Goal: Task Accomplishment & Management: Use online tool/utility

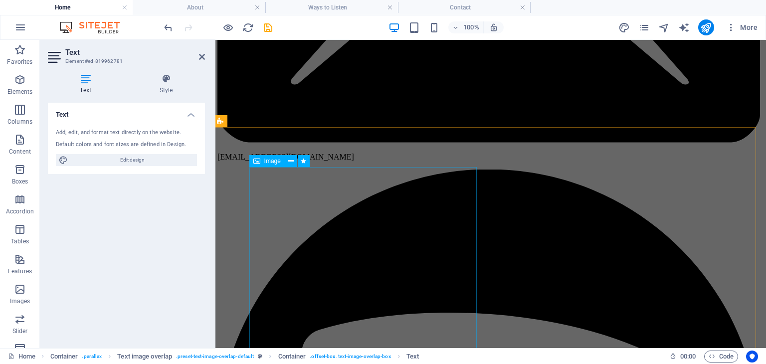
scroll to position [245, 2]
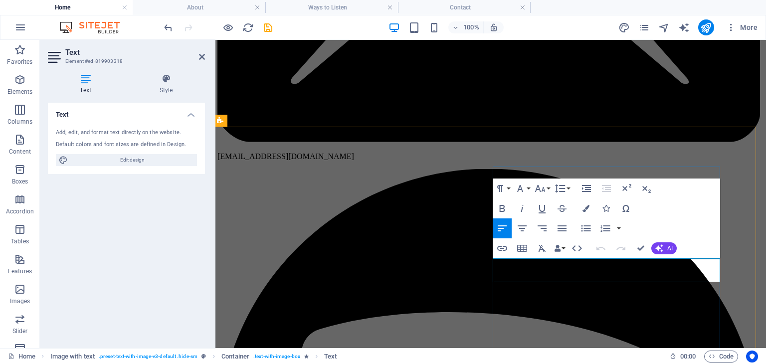
drag, startPoint x: 624, startPoint y: 276, endPoint x: 517, endPoint y: 264, distance: 107.8
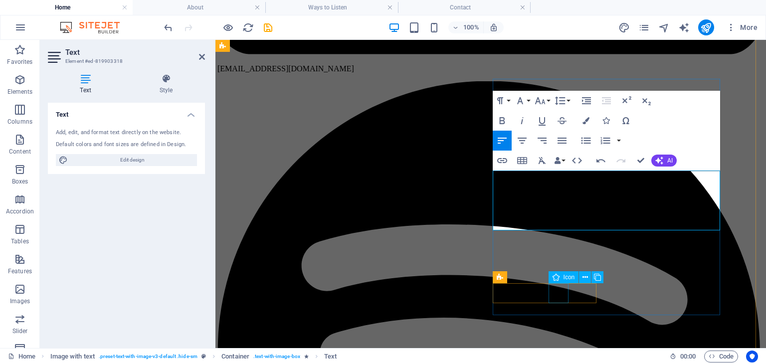
scroll to position [308, 2]
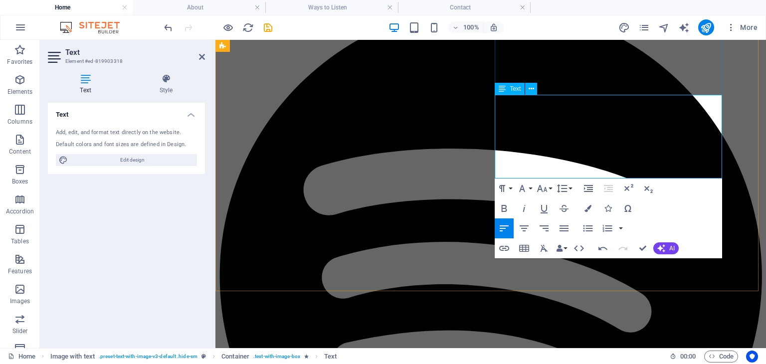
scroll to position [379, 0]
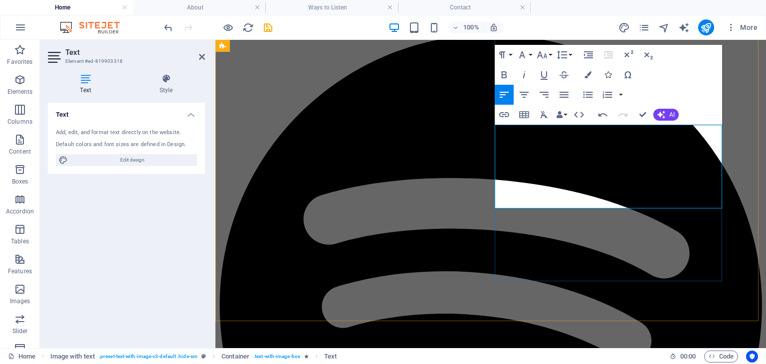
drag, startPoint x: 574, startPoint y: 203, endPoint x: 704, endPoint y: 190, distance: 131.3
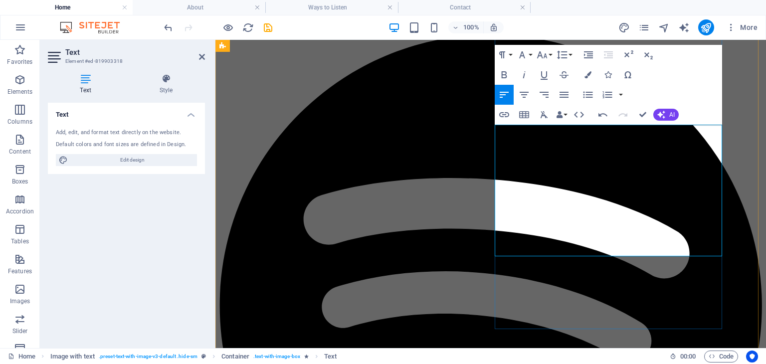
drag, startPoint x: 588, startPoint y: 196, endPoint x: 533, endPoint y: 177, distance: 58.7
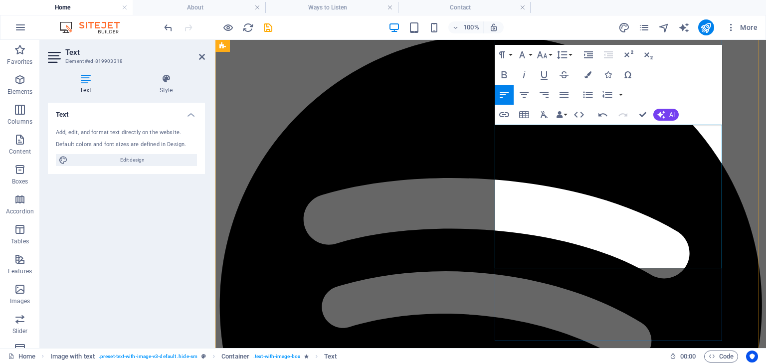
drag, startPoint x: 698, startPoint y: 186, endPoint x: 613, endPoint y: 172, distance: 86.5
drag, startPoint x: 650, startPoint y: 180, endPoint x: 530, endPoint y: 179, distance: 120.2
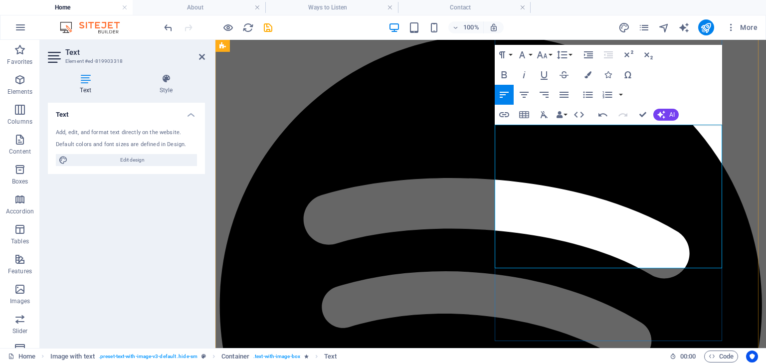
drag, startPoint x: 530, startPoint y: 179, endPoint x: 703, endPoint y: 192, distance: 173.5
drag, startPoint x: 703, startPoint y: 192, endPoint x: 593, endPoint y: 204, distance: 110.4
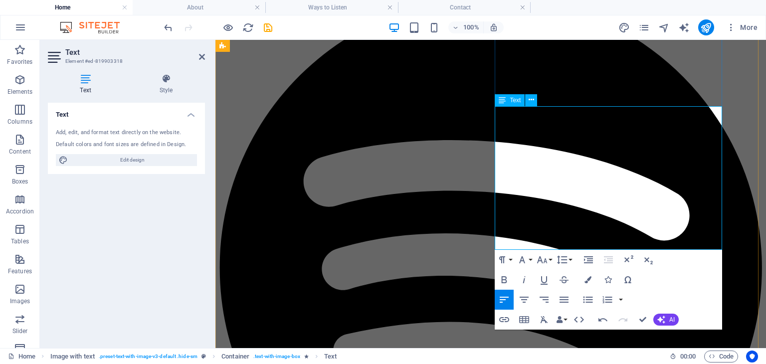
scroll to position [425, 0]
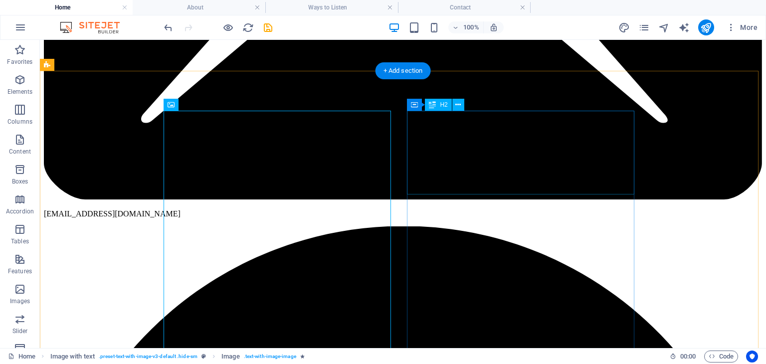
scroll to position [294, 0]
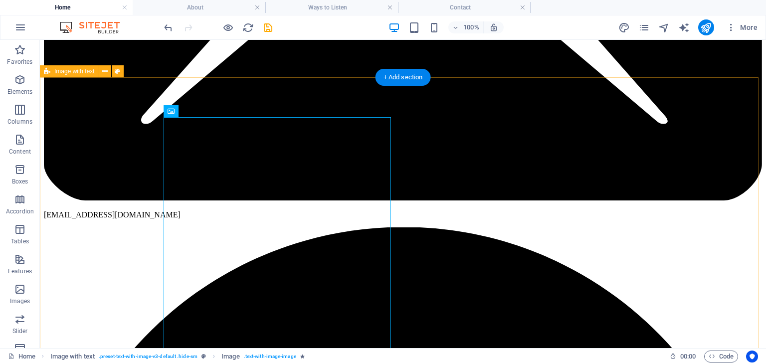
drag, startPoint x: 495, startPoint y: 118, endPoint x: 496, endPoint y: 95, distance: 23.0
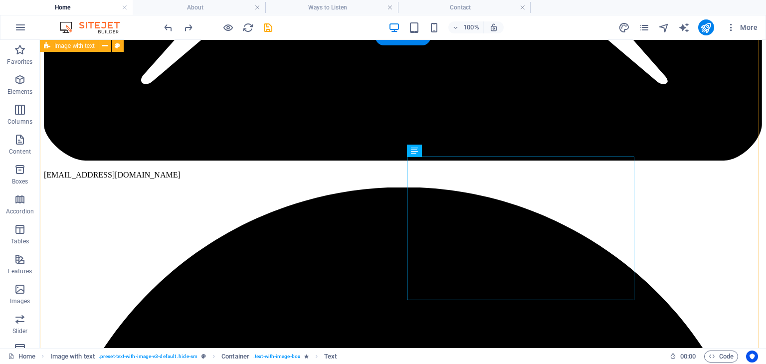
scroll to position [333, 0]
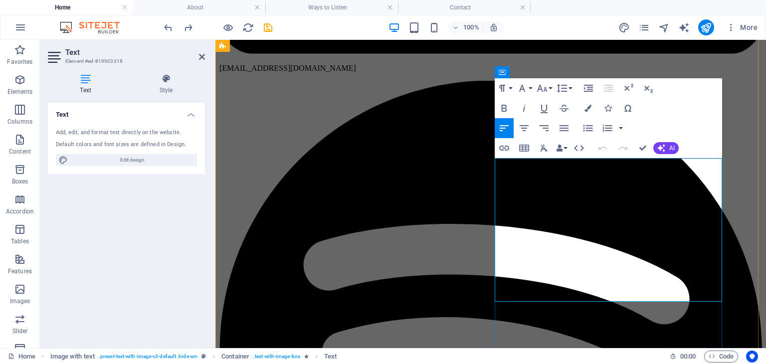
drag, startPoint x: 666, startPoint y: 166, endPoint x: 497, endPoint y: 164, distance: 169.6
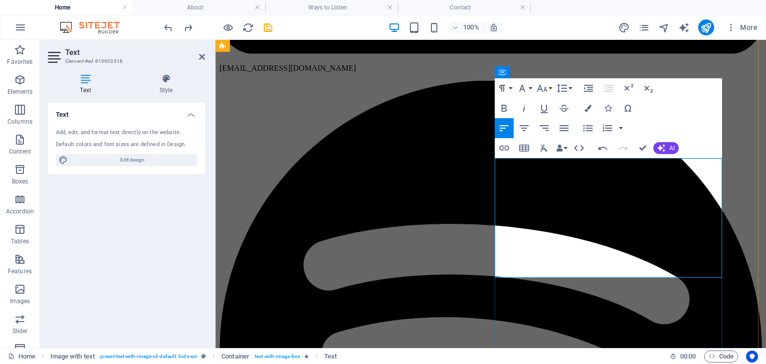
drag, startPoint x: 621, startPoint y: 273, endPoint x: 607, endPoint y: 203, distance: 71.3
drag, startPoint x: 607, startPoint y: 203, endPoint x: 608, endPoint y: 169, distance: 33.9
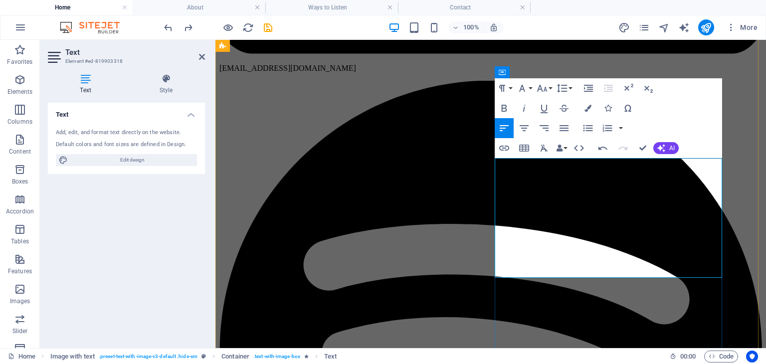
drag, startPoint x: 608, startPoint y: 169, endPoint x: 608, endPoint y: 217, distance: 48.4
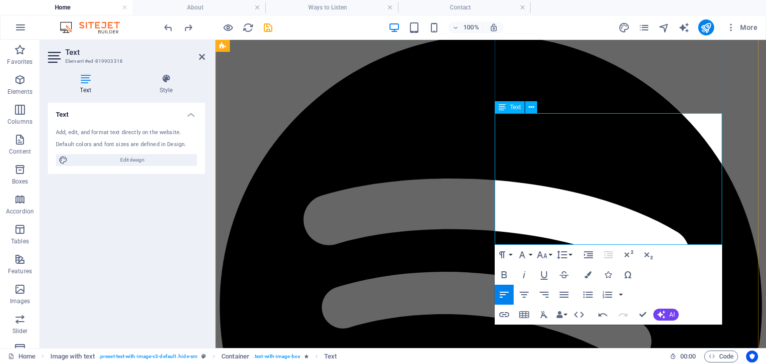
scroll to position [379, 0]
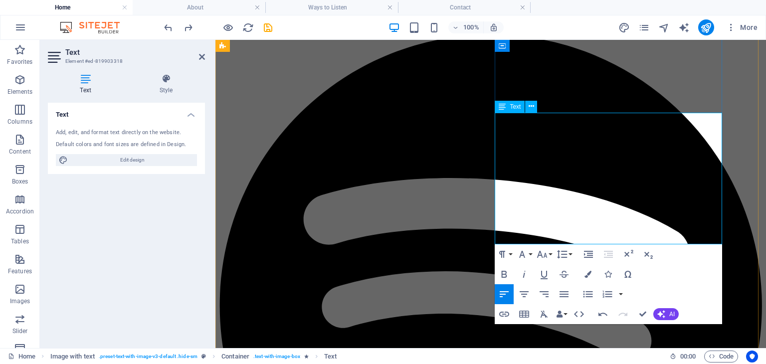
drag, startPoint x: 596, startPoint y: 201, endPoint x: 666, endPoint y: 203, distance: 70.3
drag, startPoint x: 597, startPoint y: 202, endPoint x: 664, endPoint y: 201, distance: 66.3
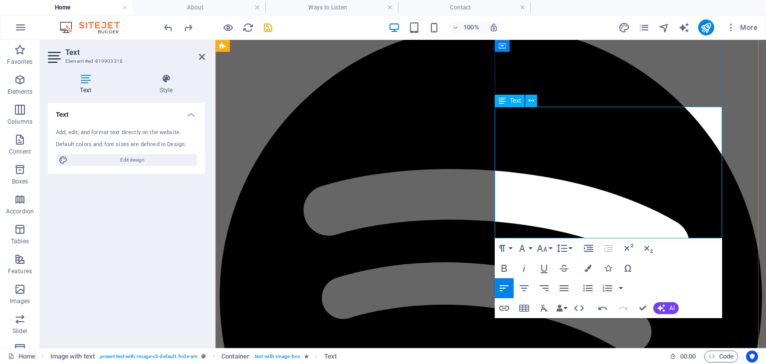
scroll to position [392, 0]
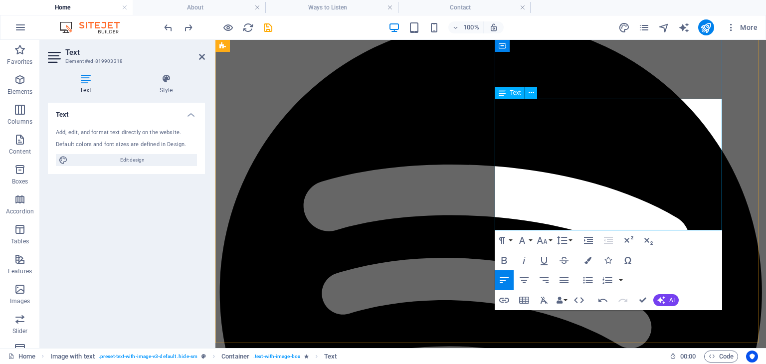
drag, startPoint x: 689, startPoint y: 219, endPoint x: 612, endPoint y: 210, distance: 77.4
drag, startPoint x: 690, startPoint y: 221, endPoint x: 694, endPoint y: 208, distance: 13.7
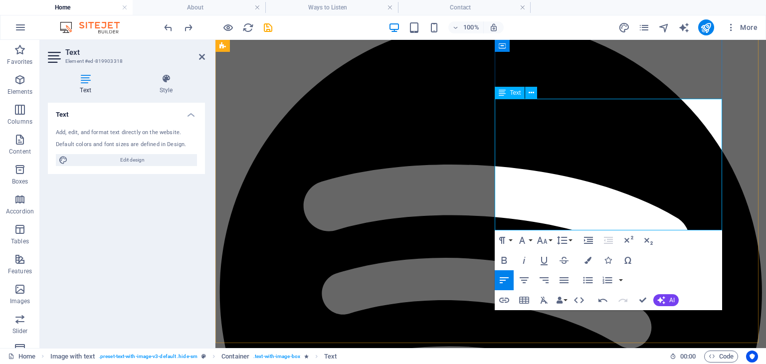
drag, startPoint x: 597, startPoint y: 191, endPoint x: 640, endPoint y: 202, distance: 44.4
drag, startPoint x: 507, startPoint y: 200, endPoint x: 569, endPoint y: 214, distance: 63.8
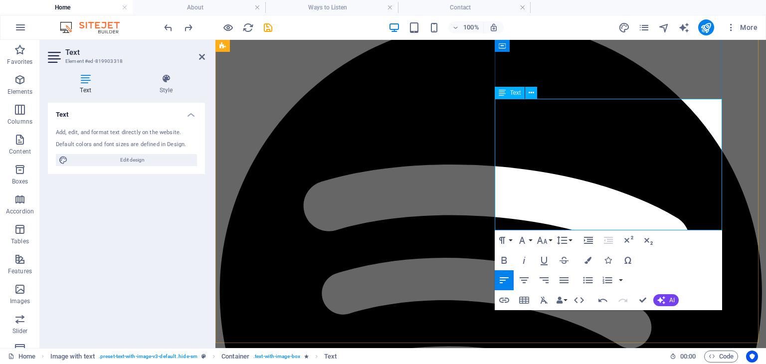
drag, startPoint x: 540, startPoint y: 212, endPoint x: 566, endPoint y: 221, distance: 28.1
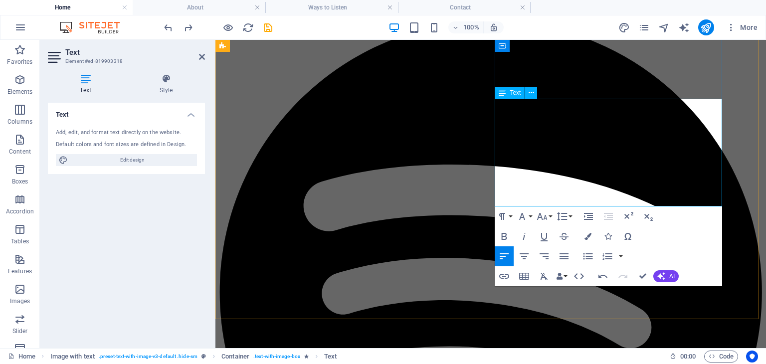
drag, startPoint x: 687, startPoint y: 198, endPoint x: 570, endPoint y: 146, distance: 127.7
drag, startPoint x: 711, startPoint y: 138, endPoint x: 554, endPoint y: 132, distance: 157.7
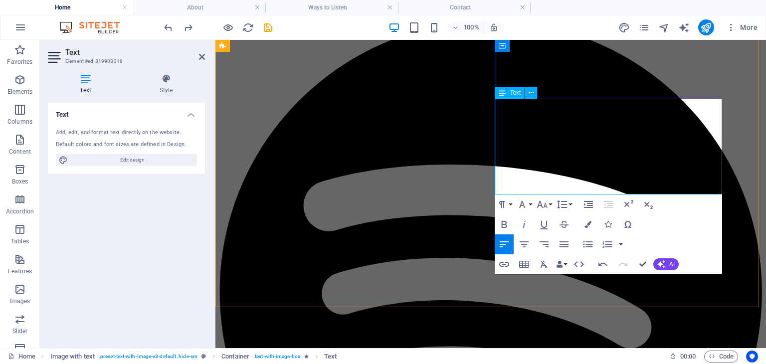
drag, startPoint x: 687, startPoint y: 190, endPoint x: 698, endPoint y: 192, distance: 11.6
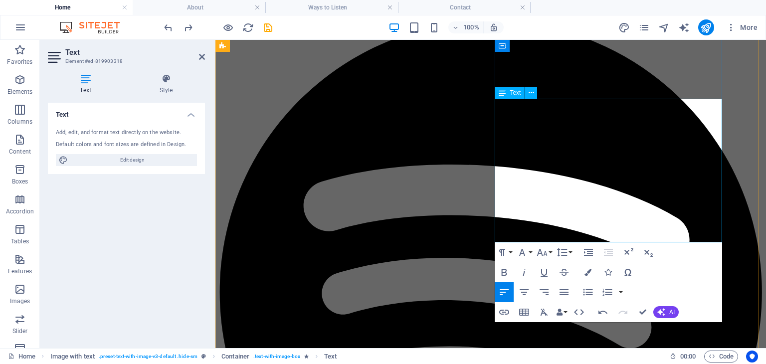
drag, startPoint x: 717, startPoint y: 130, endPoint x: 531, endPoint y: 131, distance: 186.0
drag, startPoint x: 571, startPoint y: 156, endPoint x: 497, endPoint y: 148, distance: 74.7
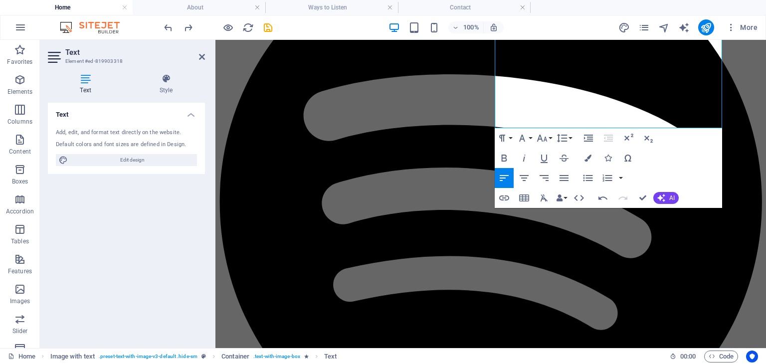
scroll to position [427, 0]
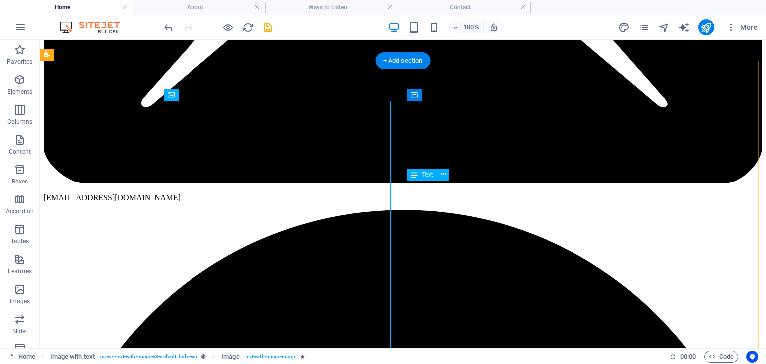
scroll to position [323, 0]
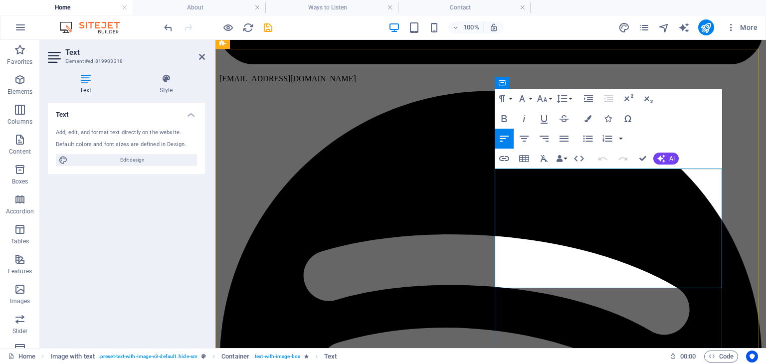
drag, startPoint x: 591, startPoint y: 284, endPoint x: 592, endPoint y: 221, distance: 62.8
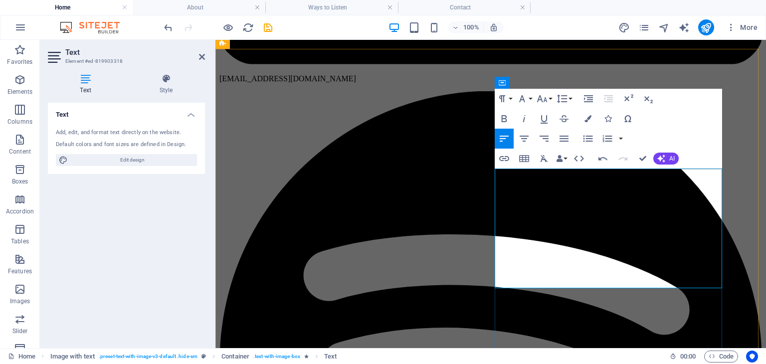
drag, startPoint x: 592, startPoint y: 221, endPoint x: 590, endPoint y: 280, distance: 58.9
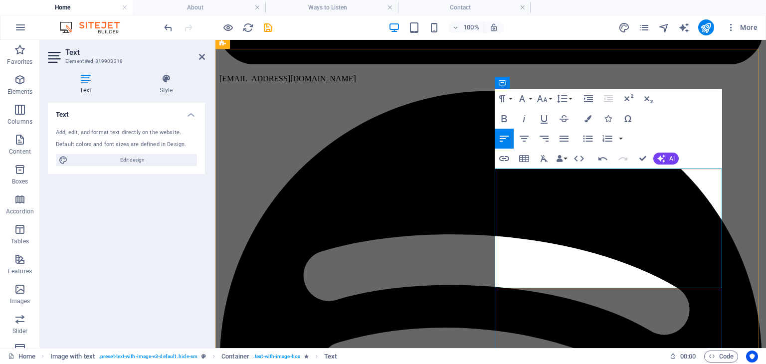
drag, startPoint x: 617, startPoint y: 221, endPoint x: 671, endPoint y: 218, distance: 53.5
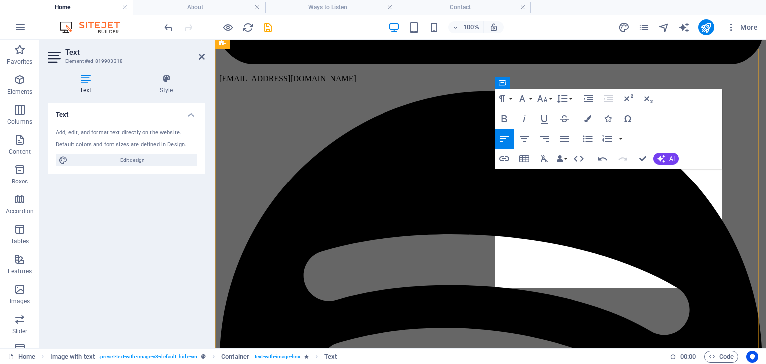
drag, startPoint x: 602, startPoint y: 234, endPoint x: 537, endPoint y: 246, distance: 66.3
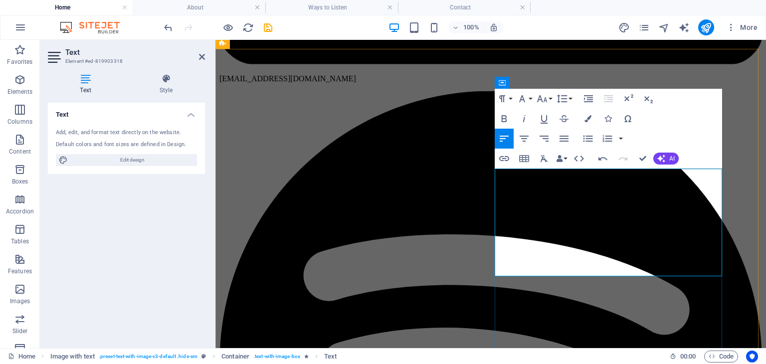
drag, startPoint x: 518, startPoint y: 271, endPoint x: 679, endPoint y: 266, distance: 161.2
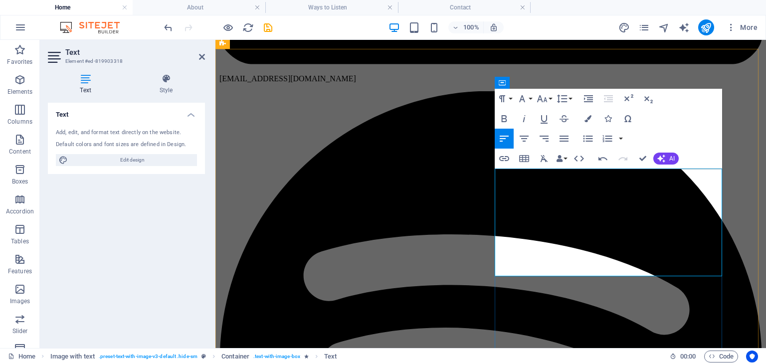
drag, startPoint x: 650, startPoint y: 272, endPoint x: 641, endPoint y: 265, distance: 11.1
drag, startPoint x: 641, startPoint y: 265, endPoint x: 592, endPoint y: 259, distance: 49.2
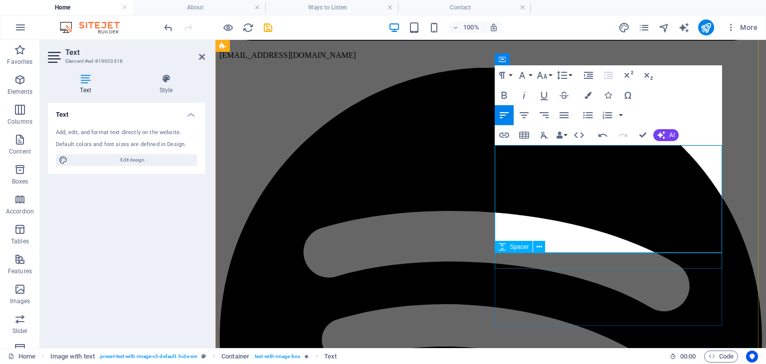
scroll to position [345, 0]
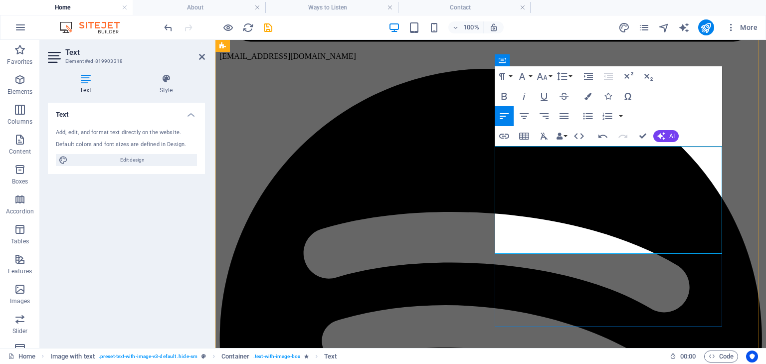
drag, startPoint x: 559, startPoint y: 190, endPoint x: 595, endPoint y: 248, distance: 69.0
drag, startPoint x: 595, startPoint y: 248, endPoint x: 586, endPoint y: 213, distance: 36.7
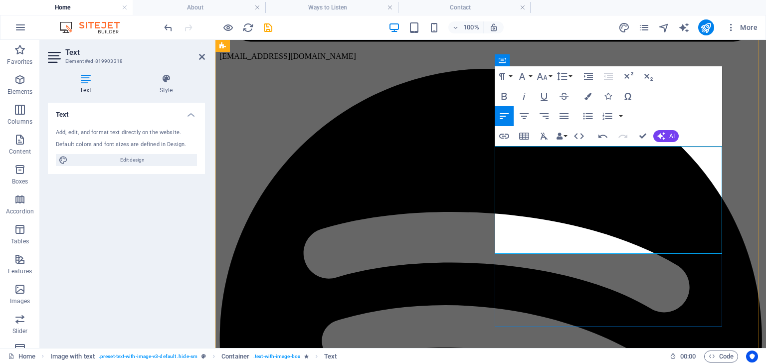
drag, startPoint x: 586, startPoint y: 213, endPoint x: 604, endPoint y: 252, distance: 42.8
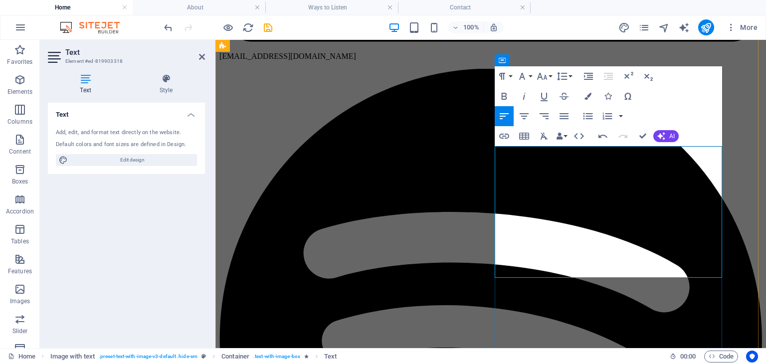
drag, startPoint x: 596, startPoint y: 238, endPoint x: 576, endPoint y: 233, distance: 21.0
drag, startPoint x: 576, startPoint y: 235, endPoint x: 582, endPoint y: 234, distance: 6.6
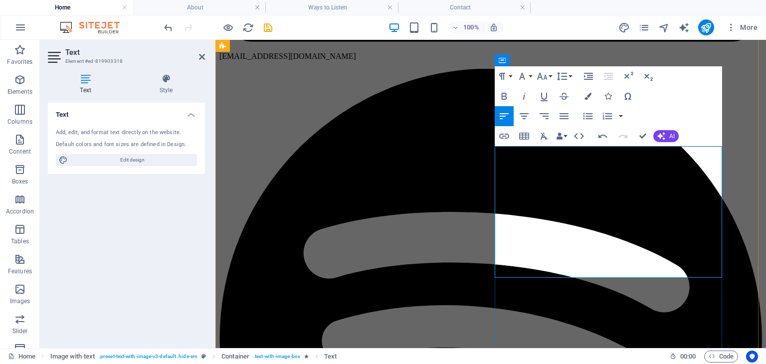
drag, startPoint x: 583, startPoint y: 233, endPoint x: 515, endPoint y: 233, distance: 67.3
drag, startPoint x: 594, startPoint y: 239, endPoint x: 572, endPoint y: 239, distance: 21.9
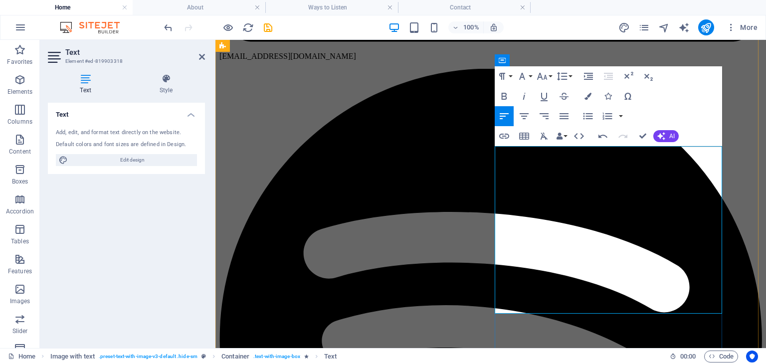
drag, startPoint x: 592, startPoint y: 311, endPoint x: 501, endPoint y: 287, distance: 94.8
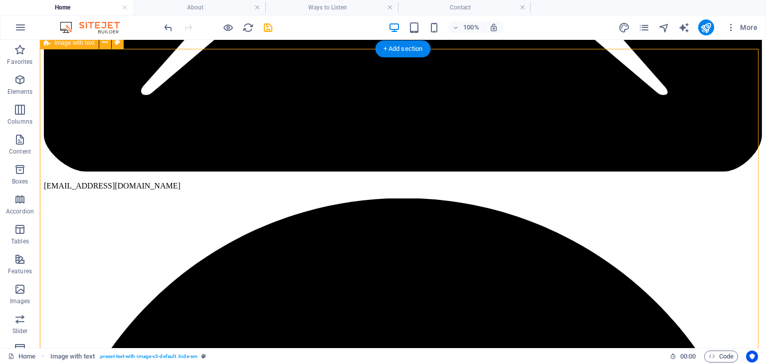
scroll to position [324, 0]
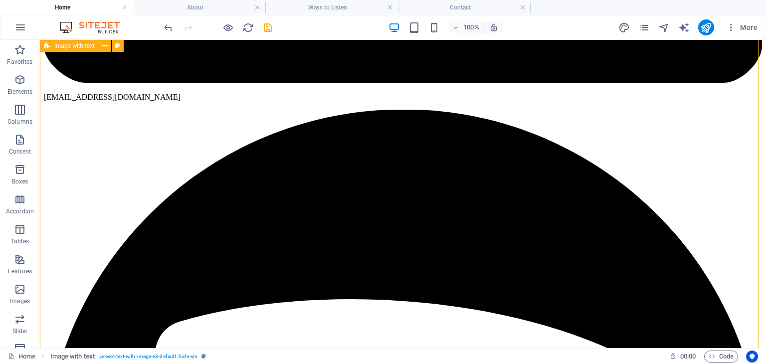
scroll to position [418, 0]
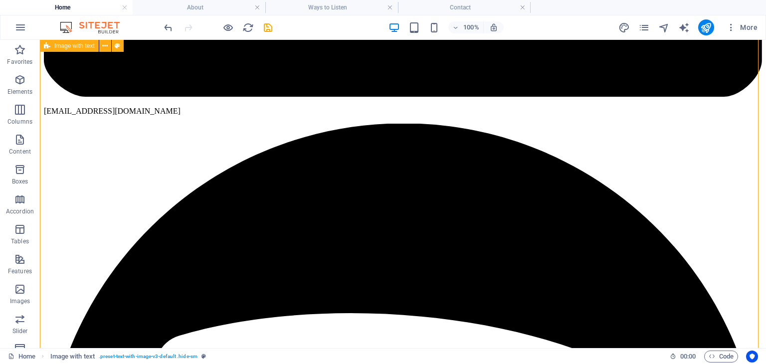
scroll to position [398, 0]
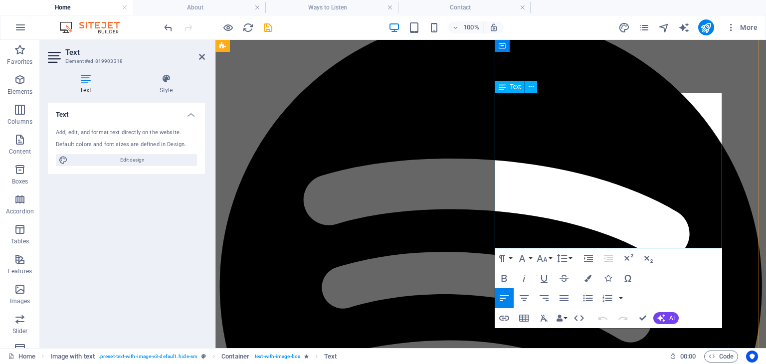
drag, startPoint x: 681, startPoint y: 243, endPoint x: 527, endPoint y: 243, distance: 154.1
click at [502, 280] on icon "button" at bounding box center [504, 278] width 5 height 7
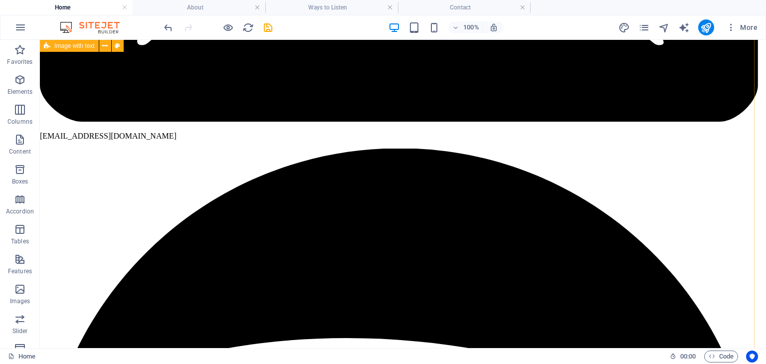
scroll to position [369, 4]
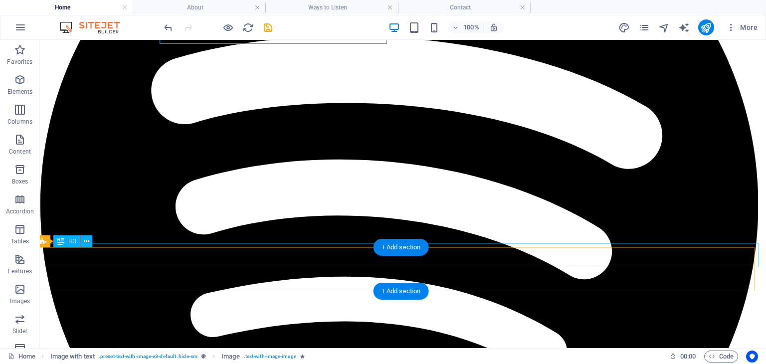
scroll to position [676, 4]
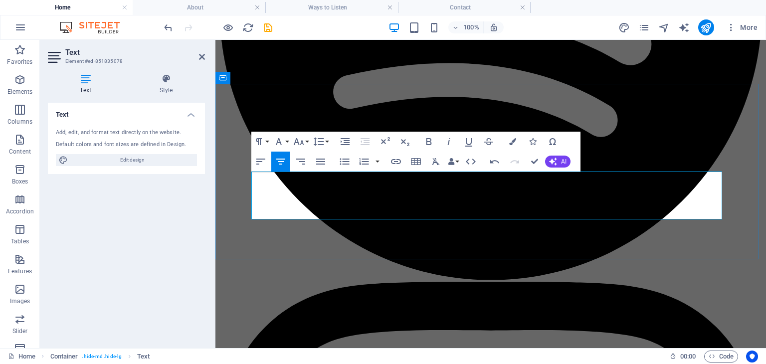
scroll to position [4159, 4]
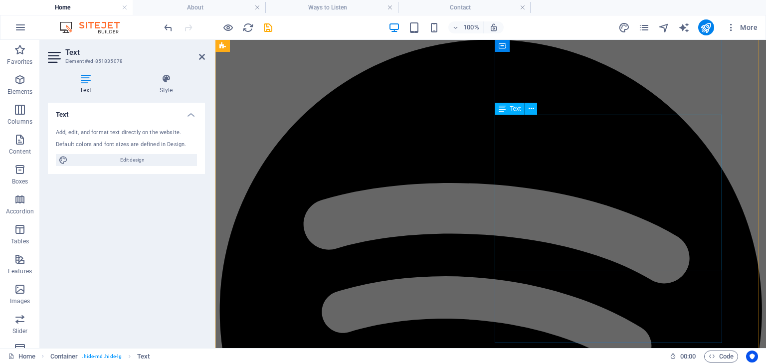
scroll to position [373, 0]
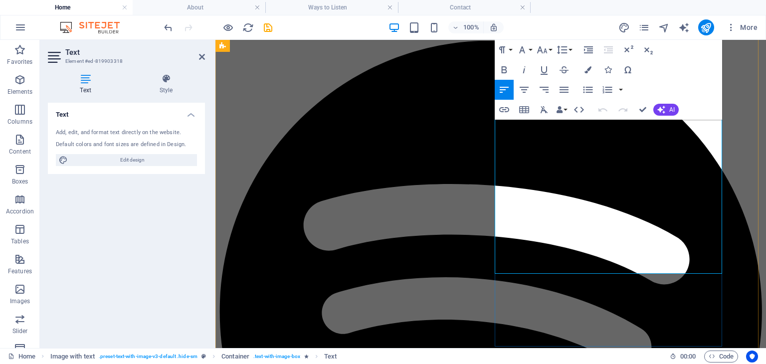
copy div "In [DATE], the Hardy Boys celebrates its centennial anniversary: one hundred ye…"
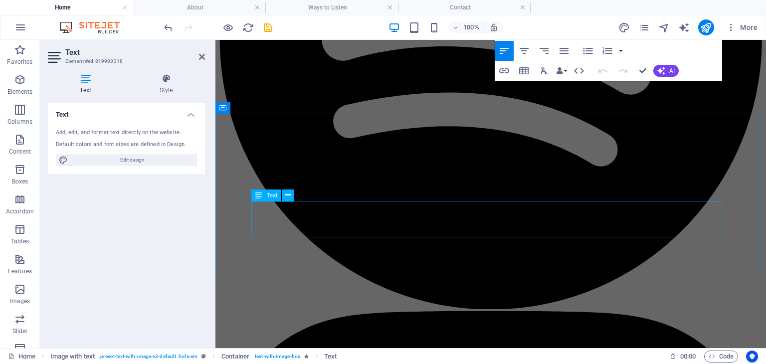
scroll to position [646, 0]
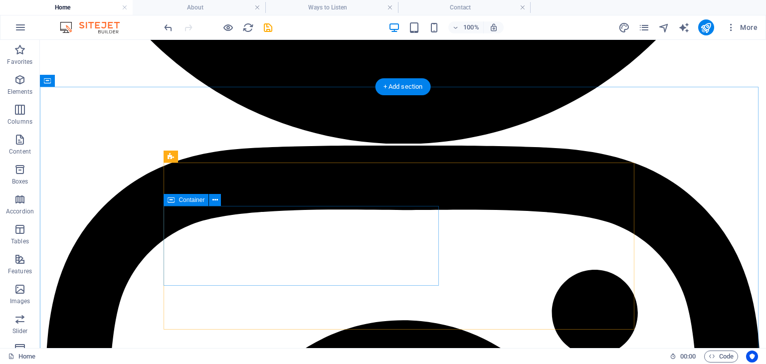
scroll to position [1119, 0]
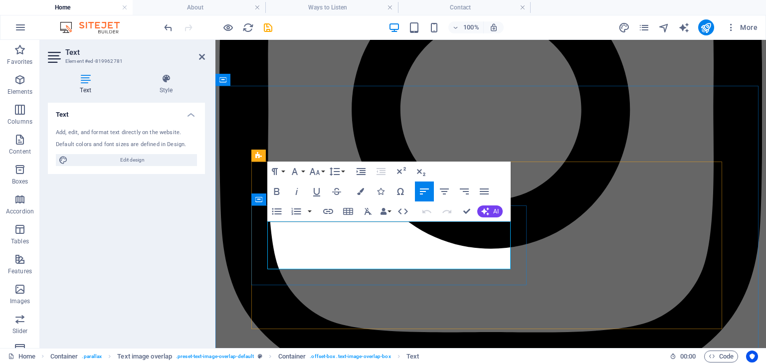
drag, startPoint x: 501, startPoint y: 262, endPoint x: 273, endPoint y: 222, distance: 230.8
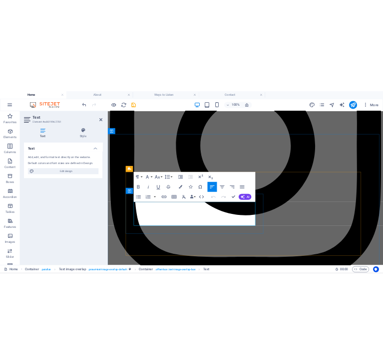
scroll to position [1137, 0]
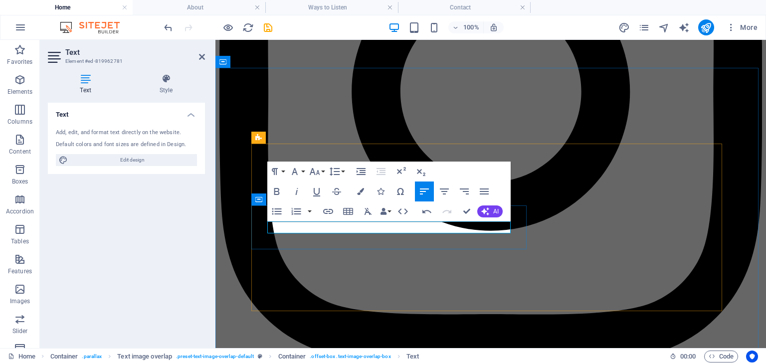
drag, startPoint x: 319, startPoint y: 224, endPoint x: 327, endPoint y: 223, distance: 8.5
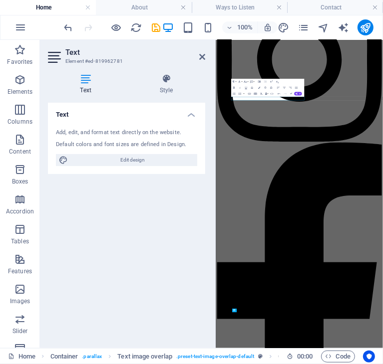
scroll to position [1129, 0]
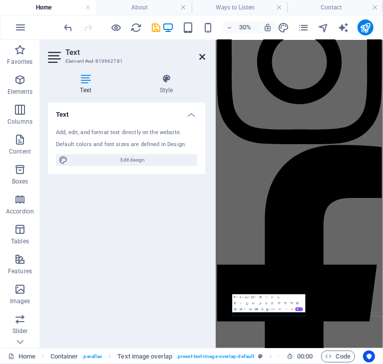
click at [199, 59] on icon at bounding box center [202, 57] width 6 height 8
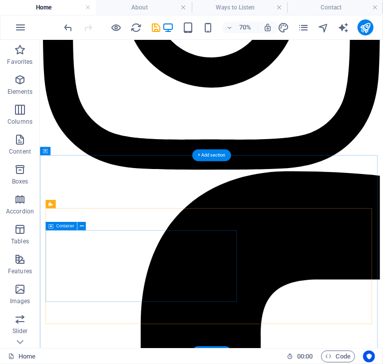
scroll to position [1133, 0]
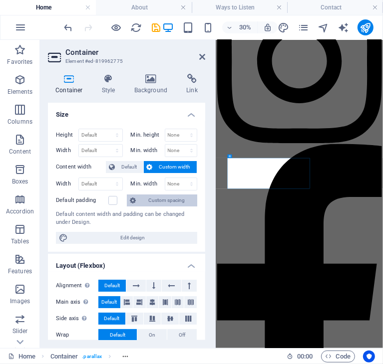
scroll to position [1598, 0]
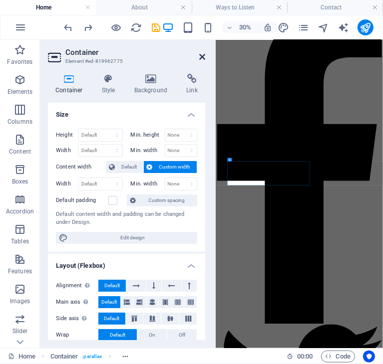
click at [200, 58] on icon at bounding box center [202, 57] width 6 height 8
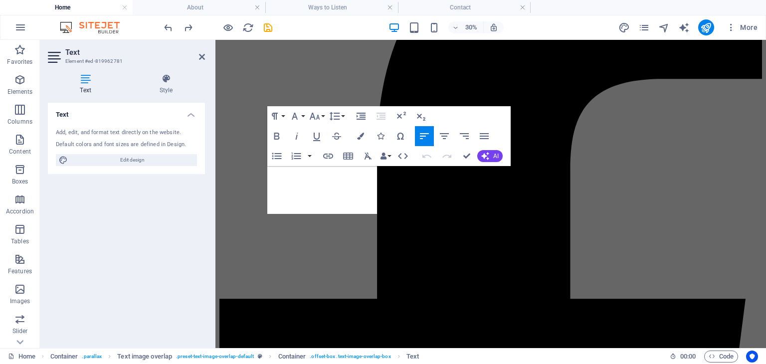
scroll to position [1175, 0]
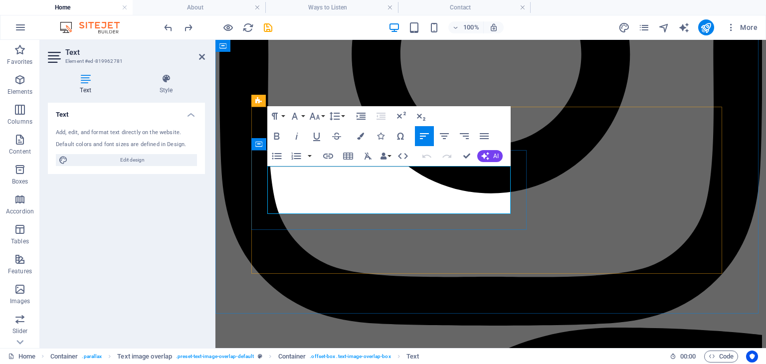
drag, startPoint x: 502, startPoint y: 203, endPoint x: 312, endPoint y: 174, distance: 192.3
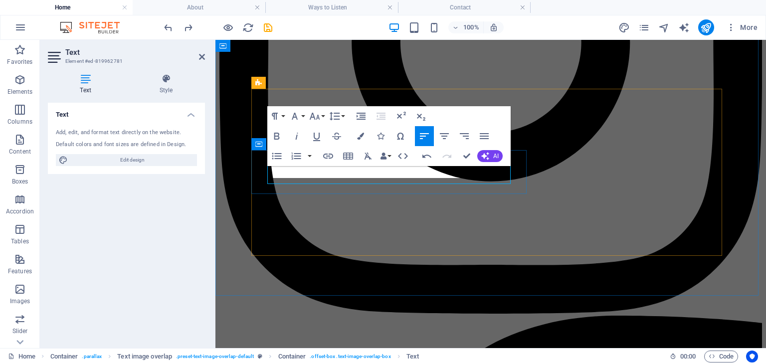
scroll to position [1192, 0]
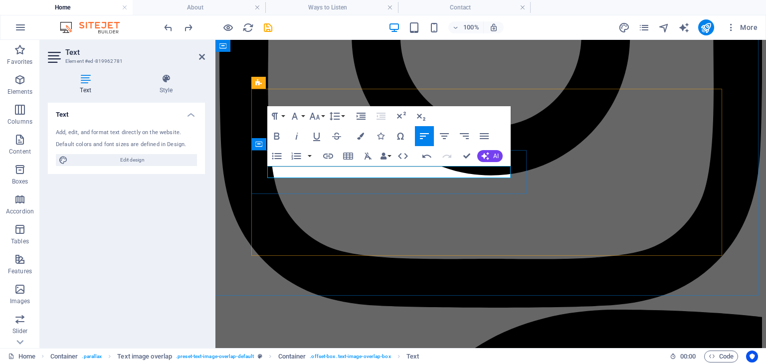
drag, startPoint x: 310, startPoint y: 169, endPoint x: 295, endPoint y: 174, distance: 15.1
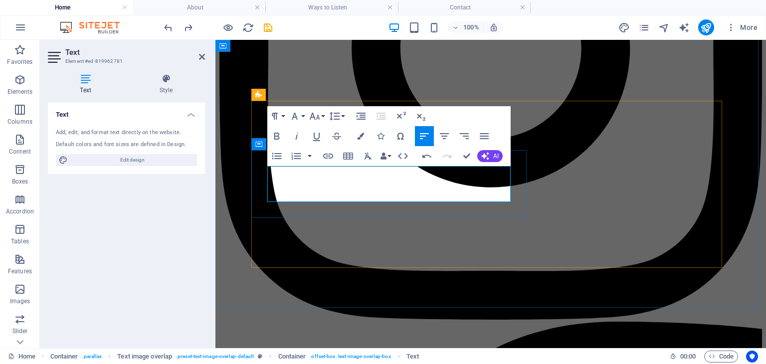
scroll to position [1186, 0]
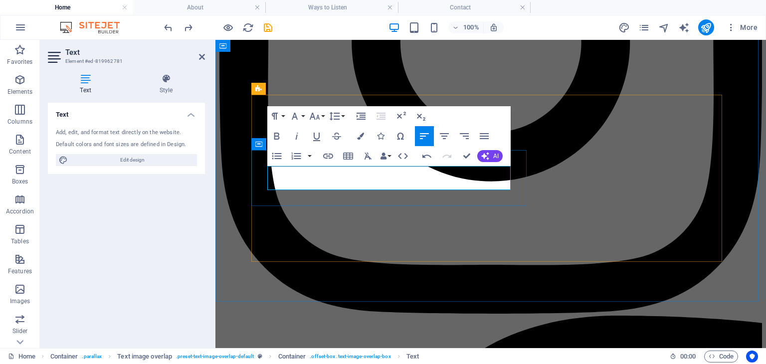
drag, startPoint x: 411, startPoint y: 171, endPoint x: 453, endPoint y: 176, distance: 42.3
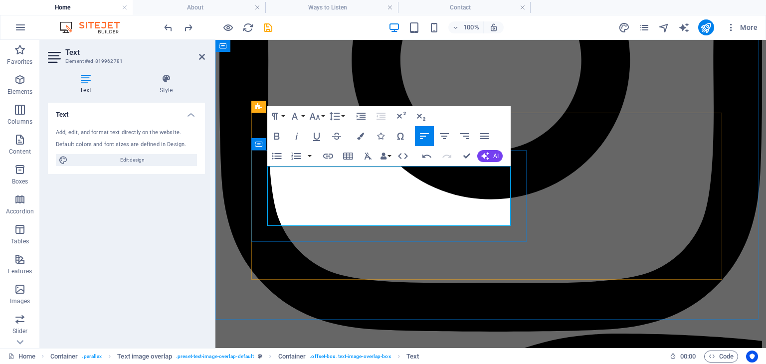
scroll to position [1163, 0]
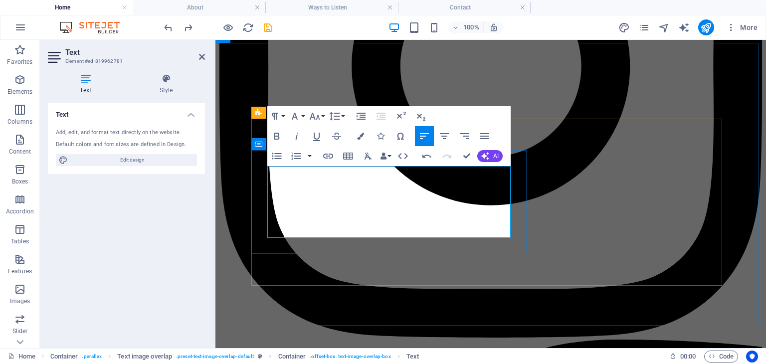
drag, startPoint x: 437, startPoint y: 198, endPoint x: 303, endPoint y: 201, distance: 134.2
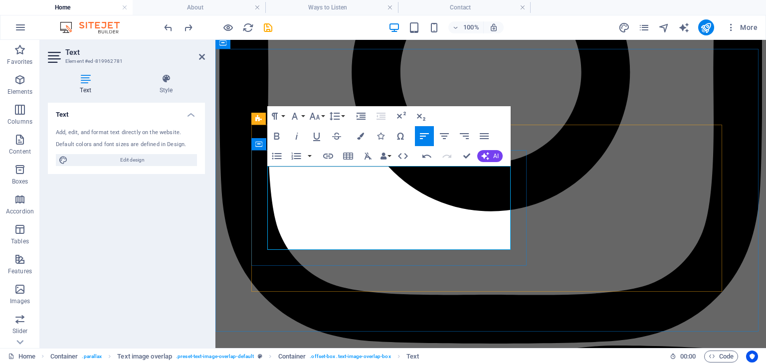
drag, startPoint x: 411, startPoint y: 240, endPoint x: 359, endPoint y: 229, distance: 53.0
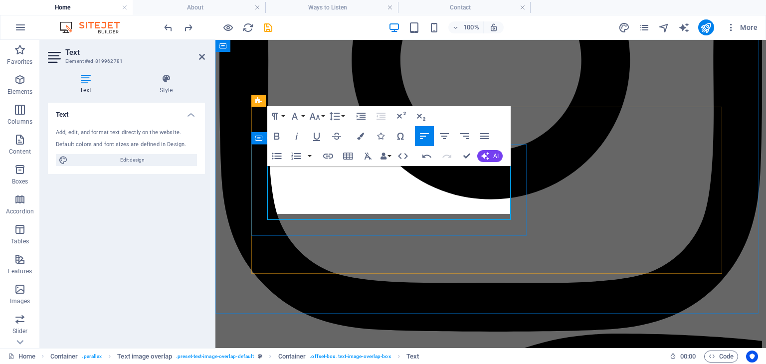
scroll to position [1175, 0]
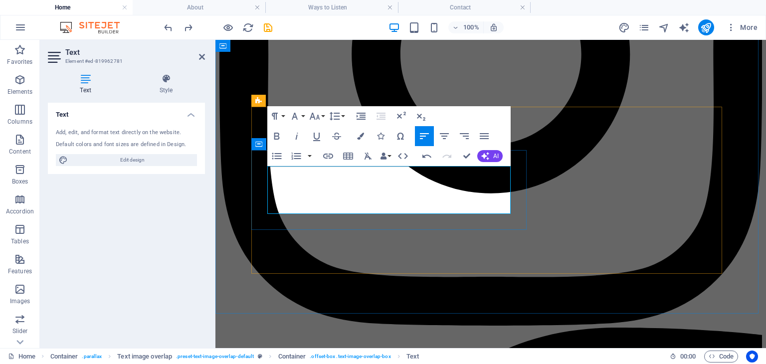
drag, startPoint x: 505, startPoint y: 206, endPoint x: 376, endPoint y: 206, distance: 128.7
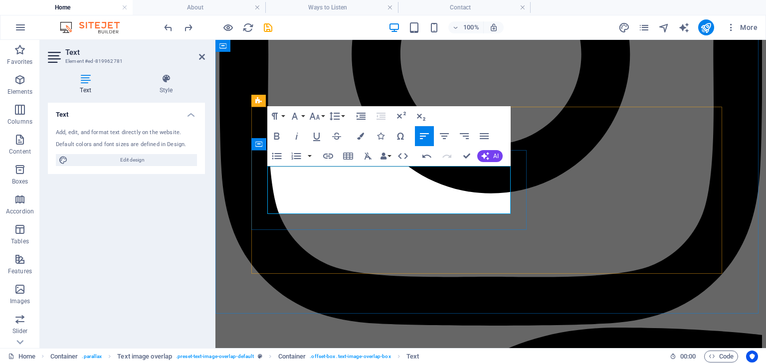
drag, startPoint x: 446, startPoint y: 206, endPoint x: 385, endPoint y: 178, distance: 67.8
drag, startPoint x: 385, startPoint y: 178, endPoint x: 425, endPoint y: 203, distance: 48.2
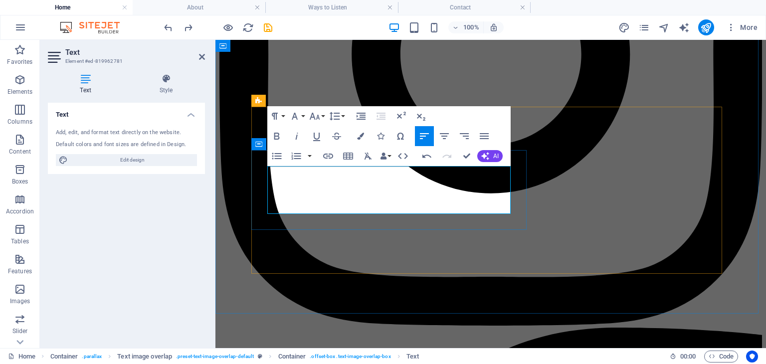
drag, startPoint x: 425, startPoint y: 203, endPoint x: 388, endPoint y: 175, distance: 47.1
drag, startPoint x: 388, startPoint y: 175, endPoint x: 429, endPoint y: 207, distance: 52.7
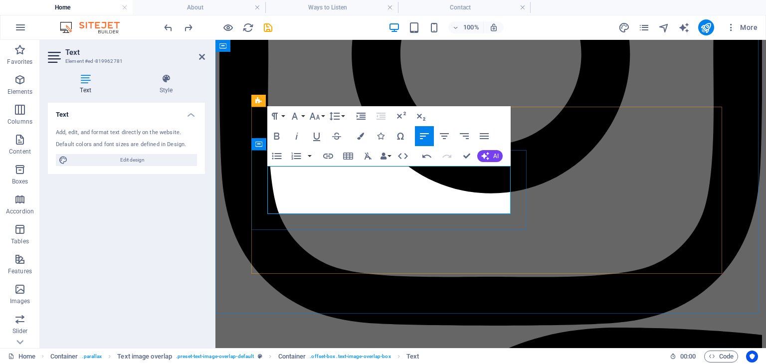
drag, startPoint x: 429, startPoint y: 207, endPoint x: 390, endPoint y: 171, distance: 54.0
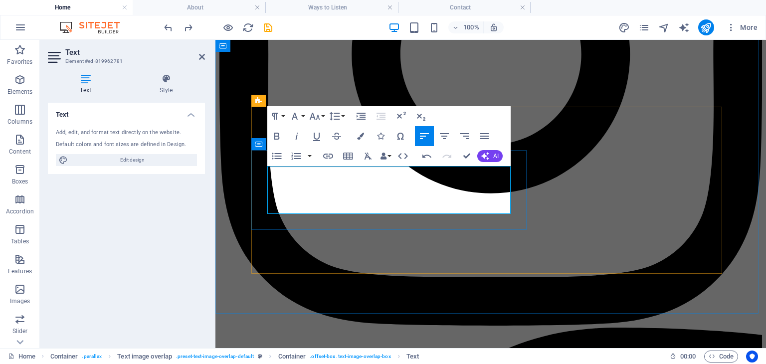
drag, startPoint x: 390, startPoint y: 171, endPoint x: 427, endPoint y: 207, distance: 52.2
drag, startPoint x: 427, startPoint y: 207, endPoint x: 396, endPoint y: 175, distance: 44.5
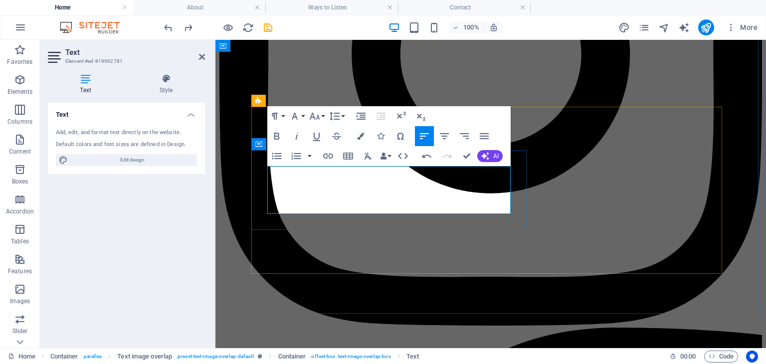
drag, startPoint x: 396, startPoint y: 175, endPoint x: 435, endPoint y: 210, distance: 52.6
drag, startPoint x: 435, startPoint y: 210, endPoint x: 443, endPoint y: 206, distance: 8.5
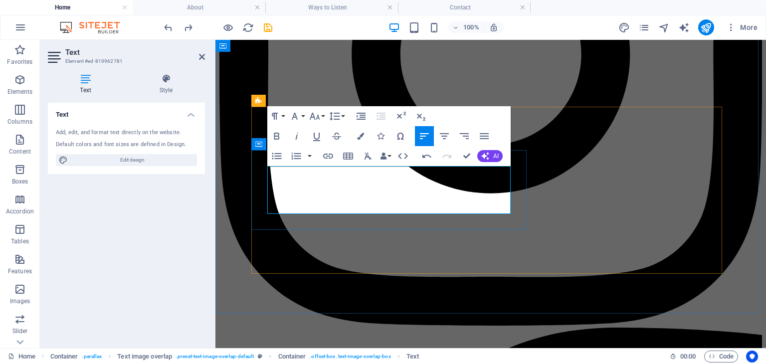
drag, startPoint x: 443, startPoint y: 206, endPoint x: 359, endPoint y: 207, distance: 83.8
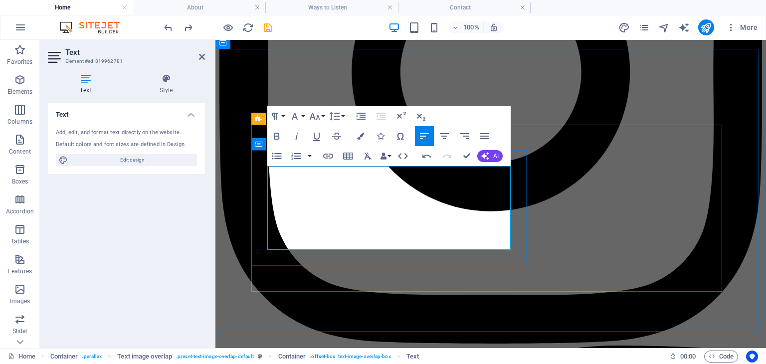
scroll to position [1151, 0]
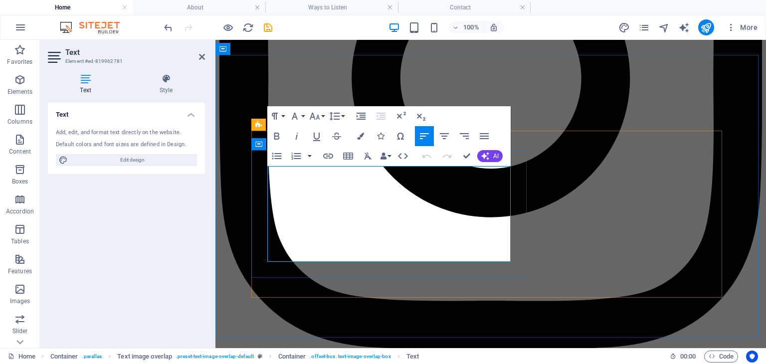
drag, startPoint x: 436, startPoint y: 208, endPoint x: 478, endPoint y: 213, distance: 41.6
drag, startPoint x: 301, startPoint y: 221, endPoint x: 315, endPoint y: 218, distance: 14.3
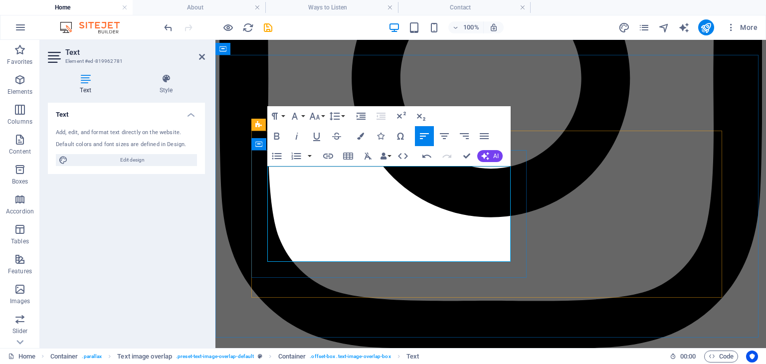
drag, startPoint x: 315, startPoint y: 218, endPoint x: 345, endPoint y: 229, distance: 32.0
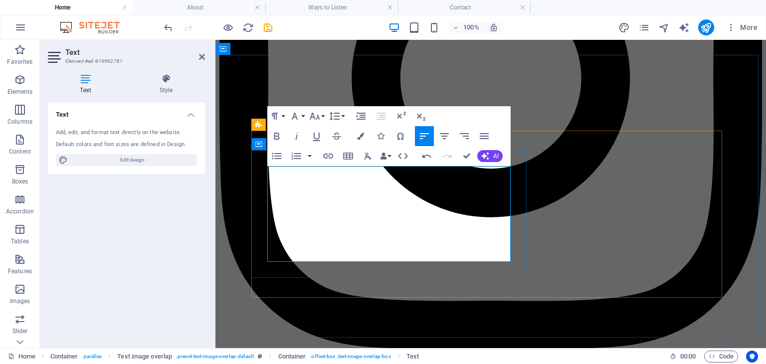
drag, startPoint x: 336, startPoint y: 222, endPoint x: 482, endPoint y: 207, distance: 147.3
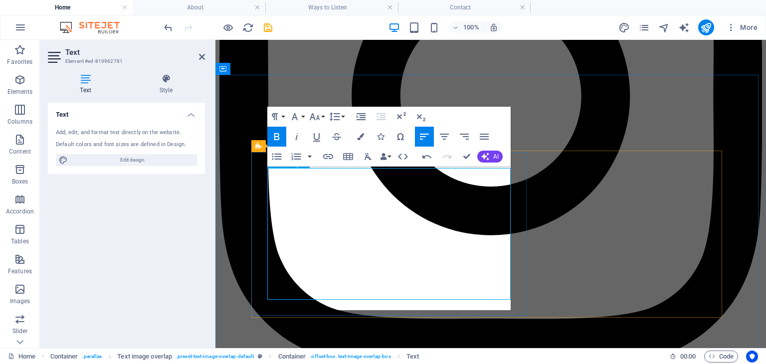
scroll to position [1131, 0]
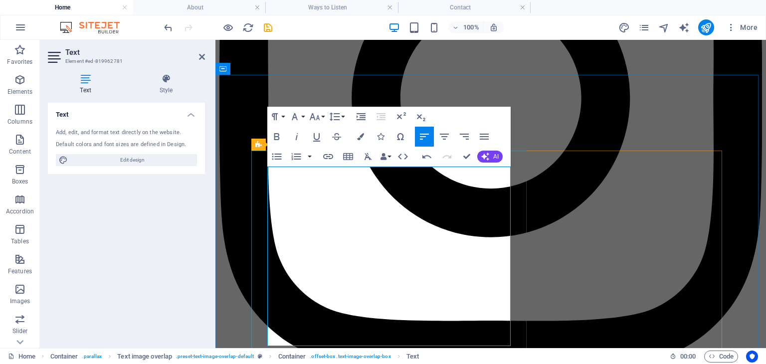
drag, startPoint x: 425, startPoint y: 245, endPoint x: 427, endPoint y: 251, distance: 6.7
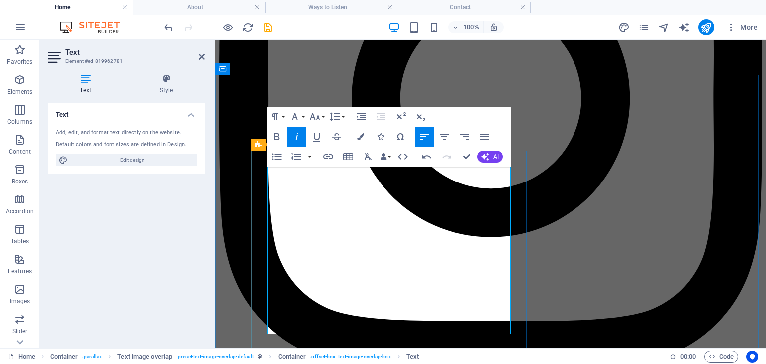
drag, startPoint x: 481, startPoint y: 220, endPoint x: 418, endPoint y: 220, distance: 62.3
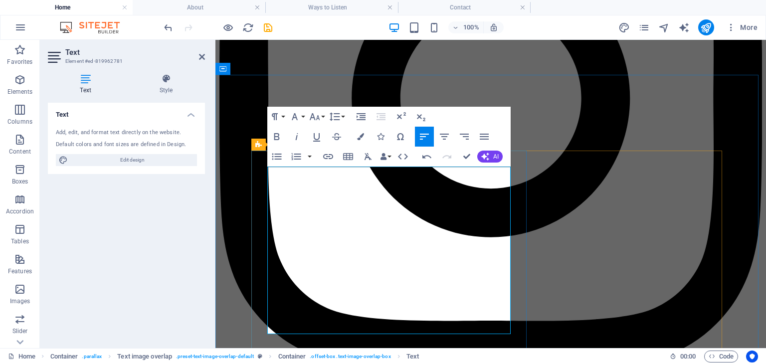
drag, startPoint x: 417, startPoint y: 220, endPoint x: 477, endPoint y: 220, distance: 60.3
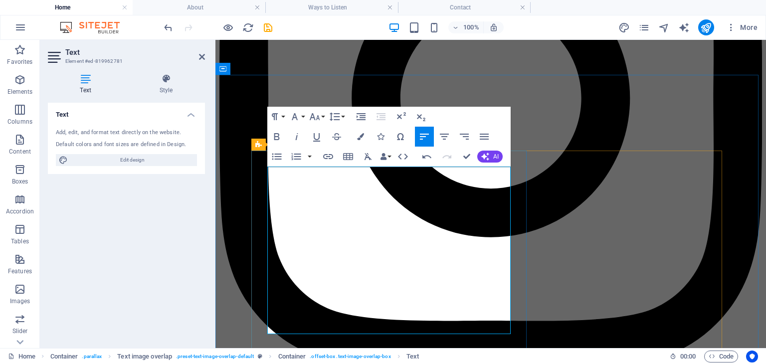
drag, startPoint x: 441, startPoint y: 247, endPoint x: 406, endPoint y: 204, distance: 55.3
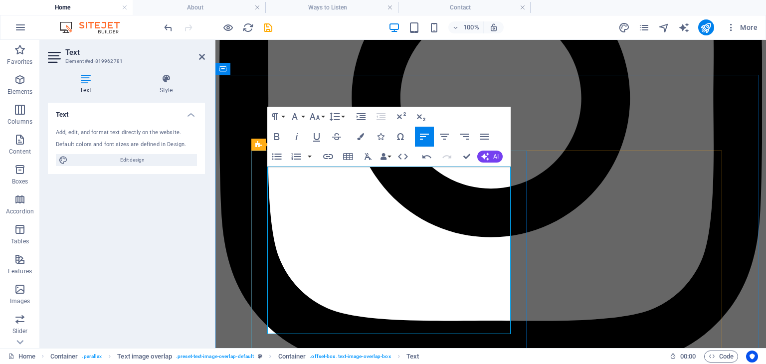
drag, startPoint x: 406, startPoint y: 204, endPoint x: 431, endPoint y: 239, distance: 43.3
drag, startPoint x: 431, startPoint y: 239, endPoint x: 421, endPoint y: 204, distance: 36.8
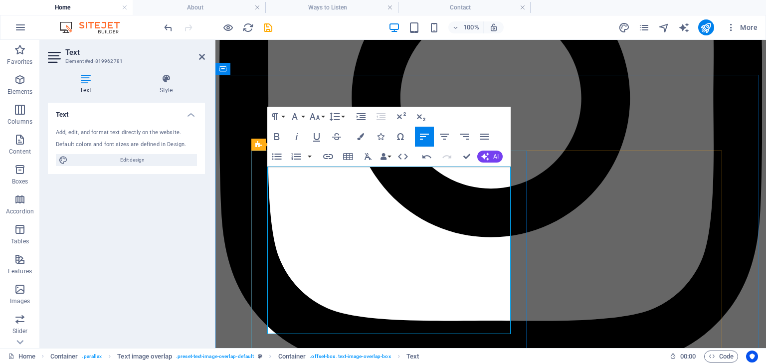
drag, startPoint x: 421, startPoint y: 204, endPoint x: 428, endPoint y: 238, distance: 35.1
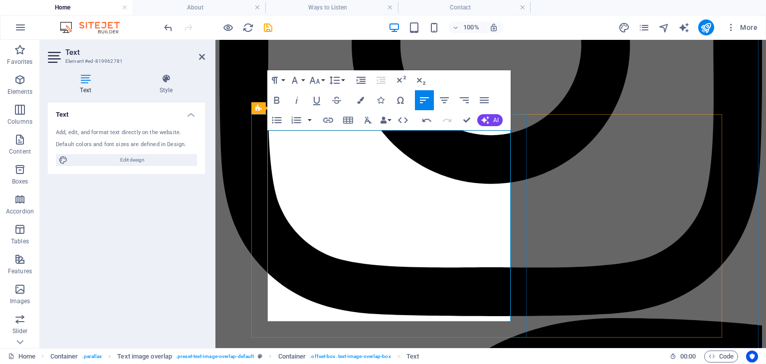
scroll to position [1185, 0]
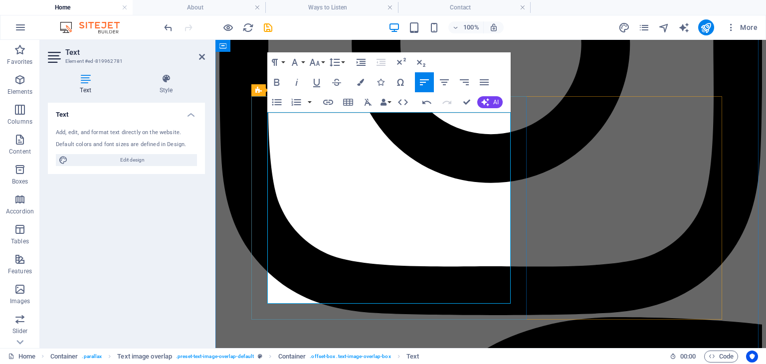
drag, startPoint x: 321, startPoint y: 297, endPoint x: 266, endPoint y: 188, distance: 122.4
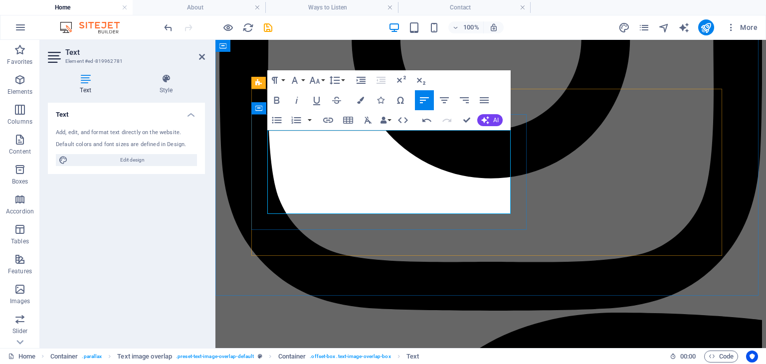
scroll to position [1189, 0]
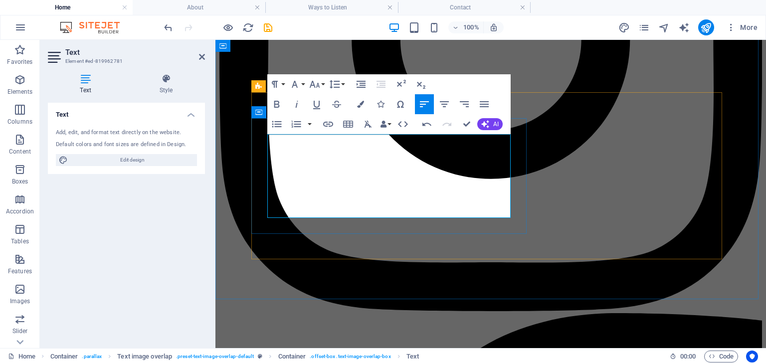
drag, startPoint x: 349, startPoint y: 208, endPoint x: 438, endPoint y: 177, distance: 94.9
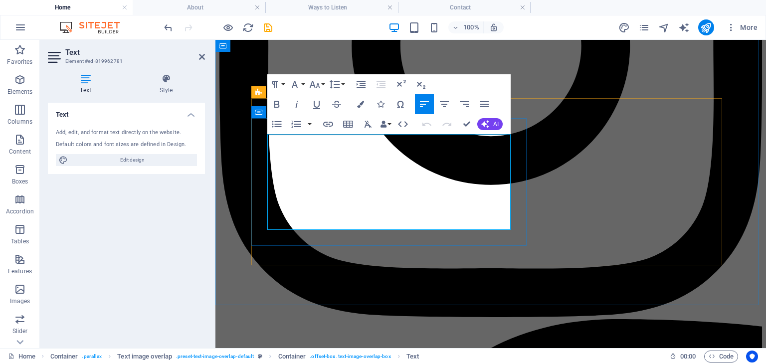
drag, startPoint x: 436, startPoint y: 228, endPoint x: 445, endPoint y: 219, distance: 12.0
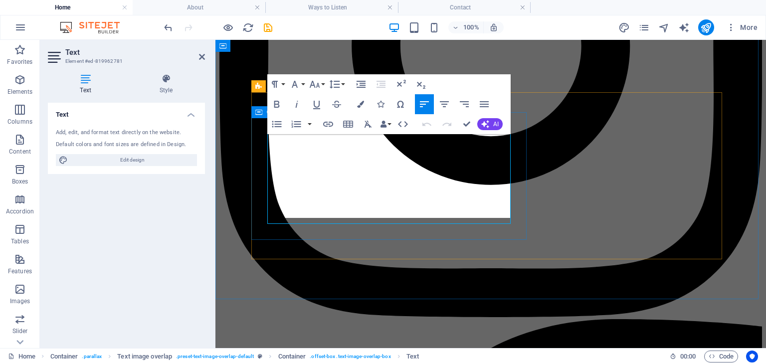
scroll to position [1189, 0]
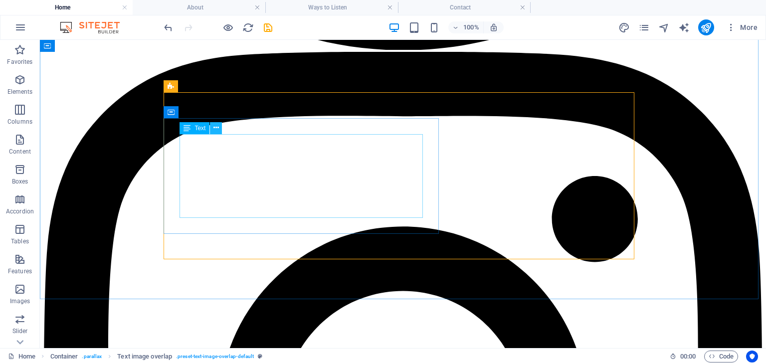
click at [217, 128] on icon at bounding box center [215, 128] width 5 height 10
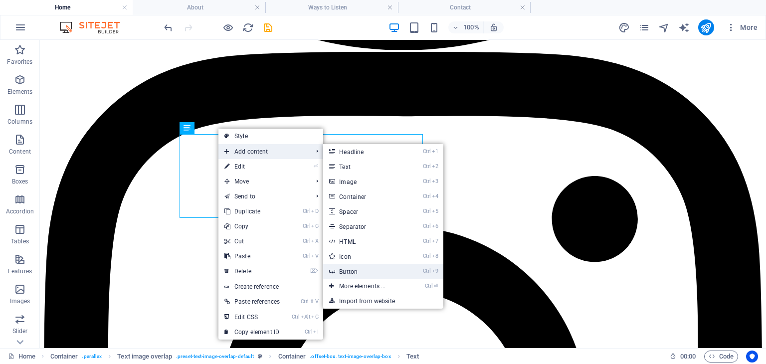
click at [382, 267] on link "Ctrl 9 Button" at bounding box center [364, 271] width 82 height 15
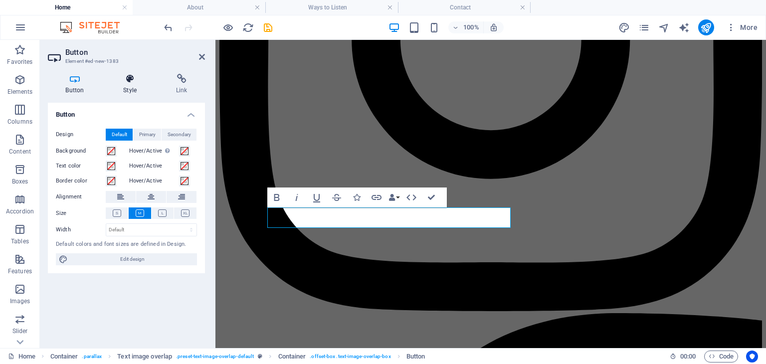
click at [124, 86] on h4 "Style" at bounding box center [132, 84] width 53 height 21
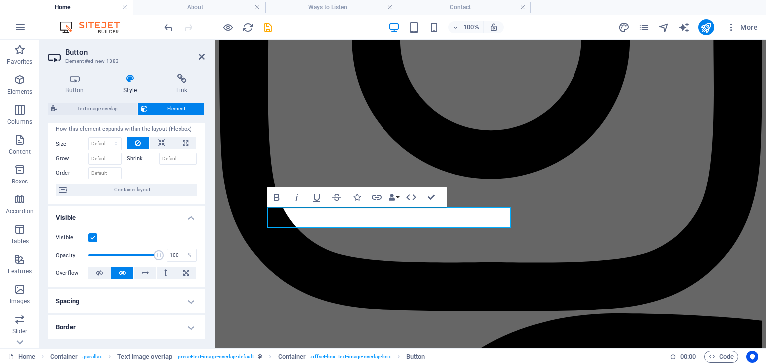
scroll to position [0, 0]
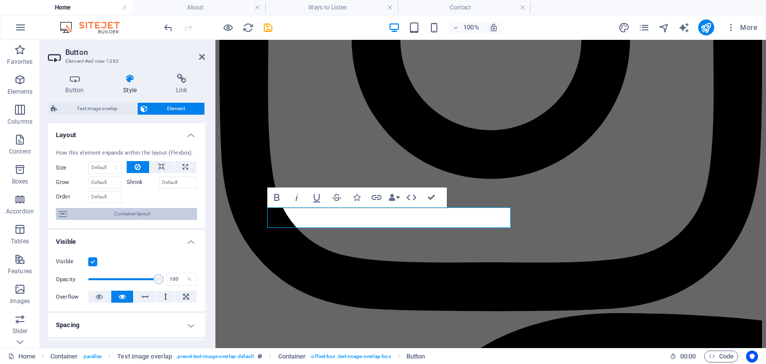
click at [120, 217] on span "Container layout" at bounding box center [132, 214] width 124 height 12
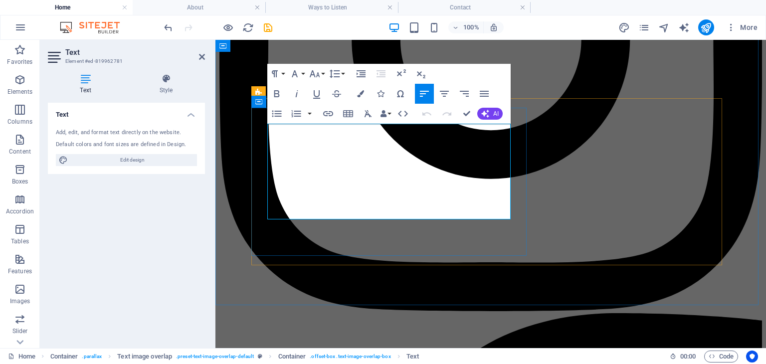
scroll to position [1183, 0]
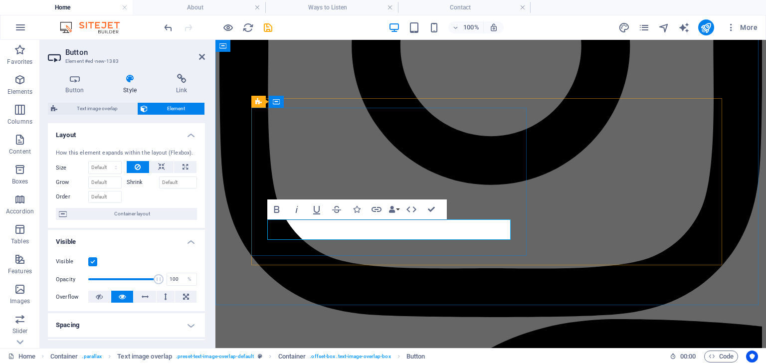
click at [66, 81] on icon at bounding box center [75, 79] width 54 height 10
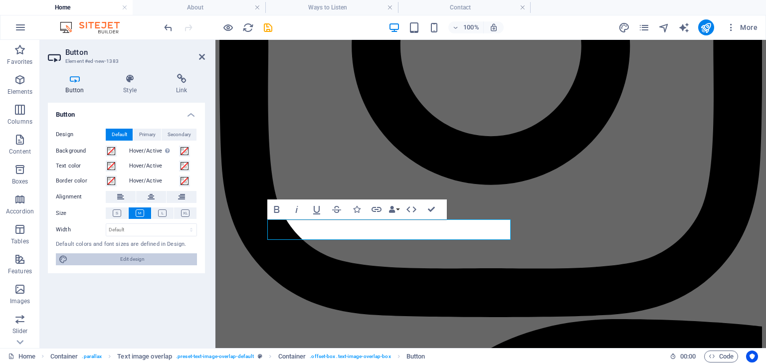
click at [136, 257] on span "Edit design" at bounding box center [132, 259] width 123 height 12
select select "ease-in-out"
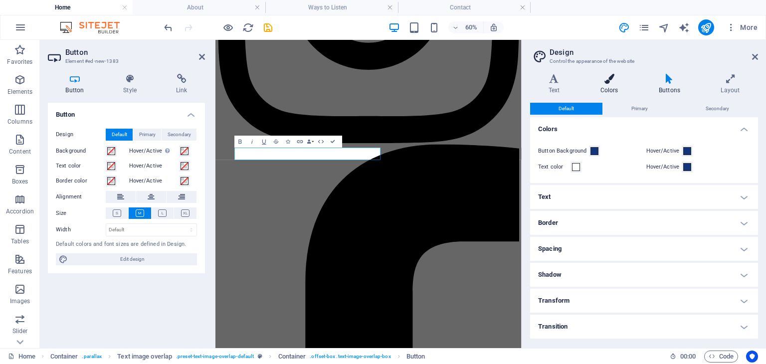
scroll to position [1388, 0]
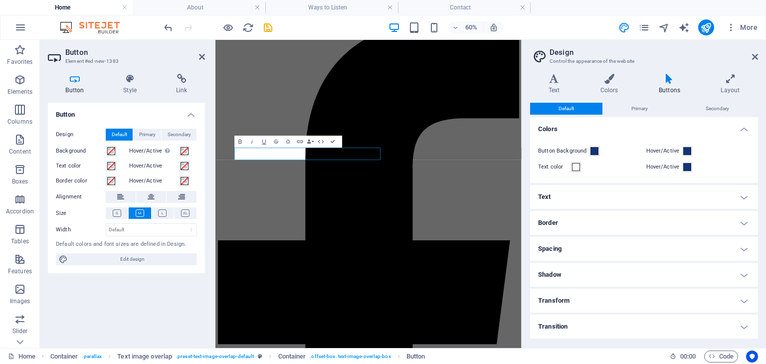
click at [758, 57] on aside "Design Control the appearance of the website Variants Text Colors Buttons Layou…" at bounding box center [644, 194] width 244 height 308
click at [754, 58] on icon at bounding box center [755, 57] width 6 height 8
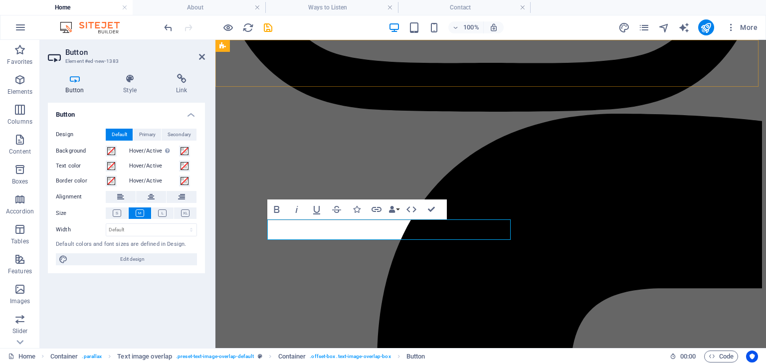
scroll to position [1183, 0]
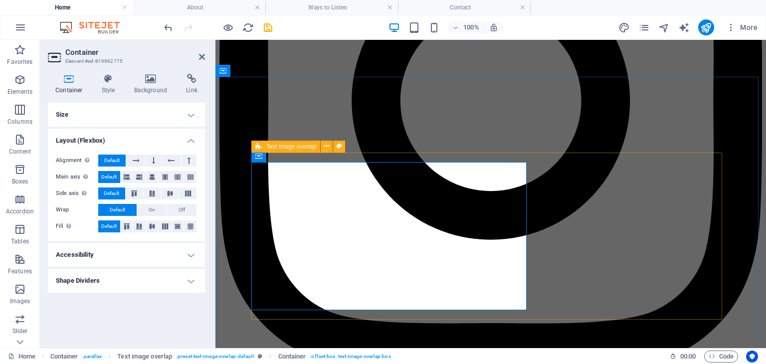
scroll to position [1128, 0]
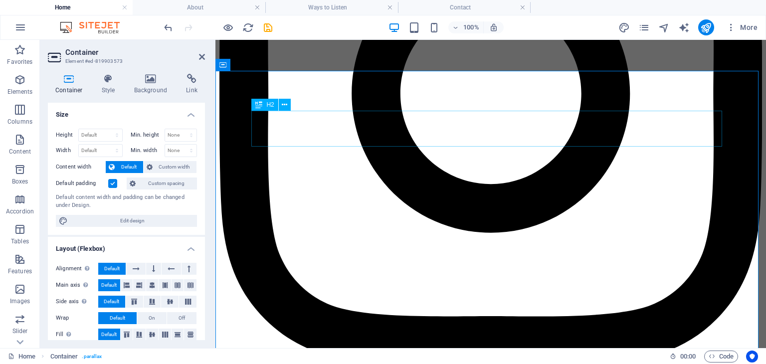
scroll to position [1136, 0]
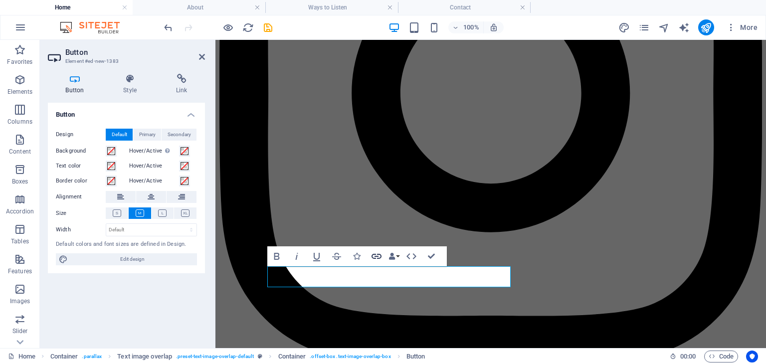
click at [379, 254] on icon "button" at bounding box center [377, 256] width 10 height 5
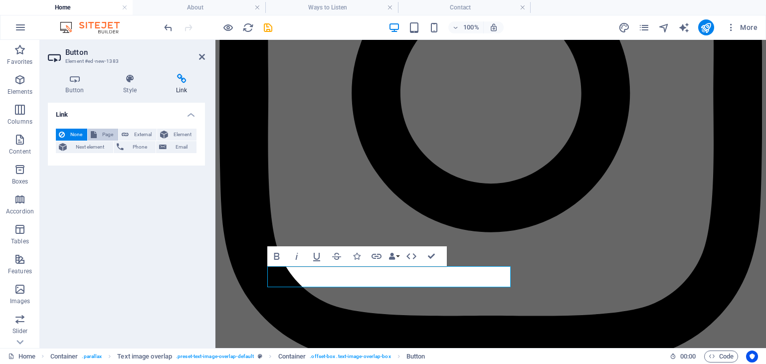
click at [100, 132] on span "Page" at bounding box center [107, 135] width 15 height 12
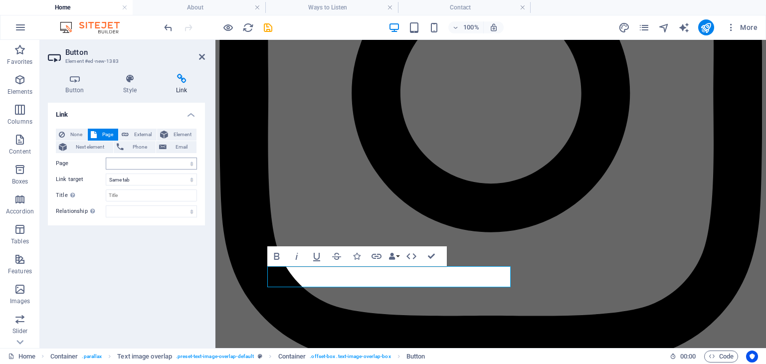
drag, startPoint x: 137, startPoint y: 170, endPoint x: 141, endPoint y: 166, distance: 5.6
click at [141, 166] on div "None Page External Element Next element Phone Email Page Home About Ways to Lis…" at bounding box center [126, 173] width 141 height 89
click at [141, 166] on select "Home About Ways to Listen Contact" at bounding box center [151, 164] width 91 height 12
select select "1"
click at [106, 158] on select "Home About Ways to Listen Contact" at bounding box center [151, 164] width 91 height 12
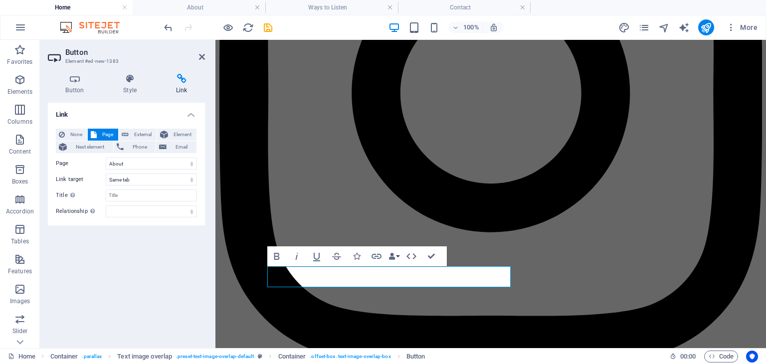
click at [126, 272] on div "Link None Page External Element Next element Phone Email Page Home About Ways t…" at bounding box center [126, 221] width 157 height 237
click at [129, 77] on icon at bounding box center [130, 79] width 49 height 10
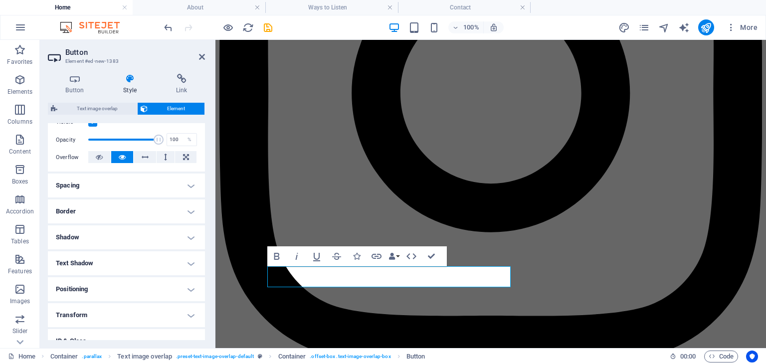
scroll to position [204, 0]
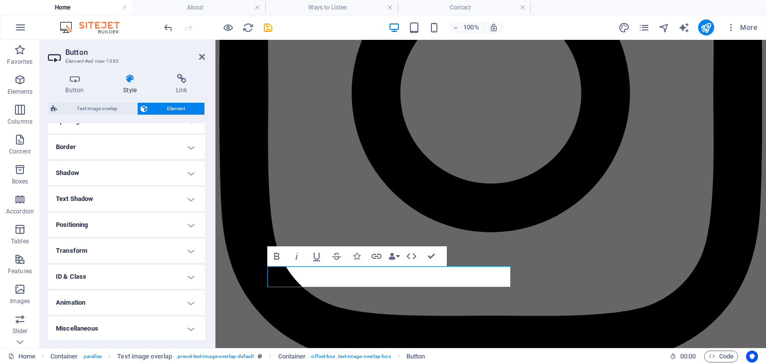
click at [112, 224] on h4 "Positioning" at bounding box center [126, 225] width 157 height 24
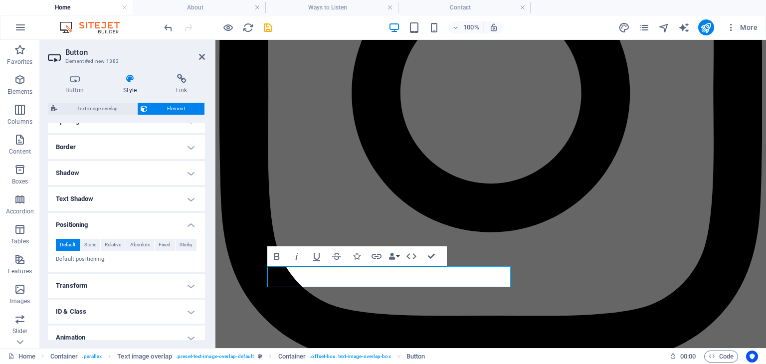
click at [112, 224] on h4 "Positioning" at bounding box center [126, 222] width 157 height 18
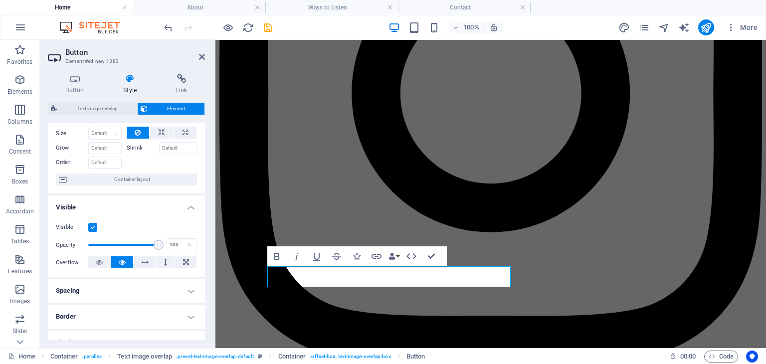
scroll to position [27, 0]
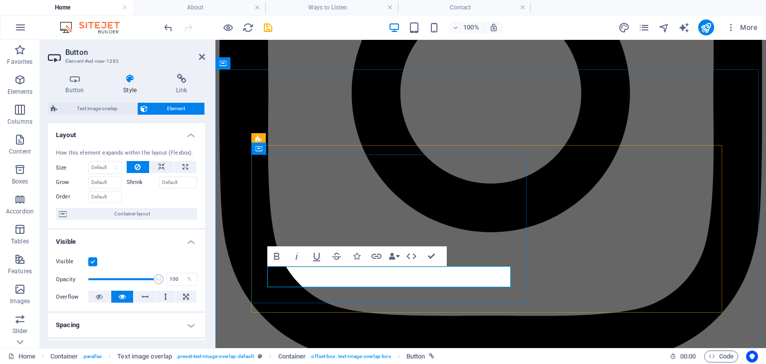
click at [85, 77] on icon at bounding box center [75, 79] width 54 height 10
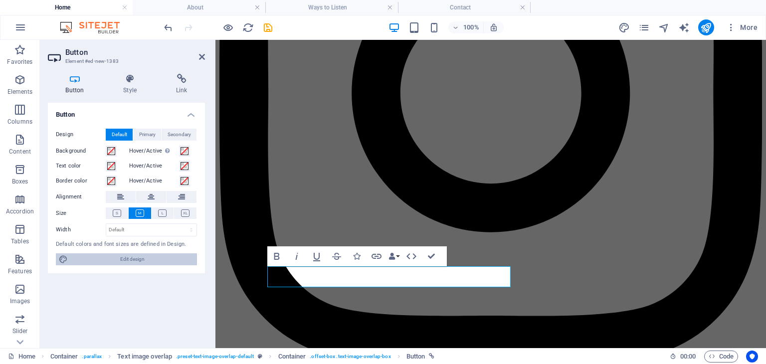
click at [130, 260] on span "Edit design" at bounding box center [132, 259] width 123 height 12
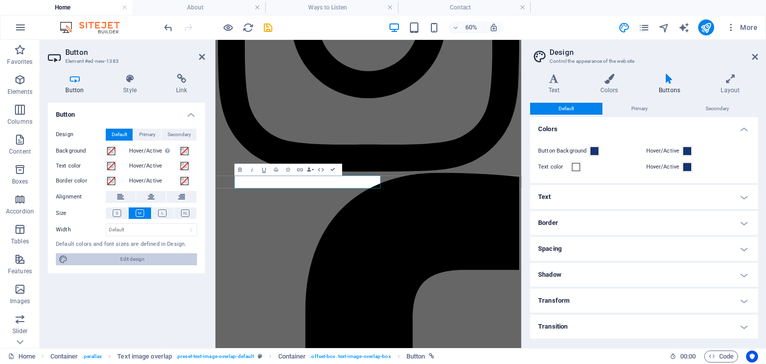
scroll to position [1341, 0]
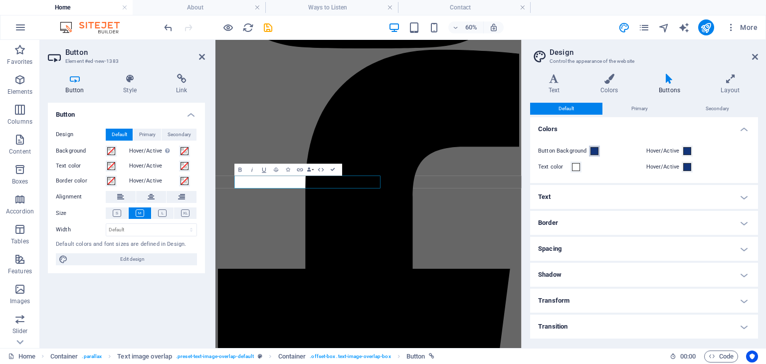
click at [590, 150] on span at bounding box center [594, 151] width 8 height 8
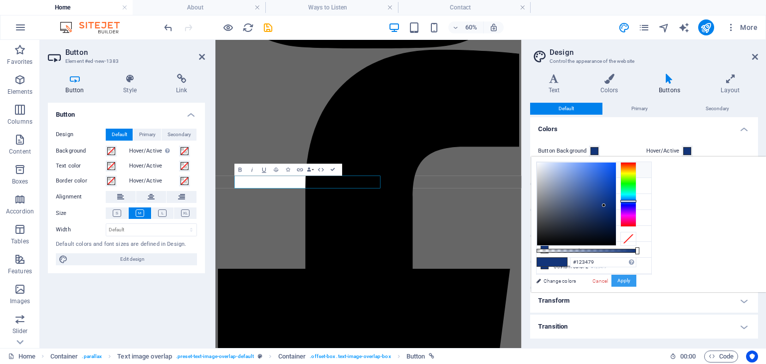
click at [636, 278] on button "Apply" at bounding box center [623, 281] width 25 height 12
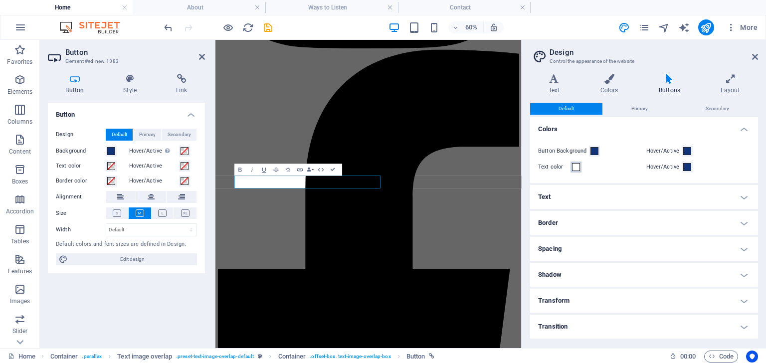
click at [575, 166] on span at bounding box center [576, 167] width 8 height 8
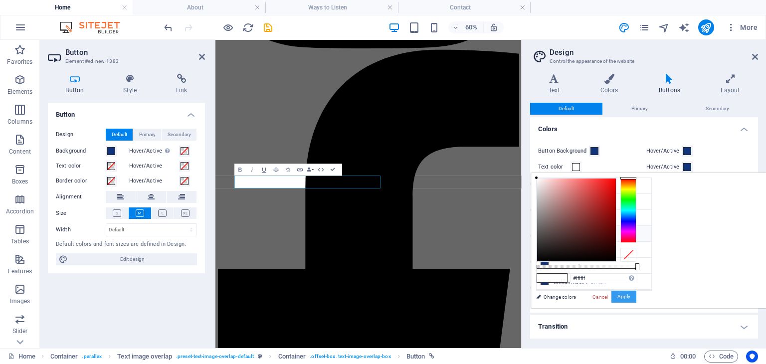
click at [636, 297] on button "Apply" at bounding box center [623, 297] width 25 height 12
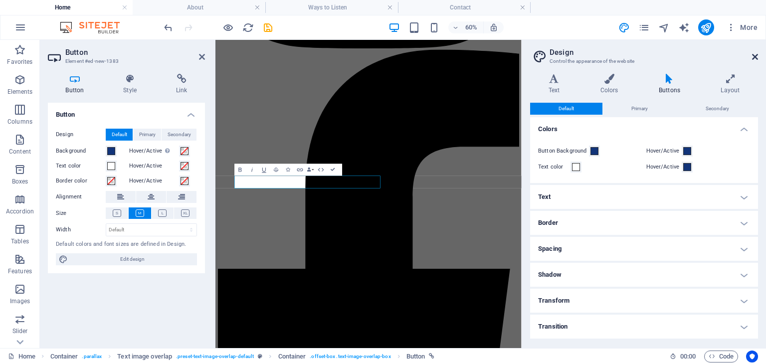
click at [758, 54] on icon at bounding box center [755, 57] width 6 height 8
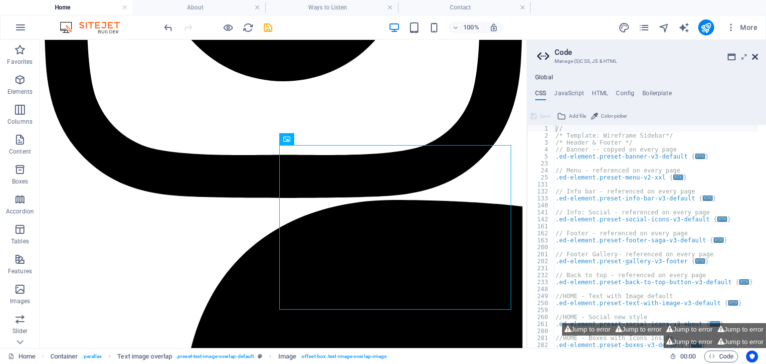
click at [758, 57] on icon at bounding box center [755, 57] width 6 height 8
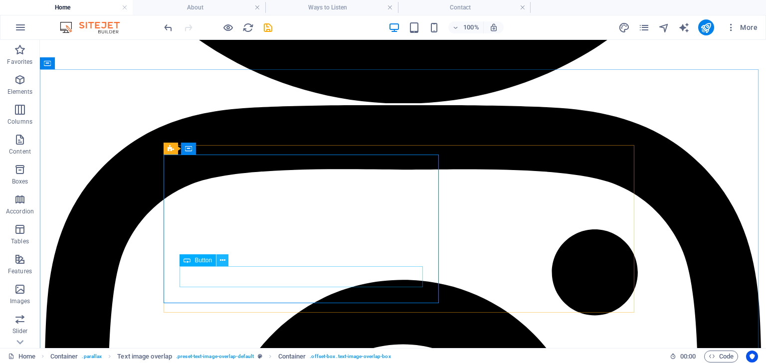
click at [222, 259] on icon at bounding box center [222, 260] width 5 height 10
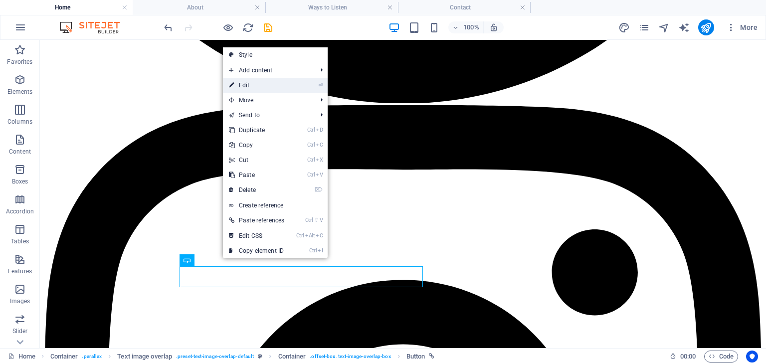
click at [279, 81] on link "⏎ Edit" at bounding box center [256, 85] width 67 height 15
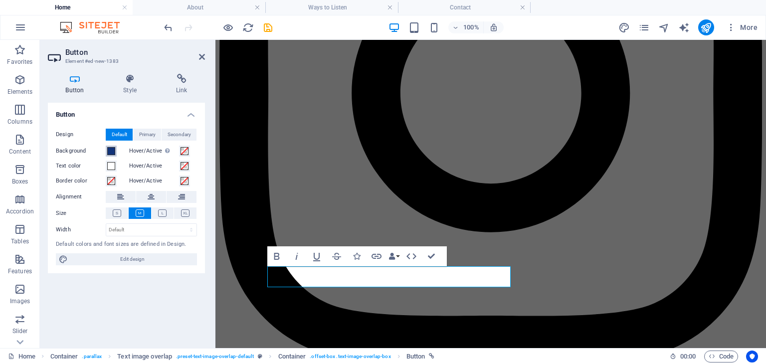
click at [106, 153] on button "Background" at bounding box center [111, 151] width 11 height 11
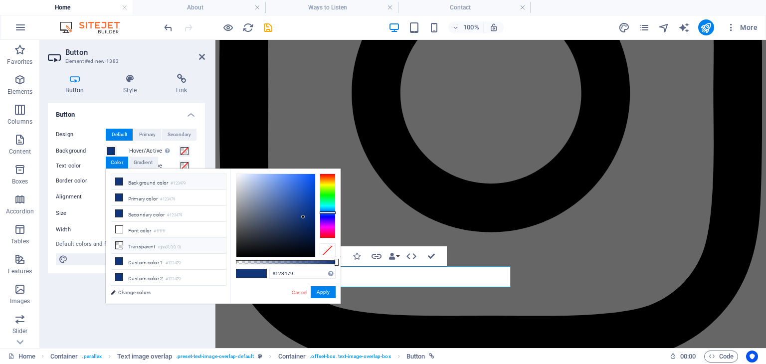
click at [156, 242] on li "Transparent rgba(0,0,0,.0)" at bounding box center [168, 246] width 115 height 16
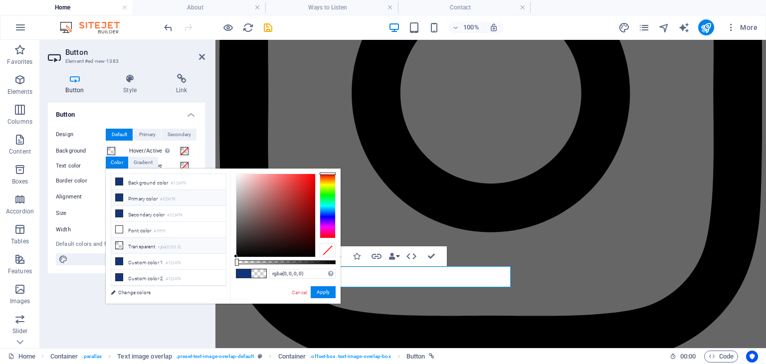
click at [149, 198] on li "Primary color #123479" at bounding box center [168, 198] width 115 height 16
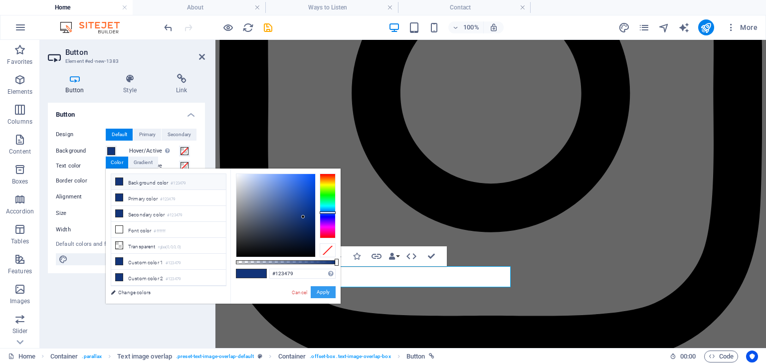
click at [319, 293] on button "Apply" at bounding box center [323, 292] width 25 height 12
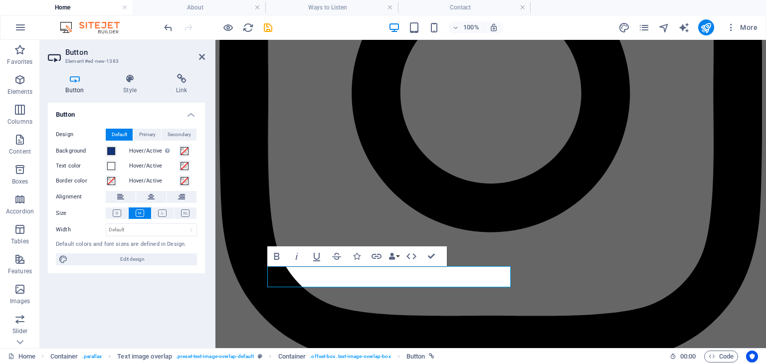
click at [172, 245] on div "Default colors and font sizes are defined in Design." at bounding box center [126, 244] width 141 height 8
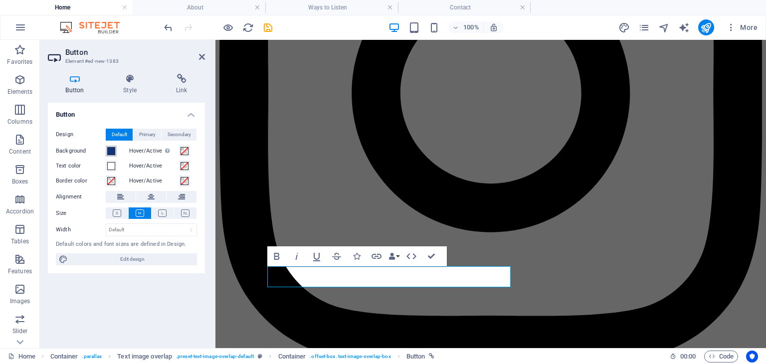
click at [110, 150] on span at bounding box center [111, 151] width 8 height 8
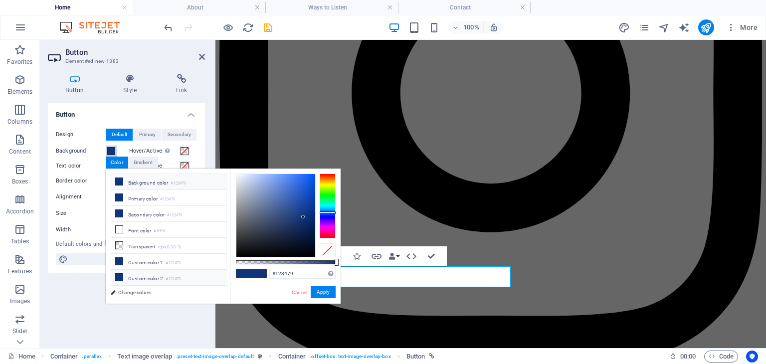
scroll to position [10, 0]
click at [142, 279] on li "Custom color 3 #fff639" at bounding box center [168, 283] width 115 height 16
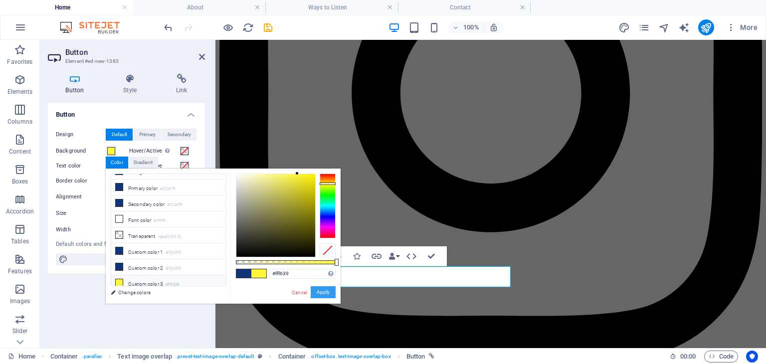
click at [323, 292] on button "Apply" at bounding box center [323, 292] width 25 height 12
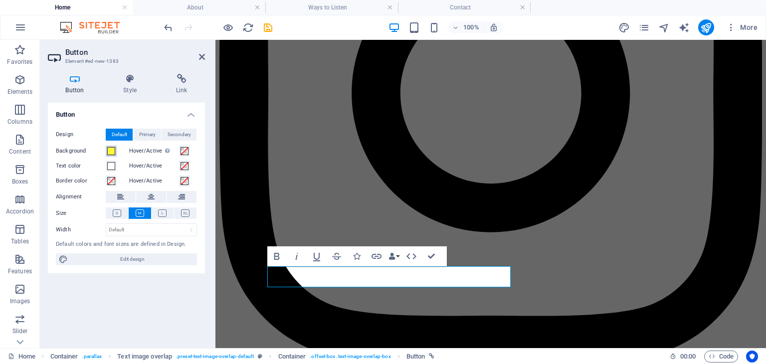
click at [113, 153] on span at bounding box center [111, 151] width 8 height 8
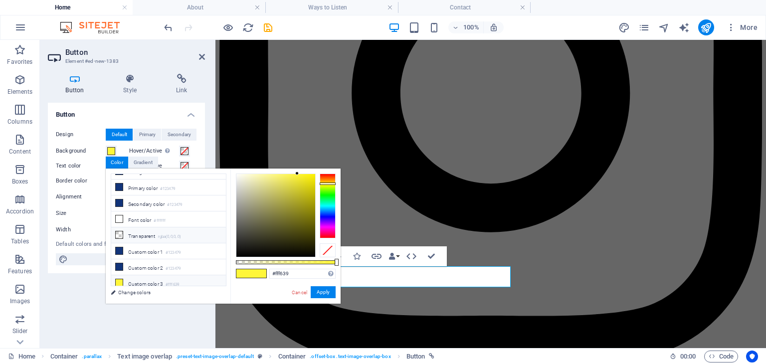
click at [148, 232] on li "Transparent rgba(0,0,0,.0)" at bounding box center [168, 235] width 115 height 16
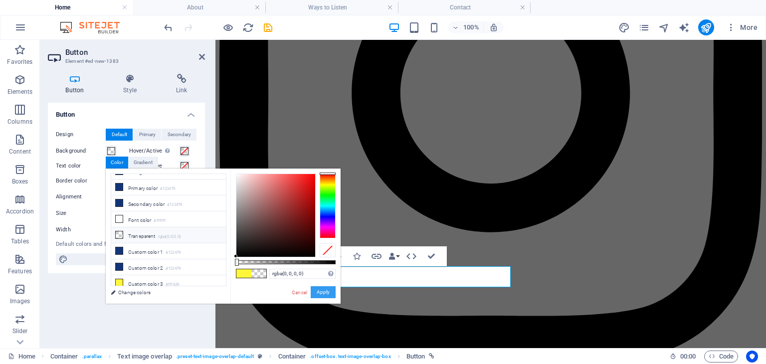
click at [323, 292] on button "Apply" at bounding box center [323, 292] width 25 height 12
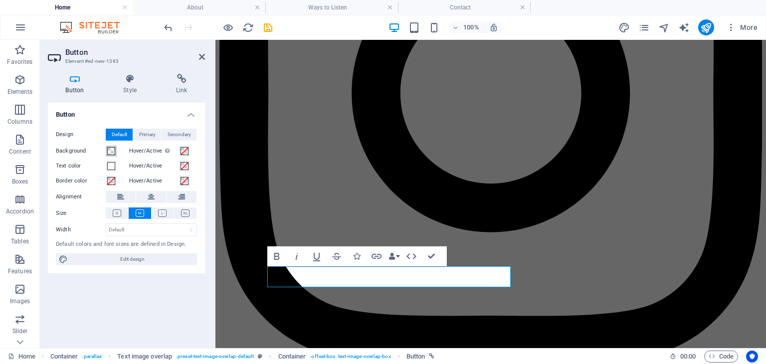
click at [114, 152] on span at bounding box center [111, 151] width 8 height 8
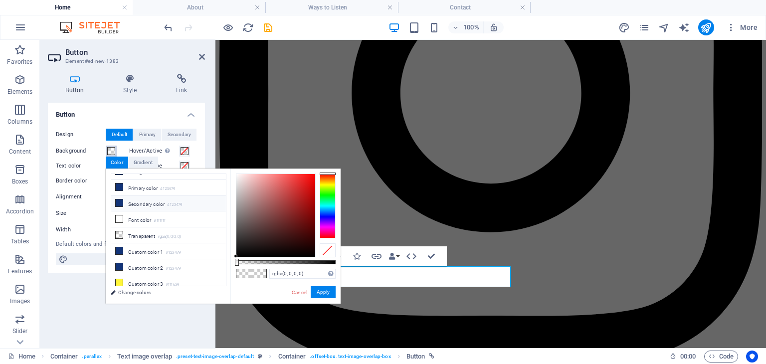
scroll to position [0, 0]
click at [155, 182] on li "Background color #123479" at bounding box center [168, 182] width 115 height 16
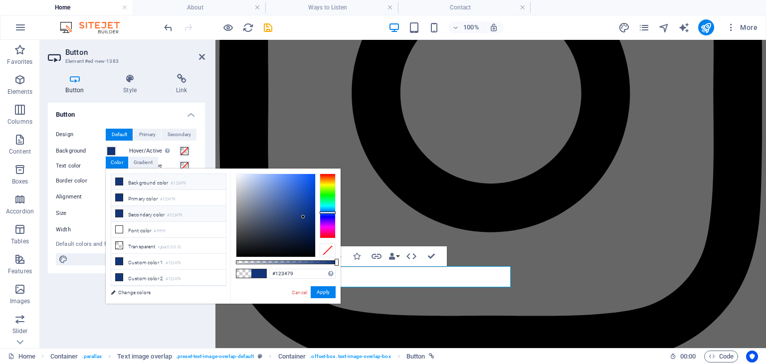
click at [152, 211] on li "Secondary color #123479" at bounding box center [168, 214] width 115 height 16
click at [158, 260] on li "Custom color 1 #123479" at bounding box center [168, 262] width 115 height 16
click at [321, 291] on button "Apply" at bounding box center [323, 292] width 25 height 12
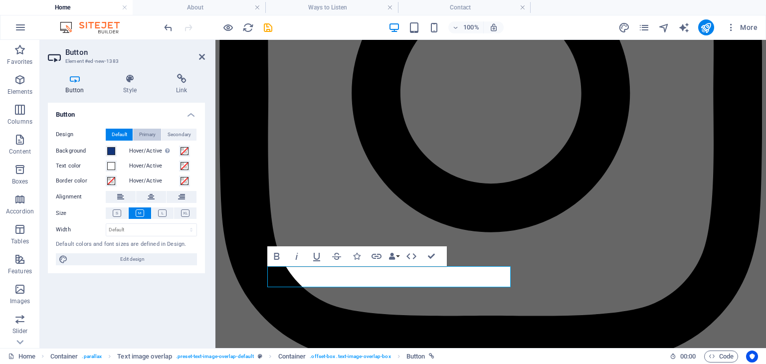
click at [149, 134] on span "Primary" at bounding box center [147, 135] width 16 height 12
click at [182, 135] on span "Secondary" at bounding box center [179, 135] width 23 height 12
click at [122, 132] on span "Default" at bounding box center [119, 135] width 15 height 12
click at [112, 150] on span at bounding box center [111, 151] width 8 height 8
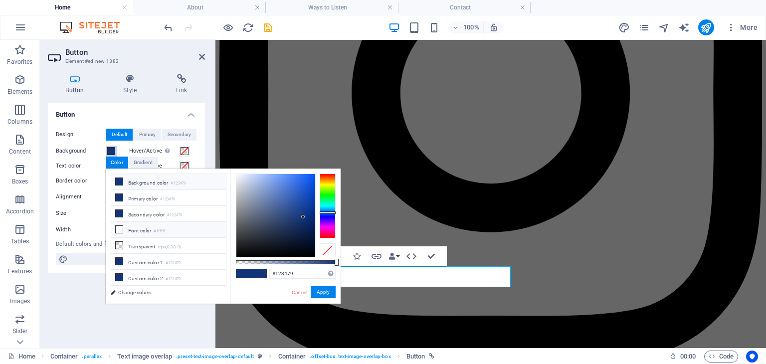
scroll to position [10, 0]
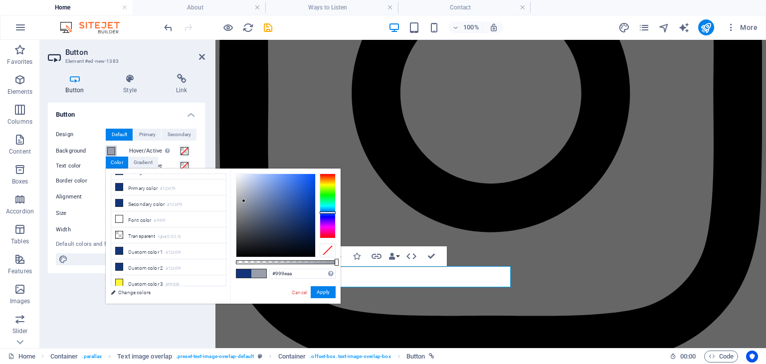
drag, startPoint x: 288, startPoint y: 229, endPoint x: 243, endPoint y: 200, distance: 53.0
click at [243, 200] on div at bounding box center [275, 215] width 79 height 83
click at [243, 200] on div at bounding box center [242, 199] width 3 height 3
click at [327, 292] on button "Apply" at bounding box center [323, 292] width 25 height 12
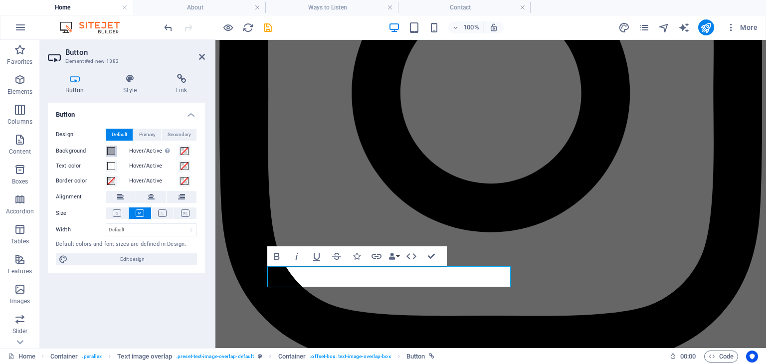
click at [110, 154] on span at bounding box center [111, 151] width 8 height 8
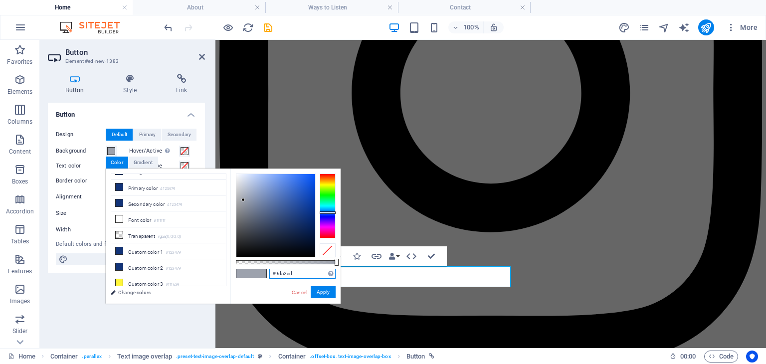
drag, startPoint x: 306, startPoint y: 274, endPoint x: 275, endPoint y: 276, distance: 31.0
click at [275, 276] on input "#9da2ad" at bounding box center [302, 274] width 66 height 10
drag, startPoint x: 302, startPoint y: 275, endPoint x: 276, endPoint y: 277, distance: 25.5
click at [276, 277] on input "#9da2ad" at bounding box center [302, 274] width 66 height 10
click at [318, 292] on button "Apply" at bounding box center [323, 292] width 25 height 12
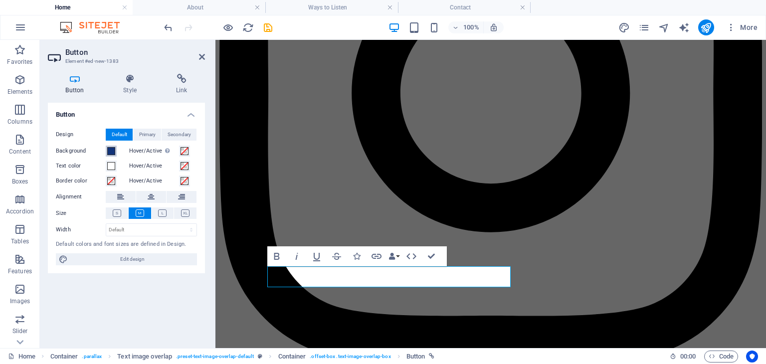
click at [111, 153] on span at bounding box center [111, 151] width 8 height 8
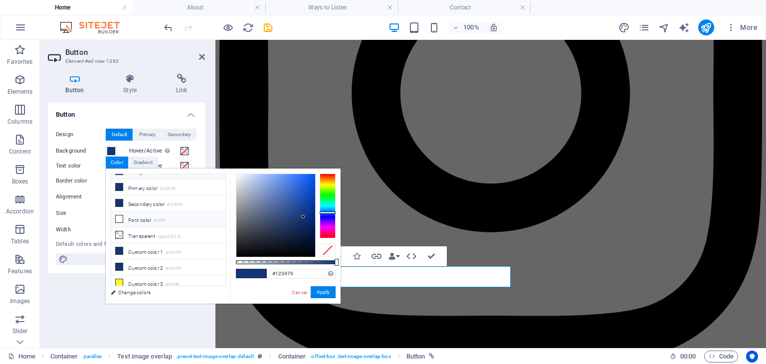
click at [158, 211] on li "Font color #ffffff" at bounding box center [168, 219] width 115 height 16
type input "#ffffff"
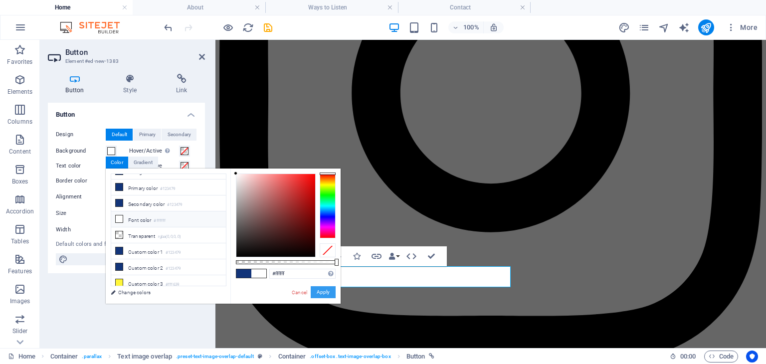
click at [320, 293] on button "Apply" at bounding box center [323, 292] width 25 height 12
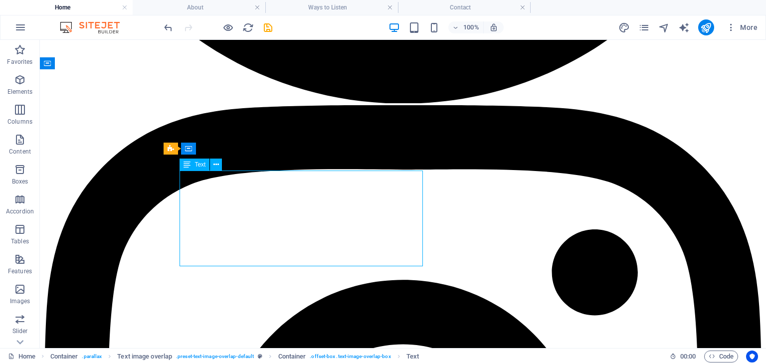
scroll to position [1148, 0]
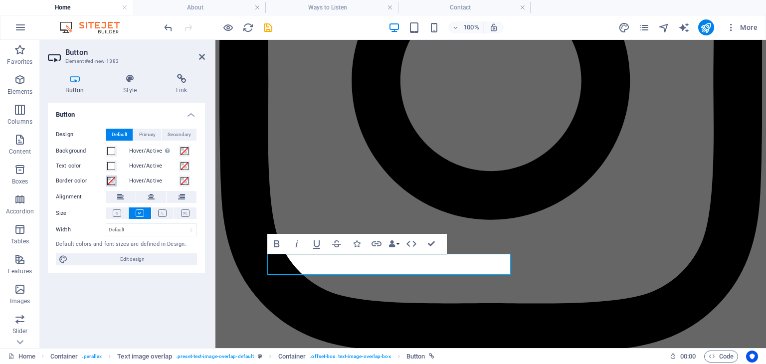
click at [110, 178] on span at bounding box center [111, 181] width 8 height 8
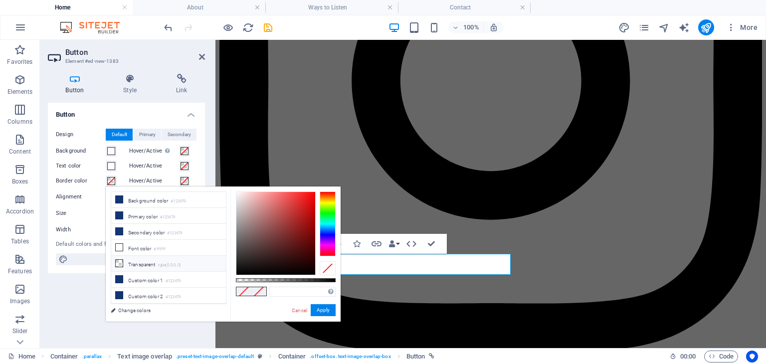
click at [142, 263] on li "Transparent rgba(0,0,0,.0)" at bounding box center [168, 264] width 115 height 16
type input "rgba(0, 0, 0, 0)"
click at [324, 312] on button "Apply" at bounding box center [323, 310] width 25 height 12
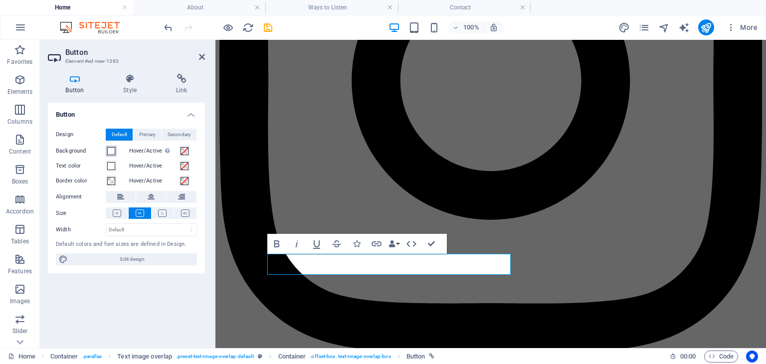
click at [111, 152] on span at bounding box center [111, 151] width 8 height 8
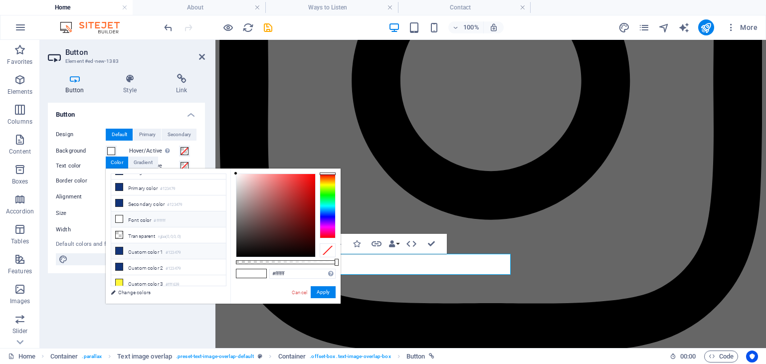
click at [144, 248] on li "Custom color 1 #123479" at bounding box center [168, 251] width 115 height 16
type input "#123479"
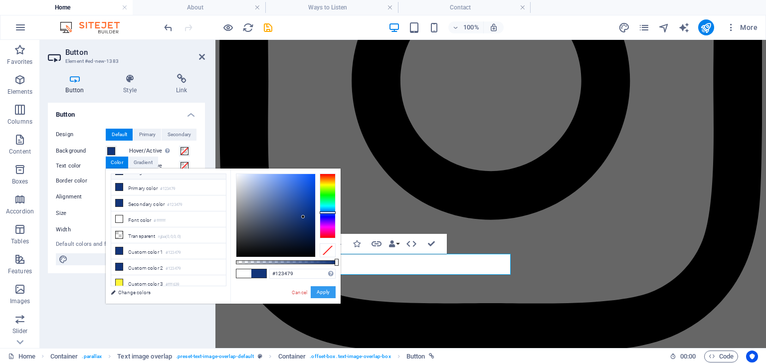
click at [328, 292] on button "Apply" at bounding box center [323, 292] width 25 height 12
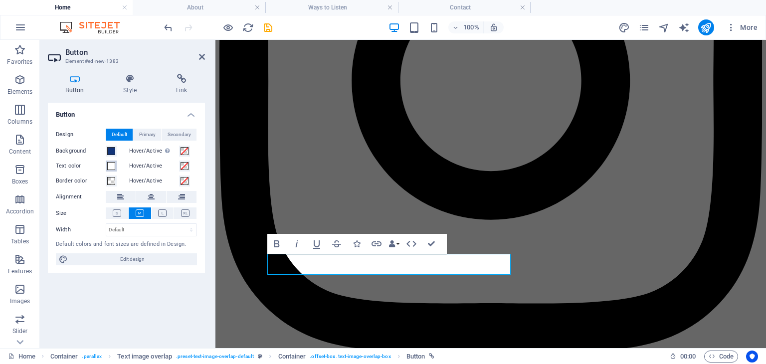
click at [111, 168] on span at bounding box center [111, 166] width 8 height 8
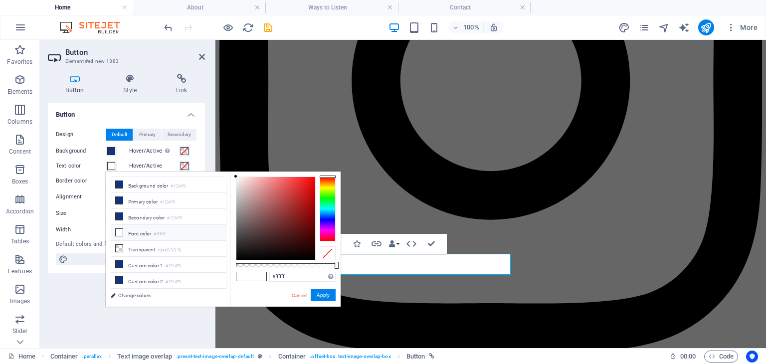
click at [150, 289] on li "Custom color 3 #fff639" at bounding box center [168, 297] width 115 height 16
type input "#fff639"
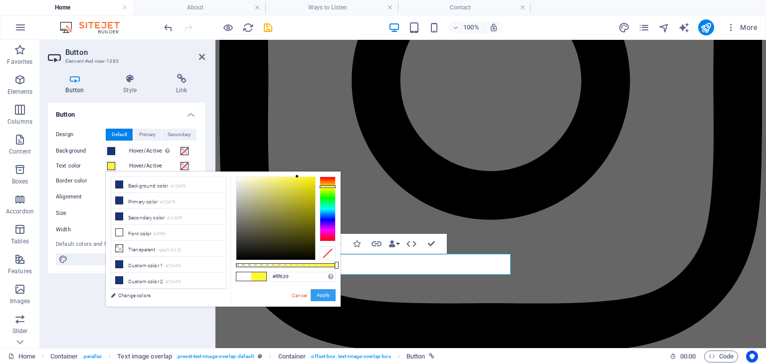
click at [319, 294] on button "Apply" at bounding box center [323, 295] width 25 height 12
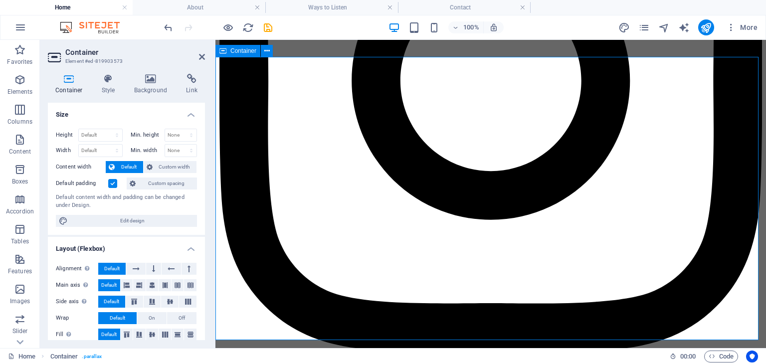
click at [267, 24] on icon "save" at bounding box center [267, 27] width 11 height 11
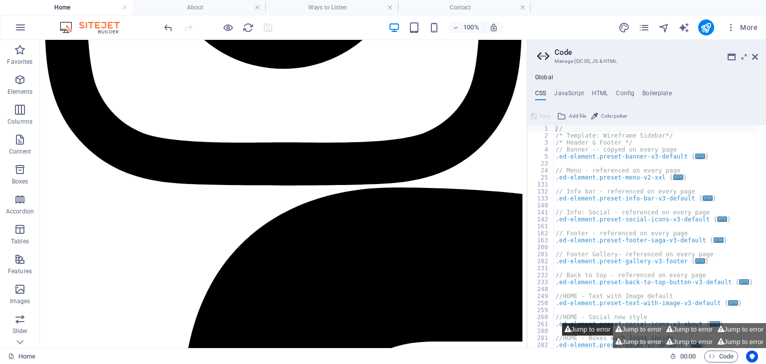
click at [593, 331] on button "Jump to error" at bounding box center [587, 329] width 51 height 12
type textarea "}"
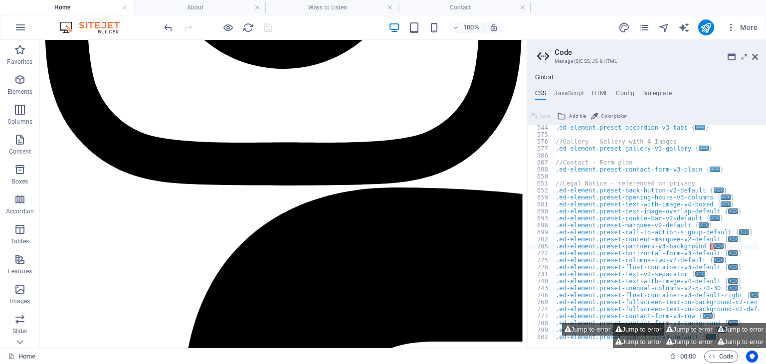
click at [635, 332] on button "Jump to error" at bounding box center [638, 329] width 51 height 12
click at [678, 330] on button "Jump to error" at bounding box center [689, 329] width 51 height 12
click at [755, 54] on icon at bounding box center [755, 57] width 6 height 8
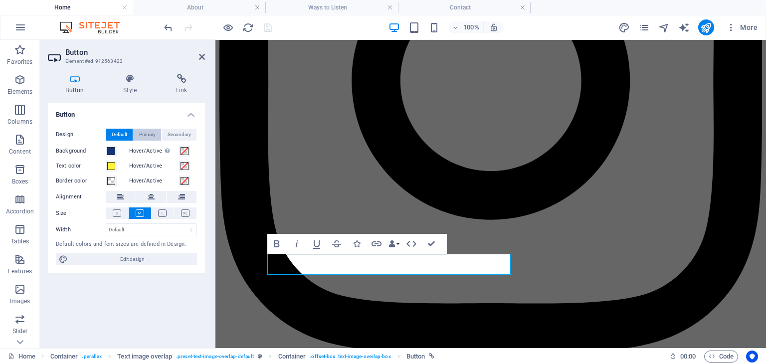
click at [148, 132] on span "Primary" at bounding box center [147, 135] width 16 height 12
click at [175, 132] on span "Secondary" at bounding box center [179, 135] width 23 height 12
click at [162, 215] on icon at bounding box center [162, 212] width 8 height 7
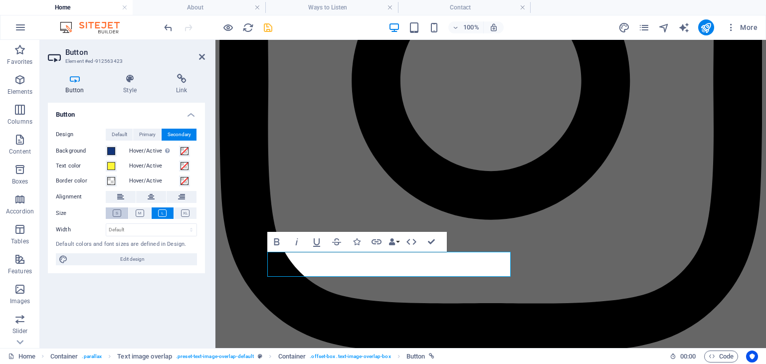
click at [118, 212] on icon at bounding box center [117, 212] width 8 height 7
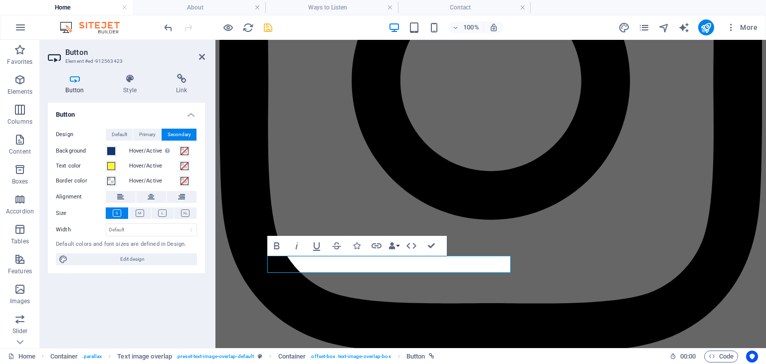
click at [147, 116] on h4 "Button" at bounding box center [126, 112] width 157 height 18
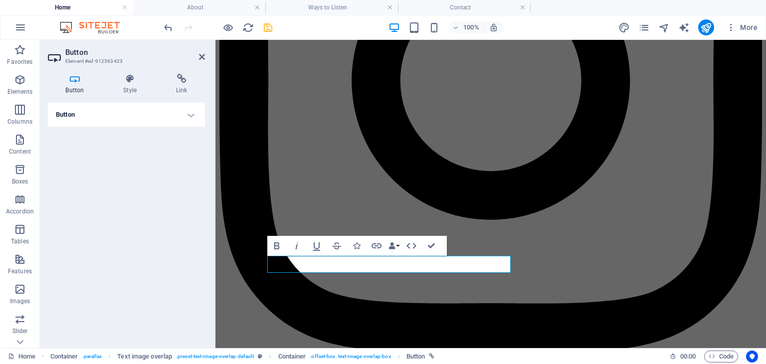
click at [151, 118] on h4 "Button" at bounding box center [126, 115] width 157 height 24
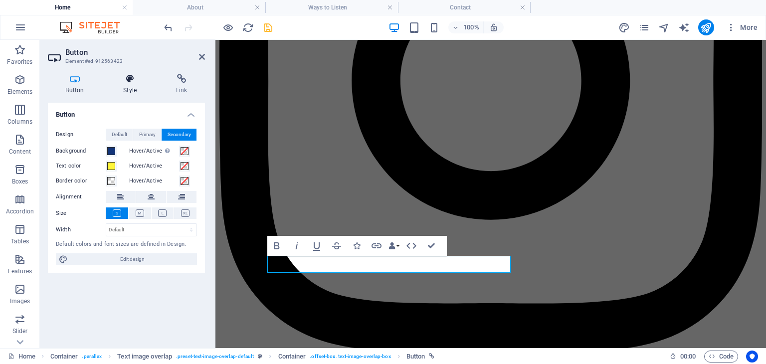
click at [137, 91] on h4 "Style" at bounding box center [132, 84] width 53 height 21
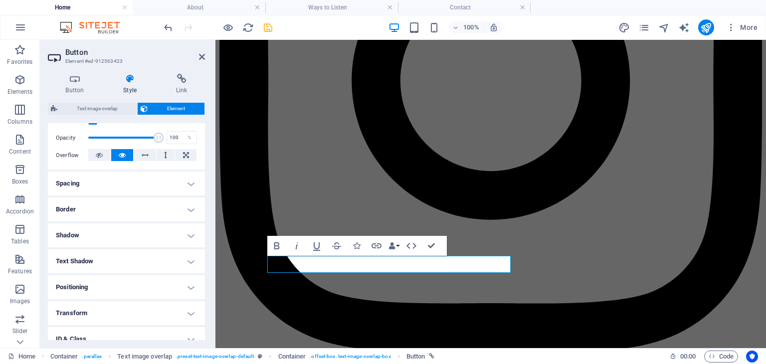
scroll to position [204, 0]
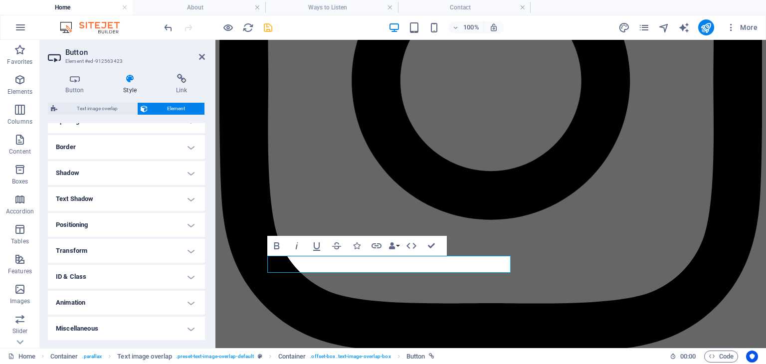
click at [107, 149] on h4 "Border" at bounding box center [126, 147] width 157 height 24
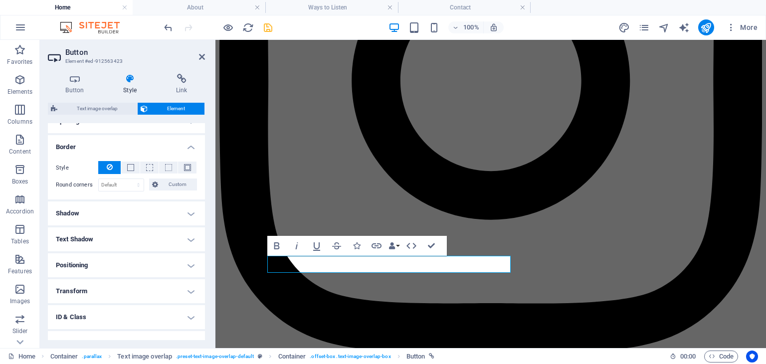
click at [107, 149] on h4 "Border" at bounding box center [126, 144] width 157 height 18
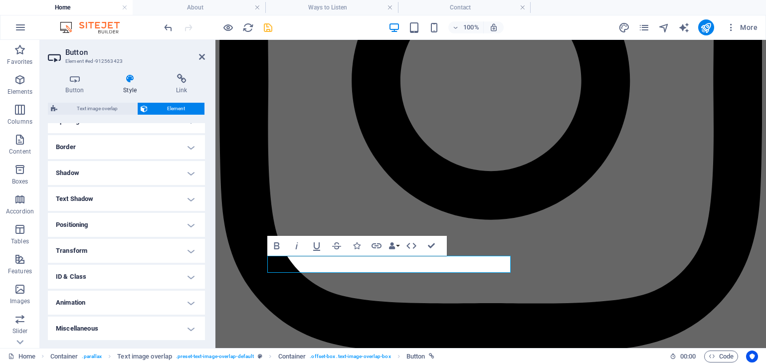
scroll to position [0, 0]
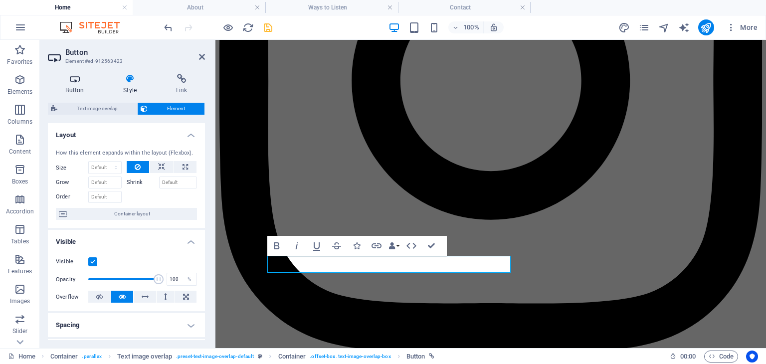
click at [77, 82] on icon at bounding box center [75, 79] width 54 height 10
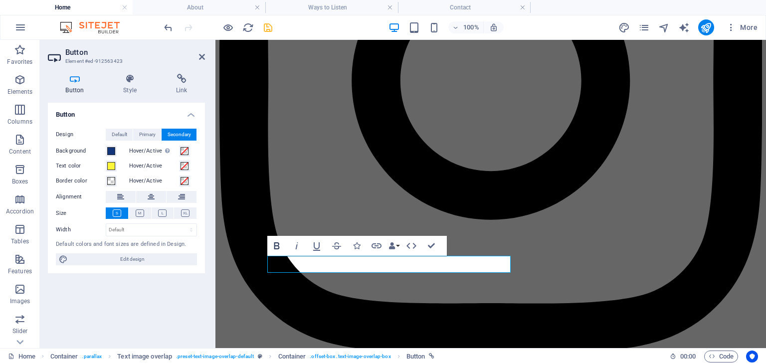
click at [280, 248] on icon "button" at bounding box center [277, 246] width 12 height 12
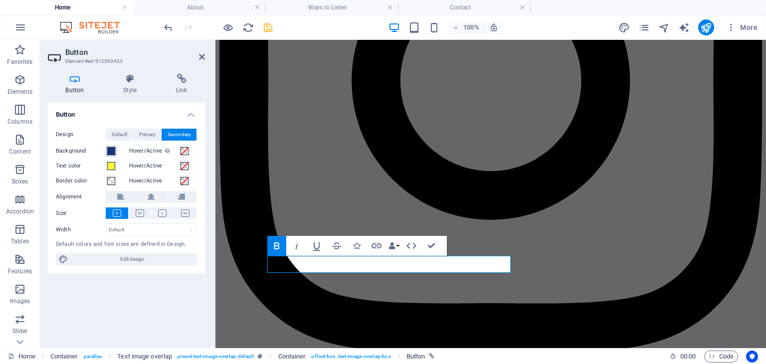
click at [111, 154] on span at bounding box center [111, 151] width 8 height 8
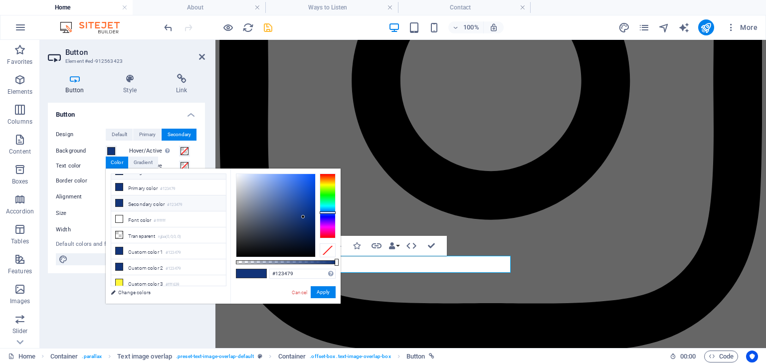
click at [152, 204] on li "Secondary color #123479" at bounding box center [168, 204] width 115 height 16
click at [321, 289] on button "Apply" at bounding box center [323, 292] width 25 height 12
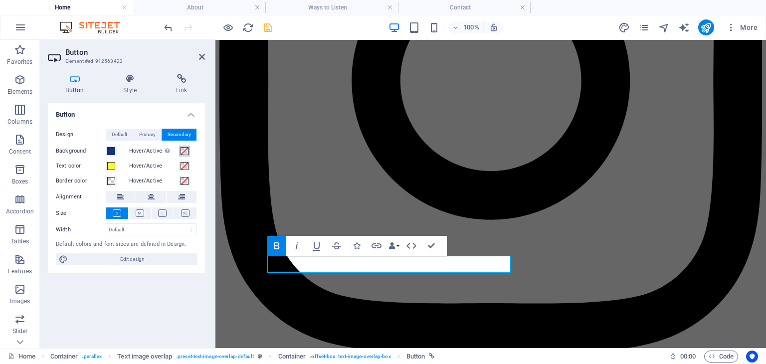
click at [186, 149] on span at bounding box center [185, 151] width 8 height 8
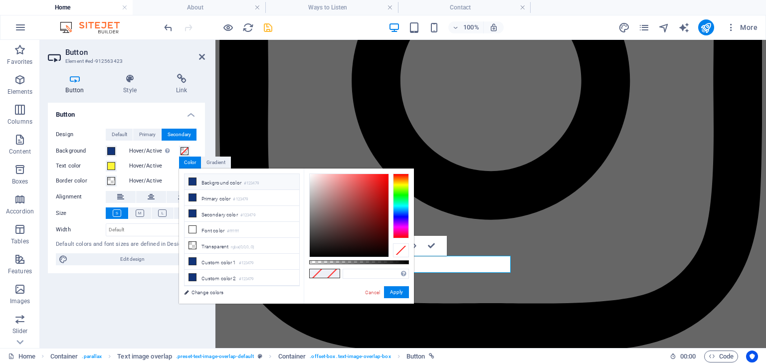
click at [214, 178] on li "Background color #123479" at bounding box center [242, 182] width 115 height 16
type input "#123479"
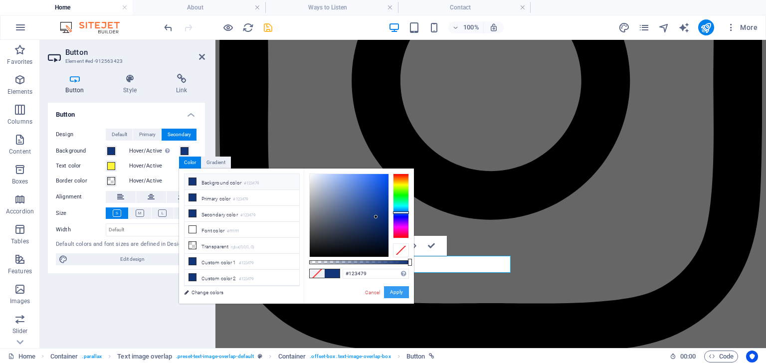
click at [397, 291] on button "Apply" at bounding box center [396, 292] width 25 height 12
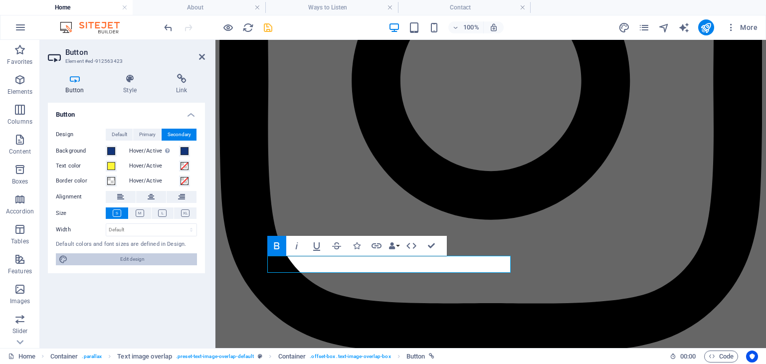
click at [175, 259] on span "Edit design" at bounding box center [132, 259] width 123 height 12
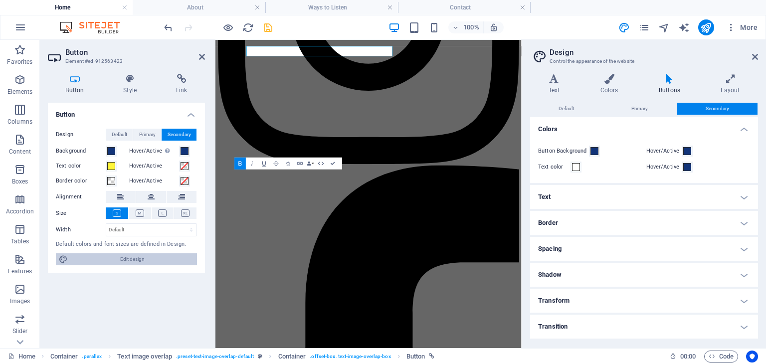
scroll to position [1354, 0]
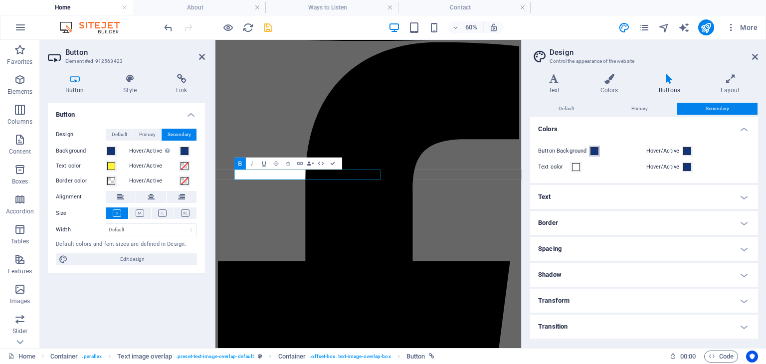
click at [596, 154] on span at bounding box center [594, 151] width 8 height 8
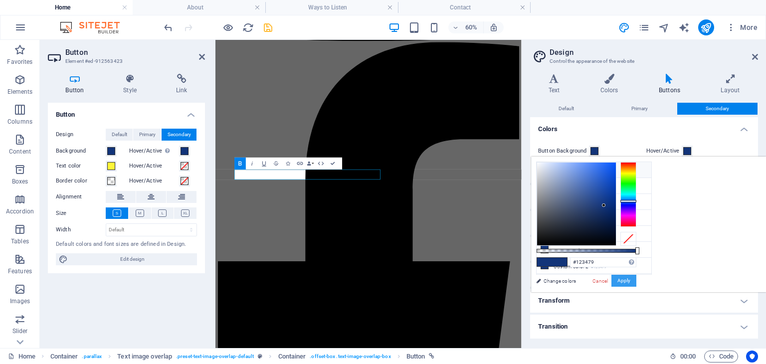
click at [636, 281] on button "Apply" at bounding box center [623, 281] width 25 height 12
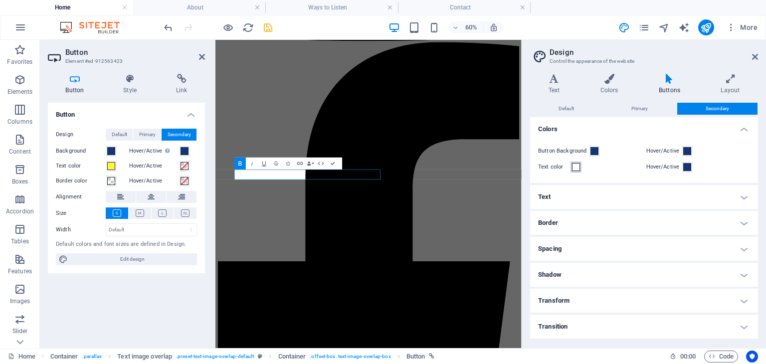
click at [574, 170] on span at bounding box center [576, 167] width 8 height 8
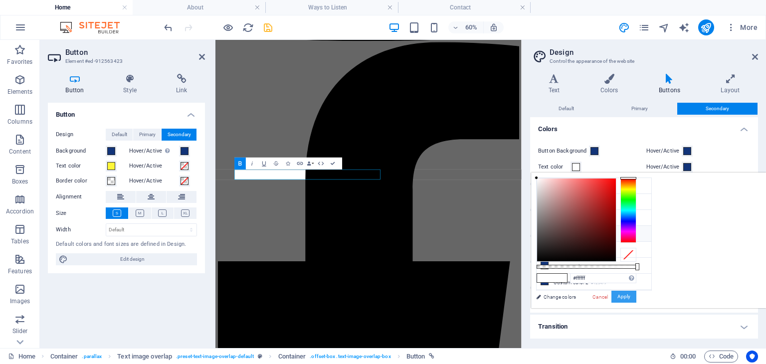
click at [636, 295] on button "Apply" at bounding box center [623, 297] width 25 height 12
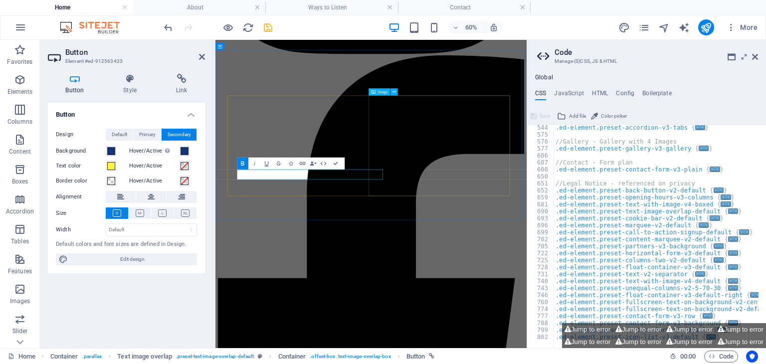
scroll to position [469, 0]
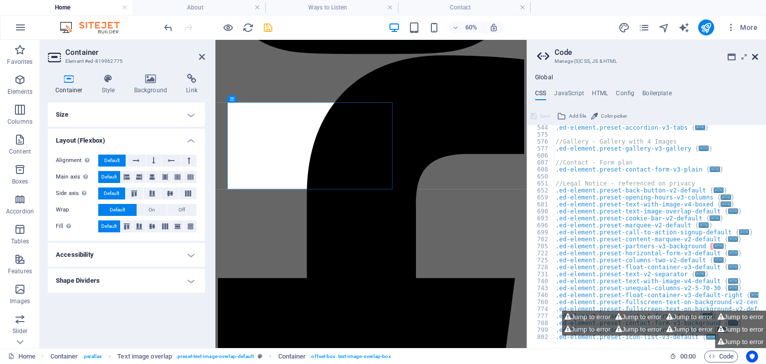
click at [757, 58] on icon at bounding box center [755, 57] width 6 height 8
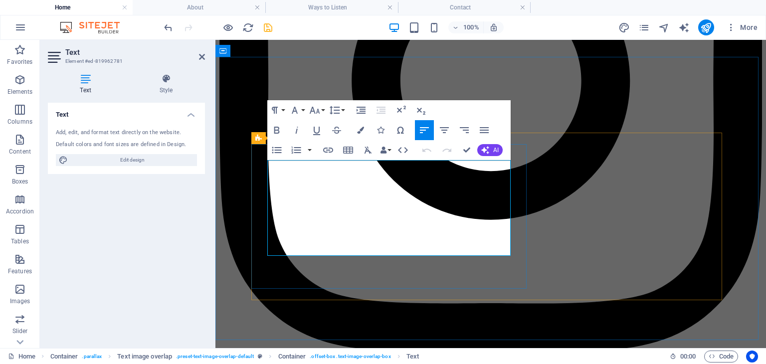
drag, startPoint x: 483, startPoint y: 202, endPoint x: 439, endPoint y: 204, distance: 43.9
click at [364, 129] on icon "button" at bounding box center [360, 130] width 7 height 7
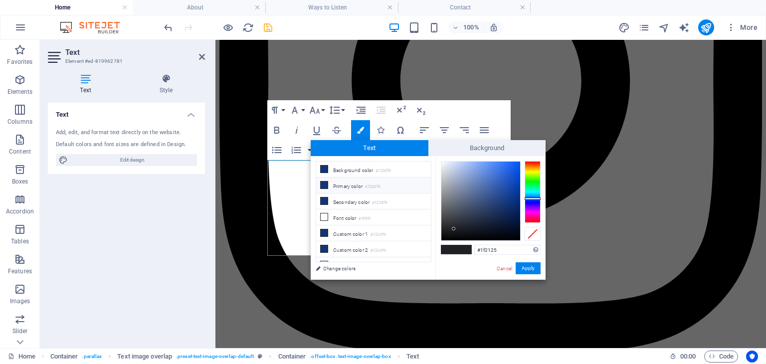
click at [351, 185] on li "Primary color #123479" at bounding box center [373, 186] width 115 height 16
click at [529, 267] on button "Apply" at bounding box center [528, 268] width 25 height 12
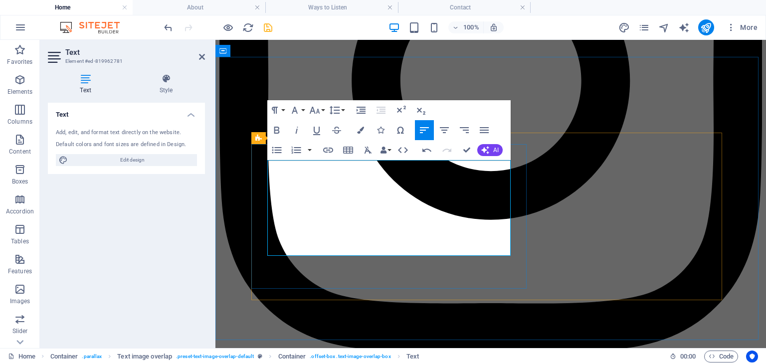
drag, startPoint x: 481, startPoint y: 202, endPoint x: 439, endPoint y: 204, distance: 42.4
click at [356, 130] on button "Colors" at bounding box center [360, 130] width 19 height 20
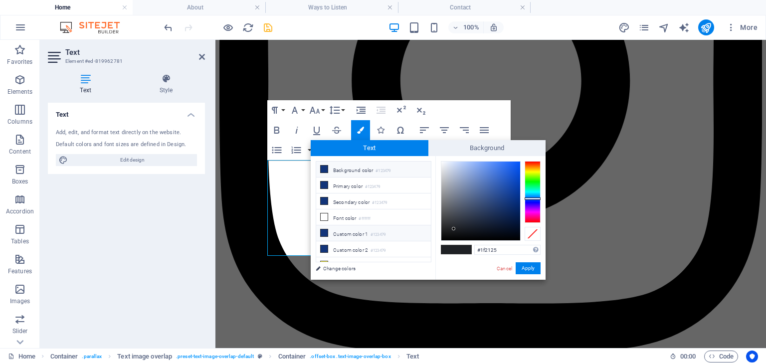
click at [350, 233] on li "Custom color 1 #123479" at bounding box center [373, 233] width 115 height 16
type input "#123479"
click at [524, 270] on button "Apply" at bounding box center [528, 268] width 25 height 12
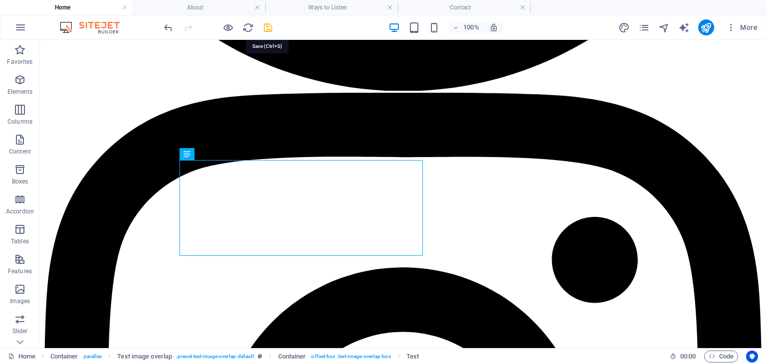
click at [267, 28] on icon "save" at bounding box center [267, 27] width 11 height 11
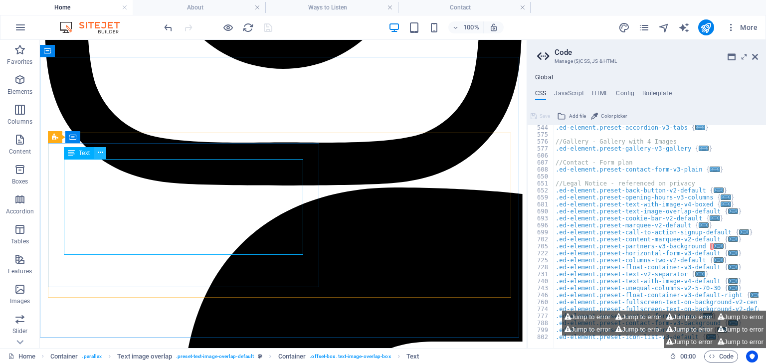
click at [103, 152] on icon at bounding box center [100, 153] width 5 height 10
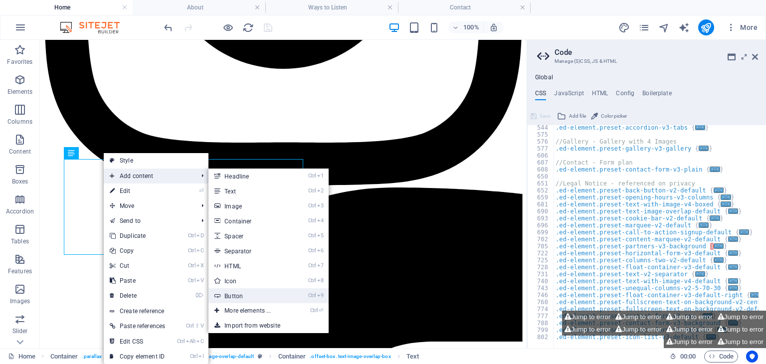
click at [276, 299] on link "Ctrl 9 Button" at bounding box center [249, 295] width 82 height 15
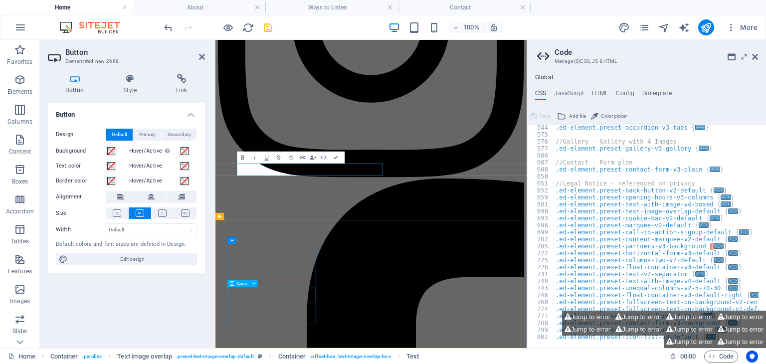
scroll to position [1354, 0]
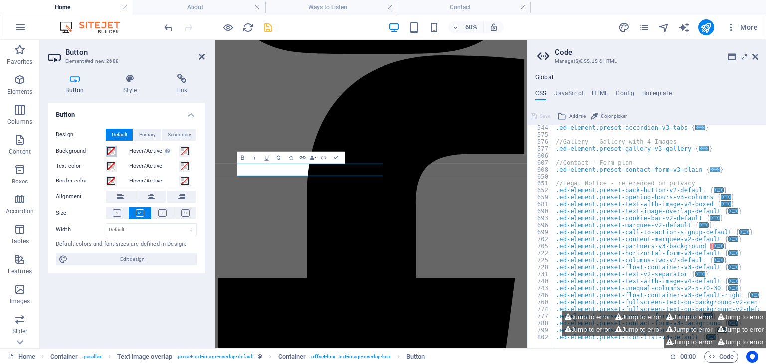
click at [109, 149] on span at bounding box center [111, 151] width 8 height 8
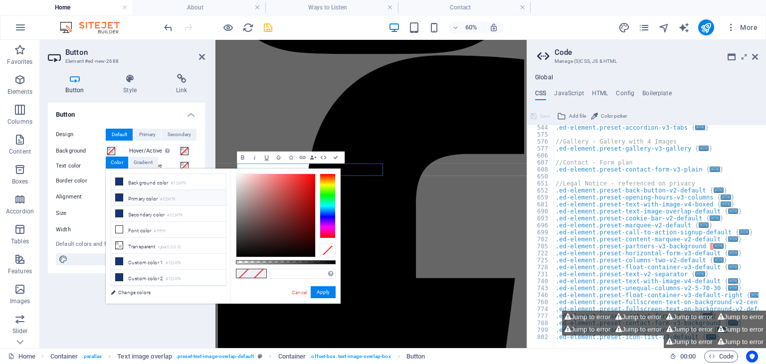
click at [146, 193] on li "Primary color #123479" at bounding box center [168, 198] width 115 height 16
type input "#123479"
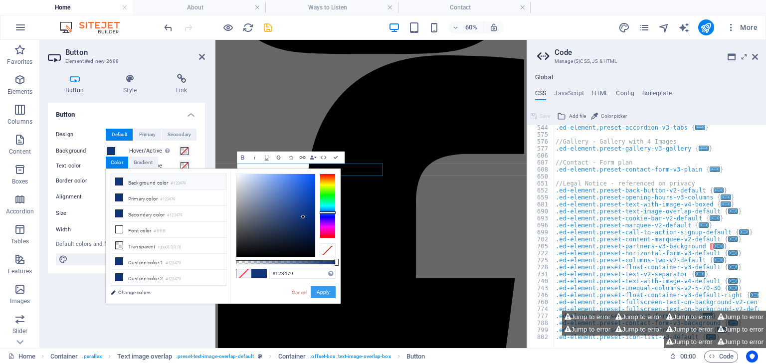
click at [324, 291] on button "Apply" at bounding box center [323, 292] width 25 height 12
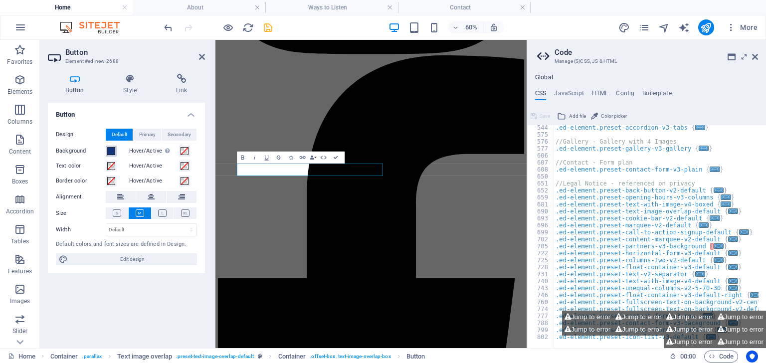
click at [111, 152] on span at bounding box center [111, 151] width 8 height 8
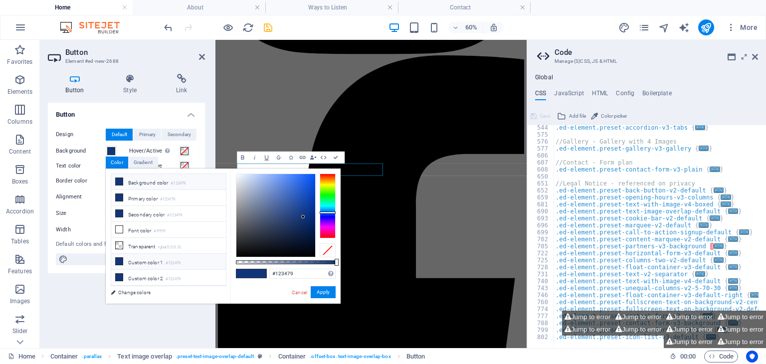
click at [168, 263] on li "Custom color 1 #123479" at bounding box center [168, 262] width 115 height 16
click at [323, 296] on button "Apply" at bounding box center [323, 292] width 25 height 12
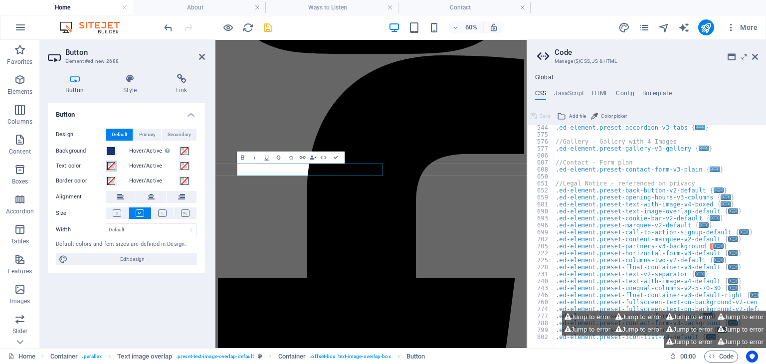
click at [109, 164] on span at bounding box center [111, 166] width 8 height 8
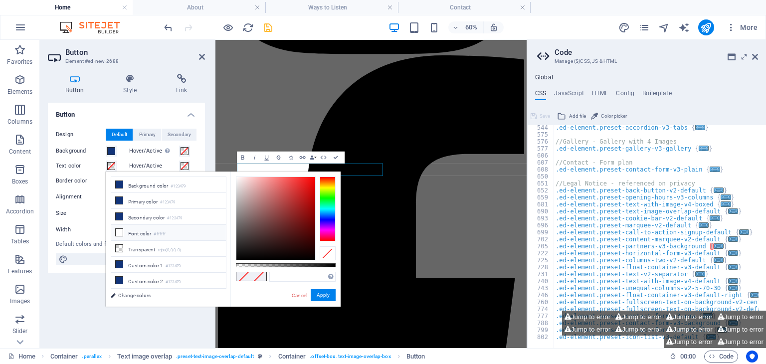
click at [138, 228] on li "Font color #ffffff" at bounding box center [168, 233] width 115 height 16
type input "#ffffff"
click at [321, 298] on button "Apply" at bounding box center [323, 295] width 25 height 12
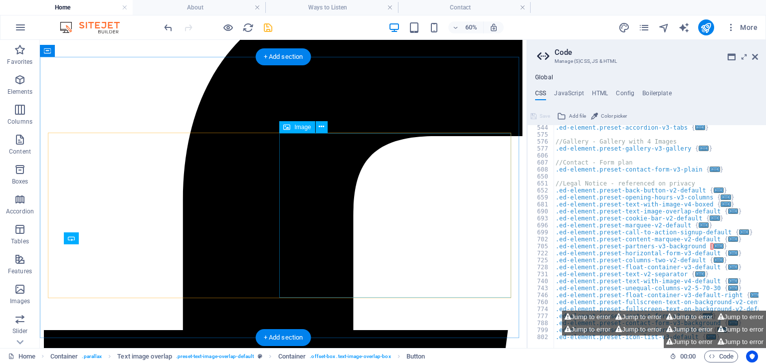
scroll to position [1148, 0]
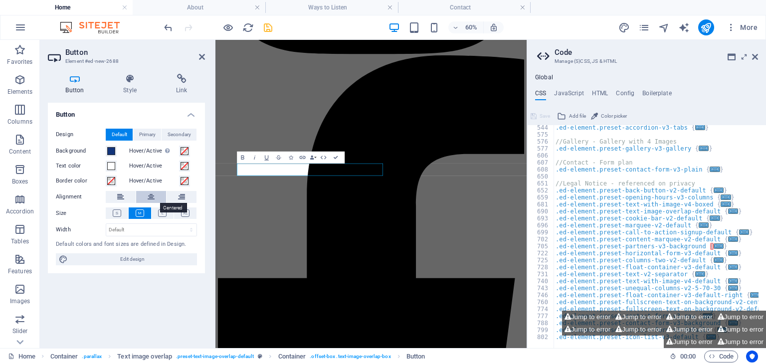
click at [154, 196] on icon at bounding box center [151, 197] width 7 height 12
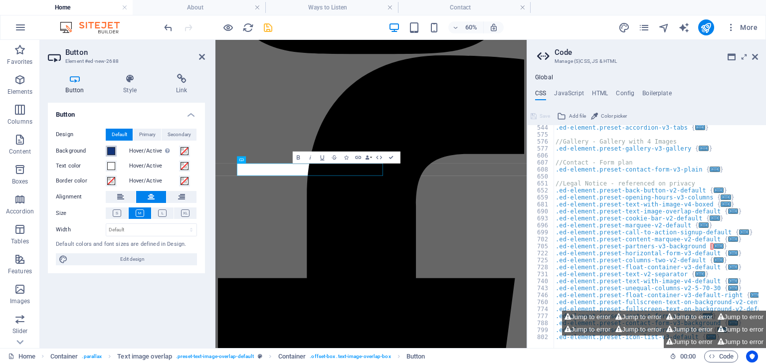
click at [113, 148] on span at bounding box center [111, 151] width 8 height 8
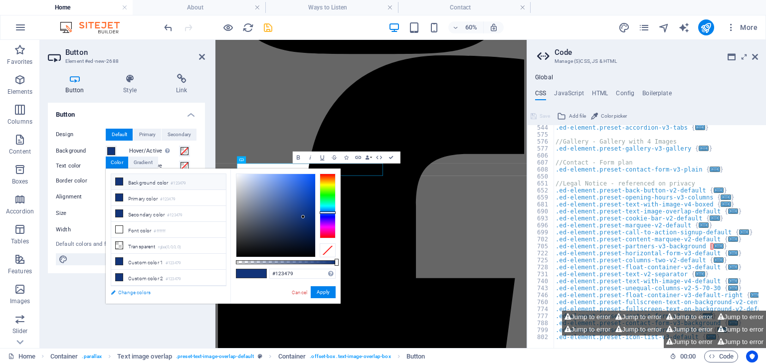
click at [137, 291] on link "Change colors" at bounding box center [164, 292] width 116 height 12
click at [137, 291] on div "Button Design Default Primary Secondary Background Hover/Active Switch to previ…" at bounding box center [126, 221] width 157 height 237
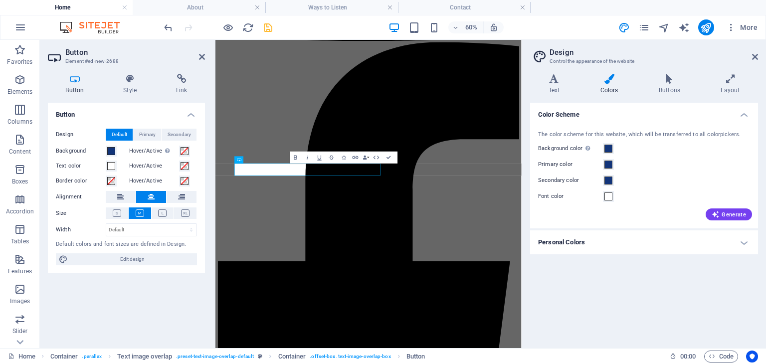
click at [137, 291] on div "Button Design Default Primary Secondary Background Hover/Active Switch to previ…" at bounding box center [126, 221] width 157 height 237
click at [609, 164] on span at bounding box center [608, 165] width 8 height 8
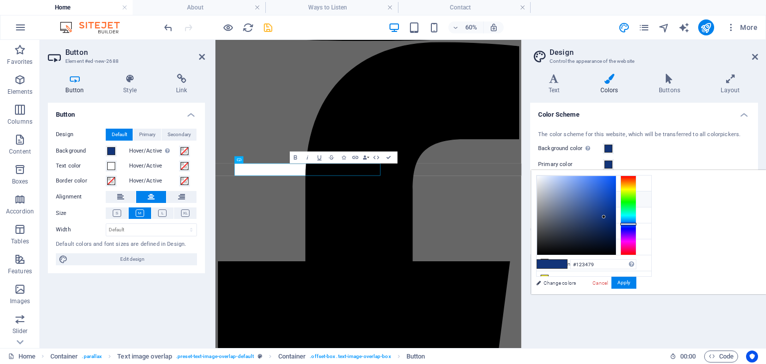
click at [578, 201] on li "Primary color #123479" at bounding box center [594, 200] width 115 height 16
click at [636, 279] on button "Apply" at bounding box center [623, 283] width 25 height 12
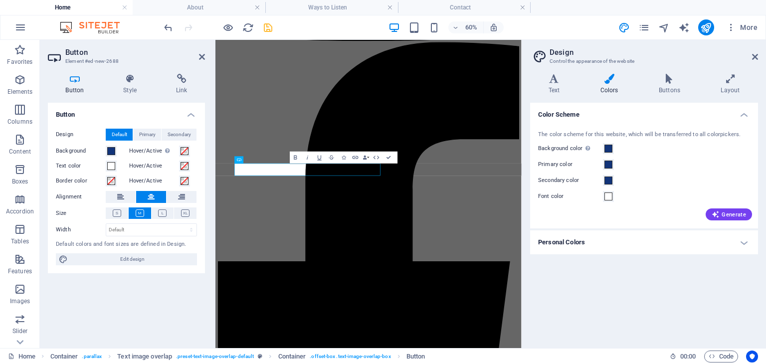
click at [665, 247] on h4 "Personal Colors" at bounding box center [644, 242] width 228 height 24
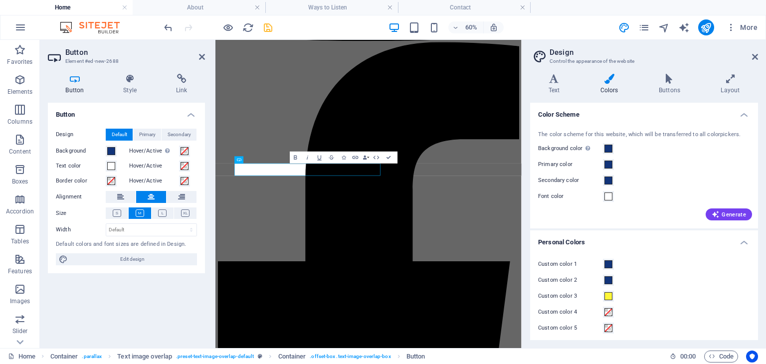
click at [665, 247] on h4 "Personal Colors" at bounding box center [644, 239] width 228 height 18
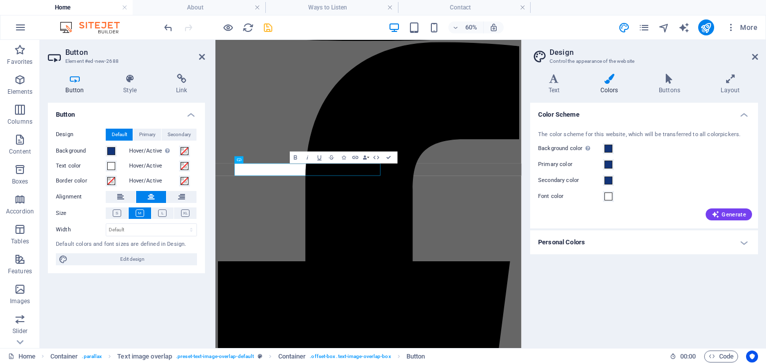
click at [665, 247] on h4 "Personal Colors" at bounding box center [644, 242] width 228 height 24
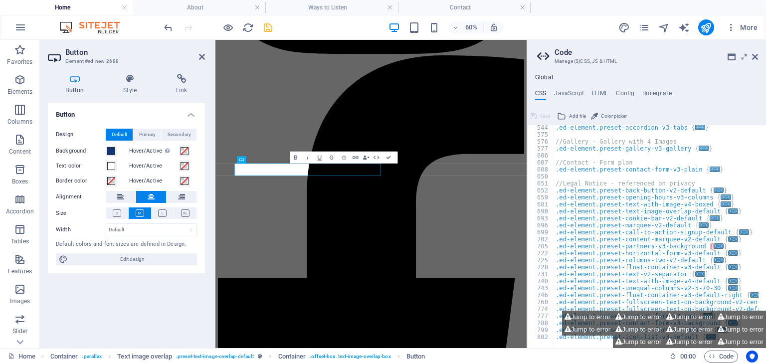
scroll to position [469, 0]
click at [688, 316] on button "Jump to error" at bounding box center [689, 317] width 51 height 12
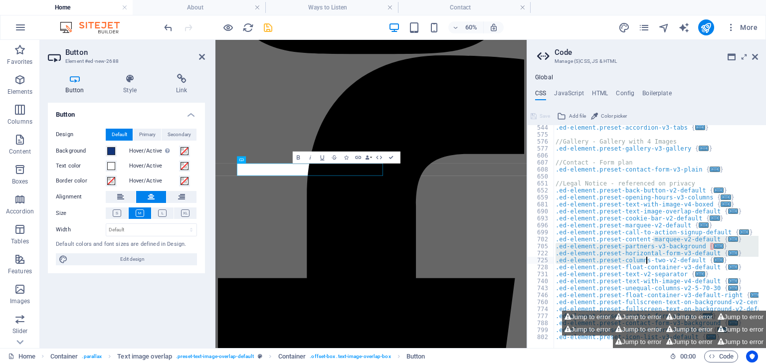
drag, startPoint x: 653, startPoint y: 242, endPoint x: 645, endPoint y: 258, distance: 17.6
click at [645, 258] on div ".ed-element.preset-accordion-v3-tabs { ... } //Gallery - Gallery with 4 Images …" at bounding box center [660, 238] width 212 height 229
click at [645, 258] on div ".ed-element.preset-accordion-v3-tabs { ... } //Gallery - Gallery with 4 Images …" at bounding box center [656, 236] width 205 height 223
type textarea ".ed-element.preset-columns-two-v2-default {"
click at [756, 59] on icon at bounding box center [755, 57] width 6 height 8
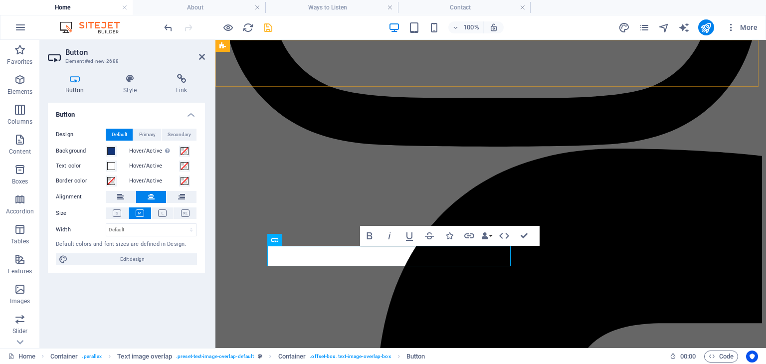
scroll to position [1148, 0]
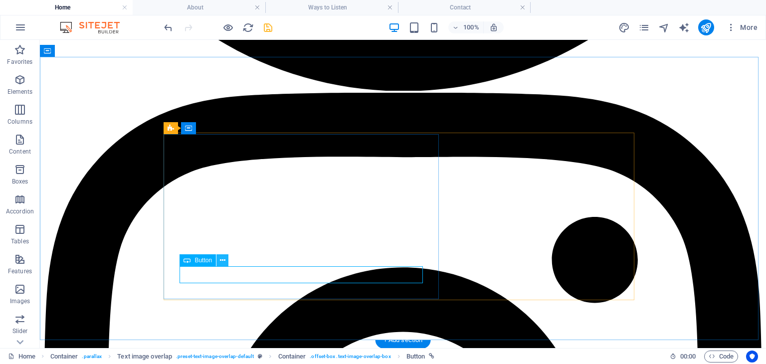
click at [222, 260] on icon at bounding box center [222, 260] width 5 height 10
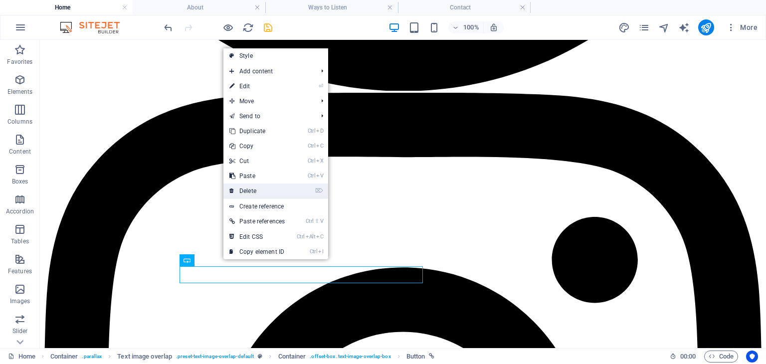
click at [264, 192] on link "⌦ Delete" at bounding box center [256, 191] width 67 height 15
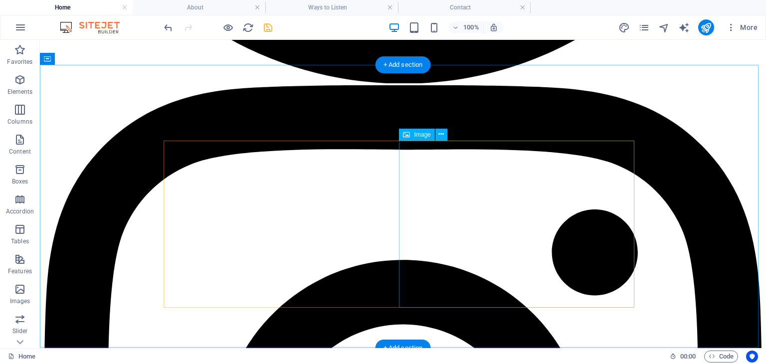
scroll to position [1165, 0]
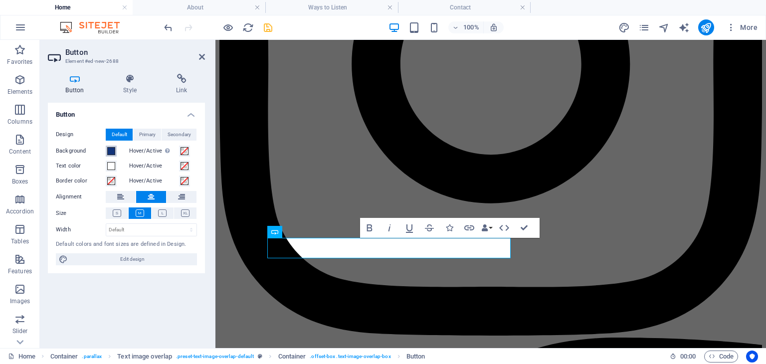
click at [111, 150] on span at bounding box center [111, 151] width 8 height 8
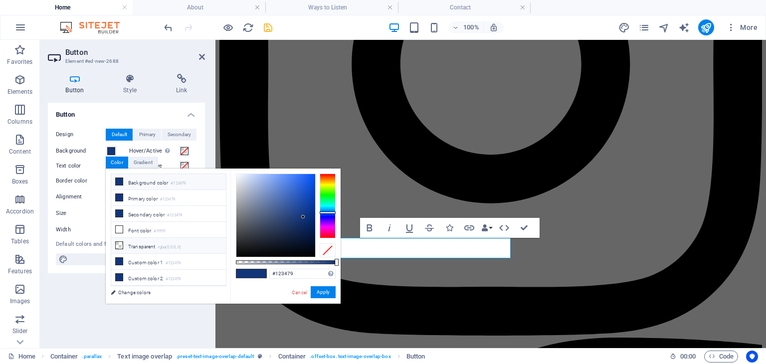
click at [146, 245] on li "Transparent rgba(0,0,0,.0)" at bounding box center [168, 246] width 115 height 16
type input "rgba(0, 0, 0, 0)"
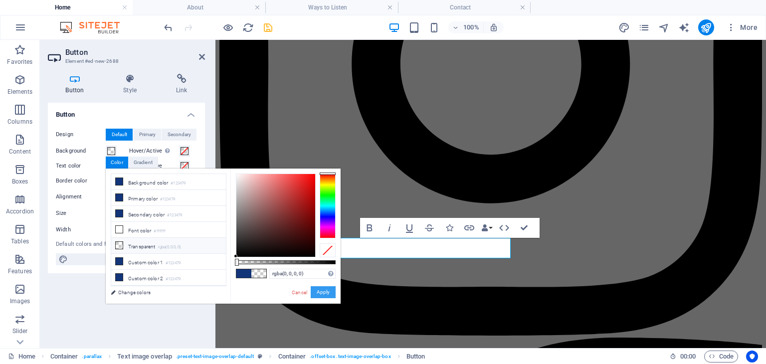
click at [323, 296] on button "Apply" at bounding box center [323, 292] width 25 height 12
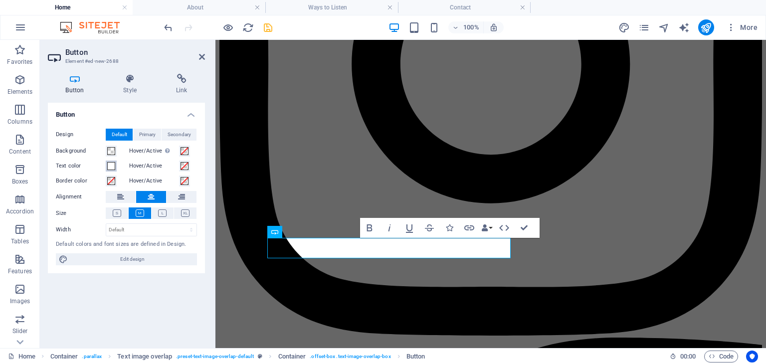
click at [112, 165] on span at bounding box center [111, 166] width 8 height 8
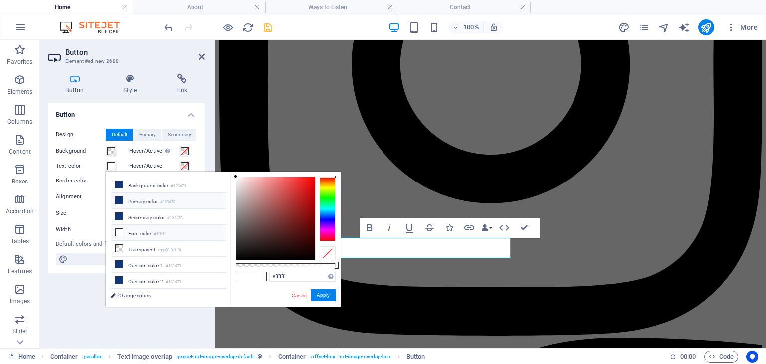
click at [141, 202] on li "Primary color #123479" at bounding box center [168, 201] width 115 height 16
type input "#123479"
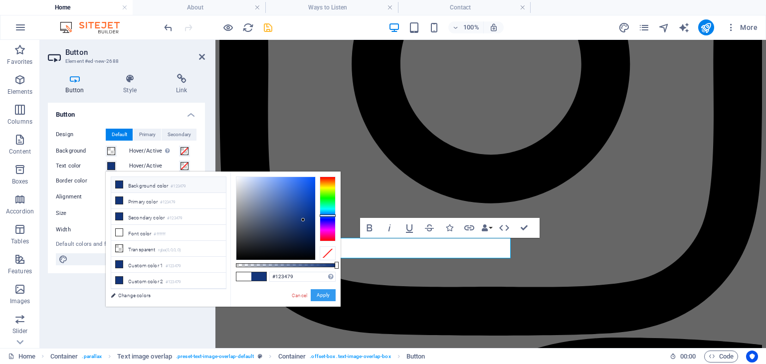
click at [323, 293] on button "Apply" at bounding box center [323, 295] width 25 height 12
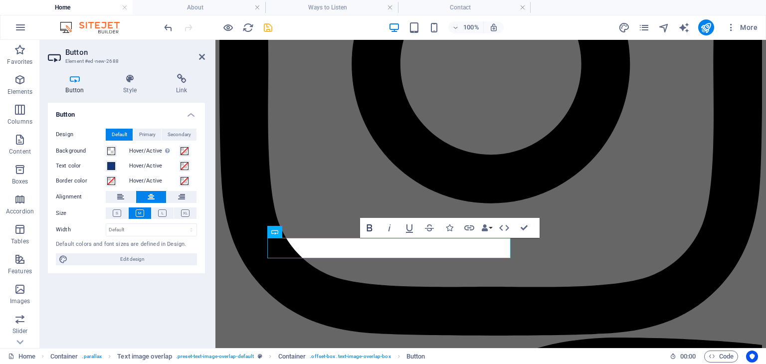
click at [369, 226] on icon "button" at bounding box center [370, 228] width 12 height 12
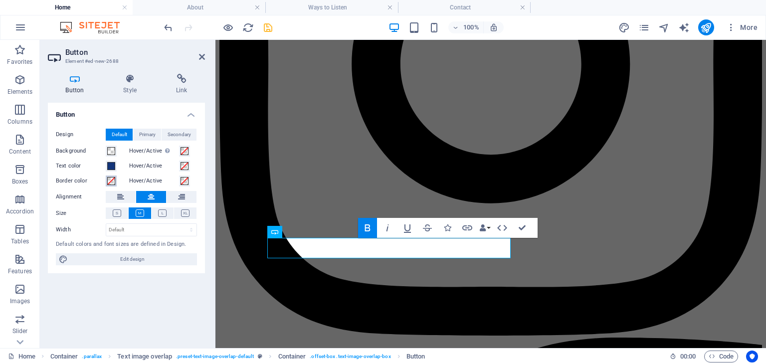
click at [112, 182] on span at bounding box center [111, 181] width 8 height 8
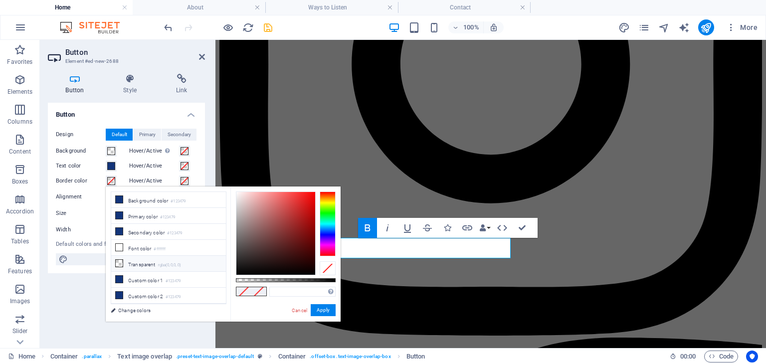
click at [166, 265] on small "rgba(0,0,0,.0)" at bounding box center [169, 265] width 23 height 7
click at [324, 308] on button "Apply" at bounding box center [323, 310] width 25 height 12
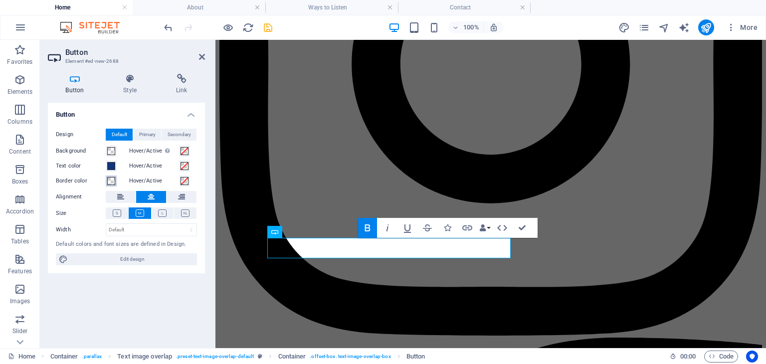
click at [112, 180] on span at bounding box center [111, 181] width 8 height 8
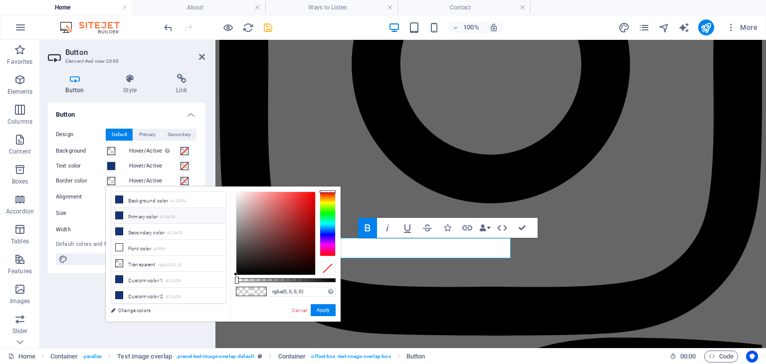
click at [143, 219] on li "Primary color #123479" at bounding box center [168, 216] width 115 height 16
type input "#123479"
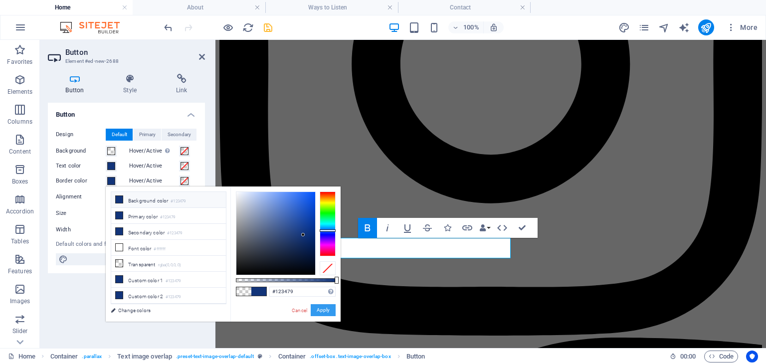
click at [327, 311] on button "Apply" at bounding box center [323, 310] width 25 height 12
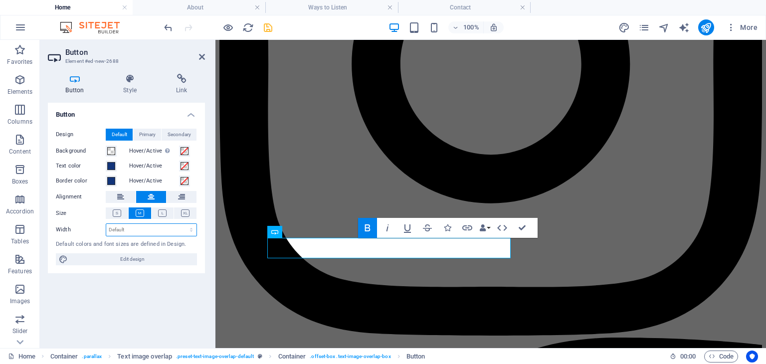
click at [137, 232] on select "Default px rem % em vh vw" at bounding box center [151, 230] width 90 height 12
click at [137, 229] on select "Default px rem % em vh vw" at bounding box center [151, 230] width 90 height 12
click at [83, 219] on div "Design Default Primary Secondary Background Hover/Active Switch to preview mode…" at bounding box center [126, 197] width 157 height 153
click at [150, 136] on span "Primary" at bounding box center [147, 135] width 16 height 12
click at [109, 153] on span at bounding box center [111, 151] width 8 height 8
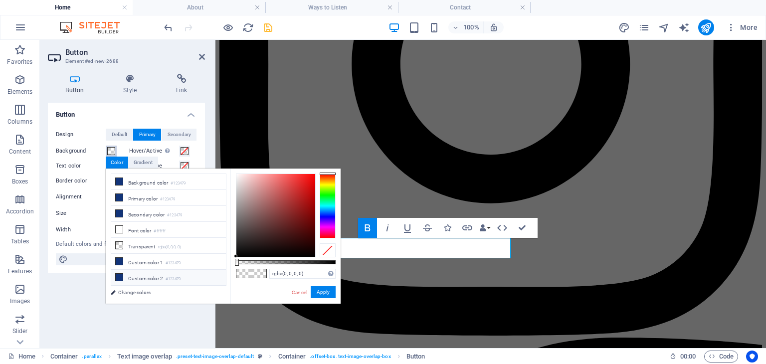
scroll to position [10, 0]
click at [310, 273] on input "rgba(0, 0, 0, 0)" at bounding box center [302, 274] width 66 height 10
drag, startPoint x: 311, startPoint y: 270, endPoint x: 255, endPoint y: 271, distance: 56.4
click at [255, 271] on div "rgba(0, 0, 0, 0) Supported formats #0852ed rgb(8, 82, 237) rgba(8, 82, 237, 90%…" at bounding box center [285, 309] width 110 height 280
type input "#123479"
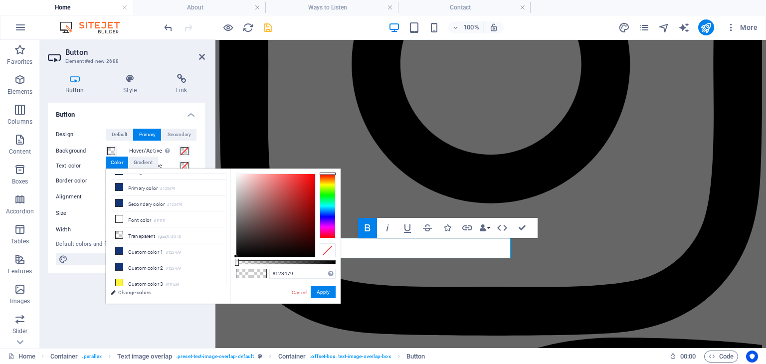
click at [322, 286] on div "#123479 Supported formats #0852ed rgb(8, 82, 237) rgba(8, 82, 237, 90%) hsv(221…" at bounding box center [285, 309] width 110 height 280
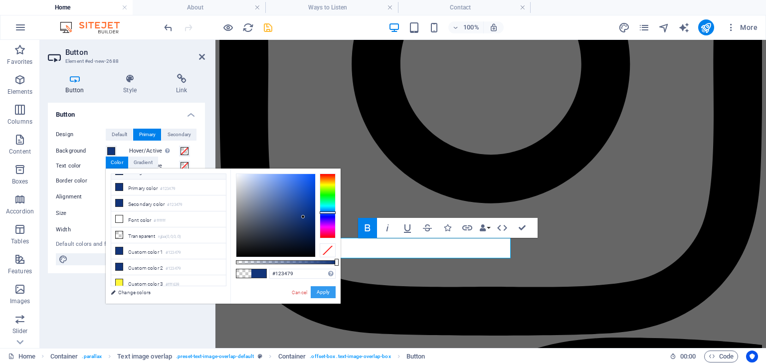
click at [324, 293] on button "Apply" at bounding box center [323, 292] width 25 height 12
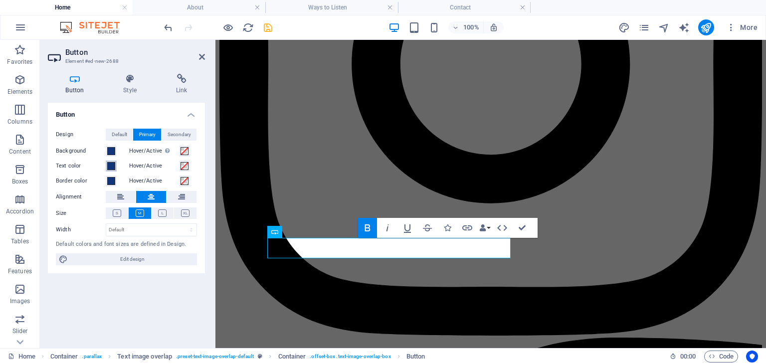
click at [111, 164] on span at bounding box center [111, 166] width 8 height 8
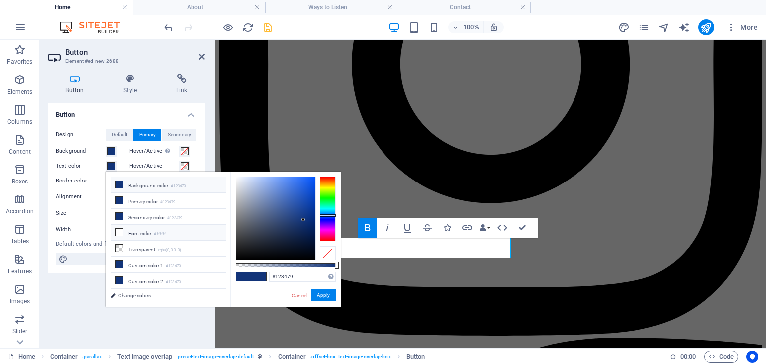
click at [134, 228] on li "Font color #ffffff" at bounding box center [168, 233] width 115 height 16
type input "#ffffff"
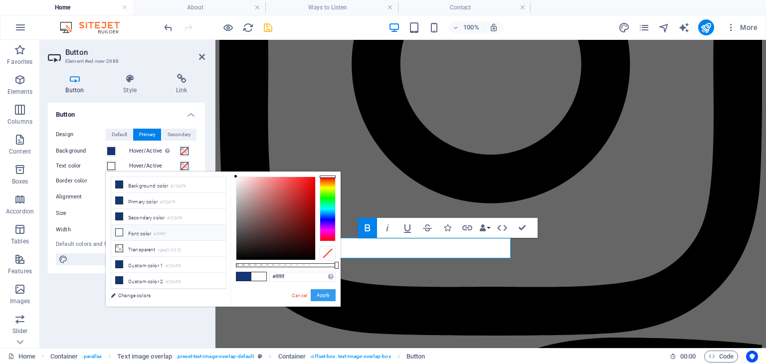
click at [322, 294] on button "Apply" at bounding box center [323, 295] width 25 height 12
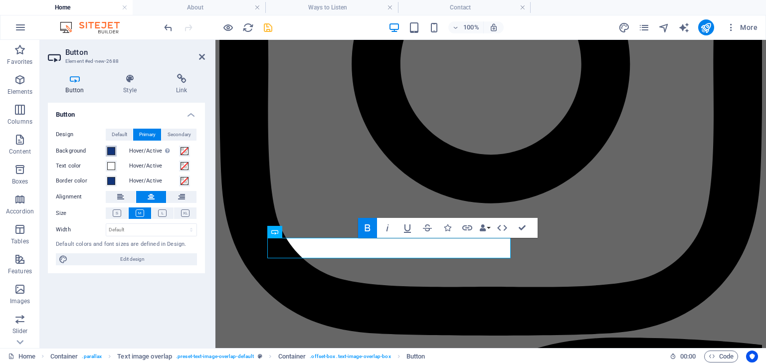
click at [112, 152] on span at bounding box center [111, 151] width 8 height 8
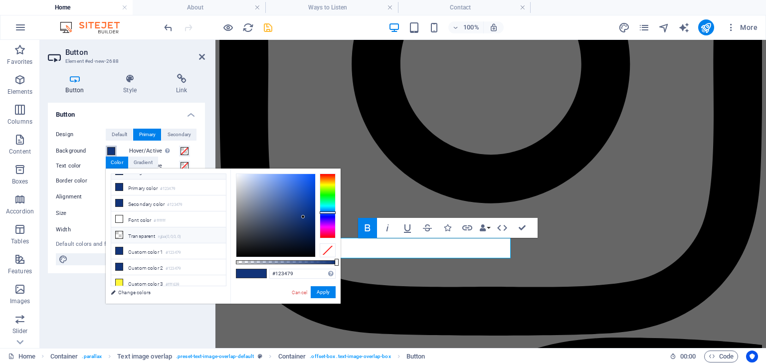
scroll to position [0, 0]
click at [158, 196] on li "Primary color #123479" at bounding box center [168, 198] width 115 height 16
drag, startPoint x: 334, startPoint y: 261, endPoint x: 287, endPoint y: 261, distance: 46.9
click at [287, 261] on div at bounding box center [288, 262] width 4 height 7
type input "#123479"
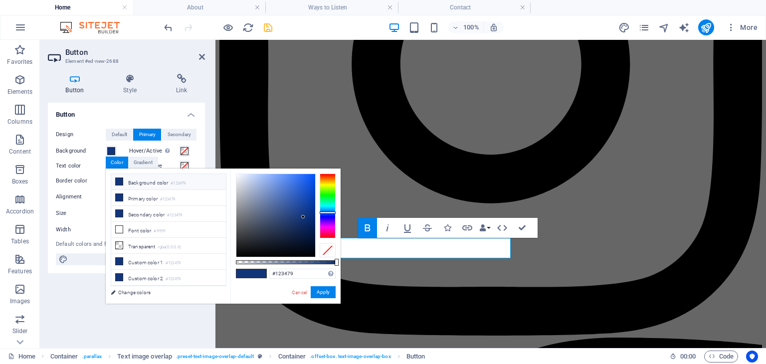
drag, startPoint x: 287, startPoint y: 261, endPoint x: 372, endPoint y: 260, distance: 84.8
click at [372, 260] on body "[DOMAIN_NAME] Home About Ways to Listen Contact Favorites Elements Columns Cont…" at bounding box center [383, 182] width 766 height 364
click at [327, 292] on button "Apply" at bounding box center [323, 292] width 25 height 12
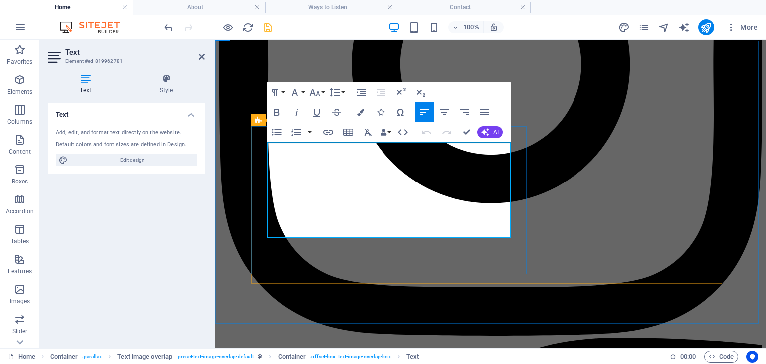
drag, startPoint x: 479, startPoint y: 184, endPoint x: 438, endPoint y: 186, distance: 40.9
drag, startPoint x: 438, startPoint y: 186, endPoint x: 474, endPoint y: 185, distance: 36.4
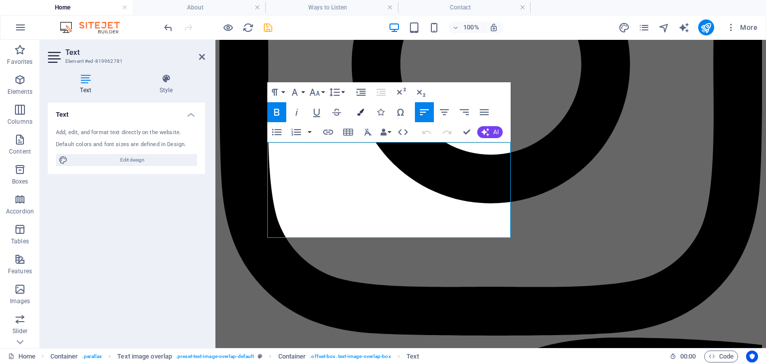
click at [361, 108] on button "Colors" at bounding box center [360, 112] width 19 height 20
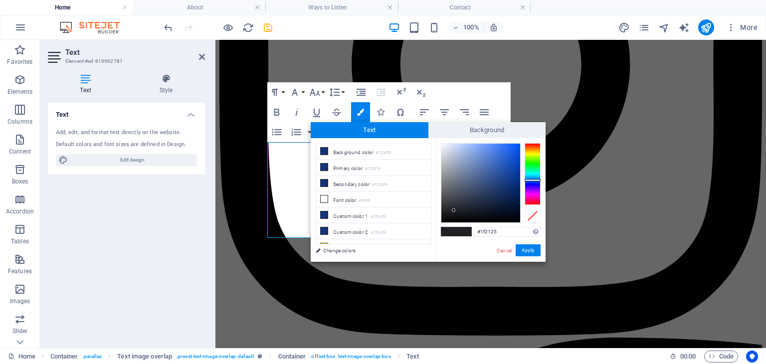
drag, startPoint x: 503, startPoint y: 231, endPoint x: 468, endPoint y: 234, distance: 35.0
click at [468, 234] on div "#1f2125 Supported formats #0852ed rgb(8, 82, 237) rgba(8, 82, 237, 90%) hsv(221…" at bounding box center [490, 272] width 110 height 268
click at [476, 238] on div "#123479 Supported formats #0852ed rgb(8, 82, 237) rgba(8, 82, 237, 90%) hsv(221…" at bounding box center [490, 272] width 110 height 268
click at [536, 252] on button "Apply" at bounding box center [528, 250] width 25 height 12
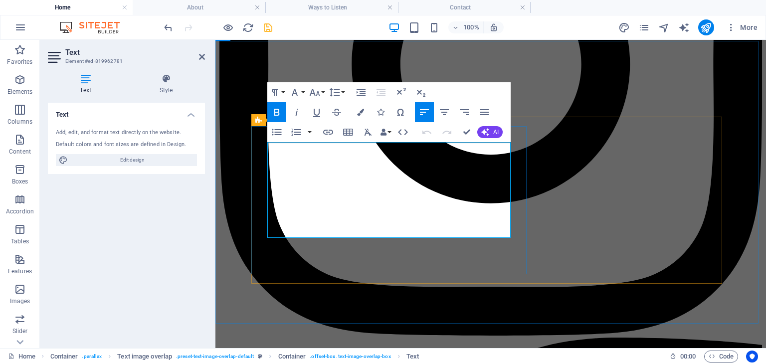
drag, startPoint x: 436, startPoint y: 182, endPoint x: 480, endPoint y: 182, distance: 43.9
drag, startPoint x: 482, startPoint y: 184, endPoint x: 439, endPoint y: 184, distance: 42.9
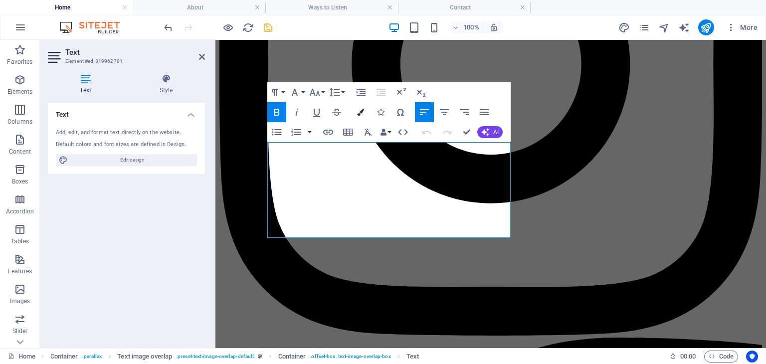
click at [366, 113] on button "Colors" at bounding box center [360, 112] width 19 height 20
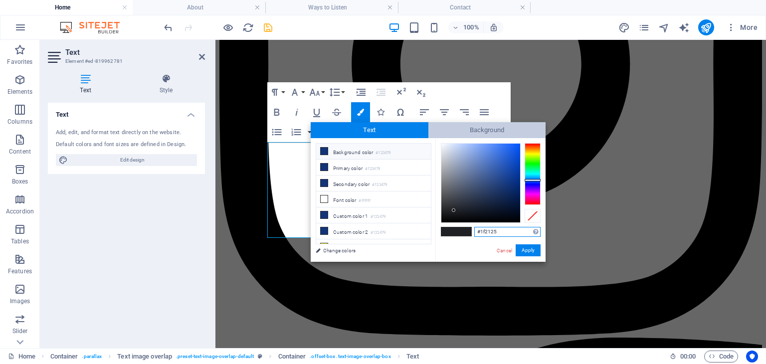
click at [450, 131] on span "Background" at bounding box center [487, 130] width 118 height 16
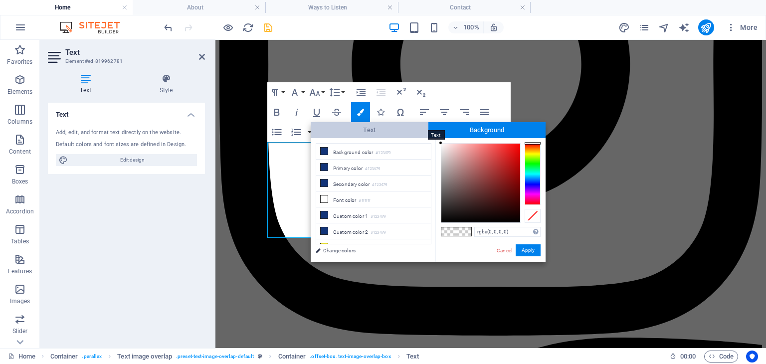
click at [396, 132] on span "Text" at bounding box center [370, 130] width 118 height 16
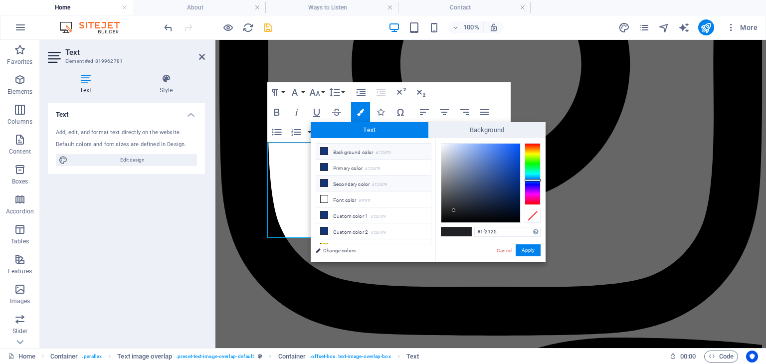
click at [347, 179] on li "Secondary color #123479" at bounding box center [373, 184] width 115 height 16
type input "#123479"
click at [534, 214] on div at bounding box center [533, 216] width 16 height 14
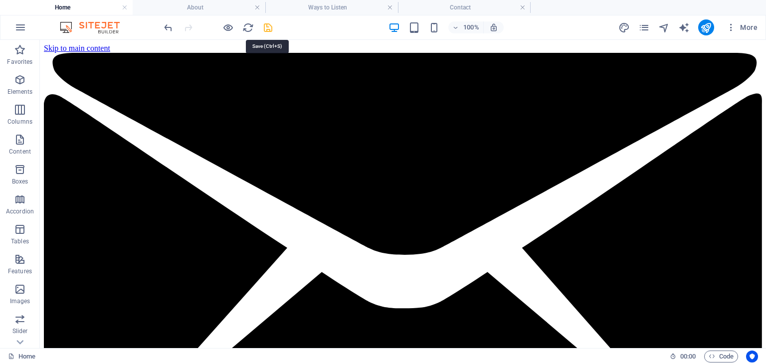
click at [268, 24] on icon "save" at bounding box center [267, 27] width 11 height 11
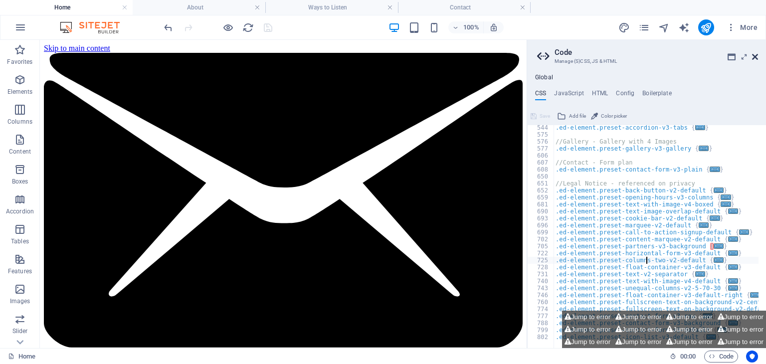
click at [754, 60] on icon at bounding box center [755, 57] width 6 height 8
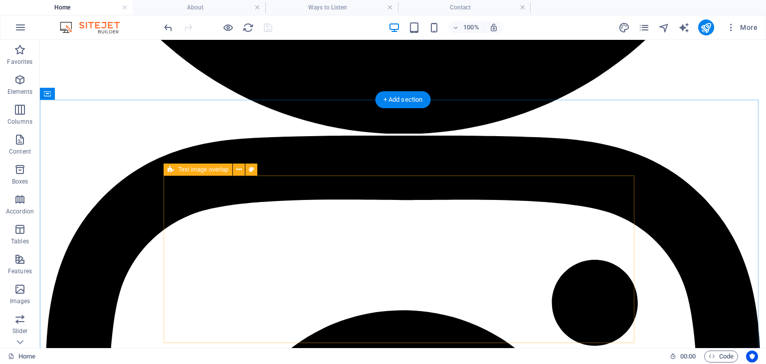
scroll to position [1598, 0]
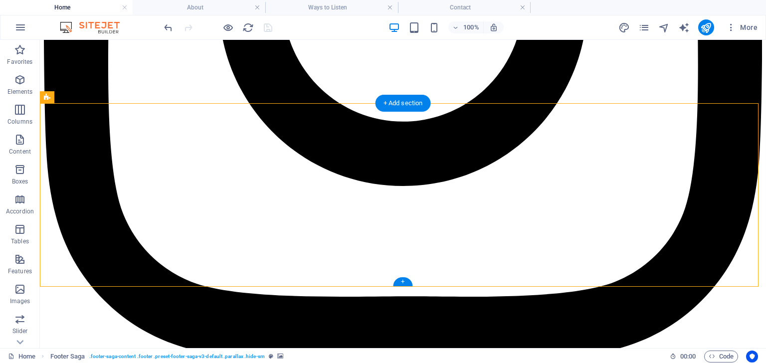
select select "rem"
select select "footer"
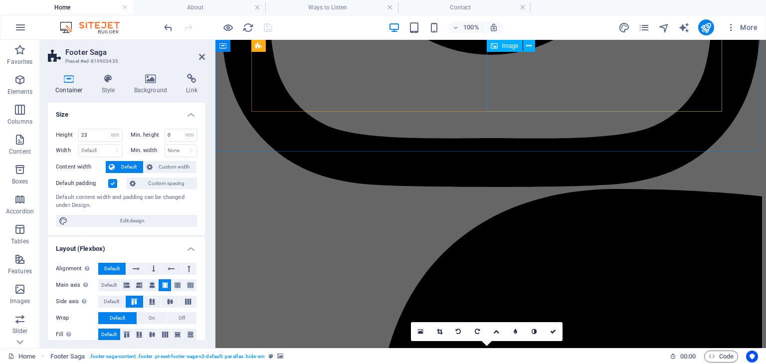
scroll to position [1314, 0]
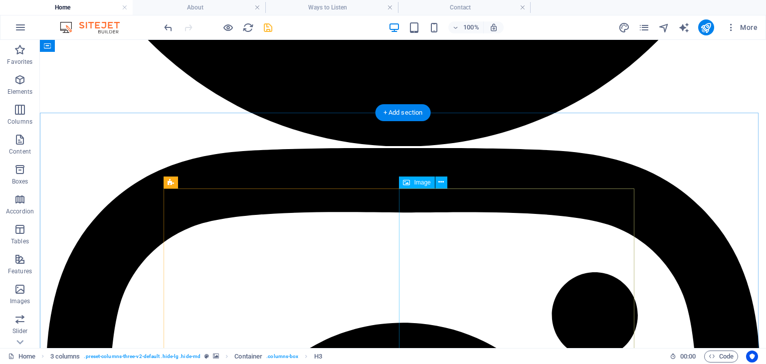
scroll to position [1070, 0]
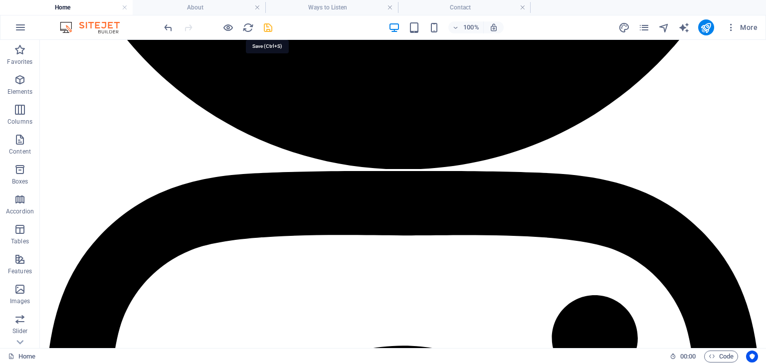
click at [264, 22] on icon "save" at bounding box center [267, 27] width 11 height 11
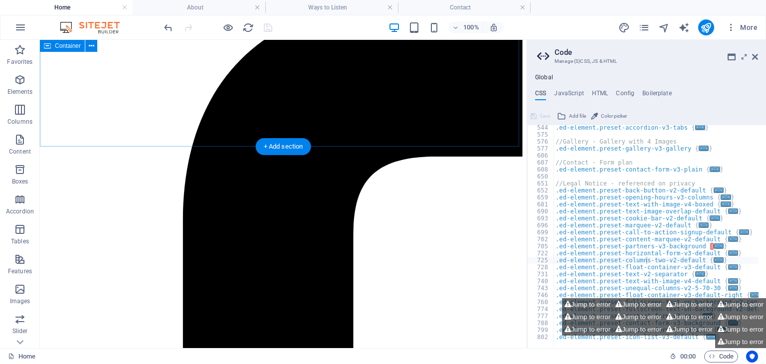
scroll to position [1346, 0]
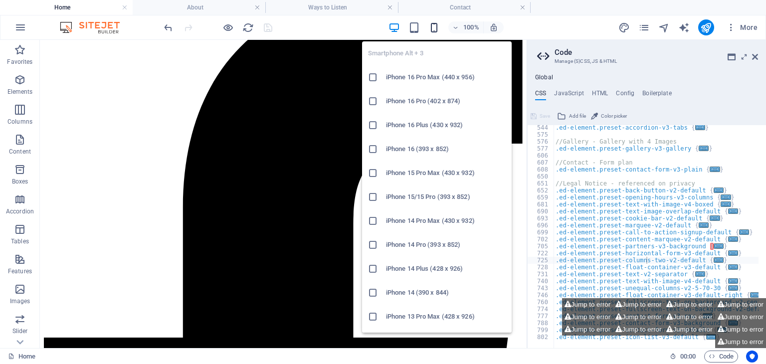
click at [433, 28] on icon "button" at bounding box center [433, 27] width 11 height 11
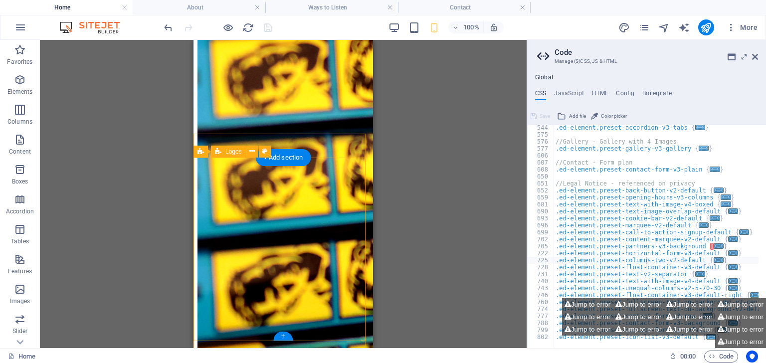
scroll to position [1742, 0]
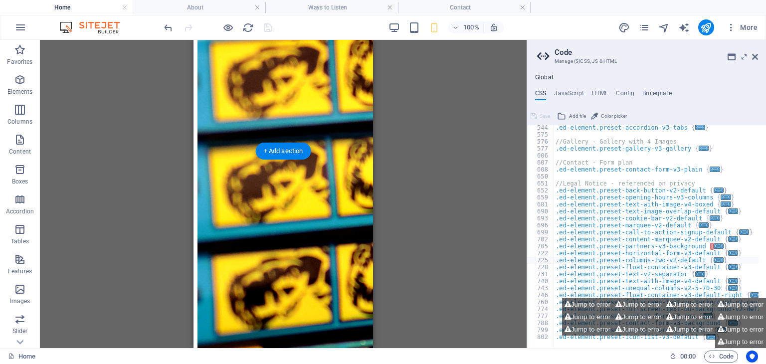
drag, startPoint x: 348, startPoint y: 171, endPoint x: 415, endPoint y: 213, distance: 78.9
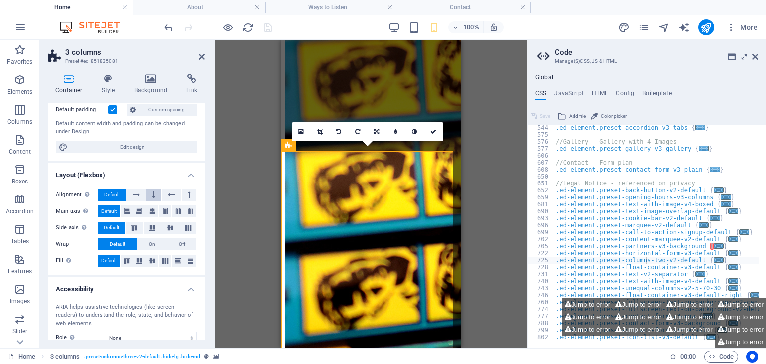
scroll to position [79, 0]
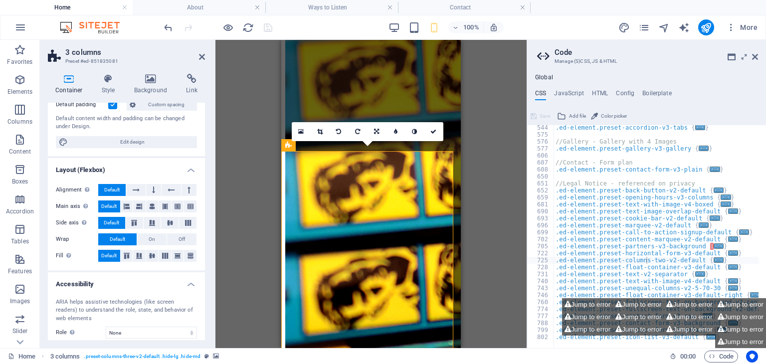
click at [152, 72] on div "Container Style Background Link Size Height Default px rem % vh vw Min. height …" at bounding box center [126, 207] width 173 height 282
click at [149, 81] on icon at bounding box center [151, 79] width 48 height 10
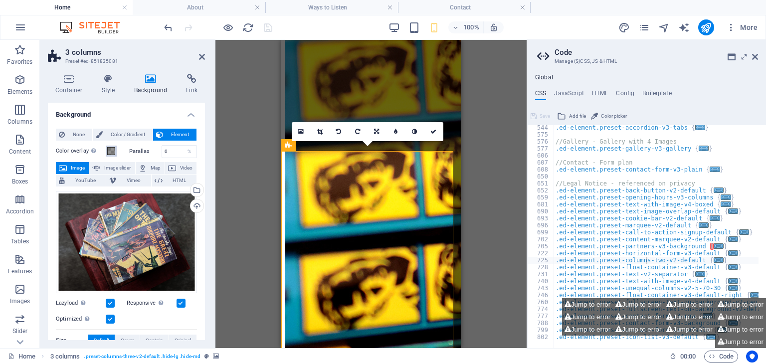
click at [110, 148] on span at bounding box center [111, 151] width 8 height 8
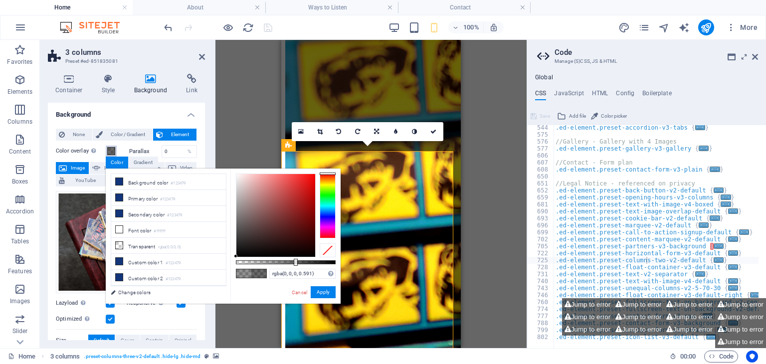
type input "rgba(0, 0, 0, 0.596)"
drag, startPoint x: 280, startPoint y: 260, endPoint x: 295, endPoint y: 261, distance: 15.5
click at [295, 261] on div at bounding box center [296, 262] width 4 height 7
click at [327, 294] on button "Apply" at bounding box center [323, 292] width 25 height 12
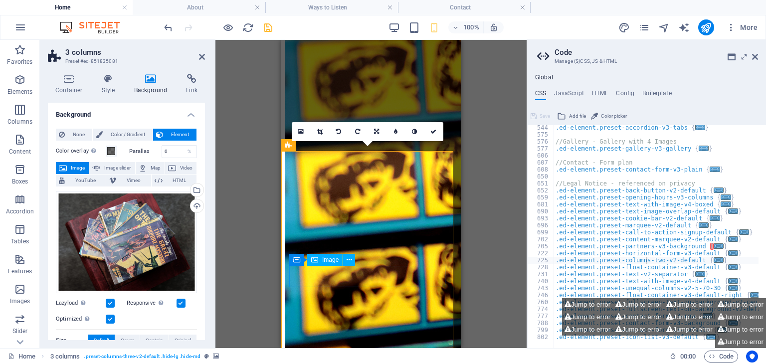
select select "px"
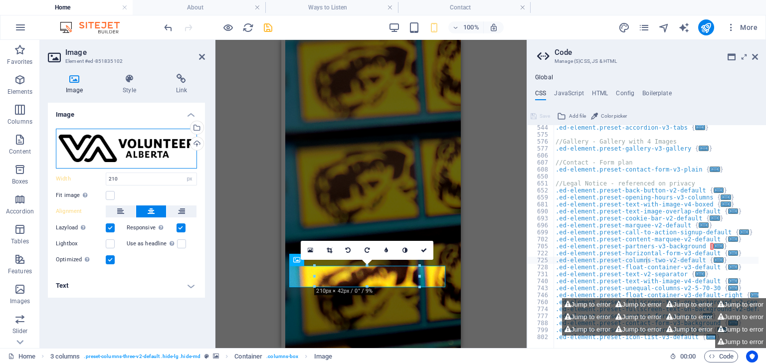
click at [115, 146] on div "Drag files here, click to choose files or select files from Files or our free s…" at bounding box center [126, 149] width 141 height 40
click at [115, 146] on body "[DOMAIN_NAME] Home About Ways to Listen Contact Favorites Elements Columns Cont…" at bounding box center [383, 182] width 766 height 364
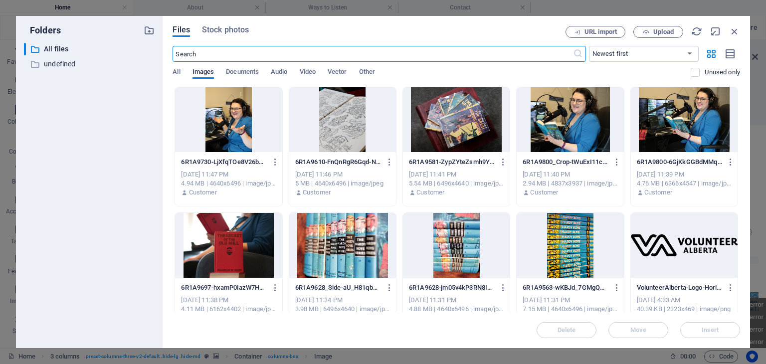
scroll to position [1787, 0]
click at [655, 30] on span "Upload" at bounding box center [663, 32] width 20 height 6
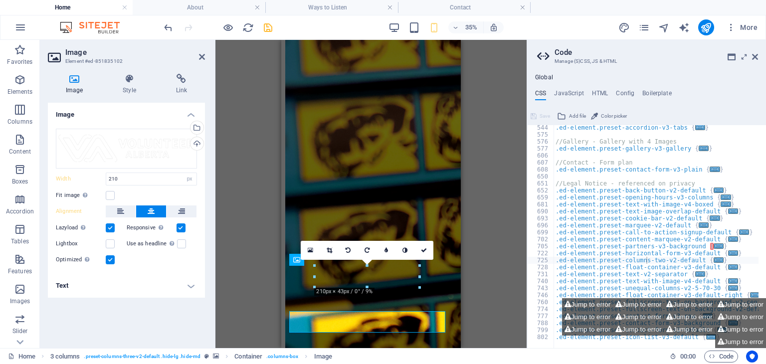
scroll to position [1742, 0]
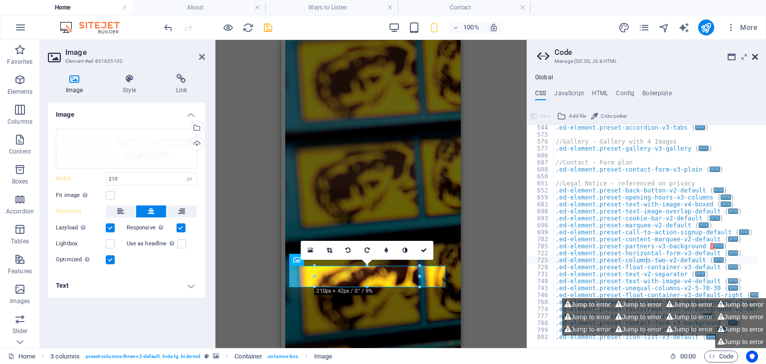
click at [754, 57] on icon at bounding box center [755, 57] width 6 height 8
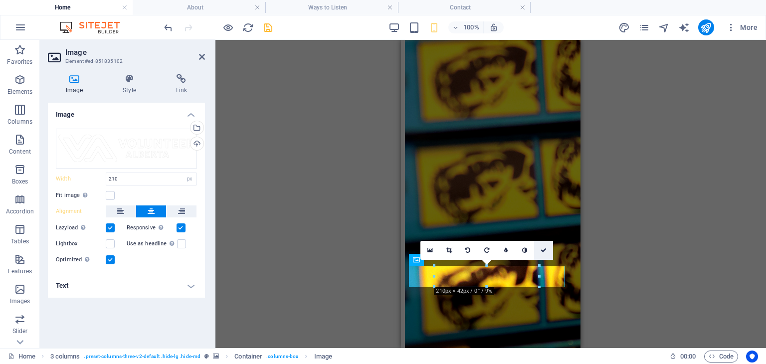
click at [544, 248] on icon at bounding box center [544, 250] width 6 height 6
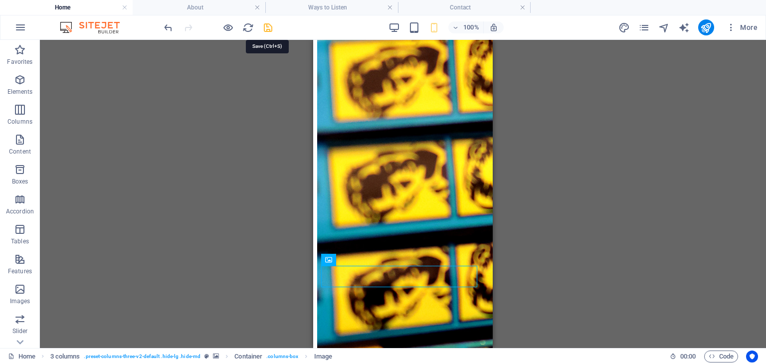
click at [266, 27] on icon "save" at bounding box center [267, 27] width 11 height 11
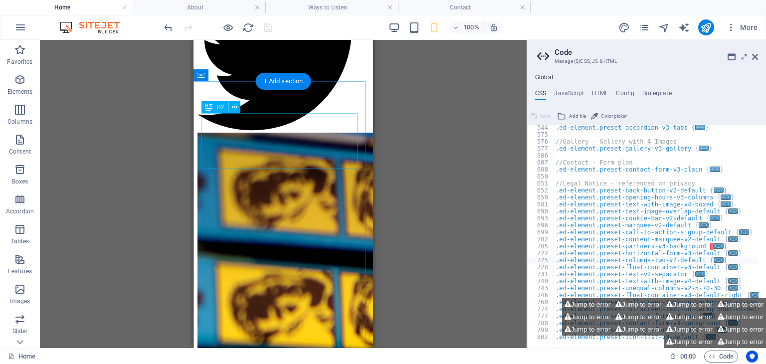
scroll to position [869, 0]
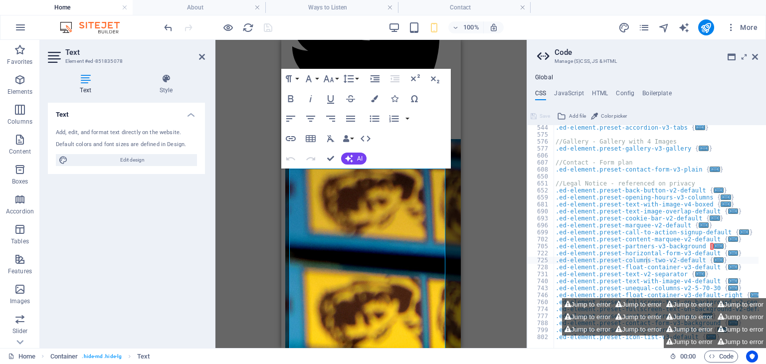
click at [485, 225] on div "Drag here to replace the existing content. Press “Ctrl” if you want to create a…" at bounding box center [370, 194] width 311 height 308
click at [257, 148] on div "Drag here to replace the existing content. Press “Ctrl” if you want to create a…" at bounding box center [370, 194] width 311 height 308
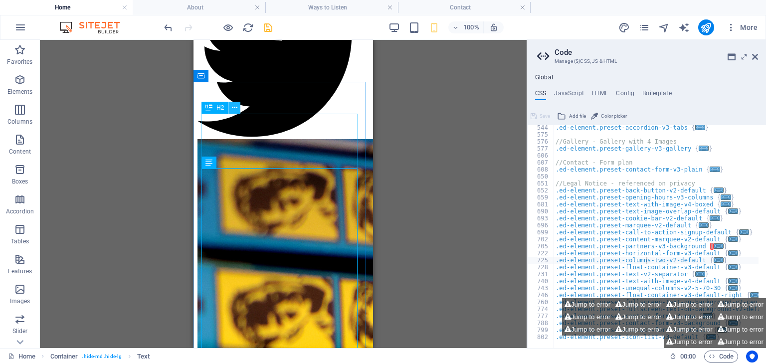
click at [236, 108] on icon at bounding box center [234, 108] width 5 height 10
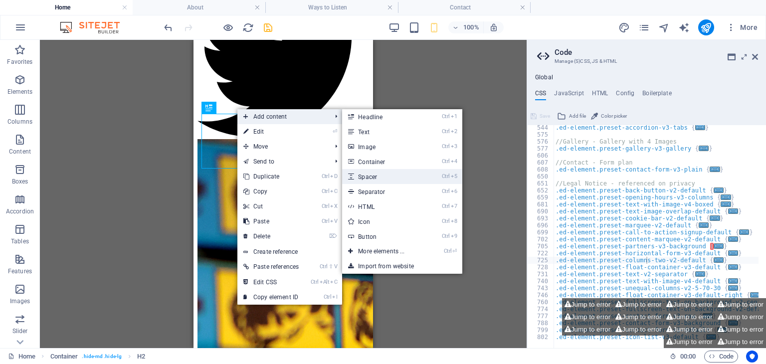
click at [391, 175] on link "Ctrl 5 Spacer" at bounding box center [383, 176] width 82 height 15
select select "px"
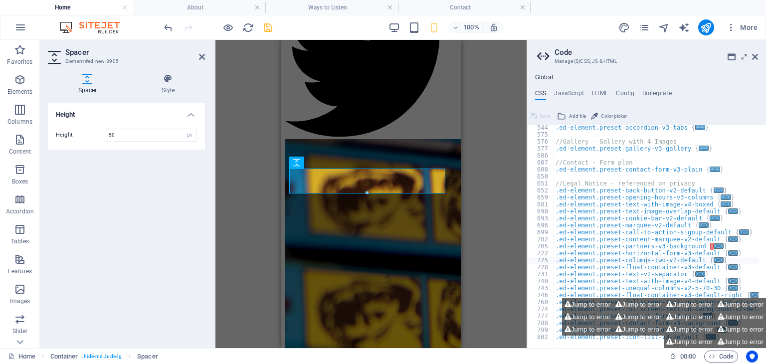
click at [243, 178] on div "H1 Banner Container Menu Bar Menu Info Bar Icon Social Media Icons Icon Logo Bu…" at bounding box center [370, 194] width 311 height 308
click at [244, 179] on div "H1 Banner Container Menu Bar Menu Info Bar Icon Social Media Icons Icon Logo Bu…" at bounding box center [370, 194] width 311 height 308
click at [272, 31] on icon "save" at bounding box center [267, 27] width 11 height 11
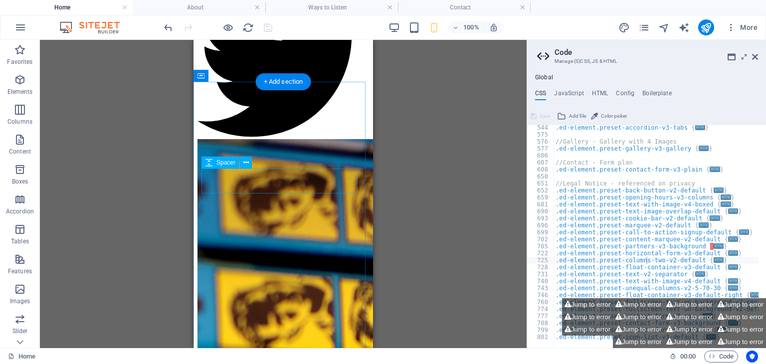
select select "px"
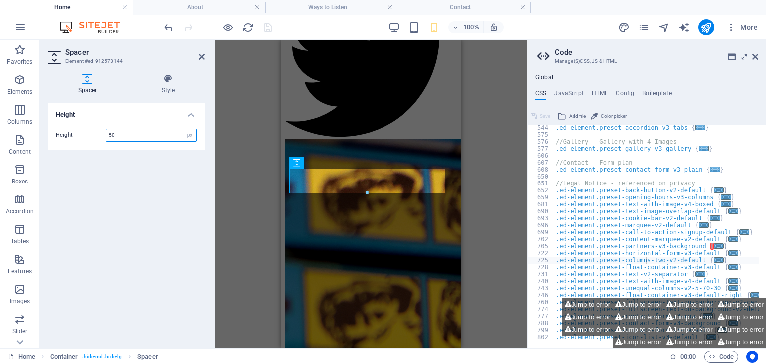
drag, startPoint x: 129, startPoint y: 134, endPoint x: 90, endPoint y: 134, distance: 39.4
click at [90, 134] on div "Height 50 px rem vh vw" at bounding box center [126, 135] width 141 height 13
type input "30"
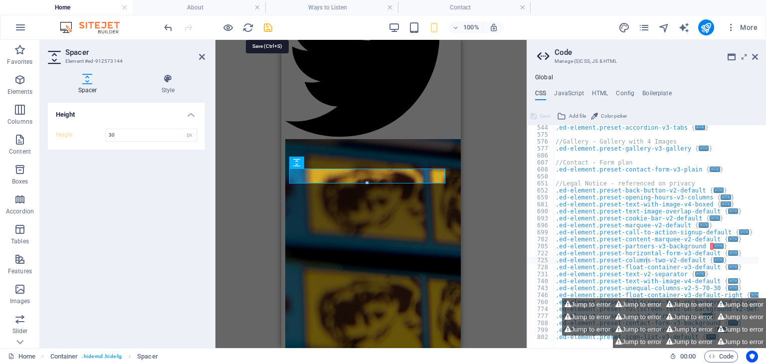
click at [266, 22] on icon "save" at bounding box center [267, 27] width 11 height 11
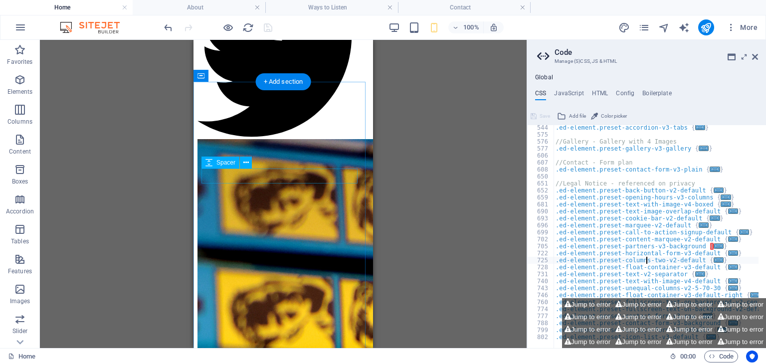
select select "px"
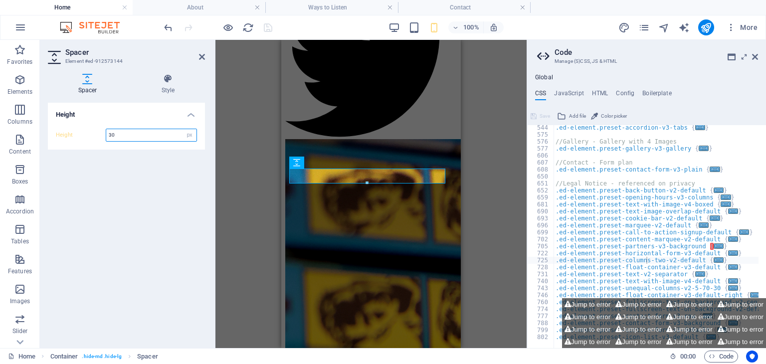
drag, startPoint x: 138, startPoint y: 134, endPoint x: 62, endPoint y: 135, distance: 76.3
click at [62, 135] on div "Height 30 px rem vh vw" at bounding box center [126, 135] width 141 height 13
type input "15"
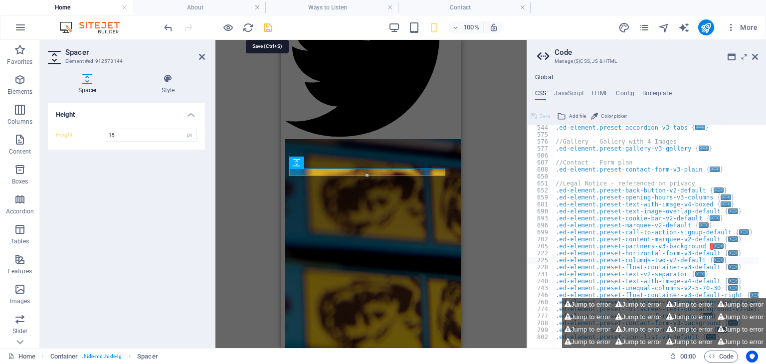
click at [267, 30] on icon "save" at bounding box center [267, 27] width 11 height 11
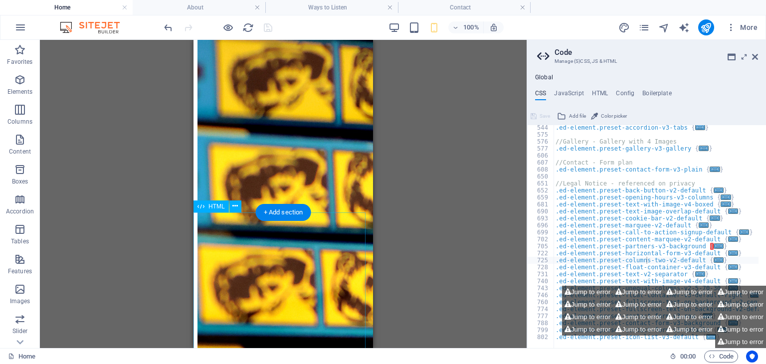
scroll to position [1114, 0]
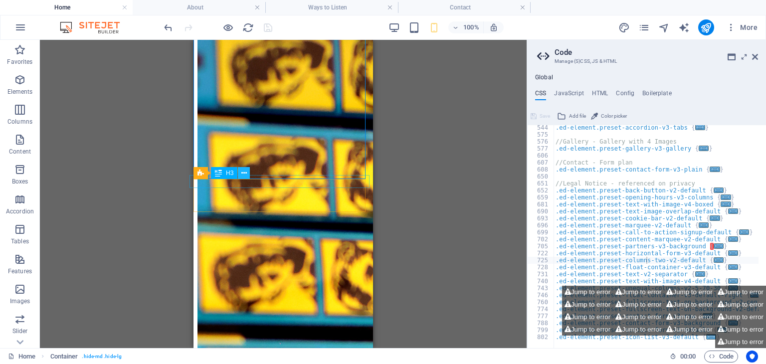
click at [242, 171] on icon at bounding box center [243, 173] width 5 height 10
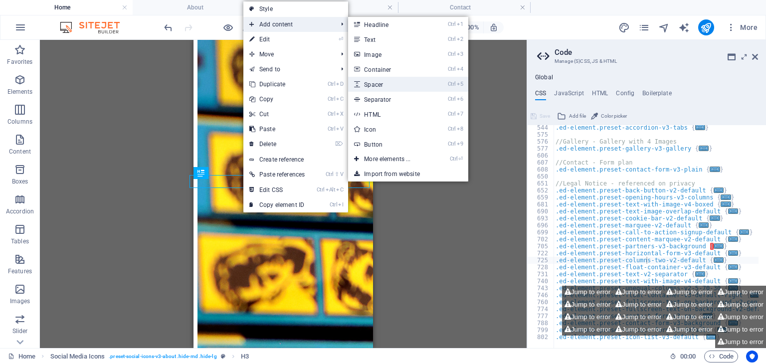
click at [413, 86] on link "Ctrl 5 Spacer" at bounding box center [389, 84] width 82 height 15
select select "px"
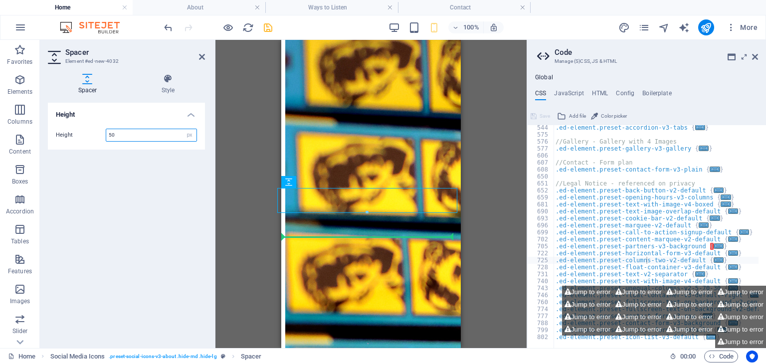
drag, startPoint x: 603, startPoint y: 221, endPoint x: 318, endPoint y: 247, distance: 286.4
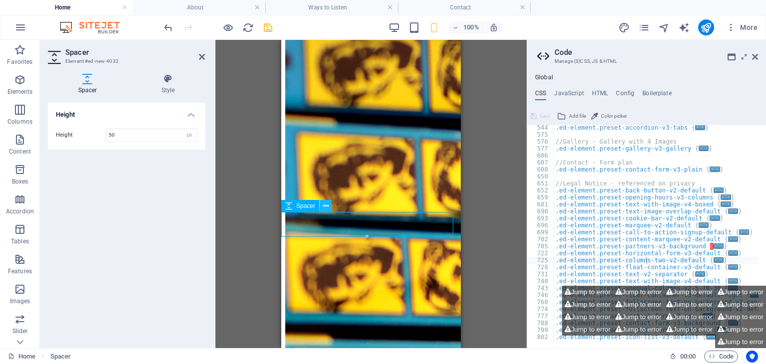
click at [326, 206] on icon at bounding box center [325, 206] width 5 height 10
type input "30"
click at [169, 79] on icon at bounding box center [168, 79] width 74 height 10
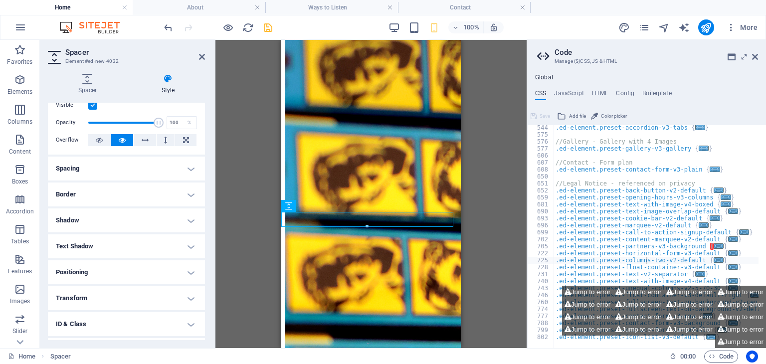
scroll to position [0, 0]
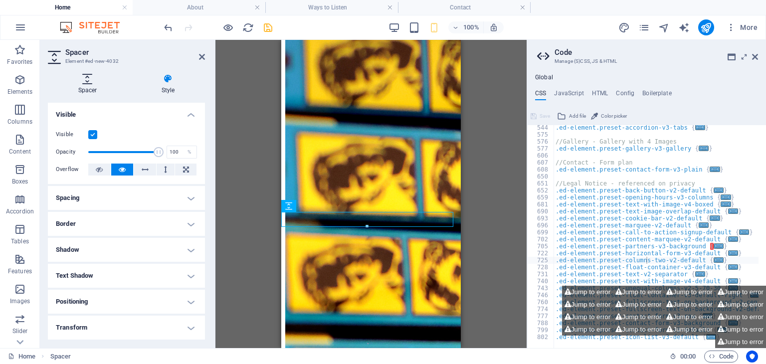
click at [89, 83] on icon at bounding box center [87, 79] width 79 height 10
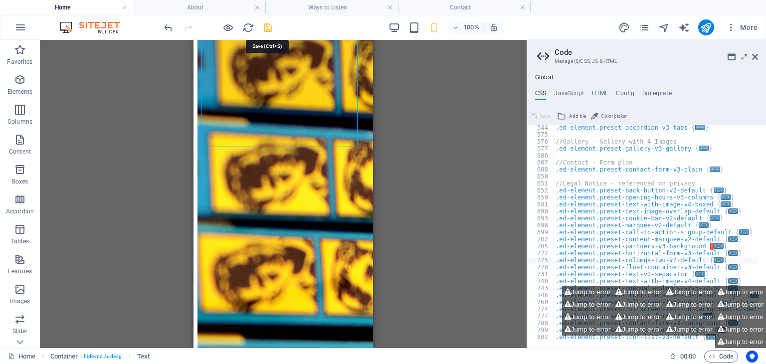
click at [268, 30] on icon "save" at bounding box center [267, 27] width 11 height 11
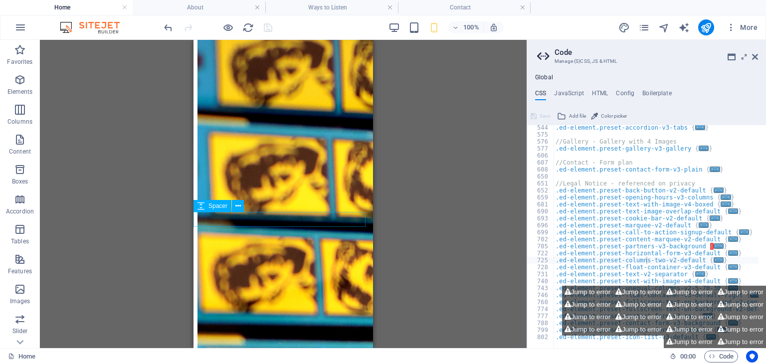
select select "px"
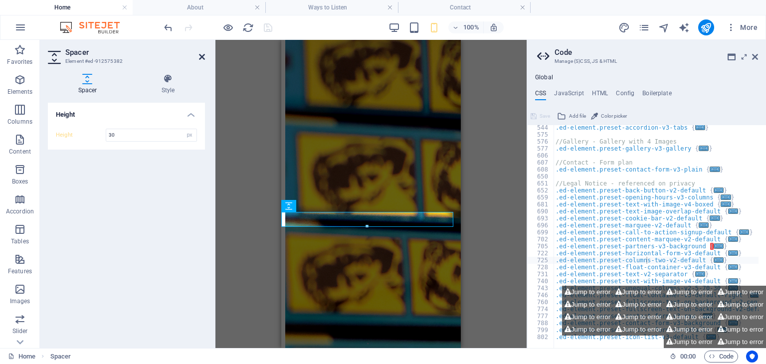
click at [201, 57] on icon at bounding box center [202, 57] width 6 height 8
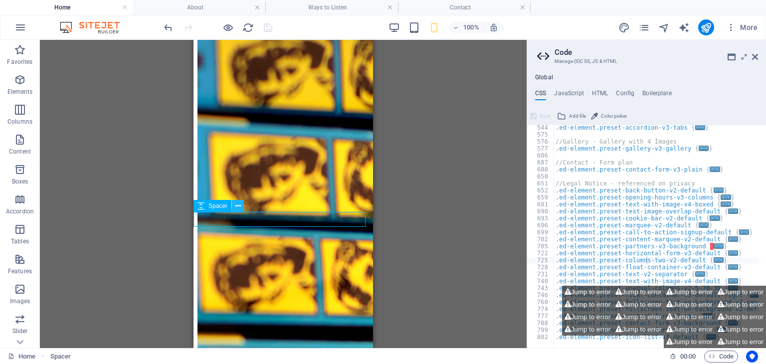
click at [238, 206] on icon at bounding box center [237, 206] width 5 height 10
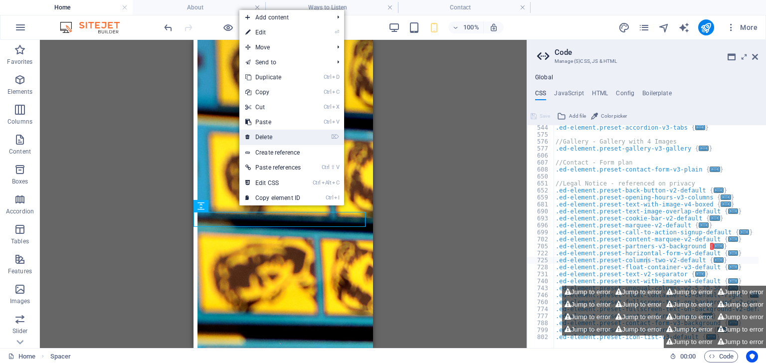
click at [288, 130] on link "⌦ Delete" at bounding box center [272, 137] width 67 height 15
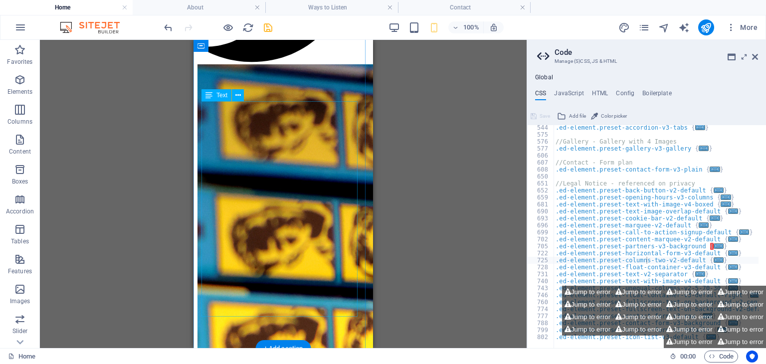
scroll to position [862, 0]
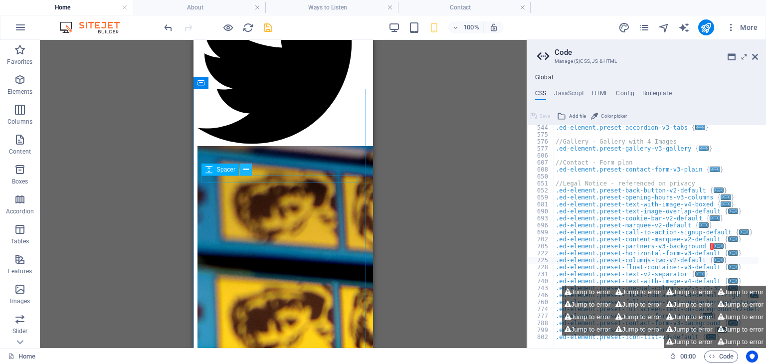
click at [245, 171] on icon at bounding box center [245, 170] width 5 height 10
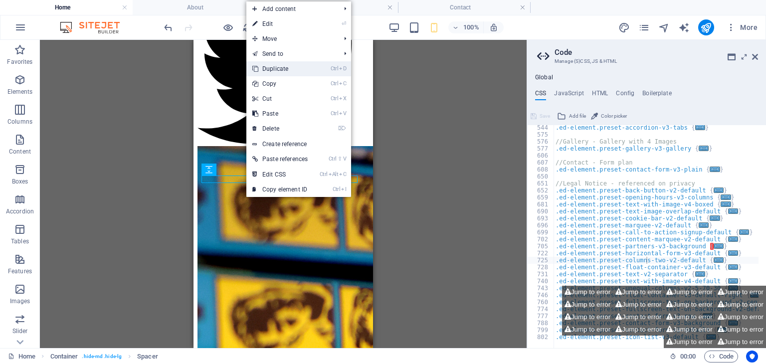
click at [280, 72] on link "Ctrl D Duplicate" at bounding box center [279, 68] width 67 height 15
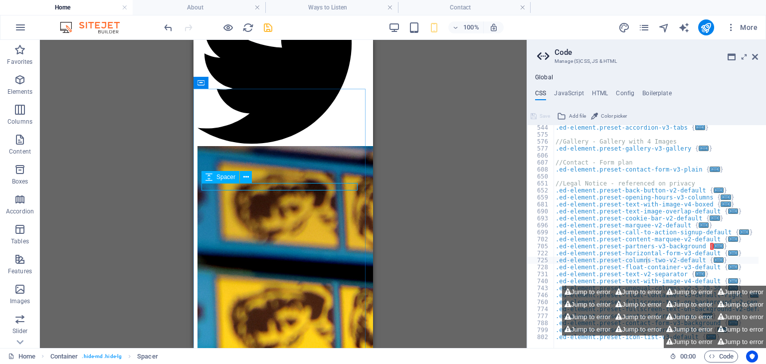
click at [213, 179] on div "Spacer" at bounding box center [220, 177] width 38 height 12
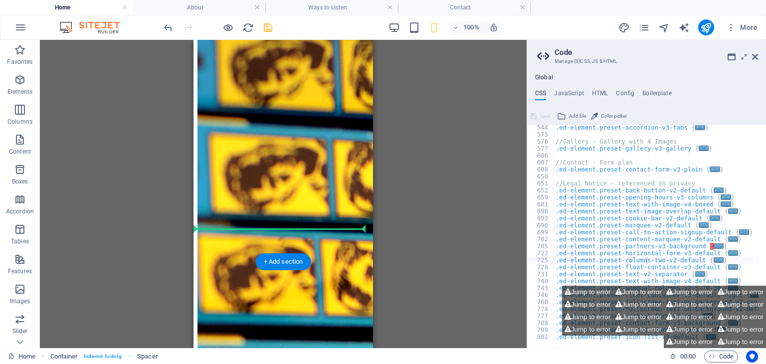
scroll to position [1173, 0]
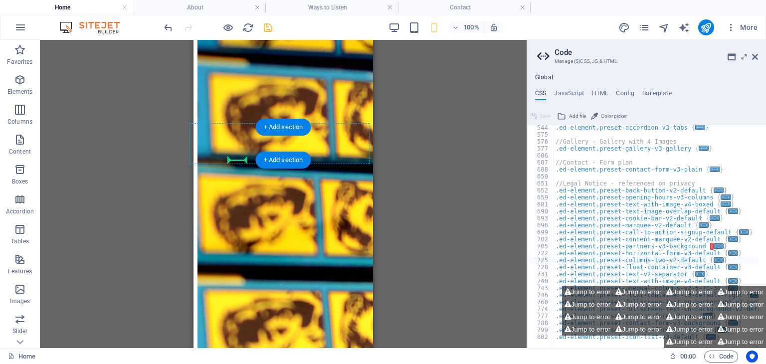
drag, startPoint x: 403, startPoint y: 217, endPoint x: 233, endPoint y: 160, distance: 179.5
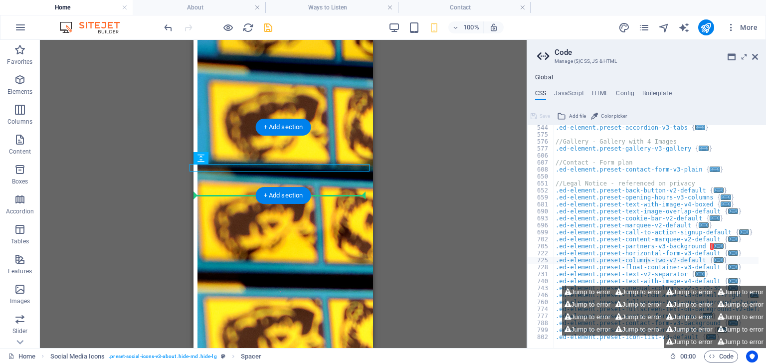
drag, startPoint x: 408, startPoint y: 198, endPoint x: 215, endPoint y: 186, distance: 193.9
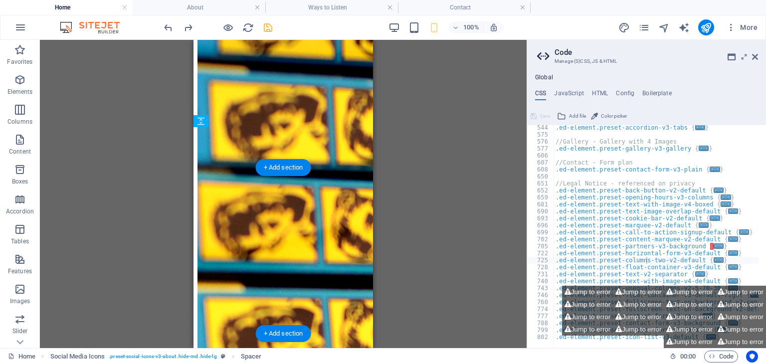
drag, startPoint x: 415, startPoint y: 197, endPoint x: 312, endPoint y: 184, distance: 103.6
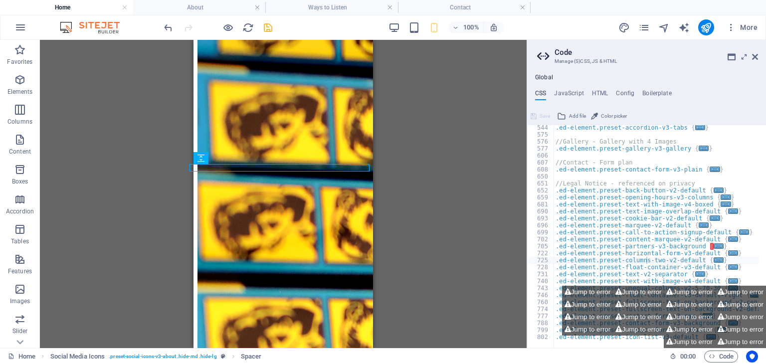
click at [443, 172] on div "H1 Banner Container Menu Bar Menu Info Bar Icon Social Media Icons Icon Logo Bu…" at bounding box center [283, 194] width 487 height 308
click at [206, 160] on div "Spacer" at bounding box center [213, 158] width 38 height 12
select select "px"
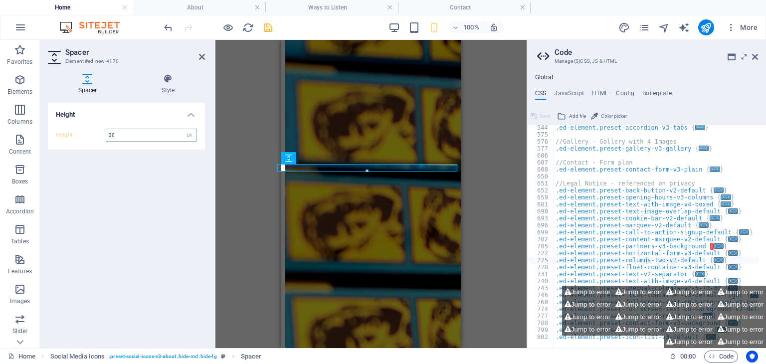
type input "30"
click at [253, 200] on div "H1 Banner Container Menu Bar Menu Info Bar Icon Social Media Icons Icon Logo Bu…" at bounding box center [370, 194] width 311 height 308
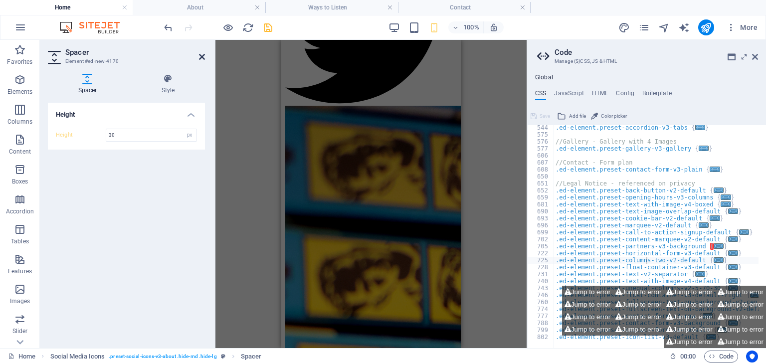
click at [199, 57] on icon at bounding box center [202, 57] width 6 height 8
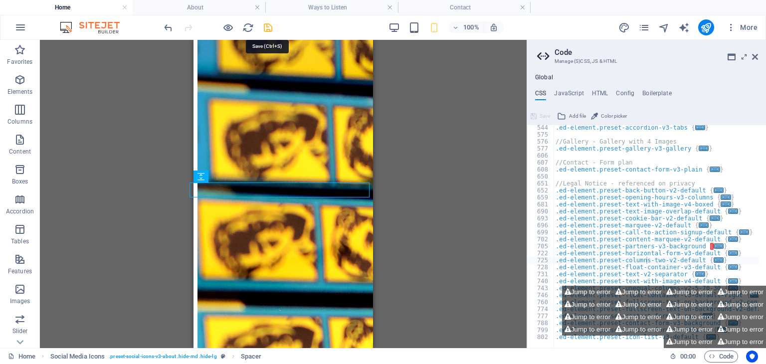
click at [273, 24] on icon "save" at bounding box center [267, 27] width 11 height 11
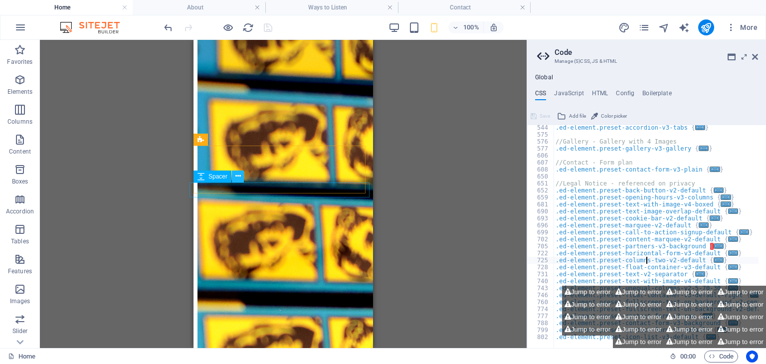
click at [235, 178] on icon at bounding box center [237, 176] width 5 height 10
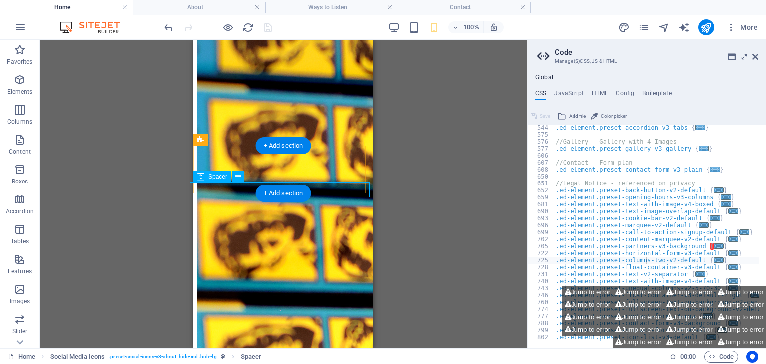
select select "px"
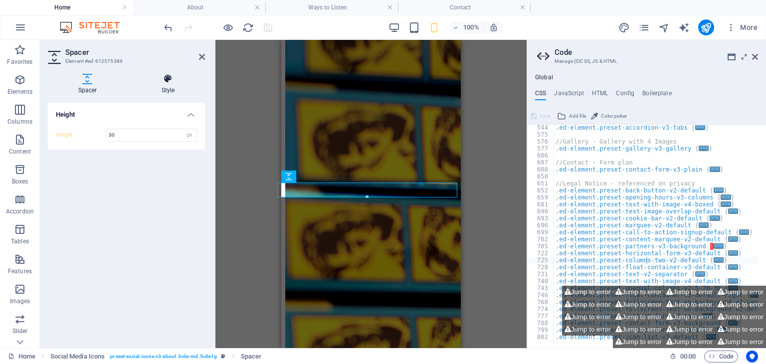
click at [169, 81] on icon at bounding box center [168, 79] width 74 height 10
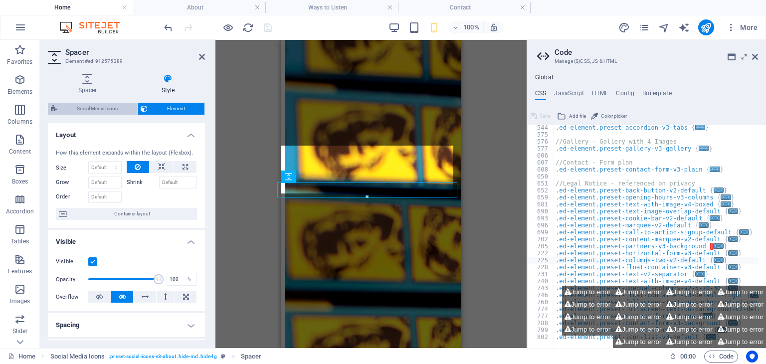
click at [114, 108] on span "Social Media Icons" at bounding box center [97, 109] width 74 height 12
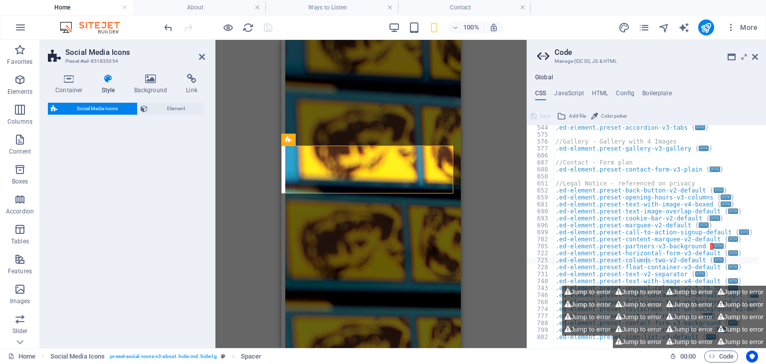
select select "rem"
select select "preset-social-icons-v3-about"
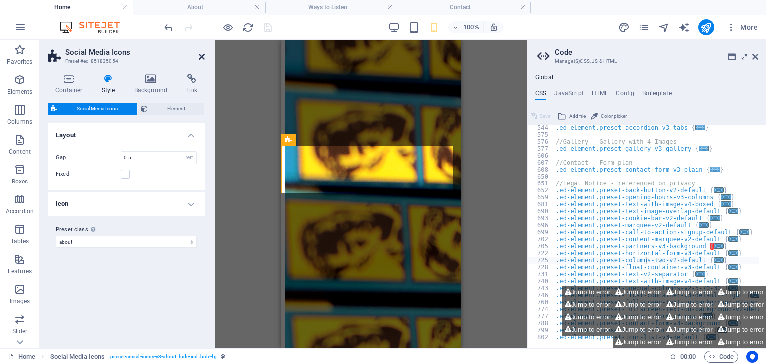
click at [201, 58] on icon at bounding box center [202, 57] width 6 height 8
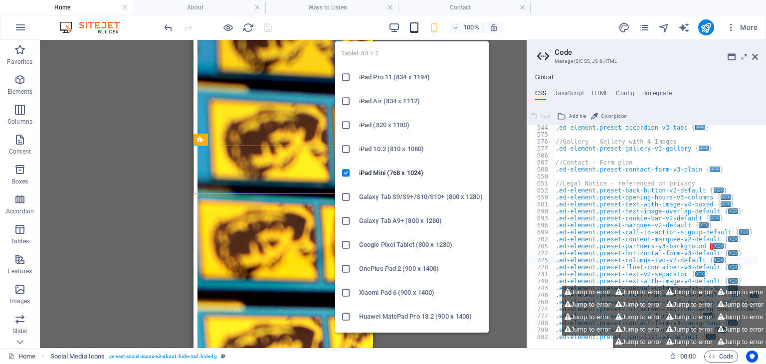
click at [413, 31] on icon "button" at bounding box center [413, 27] width 11 height 11
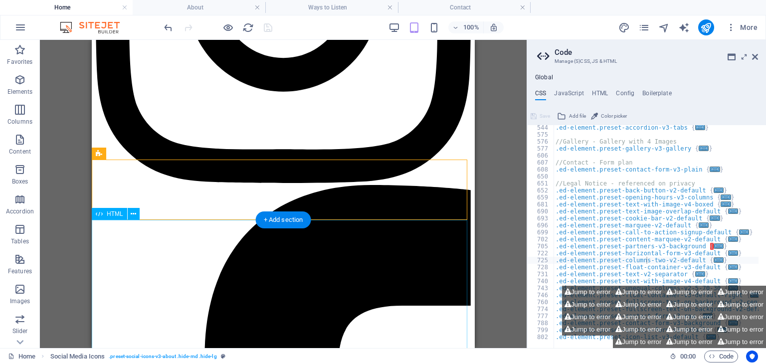
scroll to position [880, 0]
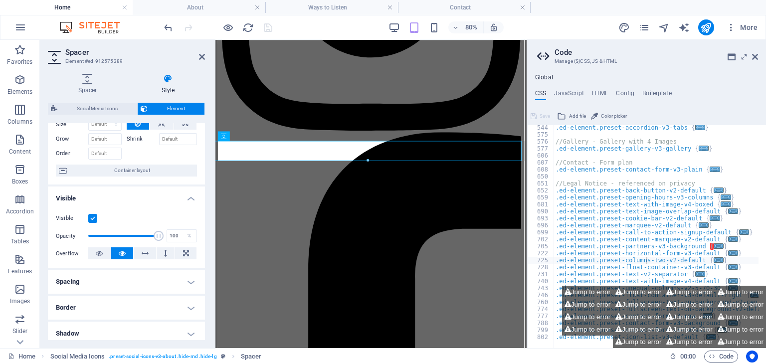
scroll to position [44, 0]
click at [94, 218] on label at bounding box center [92, 217] width 9 height 9
click at [0, 0] on input "Visible" at bounding box center [0, 0] width 0 height 0
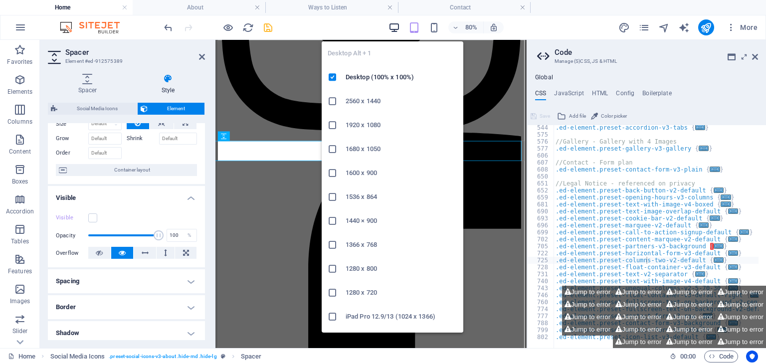
click at [395, 26] on icon "button" at bounding box center [394, 27] width 11 height 11
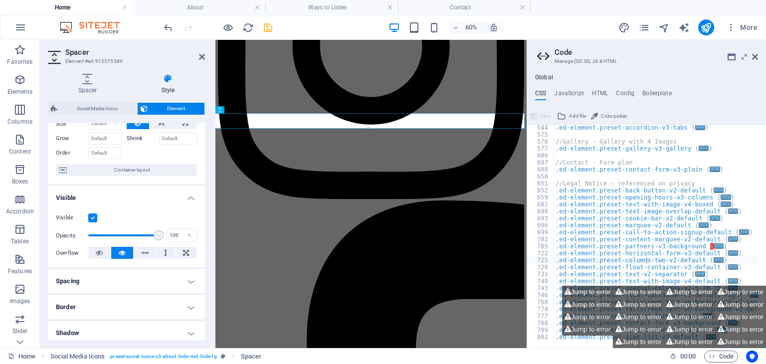
click at [90, 218] on label at bounding box center [92, 217] width 9 height 9
click at [0, 0] on input "Visible" at bounding box center [0, 0] width 0 height 0
click at [274, 29] on div "60% More" at bounding box center [461, 27] width 599 height 16
click at [271, 28] on icon "save" at bounding box center [267, 27] width 11 height 11
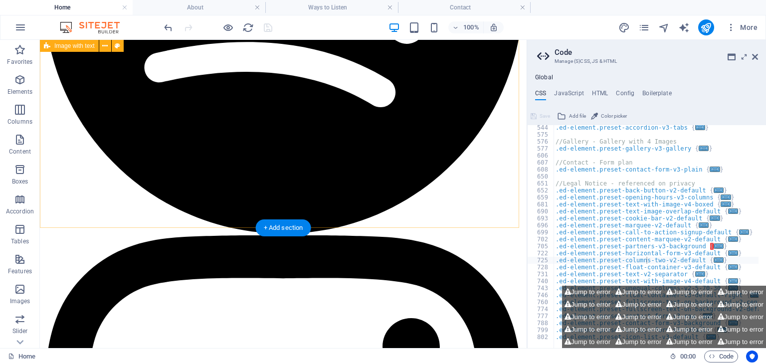
scroll to position [487, 0]
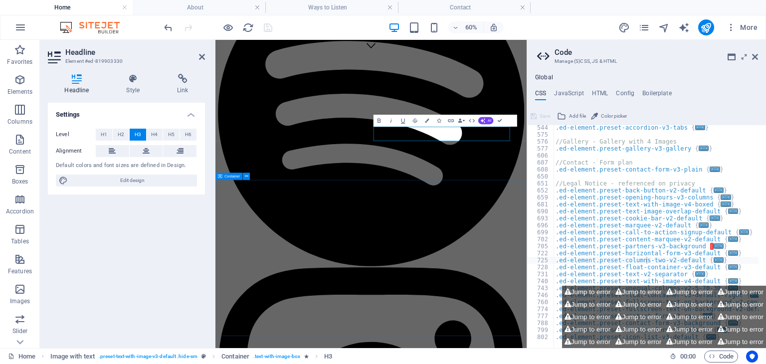
scroll to position [692, 0]
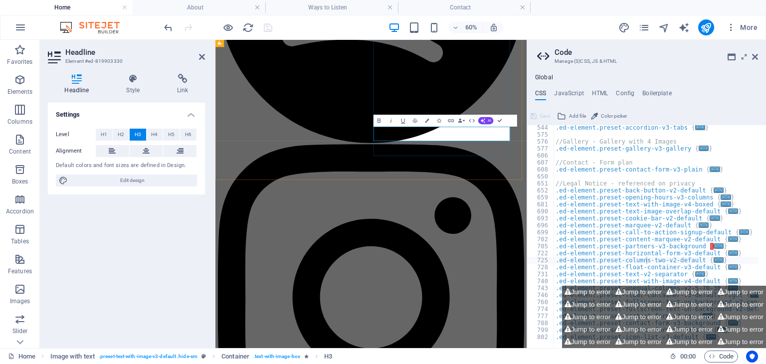
drag, startPoint x: 577, startPoint y: 193, endPoint x: 479, endPoint y: 198, distance: 97.9
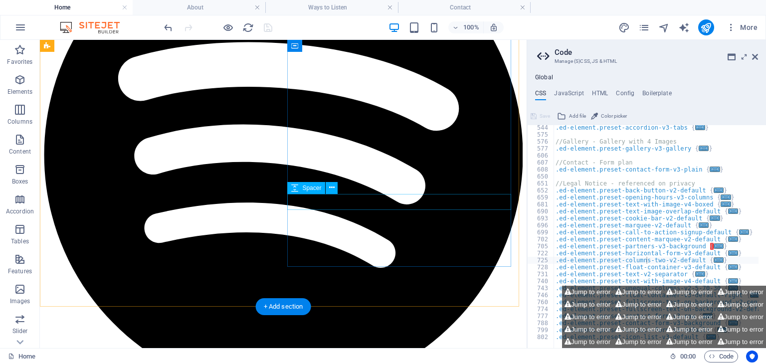
scroll to position [459, 0]
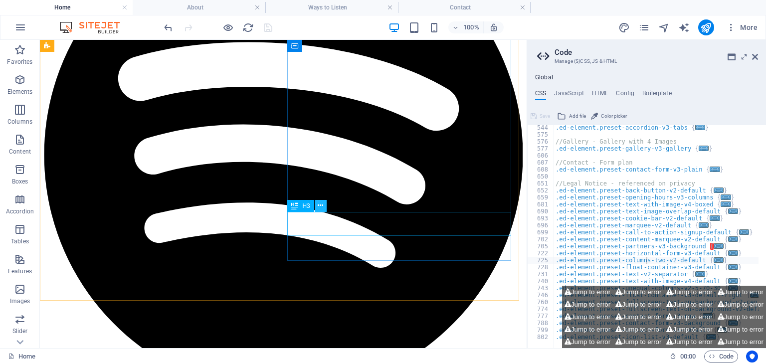
click at [322, 205] on icon at bounding box center [320, 205] width 5 height 10
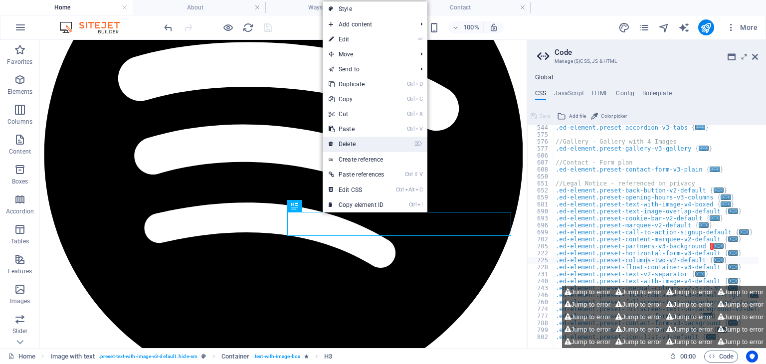
click at [373, 141] on link "⌦ Delete" at bounding box center [356, 144] width 67 height 15
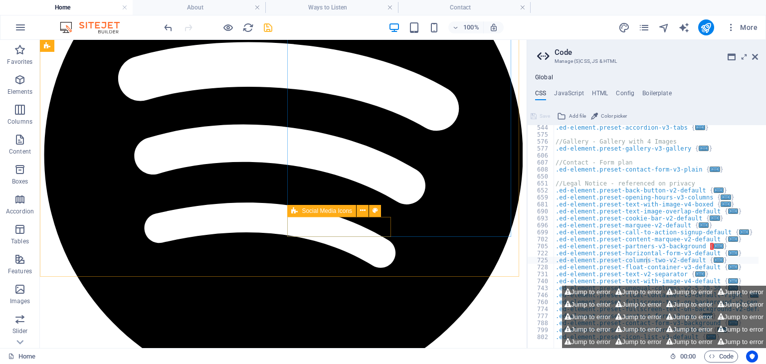
click at [300, 210] on div "Social Media Icons" at bounding box center [321, 211] width 69 height 12
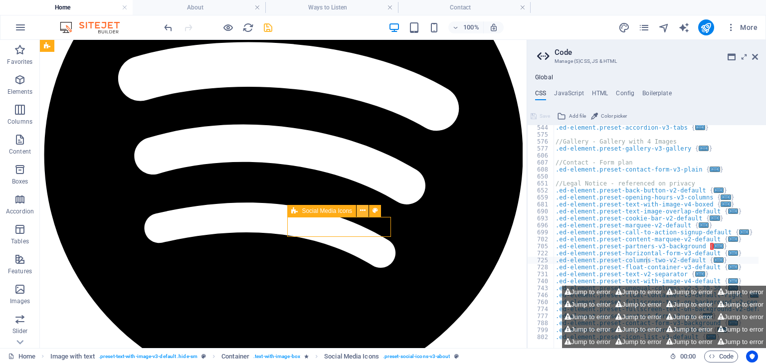
click at [362, 210] on icon at bounding box center [362, 210] width 5 height 10
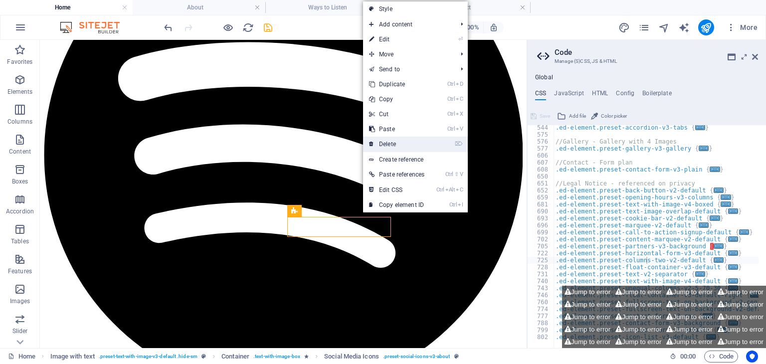
click at [403, 144] on link "⌦ Delete" at bounding box center [396, 144] width 67 height 15
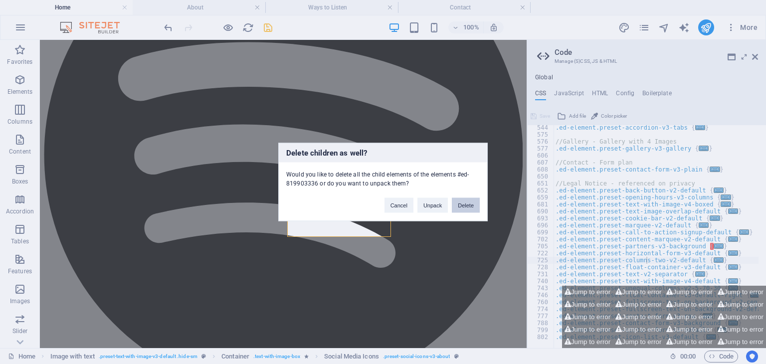
click at [472, 206] on button "Delete" at bounding box center [466, 205] width 28 height 15
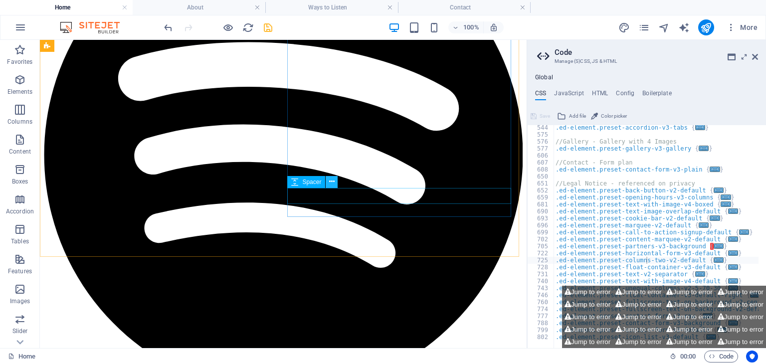
click at [333, 184] on icon at bounding box center [331, 182] width 5 height 10
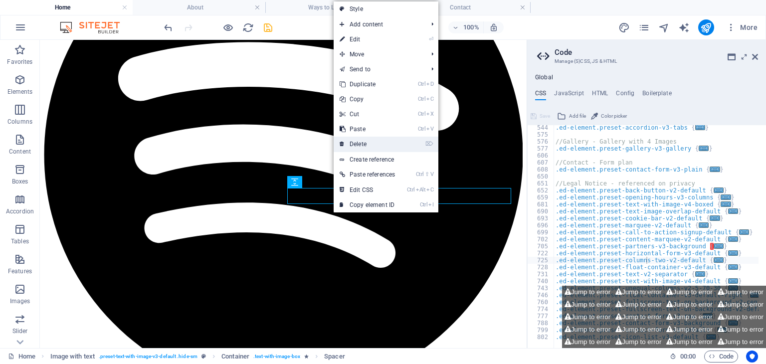
click at [390, 140] on link "⌦ Delete" at bounding box center [367, 144] width 67 height 15
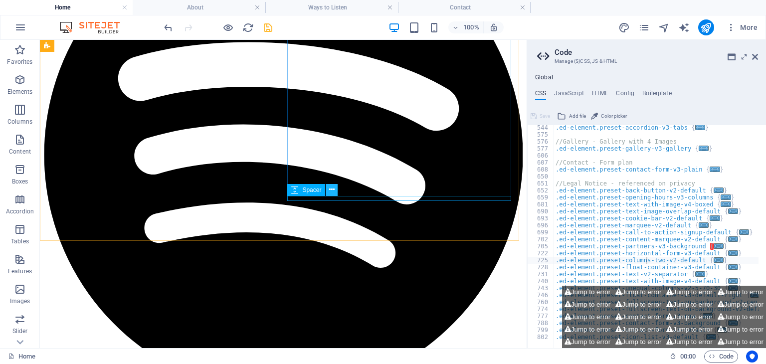
click at [329, 192] on icon at bounding box center [331, 190] width 5 height 10
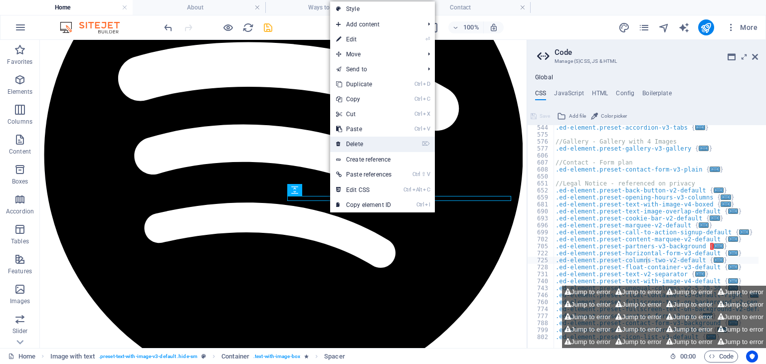
click at [369, 144] on link "⌦ Delete" at bounding box center [363, 144] width 67 height 15
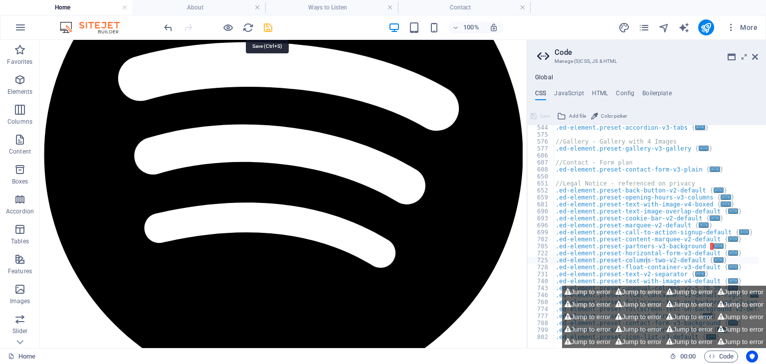
click at [263, 28] on icon "save" at bounding box center [267, 27] width 11 height 11
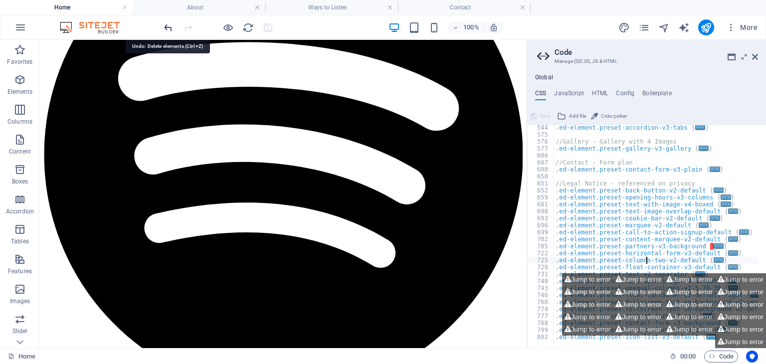
click at [168, 26] on icon "undo" at bounding box center [168, 27] width 11 height 11
click at [186, 26] on icon "redo" at bounding box center [188, 27] width 11 height 11
click at [271, 26] on icon "save" at bounding box center [267, 27] width 11 height 11
click at [167, 28] on icon "undo" at bounding box center [168, 27] width 11 height 11
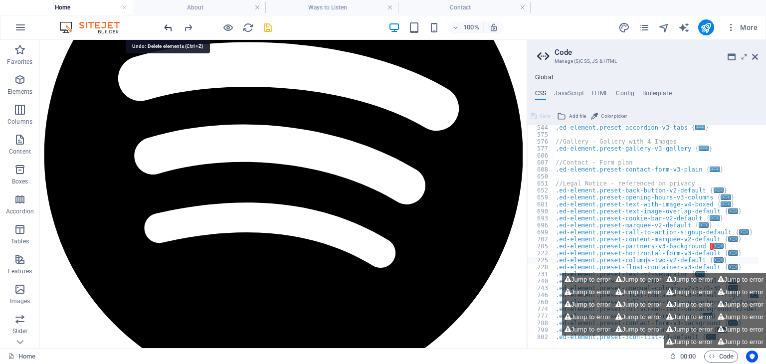
click at [167, 28] on icon "undo" at bounding box center [168, 27] width 11 height 11
click at [271, 26] on icon "save" at bounding box center [267, 27] width 11 height 11
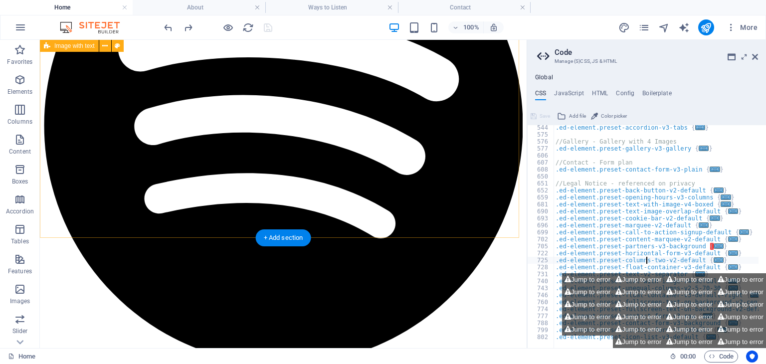
scroll to position [488, 0]
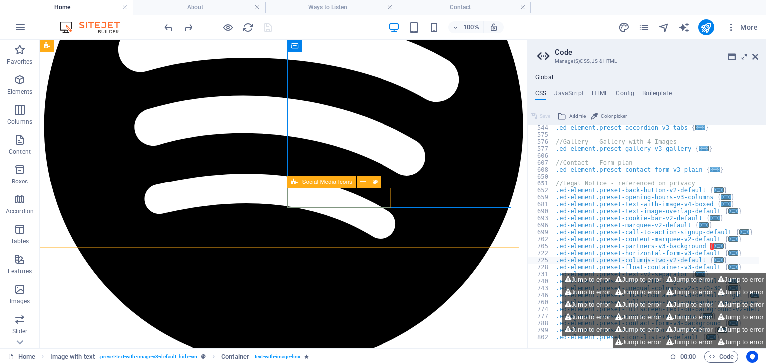
click at [312, 182] on span "Social Media Icons" at bounding box center [327, 182] width 50 height 6
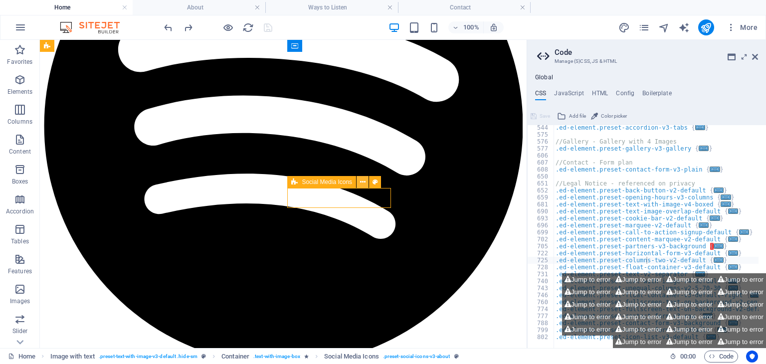
click at [362, 183] on icon at bounding box center [362, 182] width 5 height 10
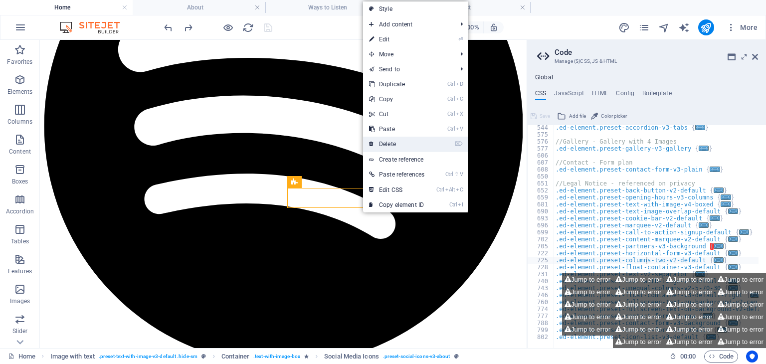
click at [398, 143] on link "⌦ Delete" at bounding box center [396, 144] width 67 height 15
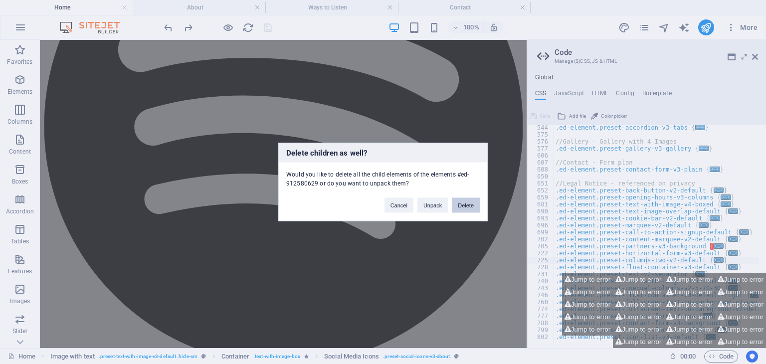
click at [462, 207] on button "Delete" at bounding box center [466, 205] width 28 height 15
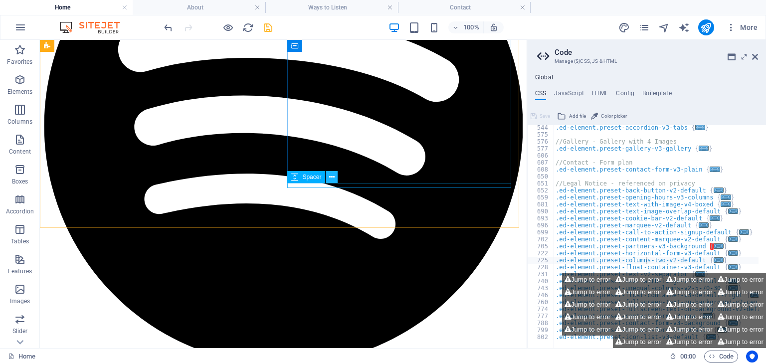
click at [333, 179] on icon at bounding box center [331, 177] width 5 height 10
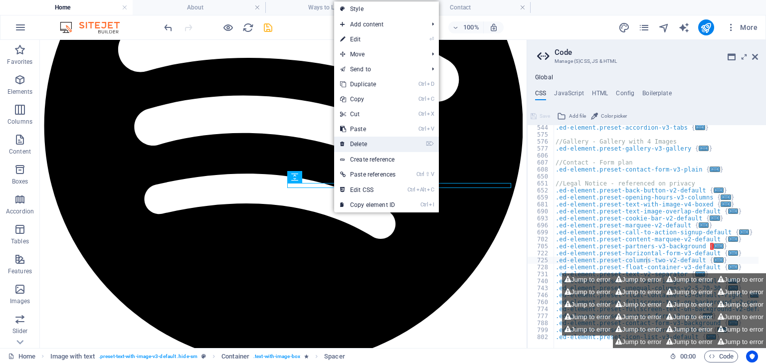
click at [374, 145] on link "⌦ Delete" at bounding box center [367, 144] width 67 height 15
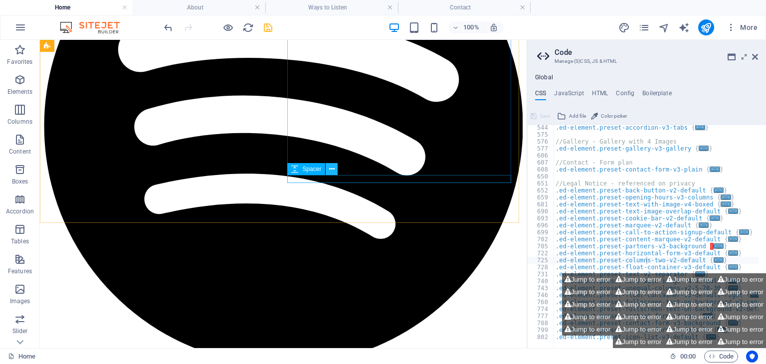
click at [331, 170] on icon at bounding box center [331, 169] width 5 height 10
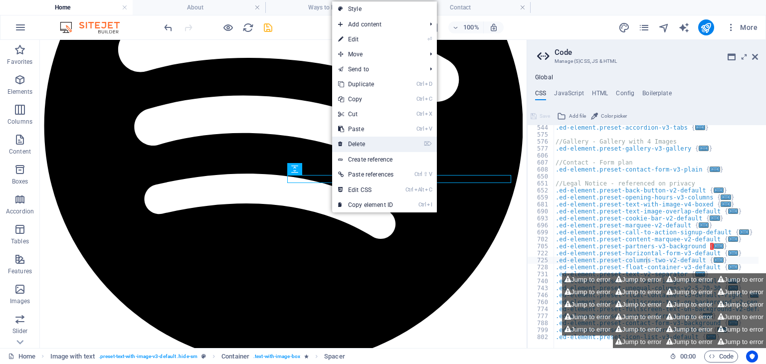
click at [381, 139] on link "⌦ Delete" at bounding box center [365, 144] width 67 height 15
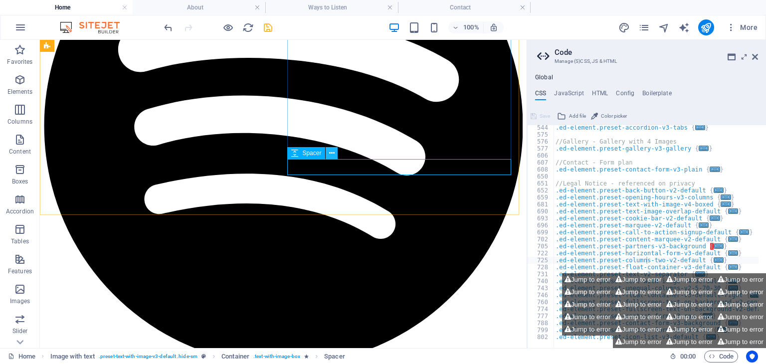
click at [334, 154] on icon at bounding box center [331, 153] width 5 height 10
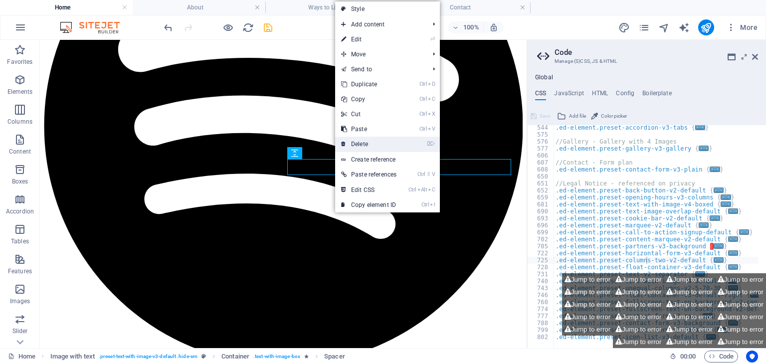
click at [373, 139] on link "⌦ Delete" at bounding box center [368, 144] width 67 height 15
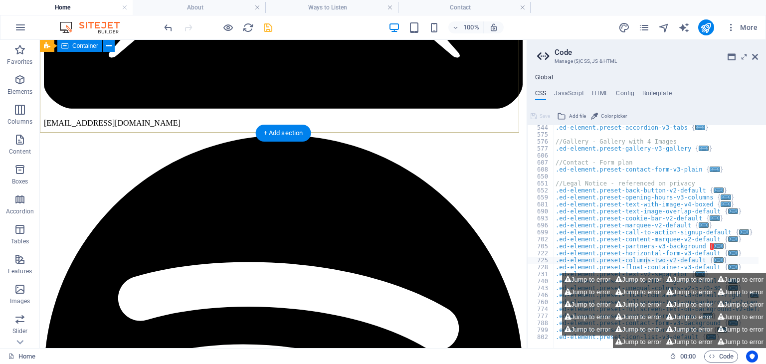
scroll to position [221, 0]
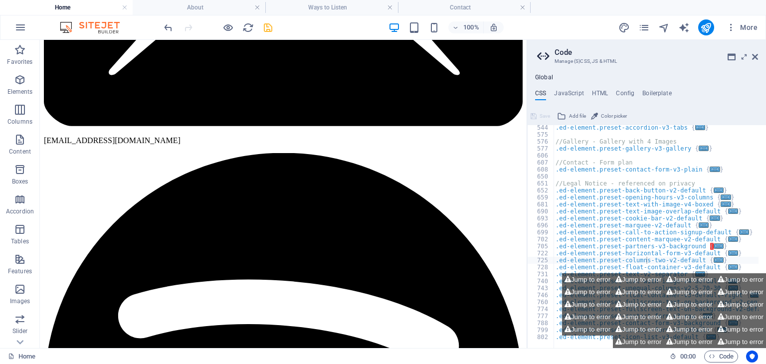
click at [267, 19] on div at bounding box center [218, 27] width 112 height 16
click at [269, 28] on icon "save" at bounding box center [267, 27] width 11 height 11
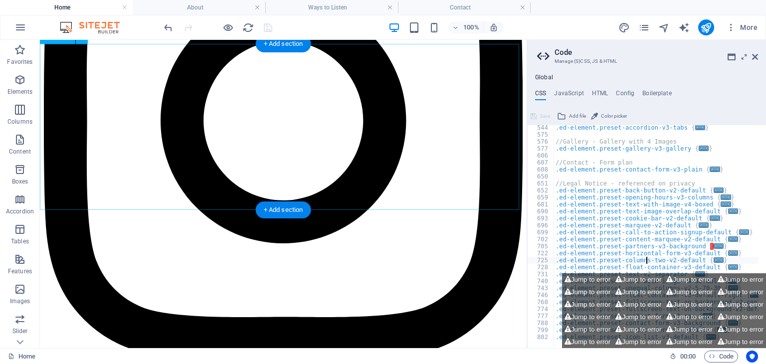
scroll to position [912, 0]
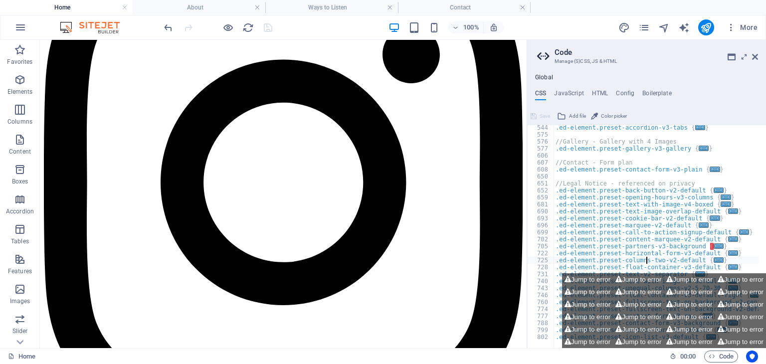
click at [757, 61] on header "Code Manage (S)CSS, JS & HTML" at bounding box center [647, 53] width 221 height 26
click at [757, 59] on icon at bounding box center [755, 57] width 6 height 8
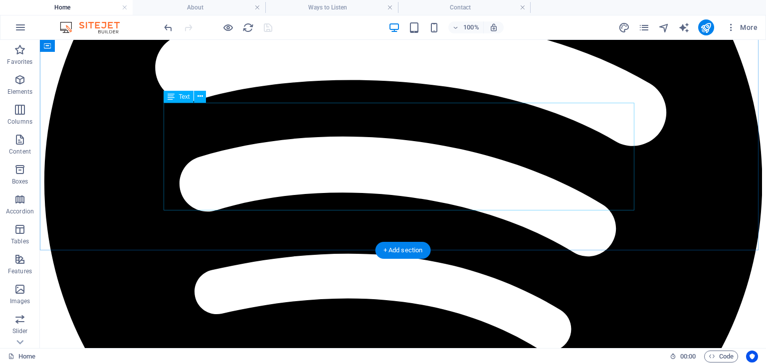
scroll to position [752, 0]
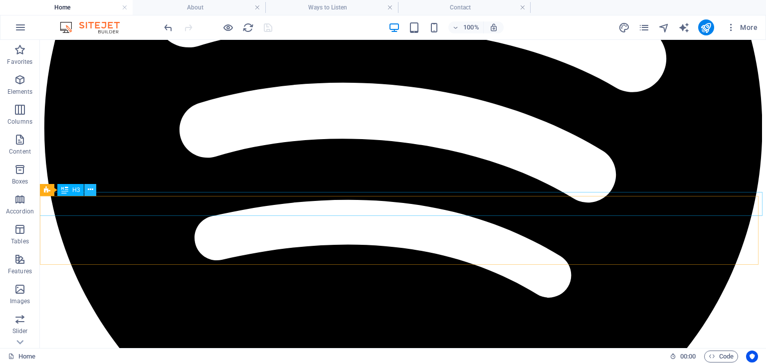
click at [94, 188] on button at bounding box center [90, 190] width 12 height 12
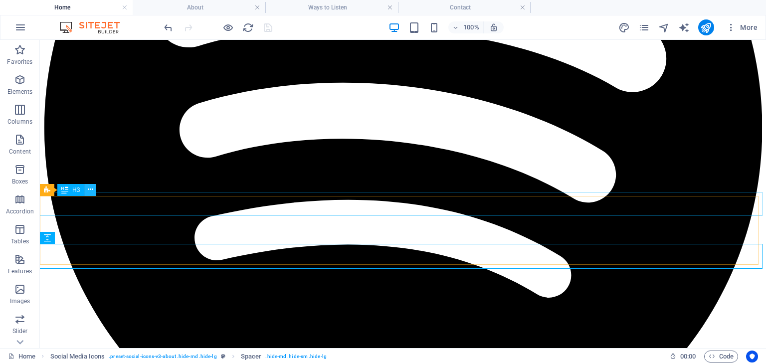
click at [90, 188] on icon at bounding box center [90, 190] width 5 height 10
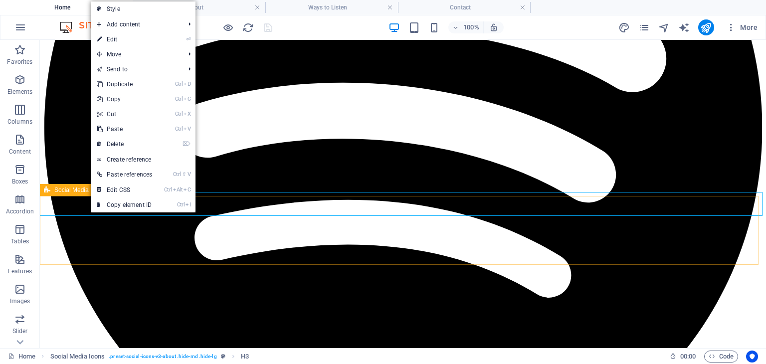
click at [47, 185] on icon at bounding box center [47, 190] width 6 height 12
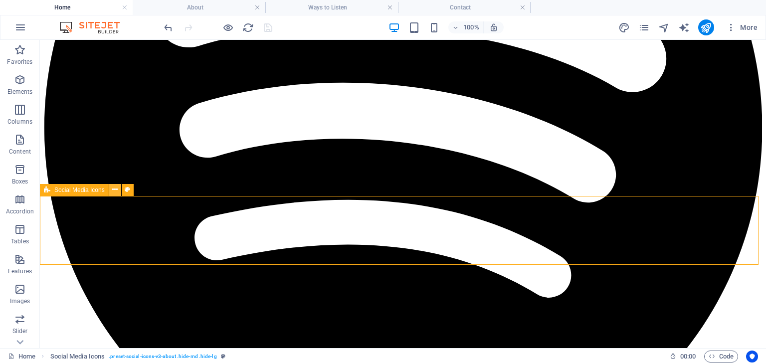
click at [114, 190] on icon at bounding box center [114, 190] width 5 height 10
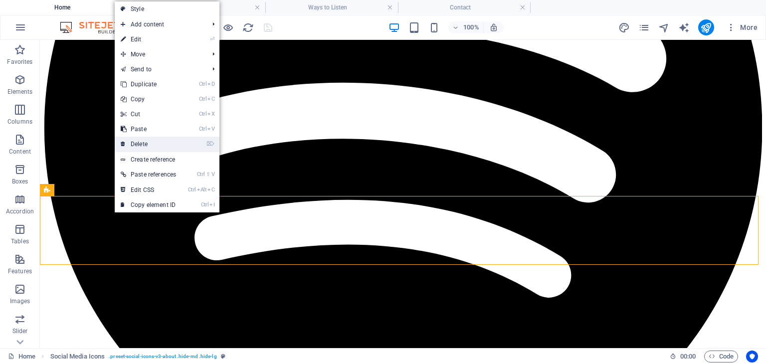
click at [165, 144] on link "⌦ Delete" at bounding box center [148, 144] width 67 height 15
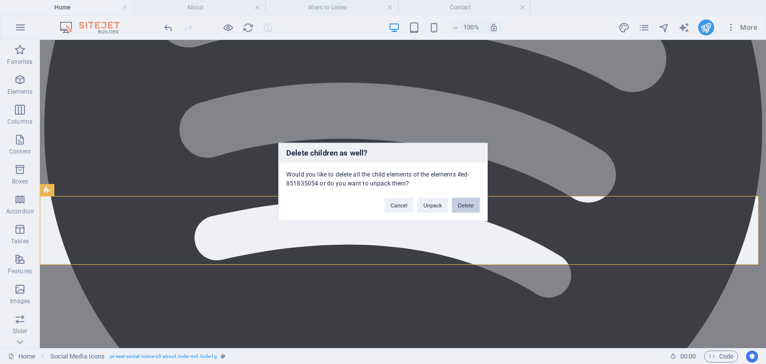
click at [458, 202] on button "Delete" at bounding box center [466, 205] width 28 height 15
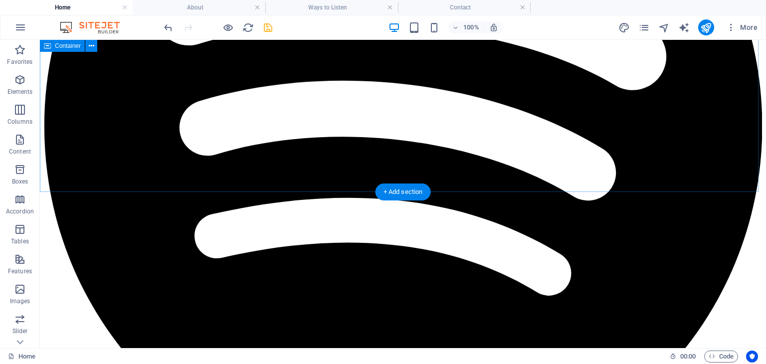
scroll to position [754, 0]
click at [271, 29] on icon "save" at bounding box center [267, 27] width 11 height 11
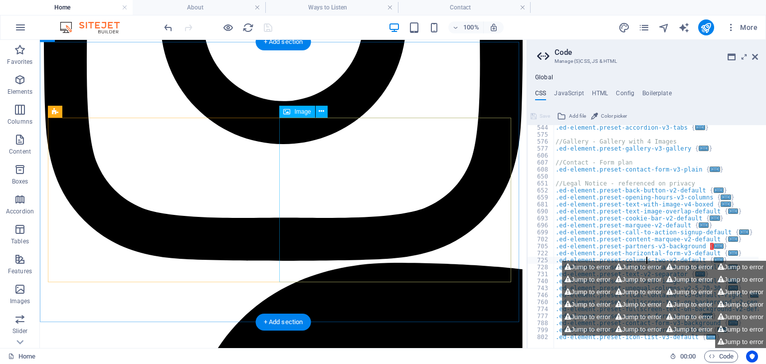
scroll to position [1085, 0]
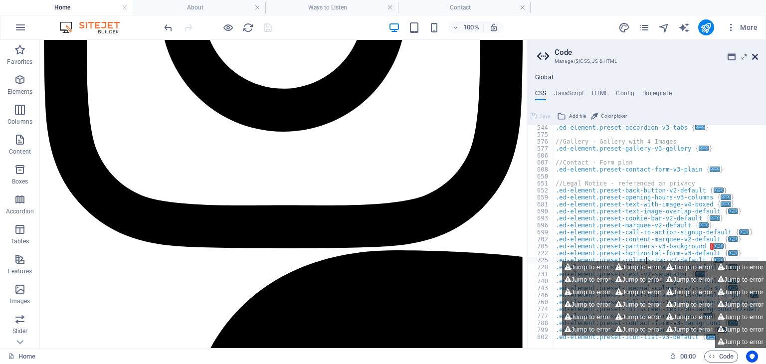
click at [756, 54] on icon at bounding box center [755, 57] width 6 height 8
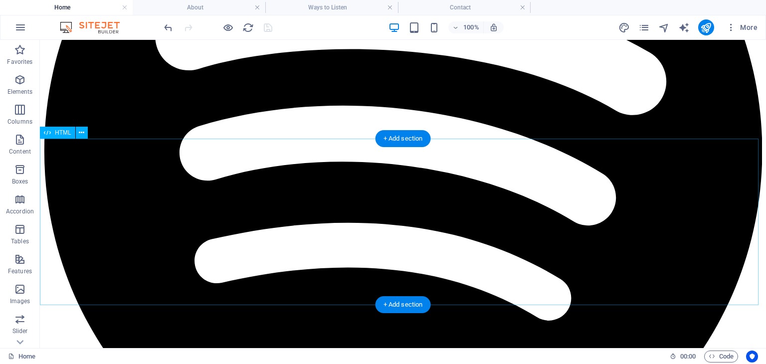
scroll to position [839, 0]
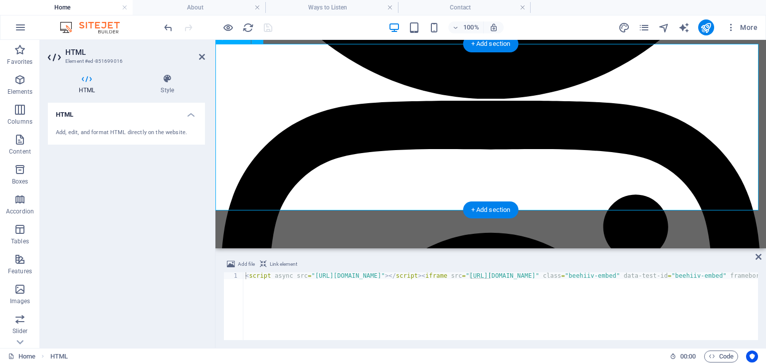
scroll to position [860, 0]
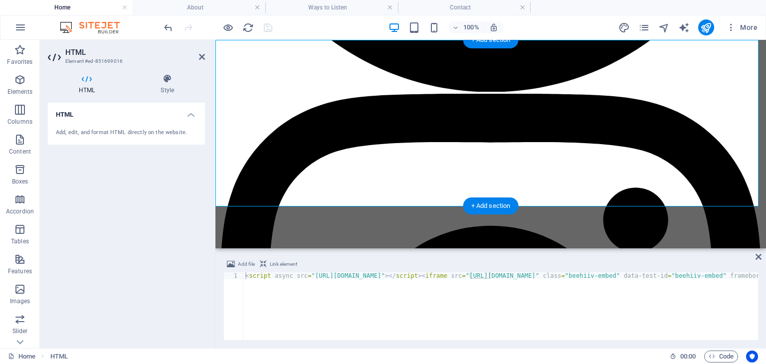
scroll to position [865, 0]
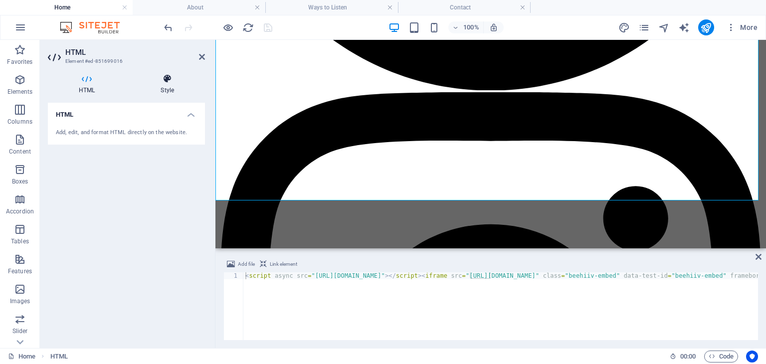
click at [165, 88] on h4 "Style" at bounding box center [167, 84] width 75 height 21
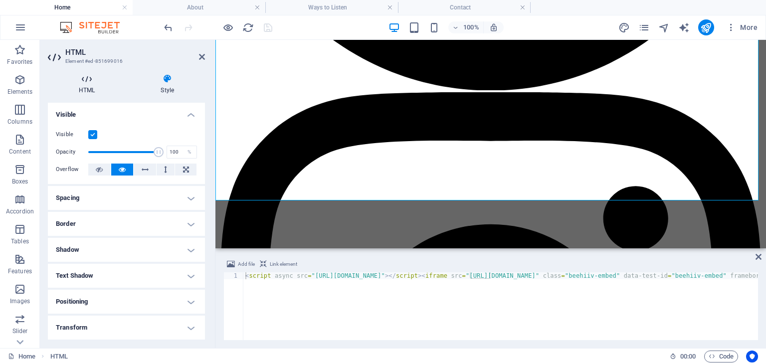
click at [81, 90] on h4 "HTML" at bounding box center [89, 84] width 82 height 21
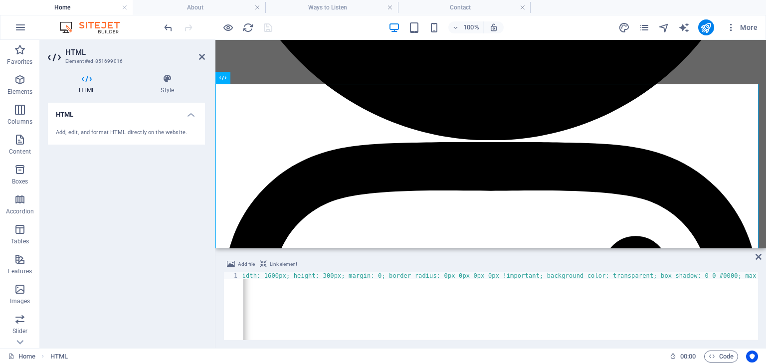
scroll to position [0, 631]
click at [541, 275] on div "< script async src = "https://subscribe-forms.beehiiv.com/embed.js" > </ script…" at bounding box center [311, 312] width 1398 height 80
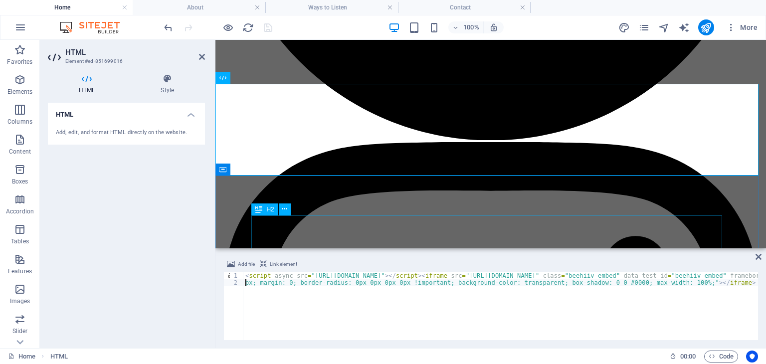
scroll to position [0, 418]
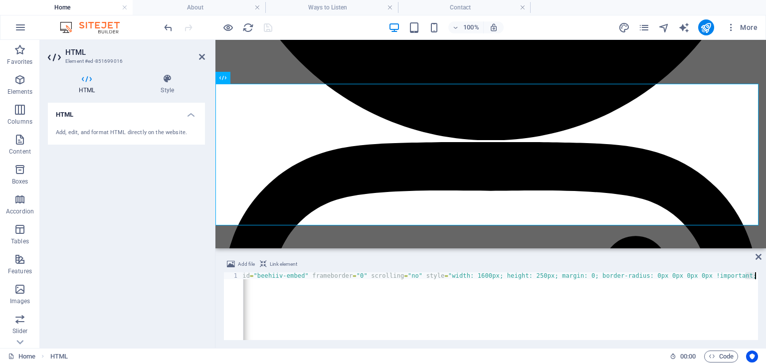
type textarea "<script async src="https://subscribe-forms.beehiiv.com/embed.js"></script><ifra…"
drag, startPoint x: 555, startPoint y: 343, endPoint x: 566, endPoint y: 339, distance: 11.7
click at [566, 339] on div "Add file Link element <script async src="https://subscribe-forms.beehiiv.com/em…" at bounding box center [490, 299] width 551 height 98
click at [758, 257] on icon at bounding box center [759, 257] width 6 height 8
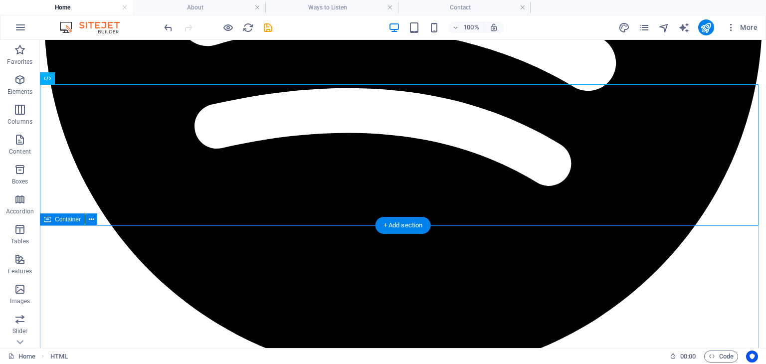
scroll to position [774, 0]
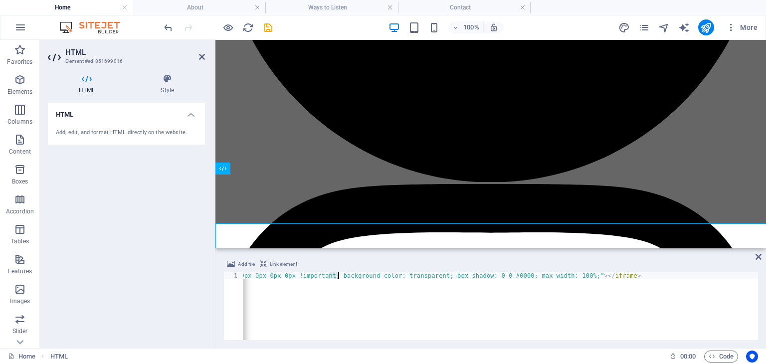
scroll to position [725, 0]
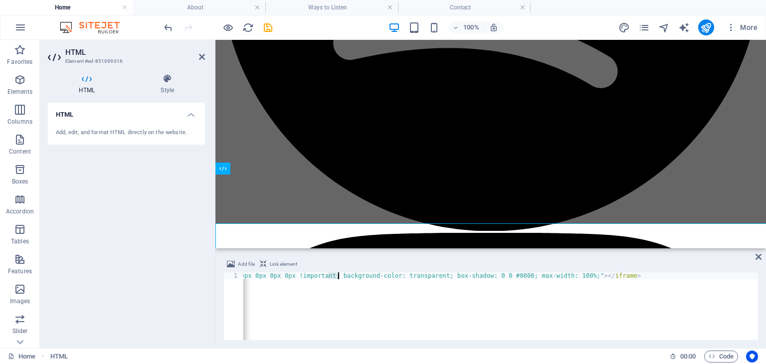
click at [52, 183] on div "HTML Add, edit, and format HTML directly on the website." at bounding box center [126, 221] width 157 height 237
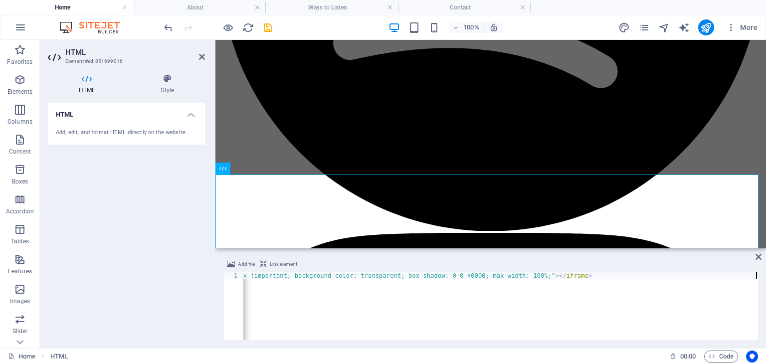
scroll to position [0, 884]
click at [360, 296] on div "< script async src = "https://subscribe-forms.beehiiv.com/embed.js" > </ script…" at bounding box center [59, 312] width 1398 height 80
click at [317, 276] on div "< script async src = "https://subscribe-forms.beehiiv.com/embed.js" > </ script…" at bounding box center [59, 312] width 1398 height 80
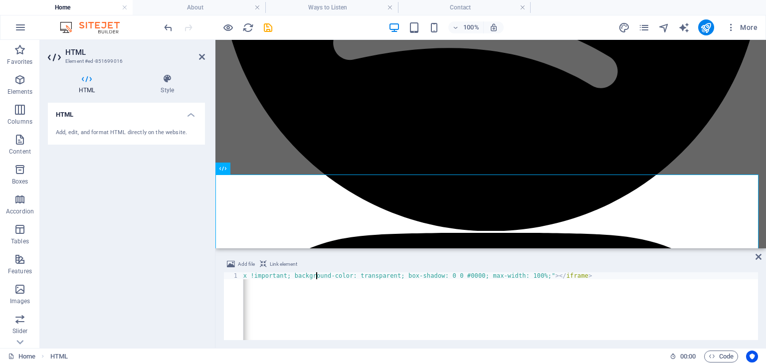
type textarea "<script async src="https://subscribe-forms.beehiiv.com/embed.js"></script><ifra…"
click at [317, 276] on div "< script async src = "https://subscribe-forms.beehiiv.com/embed.js" > </ script…" at bounding box center [59, 312] width 1398 height 80
click at [472, 257] on div "Add file Link element 1 < script async src = "https://subscribe-forms.beehiiv.c…" at bounding box center [490, 299] width 551 height 98
click at [758, 256] on icon at bounding box center [759, 257] width 6 height 8
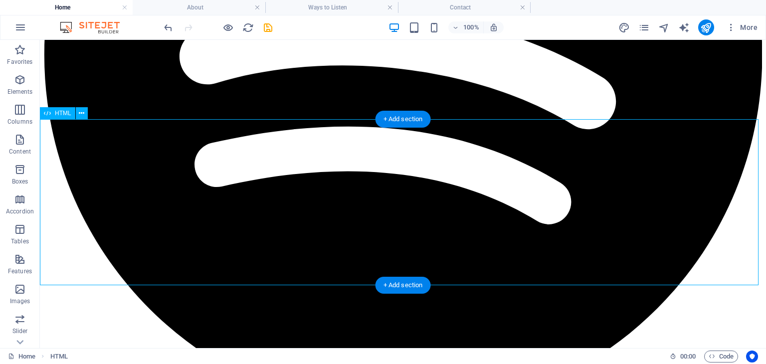
scroll to position [824, 0]
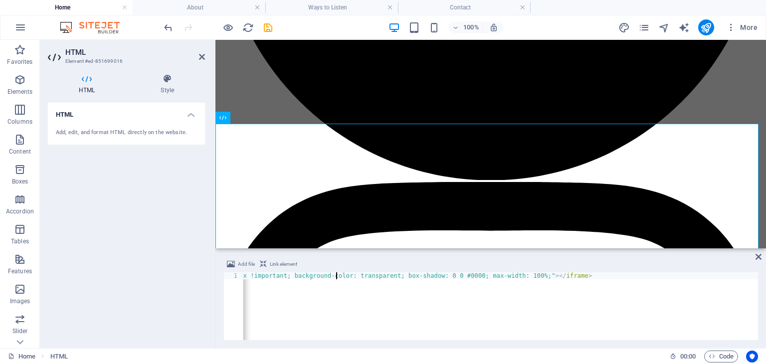
click at [336, 277] on div "< script async src = "https://subscribe-forms.beehiiv.com/embed.js" > </ script…" at bounding box center [59, 312] width 1398 height 80
type textarea "<script async src="[URL][DOMAIN_NAME]"></script><iframe src="[URL][DOMAIN_NAME]…"
click at [336, 277] on div "< script async src = "https://subscribe-forms.beehiiv.com/embed.js" > </ script…" at bounding box center [59, 312] width 1398 height 80
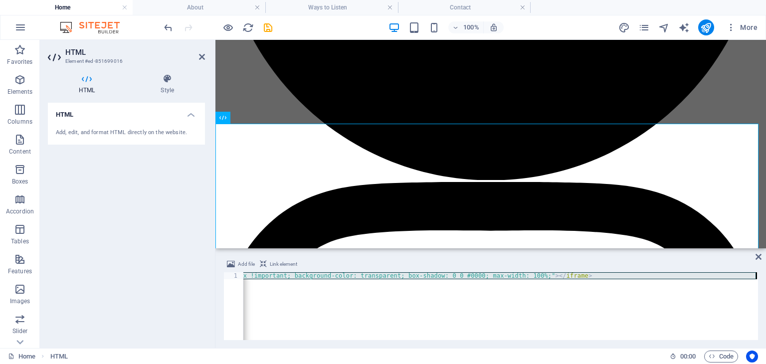
click at [336, 277] on div "< script async src = "https://subscribe-forms.beehiiv.com/embed.js" > </ script…" at bounding box center [59, 312] width 1398 height 80
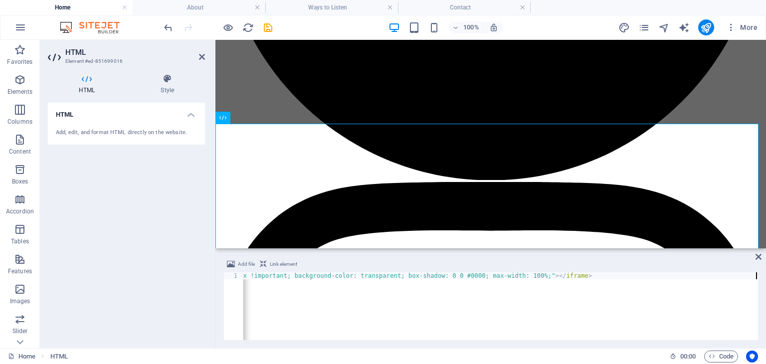
click at [680, 319] on div "< script async src = "https://subscribe-forms.beehiiv.com/embed.js" > </ script…" at bounding box center [59, 312] width 1398 height 80
click at [665, 259] on div "Add file Link element" at bounding box center [490, 265] width 535 height 14
click at [758, 255] on icon at bounding box center [759, 257] width 6 height 8
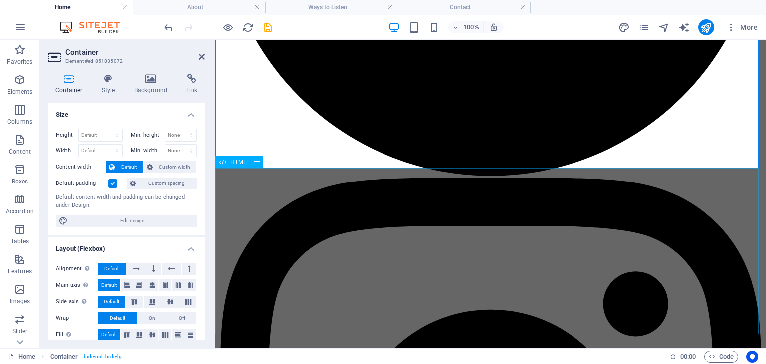
scroll to position [802, 0]
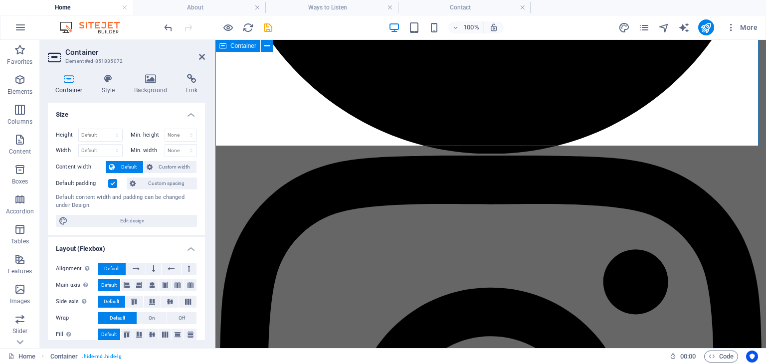
click at [268, 27] on icon "save" at bounding box center [267, 27] width 11 height 11
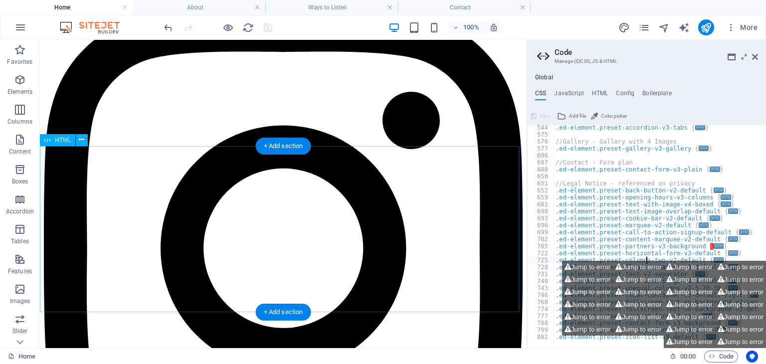
scroll to position [846, 0]
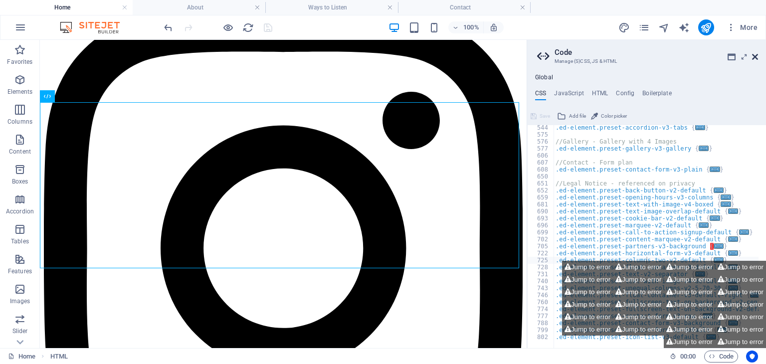
click at [756, 53] on icon at bounding box center [755, 57] width 6 height 8
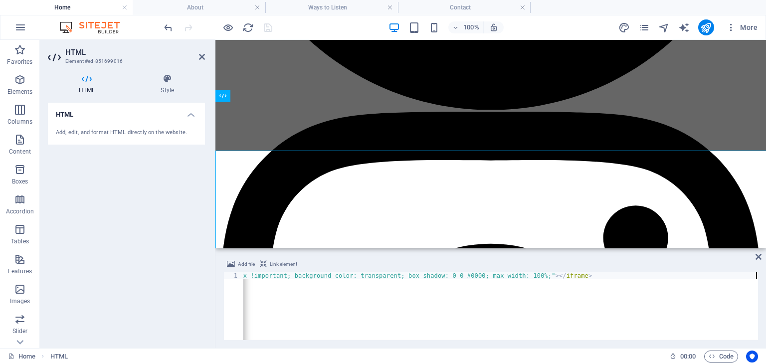
scroll to position [797, 0]
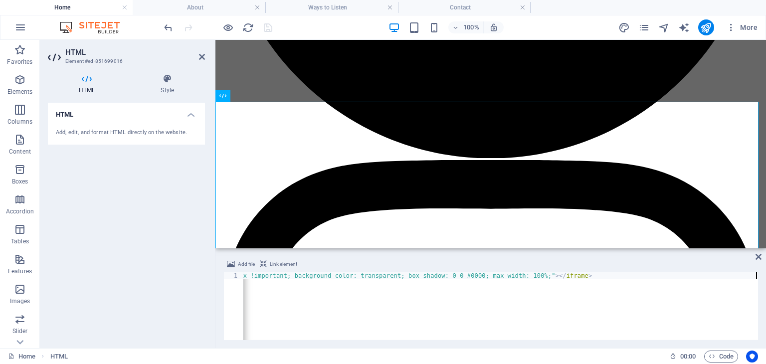
click at [376, 281] on div "< script async src = "https://subscribe-forms.beehiiv.com/embed.js" > </ script…" at bounding box center [59, 312] width 1398 height 80
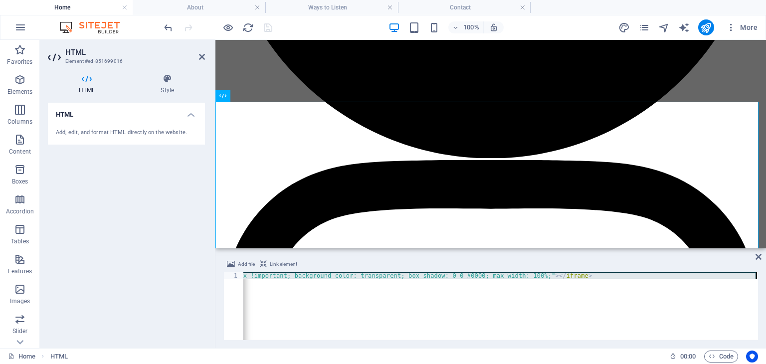
click at [376, 281] on div "< script async src = "https://subscribe-forms.beehiiv.com/embed.js" > </ script…" at bounding box center [59, 312] width 1398 height 80
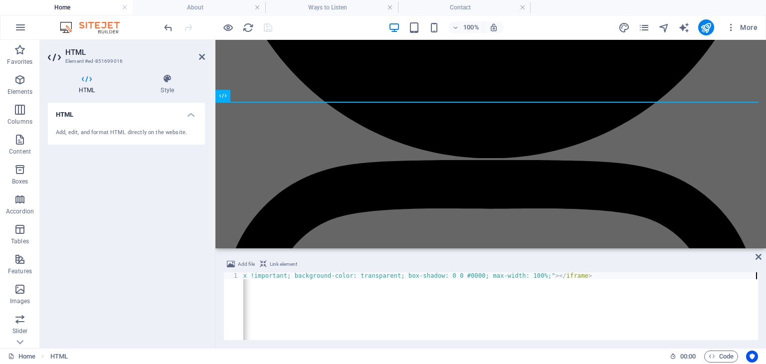
scroll to position [0, 884]
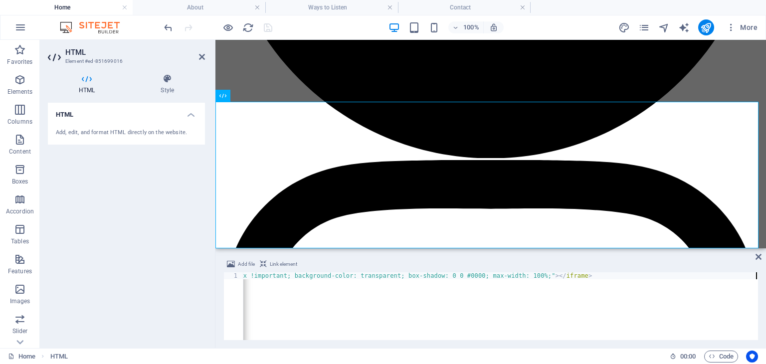
click at [386, 255] on div "Add file Link element 1 < script async src = "https://subscribe-forms.beehiiv.c…" at bounding box center [490, 299] width 551 height 98
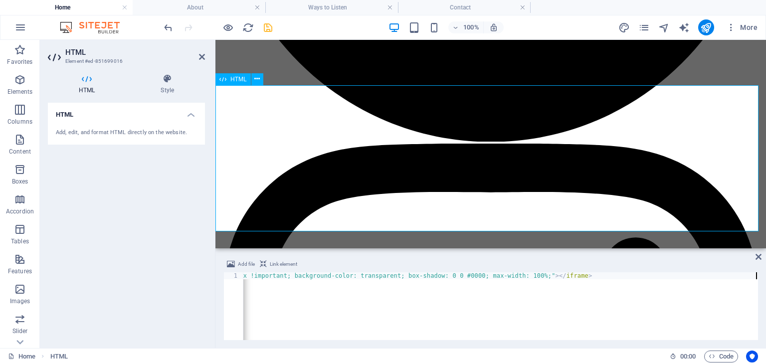
scroll to position [814, 0]
click at [166, 82] on icon at bounding box center [167, 79] width 75 height 10
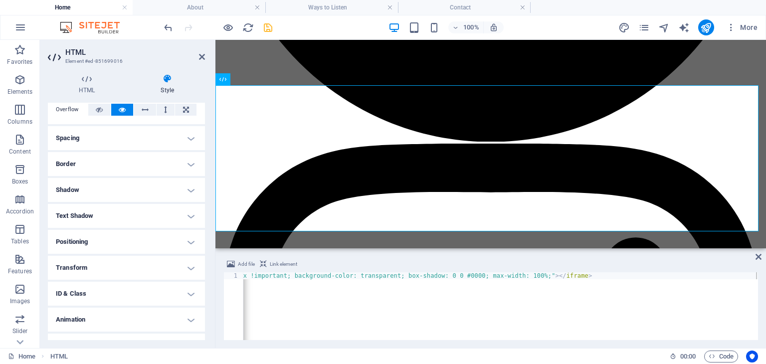
scroll to position [70, 0]
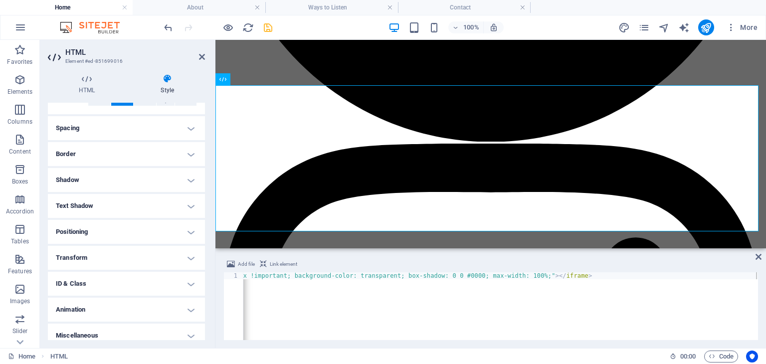
click at [186, 128] on h4 "Spacing" at bounding box center [126, 128] width 157 height 24
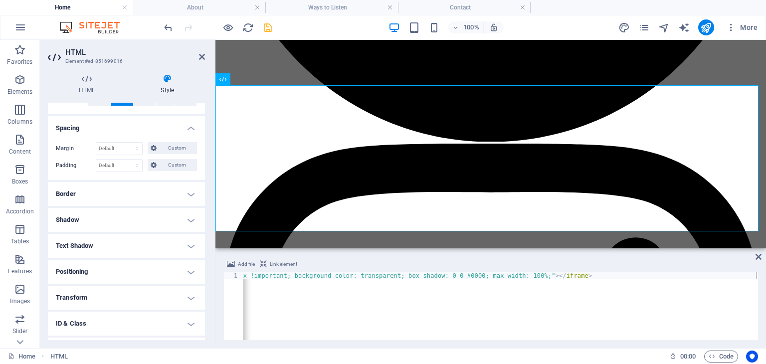
click at [186, 128] on h4 "Spacing" at bounding box center [126, 125] width 157 height 18
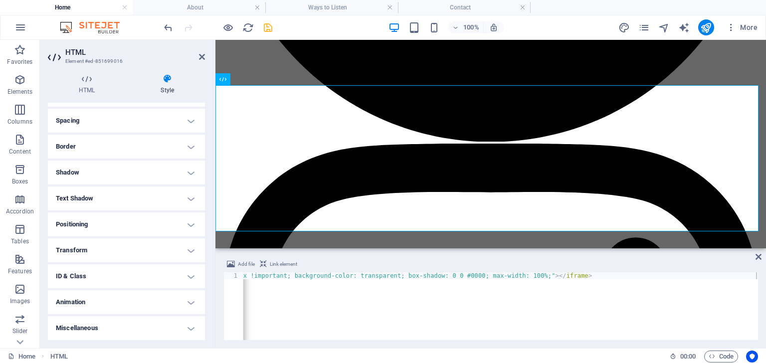
scroll to position [0, 0]
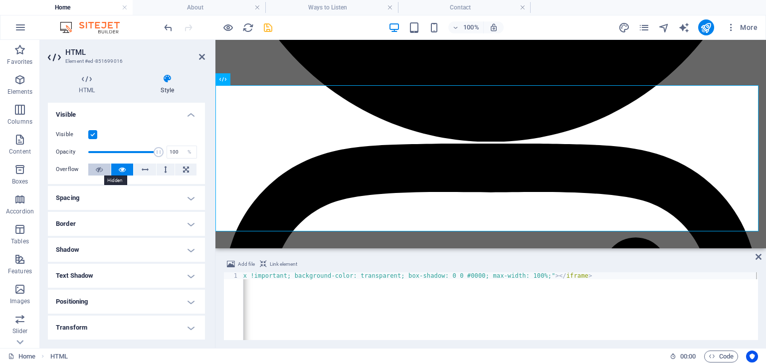
click at [104, 172] on button at bounding box center [99, 170] width 22 height 12
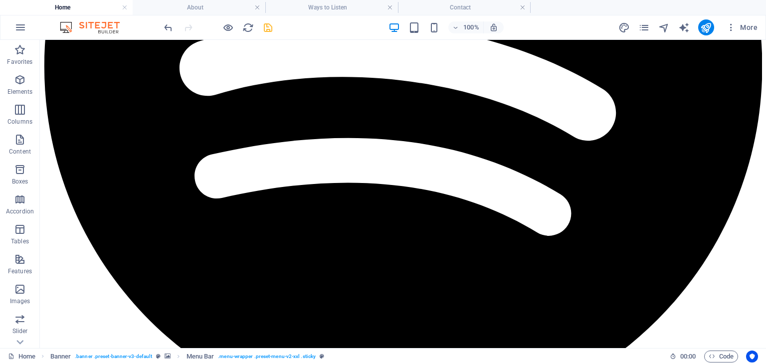
scroll to position [863, 0]
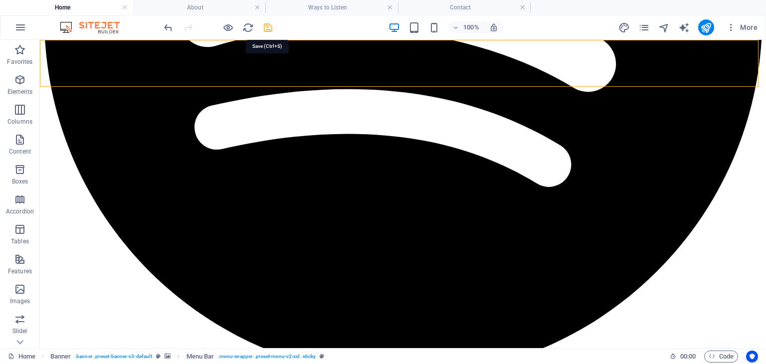
click at [267, 28] on icon "save" at bounding box center [267, 27] width 11 height 11
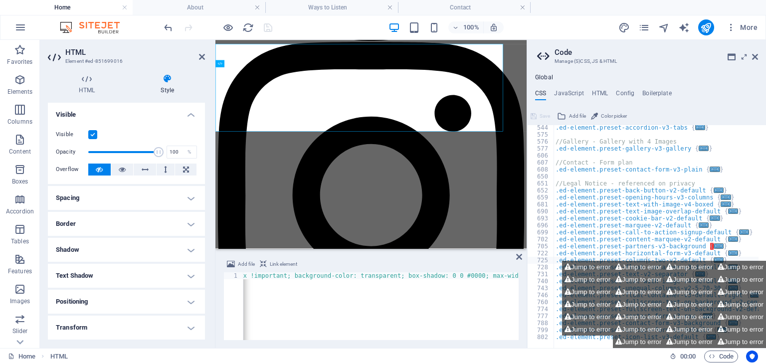
scroll to position [902, 0]
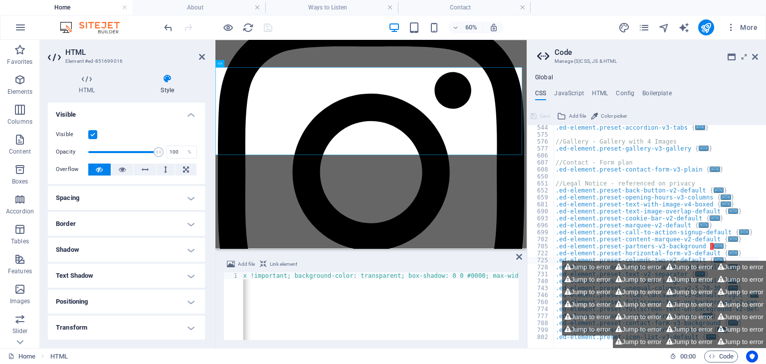
click at [270, 278] on div "< script async src = "https://subscribe-forms.beehiiv.com/embed.js" > </ script…" at bounding box center [59, 312] width 1398 height 80
type textarea "<script async src="https://subscribe-forms.beehiiv.com/embed.js"></script><ifra…"
click at [270, 278] on div "< script async src = "https://subscribe-forms.beehiiv.com/embed.js" > </ script…" at bounding box center [59, 312] width 1398 height 80
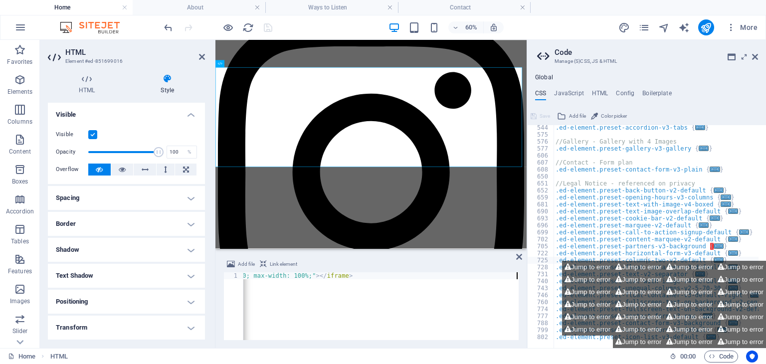
click at [332, 256] on div "Add file Link element 1 < script async src = "https://subscribe-forms.beehiiv.c…" at bounding box center [370, 299] width 311 height 98
click at [521, 256] on icon at bounding box center [519, 257] width 6 height 8
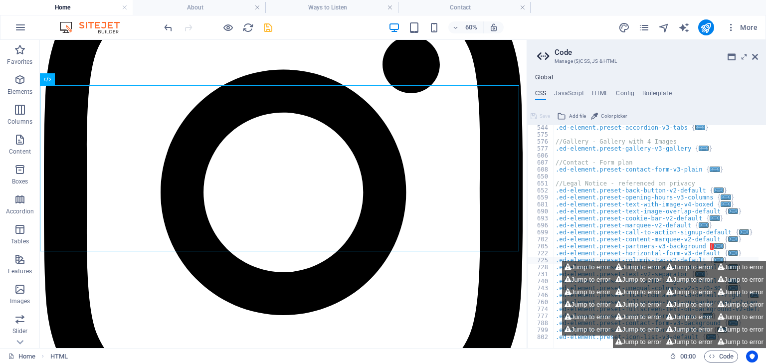
scroll to position [863, 0]
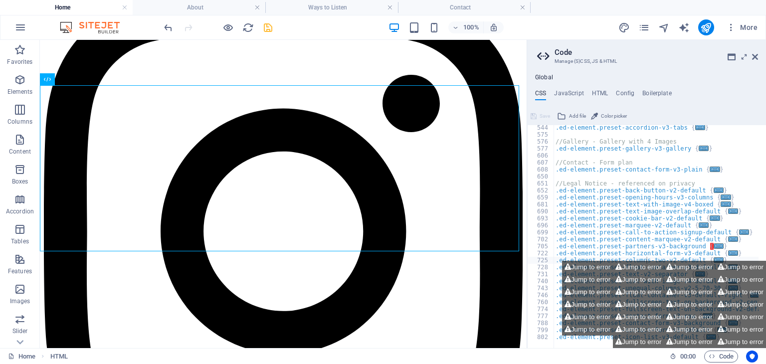
click at [759, 57] on aside "Code Manage (S)CSS, JS & HTML Global CSS JavaScript HTML Config Boilerplate .ed…" at bounding box center [646, 194] width 239 height 308
click at [756, 58] on icon at bounding box center [755, 57] width 6 height 8
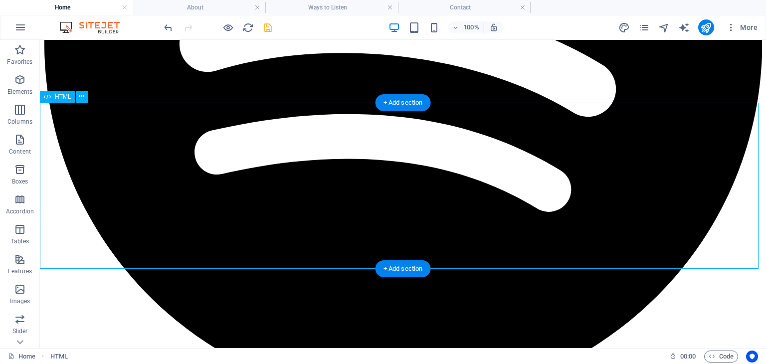
scroll to position [837, 0]
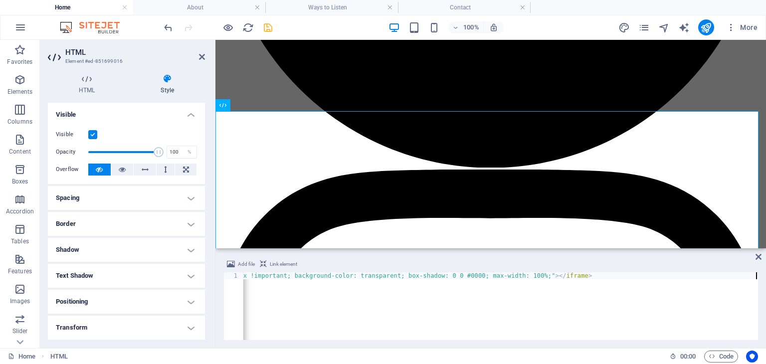
scroll to position [0, 884]
click at [100, 170] on icon at bounding box center [99, 170] width 7 height 12
click at [124, 170] on icon at bounding box center [122, 170] width 7 height 12
click at [135, 170] on button at bounding box center [145, 170] width 22 height 12
click at [169, 169] on button at bounding box center [166, 170] width 18 height 12
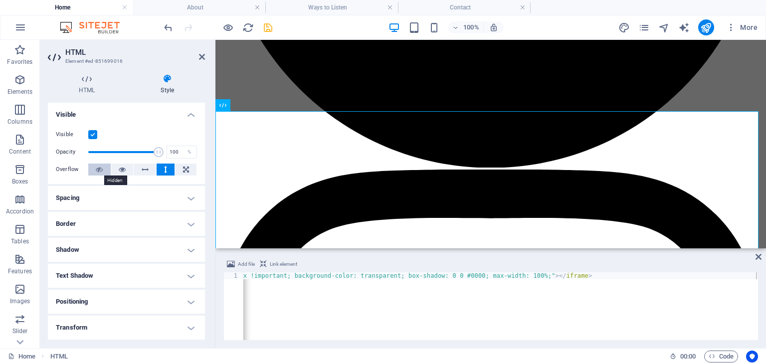
click at [102, 172] on icon at bounding box center [99, 170] width 7 height 12
click at [120, 172] on icon at bounding box center [122, 170] width 7 height 12
click at [156, 223] on h4 "Border" at bounding box center [126, 224] width 157 height 24
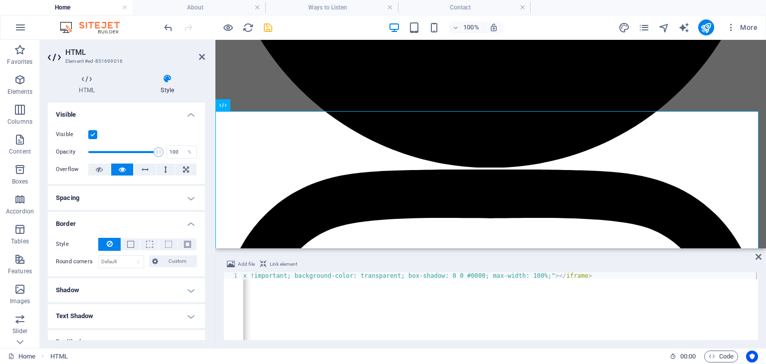
click at [112, 242] on icon at bounding box center [110, 244] width 6 height 12
click at [199, 58] on icon at bounding box center [202, 57] width 6 height 8
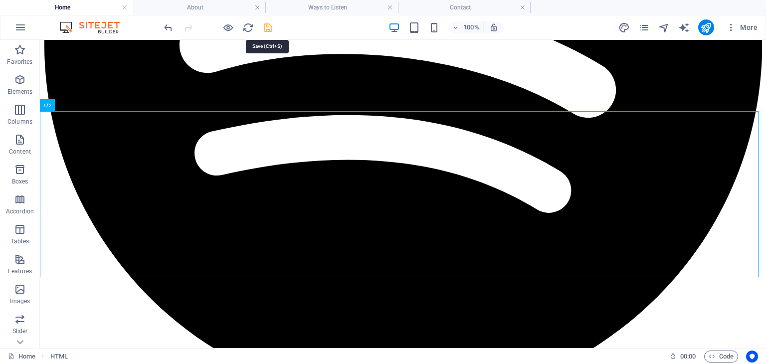
click at [268, 30] on icon "save" at bounding box center [267, 27] width 11 height 11
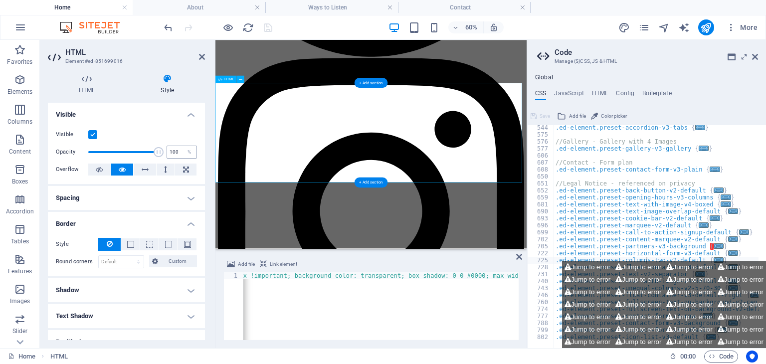
scroll to position [876, 0]
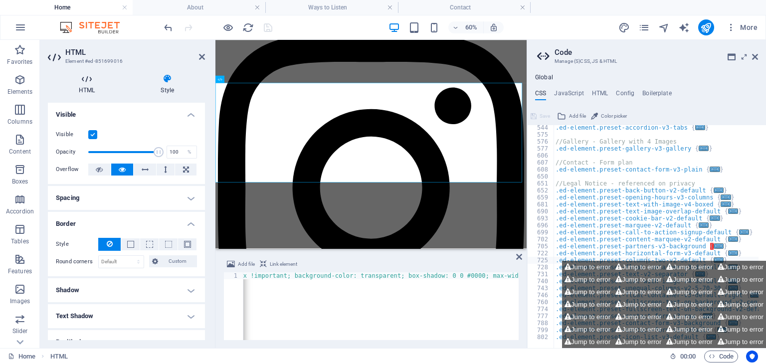
click at [90, 90] on h4 "HTML" at bounding box center [89, 84] width 82 height 21
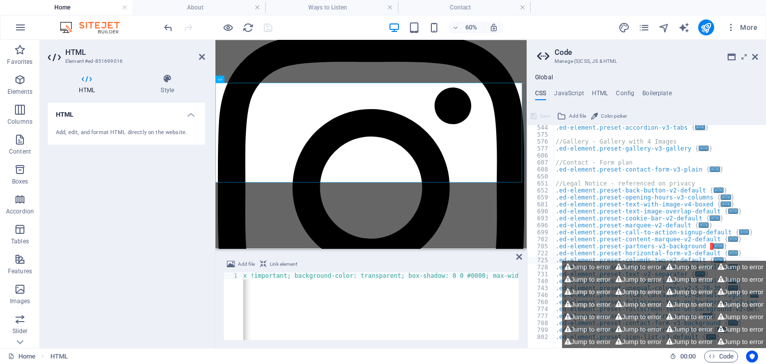
type textarea "<script async src="[URL][DOMAIN_NAME]"></script><iframe src="[URL][DOMAIN_NAME]…"
click at [304, 276] on div "< script async src = "https://subscribe-forms.beehiiv.com/embed.js" > </ script…" at bounding box center [59, 312] width 1398 height 80
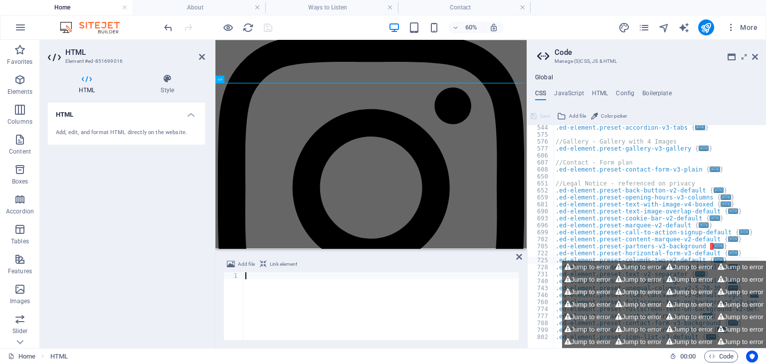
paste textarea
click at [358, 262] on div "Add file Link element" at bounding box center [370, 265] width 295 height 14
click at [517, 256] on icon at bounding box center [519, 257] width 6 height 8
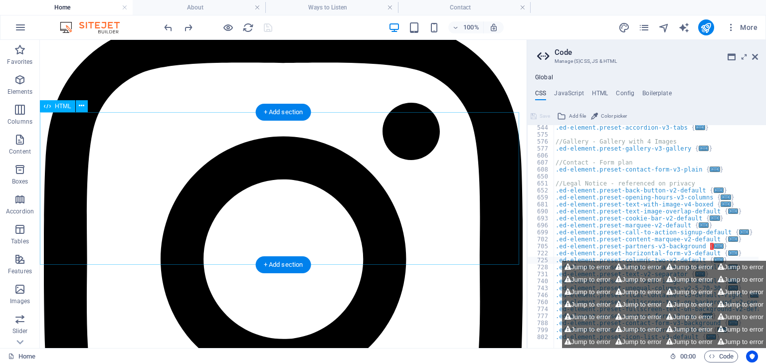
scroll to position [836, 0]
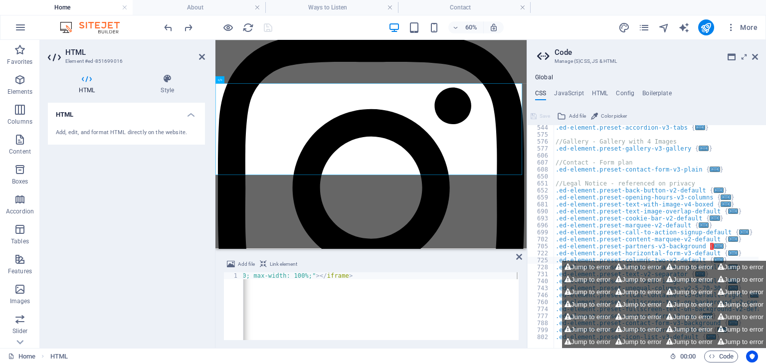
click at [329, 256] on div "Add file Link element 1 < script async src = "https://subscribe-forms.beehiiv.c…" at bounding box center [370, 299] width 311 height 98
click at [755, 57] on icon at bounding box center [755, 57] width 6 height 8
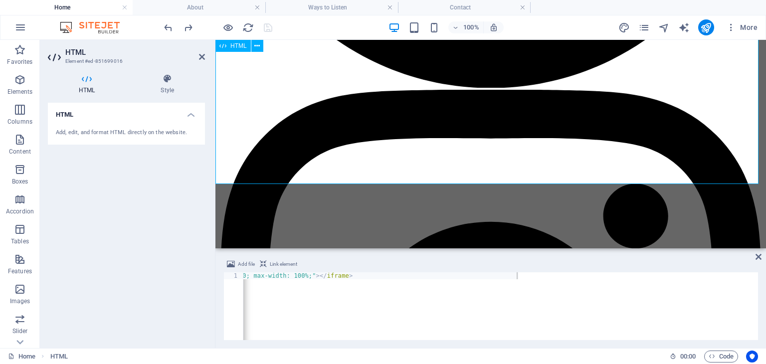
scroll to position [859, 0]
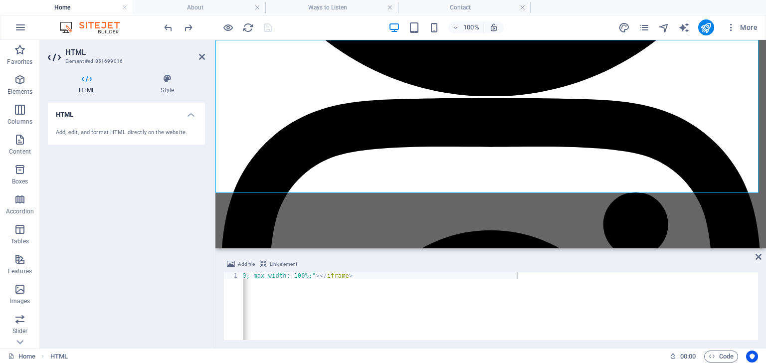
click at [167, 71] on div "HTML Style HTML Add, edit, and format HTML directly on the website. Preset Elem…" at bounding box center [126, 207] width 173 height 282
click at [166, 80] on icon at bounding box center [167, 79] width 75 height 10
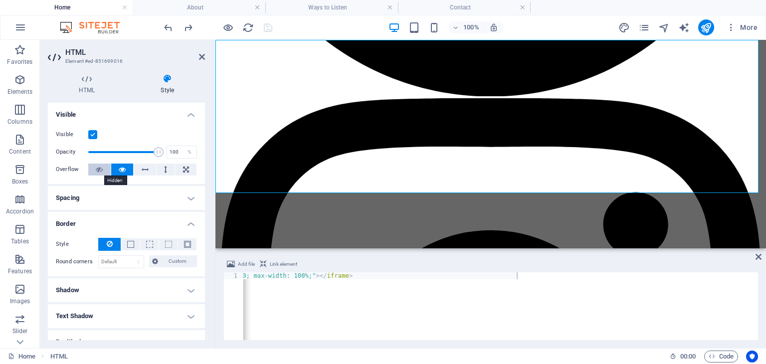
click at [94, 172] on button at bounding box center [99, 170] width 22 height 12
click at [141, 128] on div "Visible Opacity 100 % Overflow" at bounding box center [126, 152] width 157 height 63
click at [267, 28] on icon "save" at bounding box center [267, 27] width 11 height 11
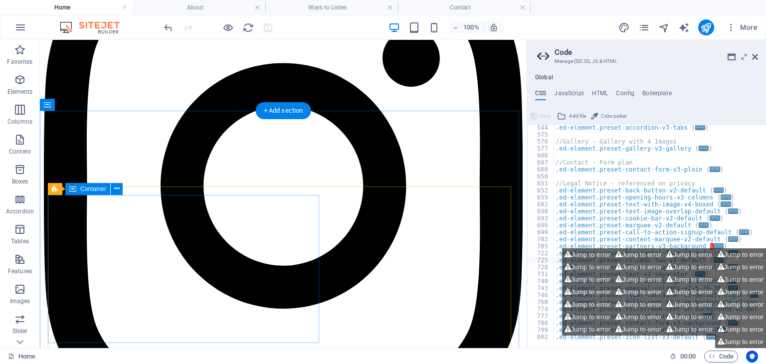
scroll to position [995, 0]
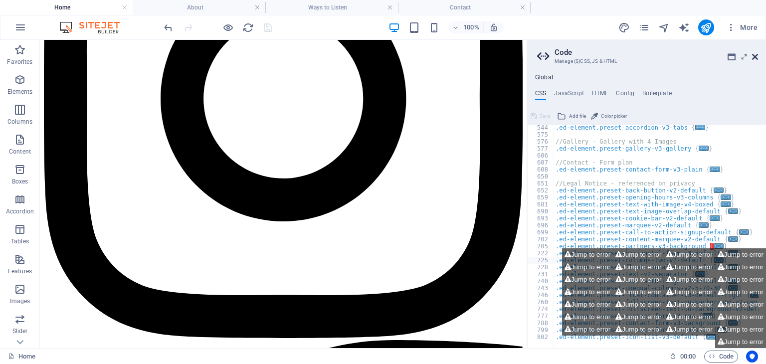
click at [756, 58] on icon at bounding box center [755, 57] width 6 height 8
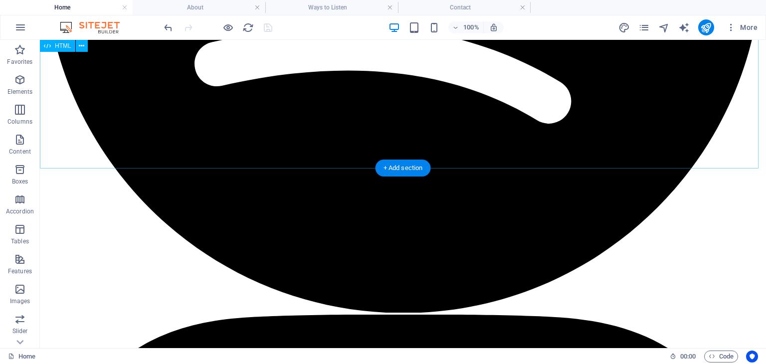
scroll to position [925, 0]
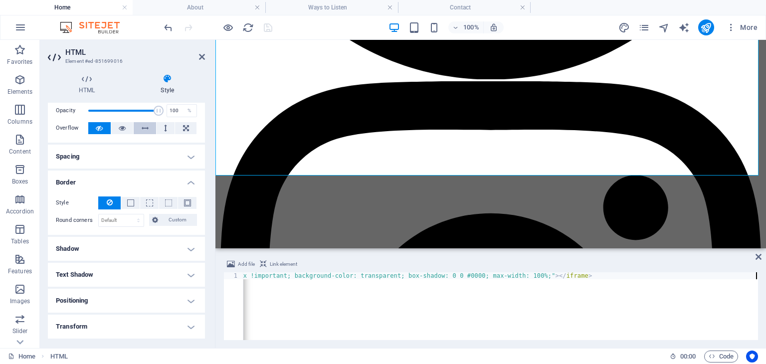
scroll to position [42, 0]
click at [194, 157] on h4 "Spacing" at bounding box center [126, 156] width 157 height 24
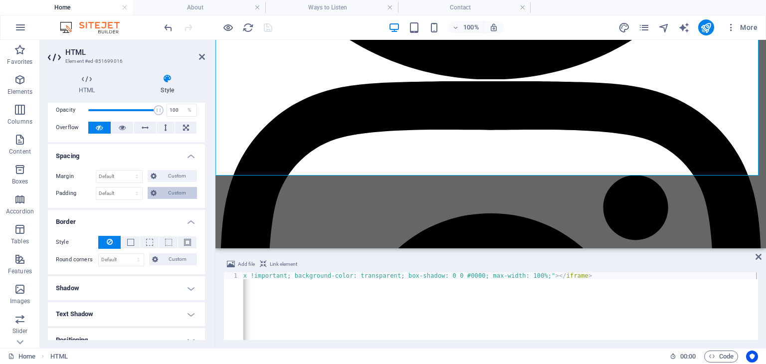
click at [178, 195] on span "Custom" at bounding box center [177, 193] width 34 height 12
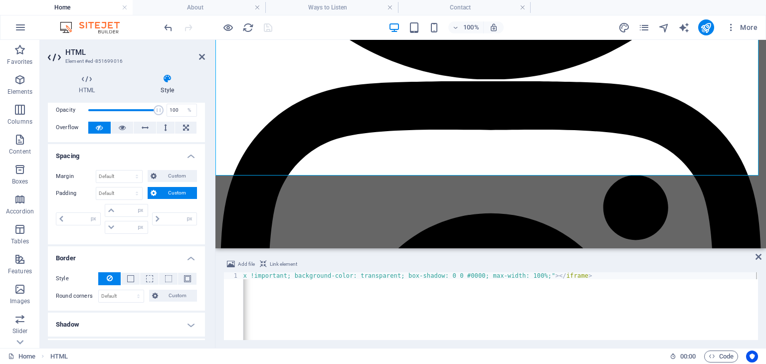
click at [187, 153] on h4 "Spacing" at bounding box center [126, 153] width 157 height 18
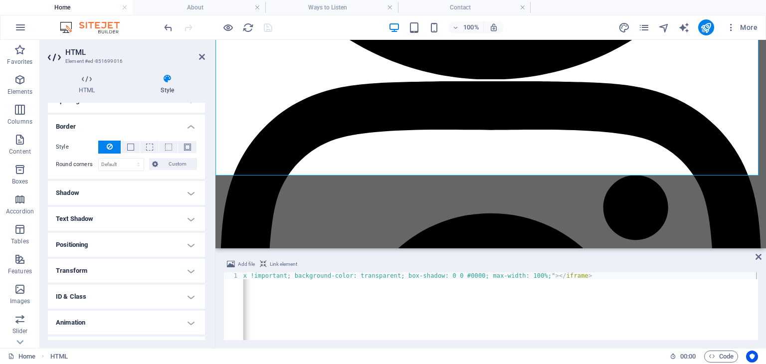
scroll to position [98, 0]
click at [186, 194] on h4 "Shadow" at bounding box center [126, 193] width 157 height 24
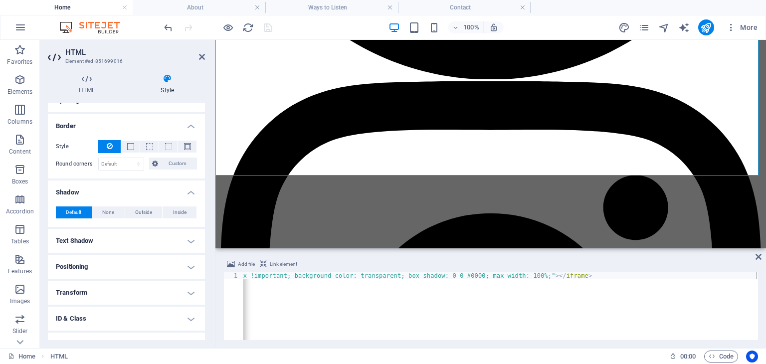
click at [186, 194] on h4 "Shadow" at bounding box center [126, 190] width 157 height 18
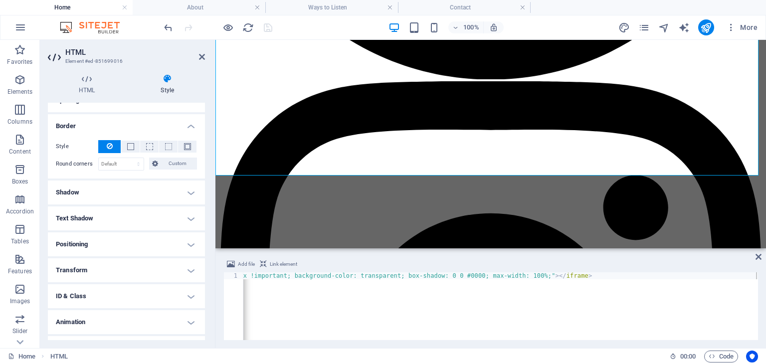
click at [186, 194] on h4 "Shadow" at bounding box center [126, 193] width 157 height 24
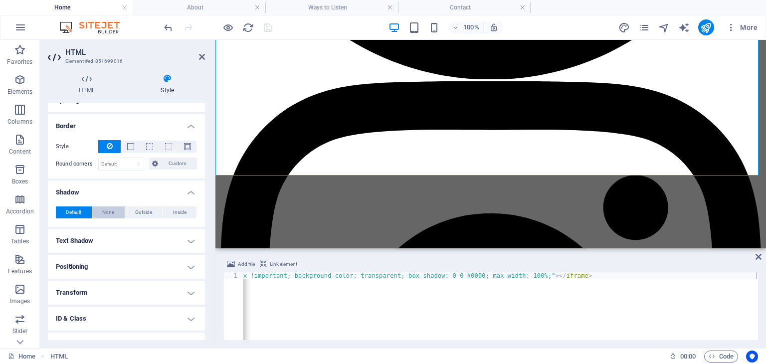
click at [104, 210] on span "None" at bounding box center [108, 212] width 12 height 12
click at [186, 193] on h4 "Shadow" at bounding box center [126, 190] width 157 height 18
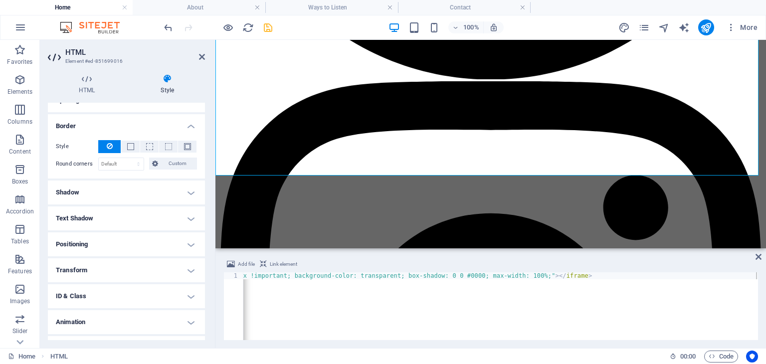
scroll to position [114, 0]
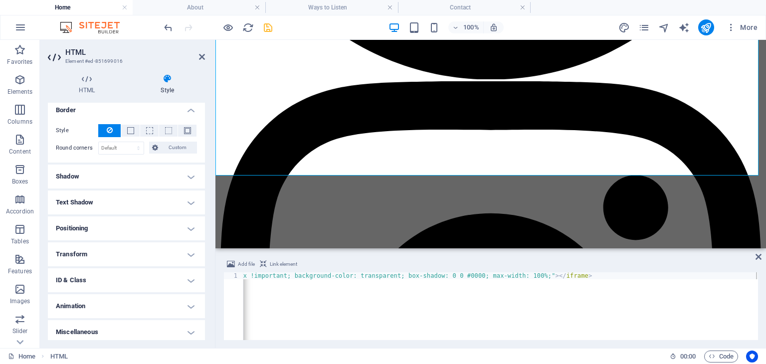
click at [185, 201] on h4 "Text Shadow" at bounding box center [126, 203] width 157 height 24
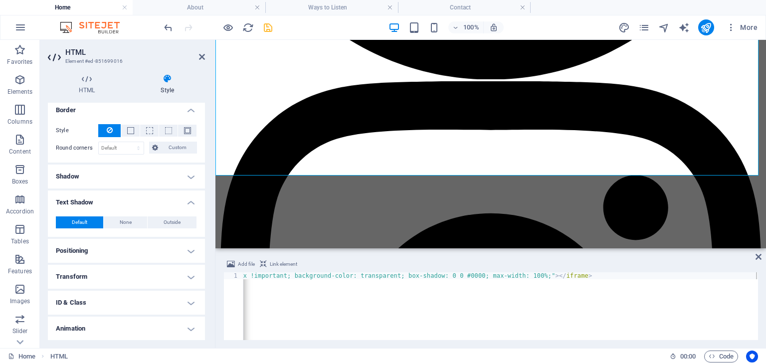
click at [185, 201] on h4 "Text Shadow" at bounding box center [126, 200] width 157 height 18
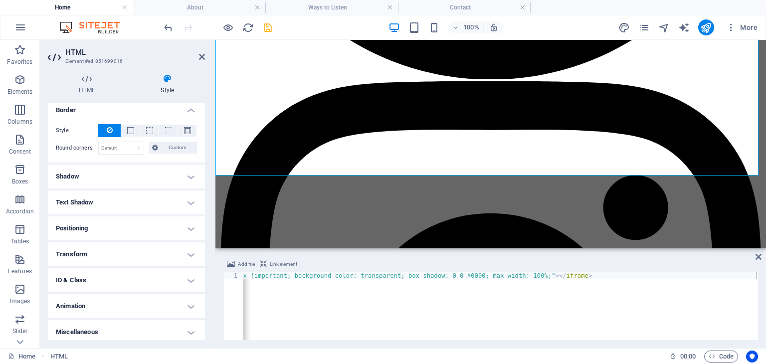
scroll to position [117, 0]
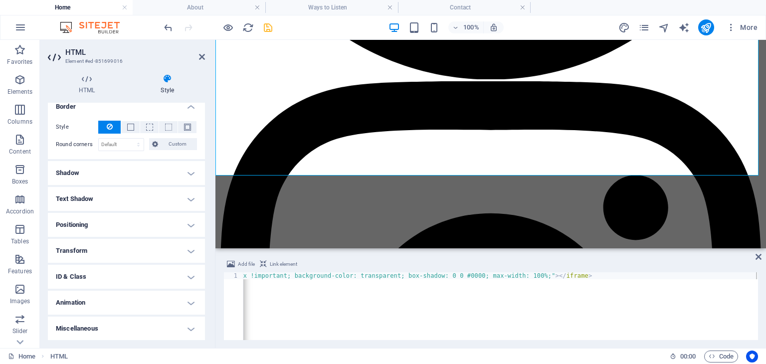
click at [185, 201] on h4 "Text Shadow" at bounding box center [126, 199] width 157 height 24
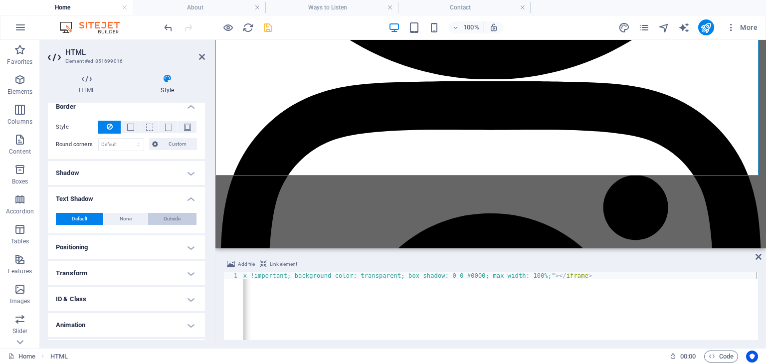
click at [160, 218] on button "Outside" at bounding box center [172, 219] width 49 height 12
type input "2"
type input "4"
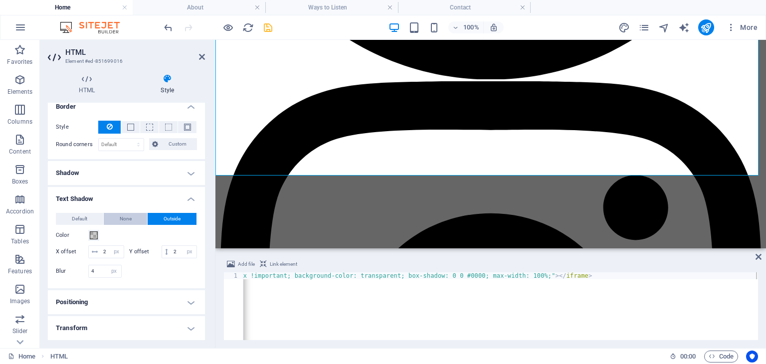
click at [125, 219] on span "None" at bounding box center [126, 219] width 12 height 12
type input "0"
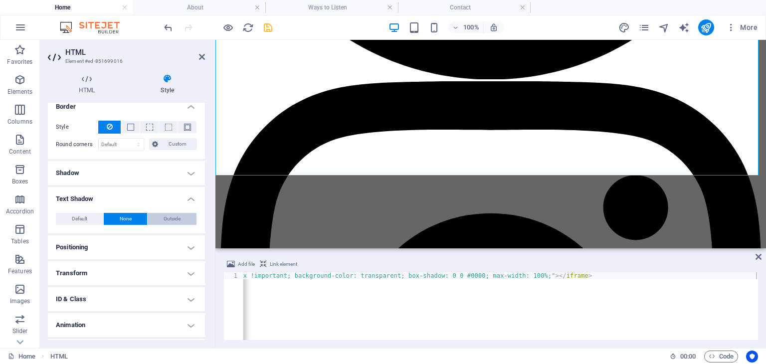
click at [164, 220] on span "Outside" at bounding box center [172, 219] width 17 height 12
type input "2"
type input "4"
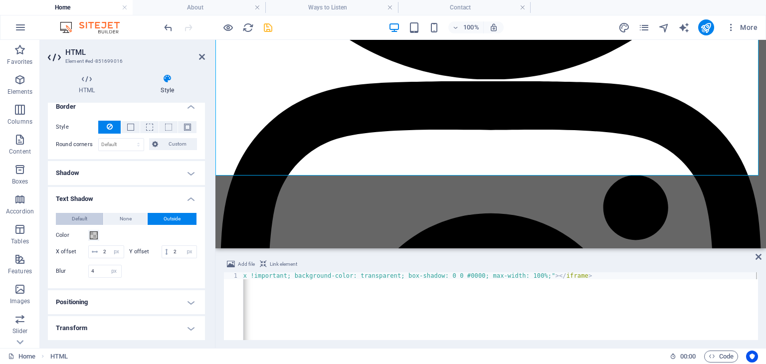
click at [74, 215] on span "Default" at bounding box center [79, 219] width 15 height 12
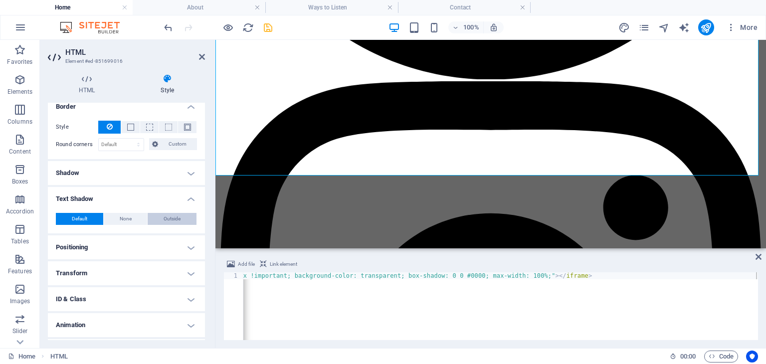
scroll to position [140, 0]
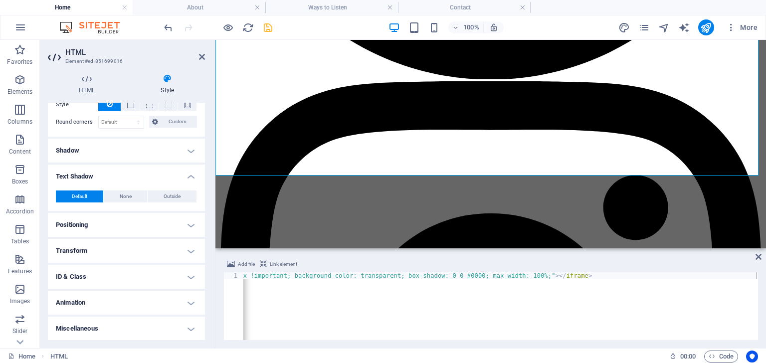
click at [194, 215] on h4 "Positioning" at bounding box center [126, 225] width 157 height 24
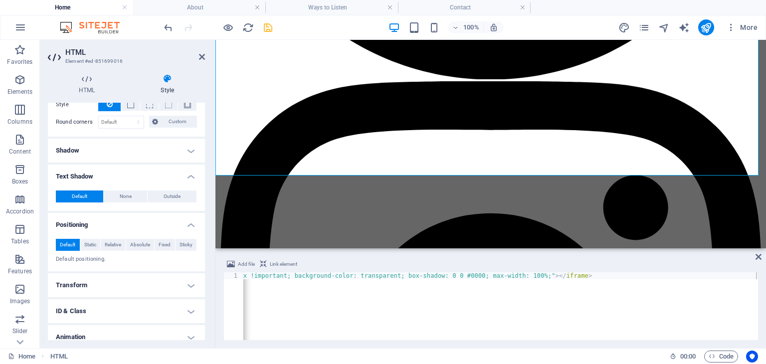
click at [193, 217] on h4 "Positioning" at bounding box center [126, 222] width 157 height 18
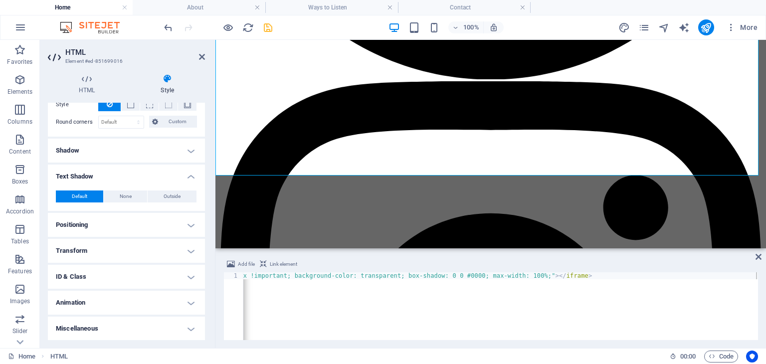
click at [190, 249] on h4 "Transform" at bounding box center [126, 251] width 157 height 24
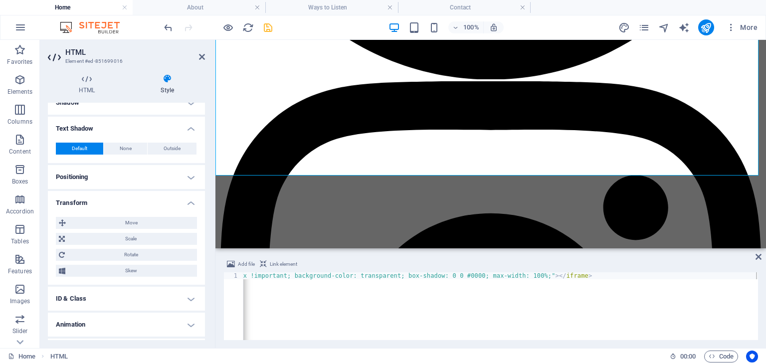
scroll to position [209, 0]
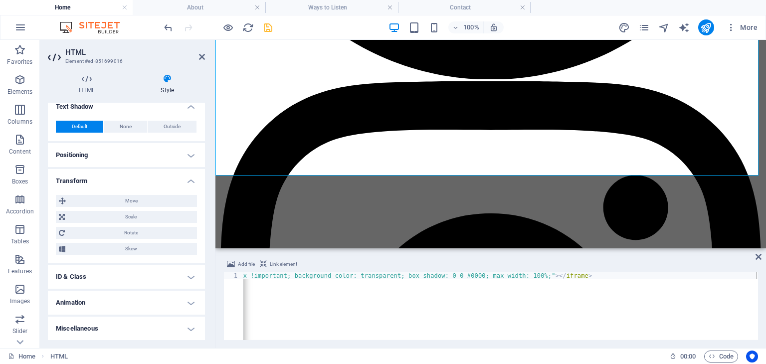
click at [188, 182] on h4 "Transform" at bounding box center [126, 178] width 157 height 18
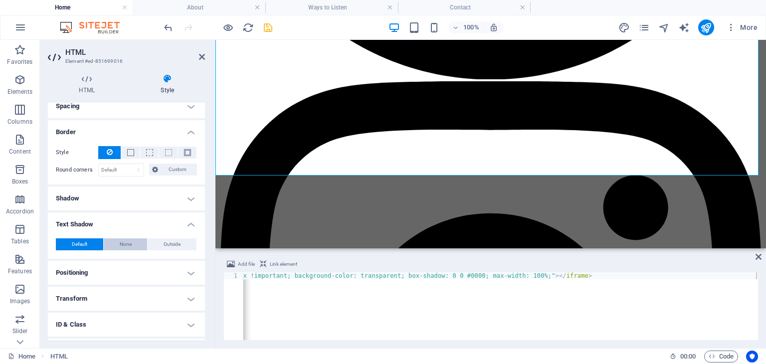
scroll to position [140, 0]
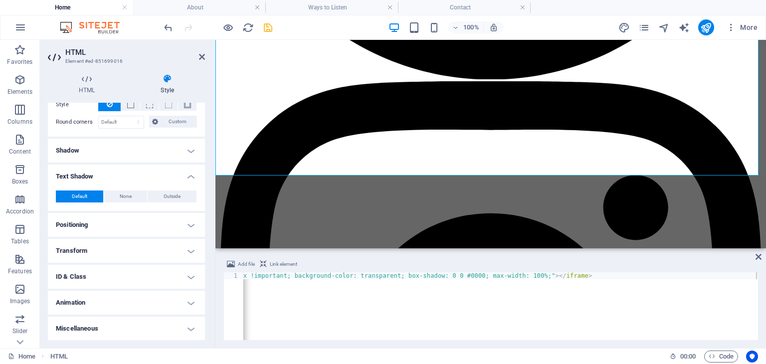
click at [188, 322] on h4 "Miscellaneous" at bounding box center [126, 329] width 157 height 24
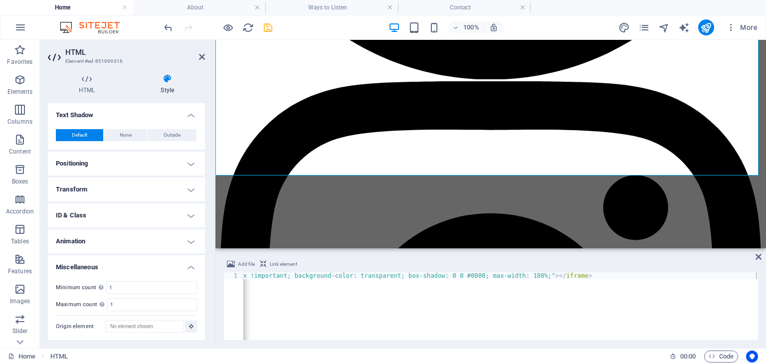
scroll to position [0, 0]
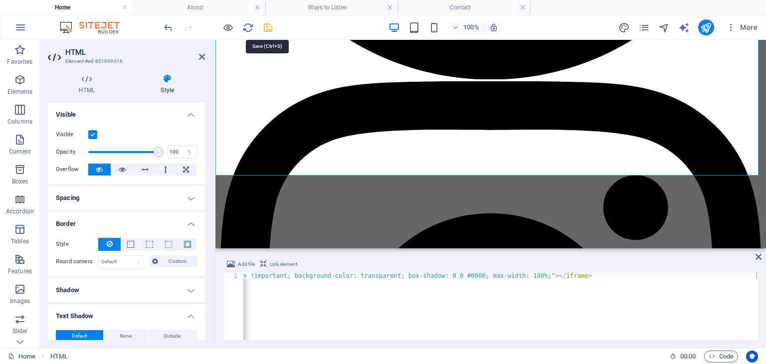
click at [266, 28] on icon "save" at bounding box center [267, 27] width 11 height 11
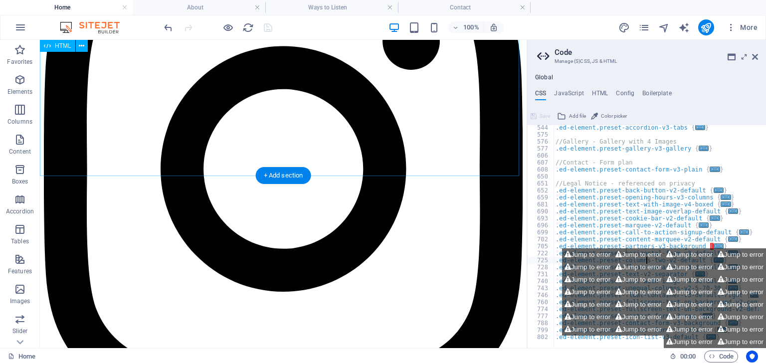
scroll to position [835, 0]
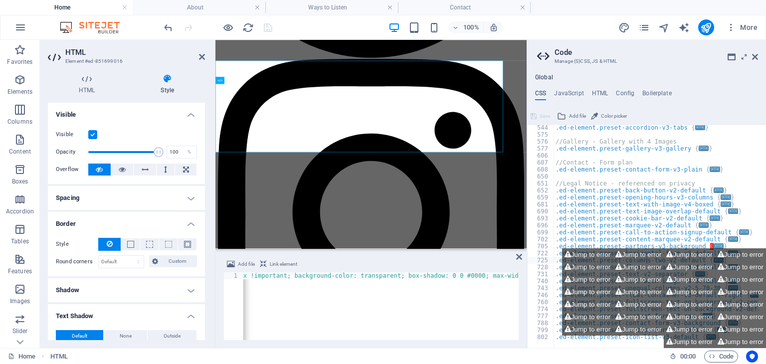
scroll to position [874, 0]
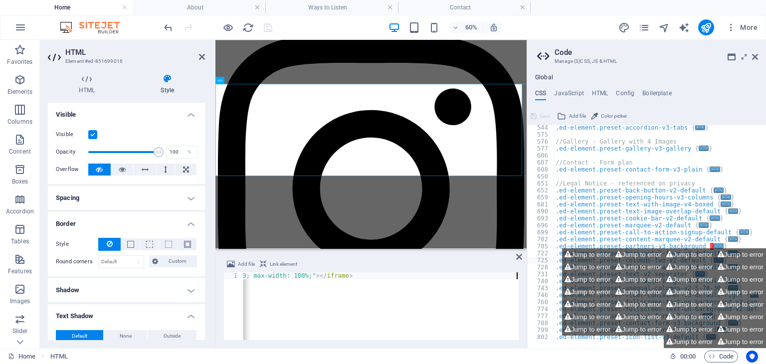
click at [367, 259] on div "Add file Link element" at bounding box center [370, 265] width 295 height 14
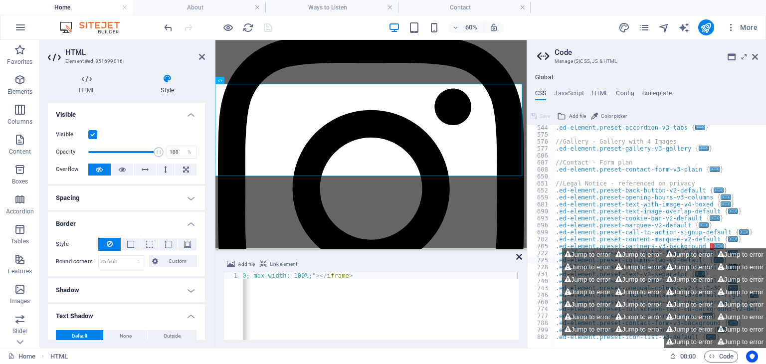
click at [519, 257] on icon at bounding box center [519, 257] width 6 height 8
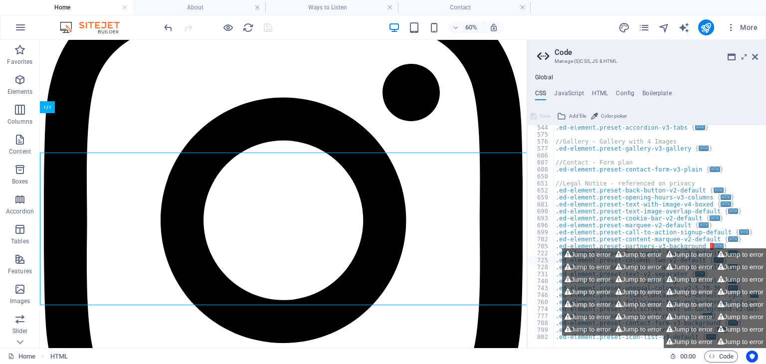
scroll to position [835, 0]
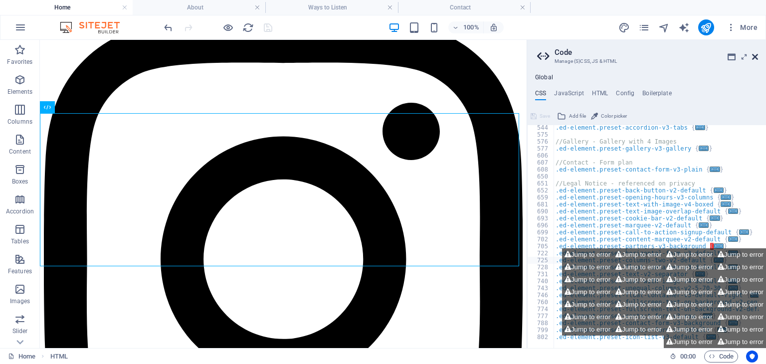
click at [755, 56] on icon at bounding box center [755, 57] width 6 height 8
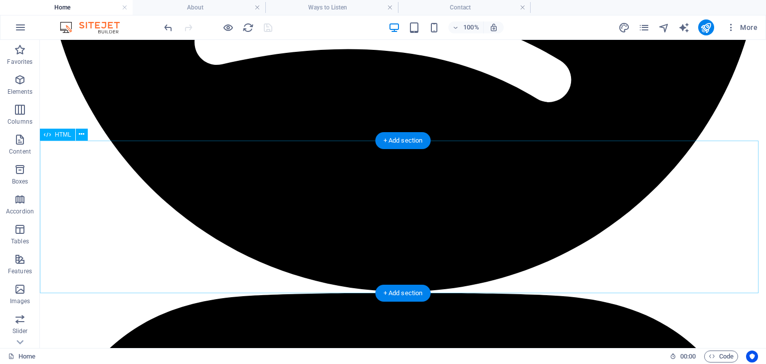
scroll to position [761, 0]
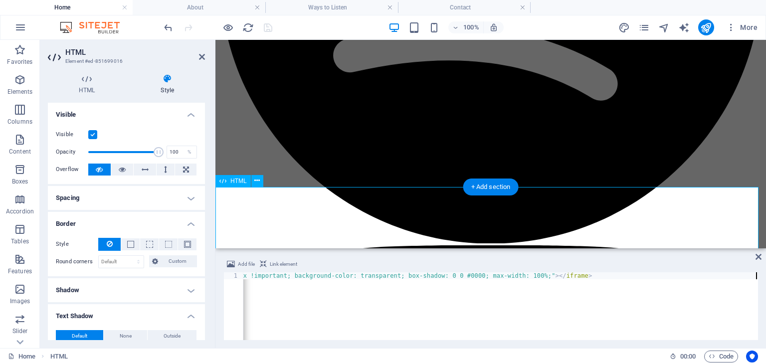
scroll to position [0, 884]
click at [286, 274] on div "< script async src = "https://subscribe-forms.beehiiv.com/embed.js" > </ script…" at bounding box center [59, 312] width 1398 height 80
type textarea "<script async src="[URL][DOMAIN_NAME]"></script><iframe src="[URL][DOMAIN_NAME]…"
click at [286, 274] on div "< script async src = "https://subscribe-forms.beehiiv.com/embed.js" > </ script…" at bounding box center [59, 312] width 1398 height 80
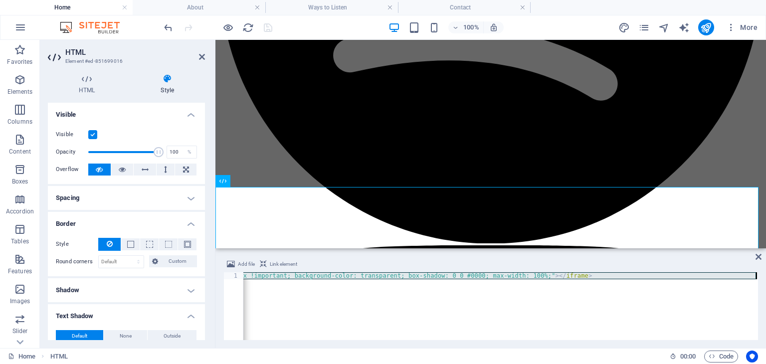
click at [286, 274] on div "< script async src = "https://subscribe-forms.beehiiv.com/embed.js" > </ script…" at bounding box center [59, 312] width 1398 height 80
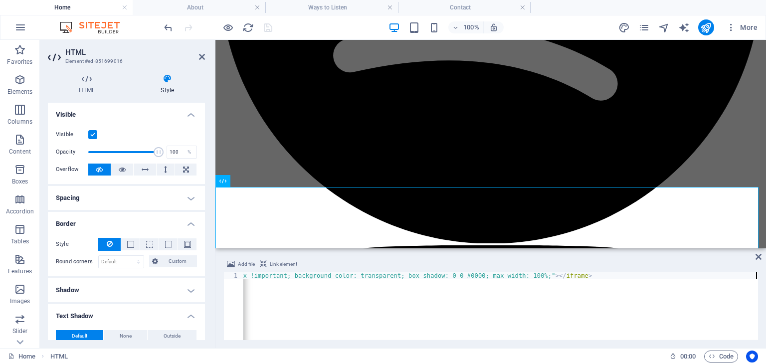
click at [341, 274] on div "< script async src = "https://subscribe-forms.beehiiv.com/embed.js" > </ script…" at bounding box center [59, 312] width 1398 height 80
type textarea "<script async src="[URL][DOMAIN_NAME]"></script><iframe src="[URL][DOMAIN_NAME]…"
click at [341, 274] on div "< script async src = "https://subscribe-forms.beehiiv.com/embed.js" > </ script…" at bounding box center [59, 312] width 1398 height 80
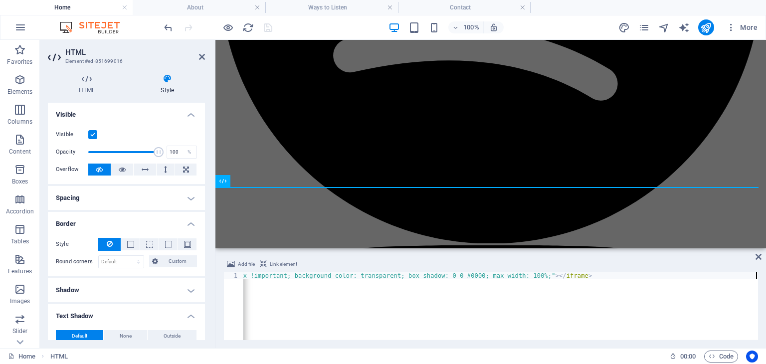
click at [347, 264] on div "Add file Link element" at bounding box center [490, 265] width 535 height 14
type input "2"
type input "4"
click at [202, 55] on icon at bounding box center [202, 57] width 6 height 8
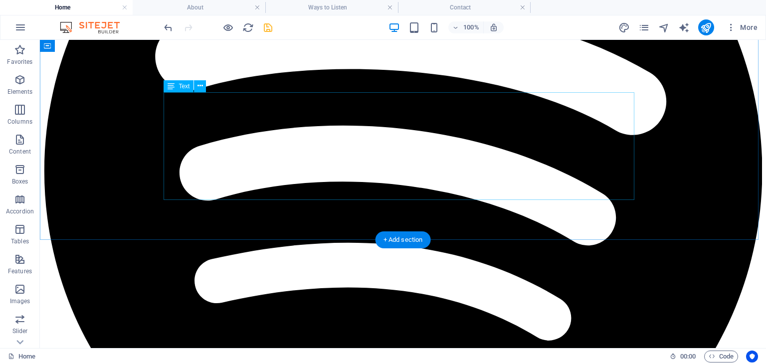
scroll to position [708, 0]
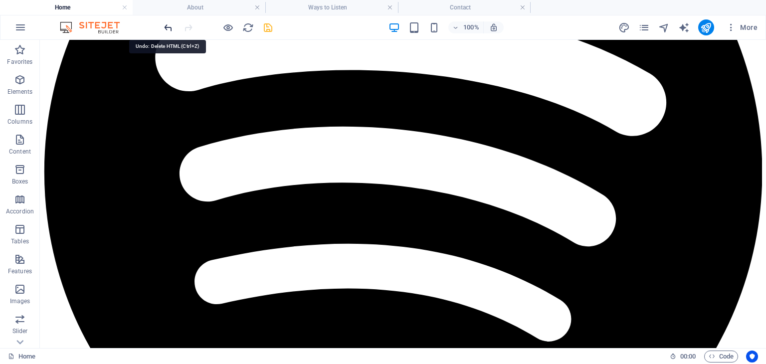
click at [169, 23] on icon "undo" at bounding box center [168, 27] width 11 height 11
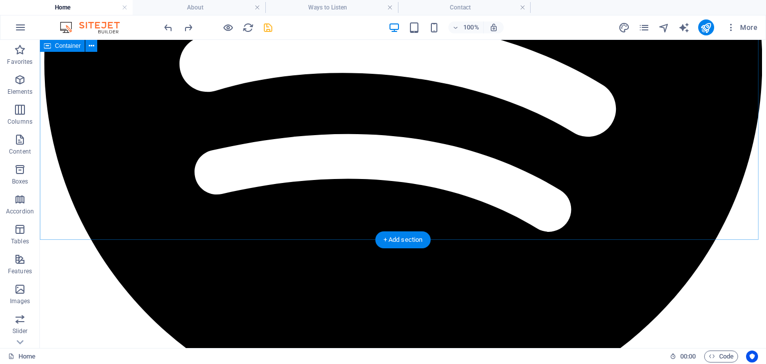
scroll to position [818, 0]
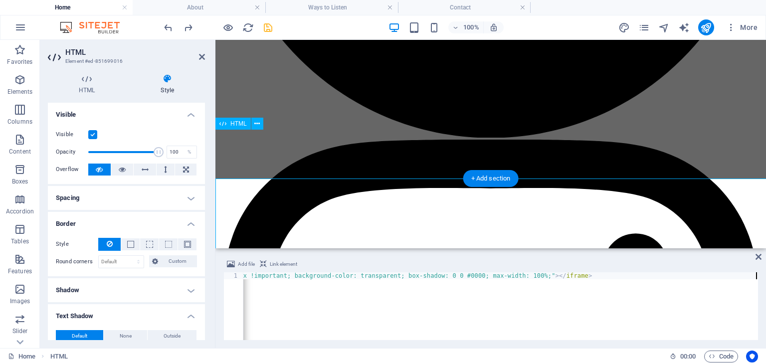
scroll to position [770, 0]
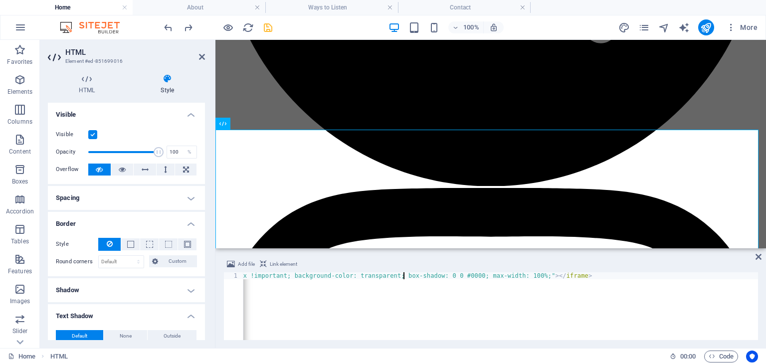
click at [403, 275] on div "< script async src = "https://subscribe-forms.beehiiv.com/embed.js" > </ script…" at bounding box center [59, 312] width 1398 height 80
click at [425, 310] on div "< script async src = "https://subscribe-forms.beehiiv.com/embed.js" > </ script…" at bounding box center [59, 312] width 1398 height 80
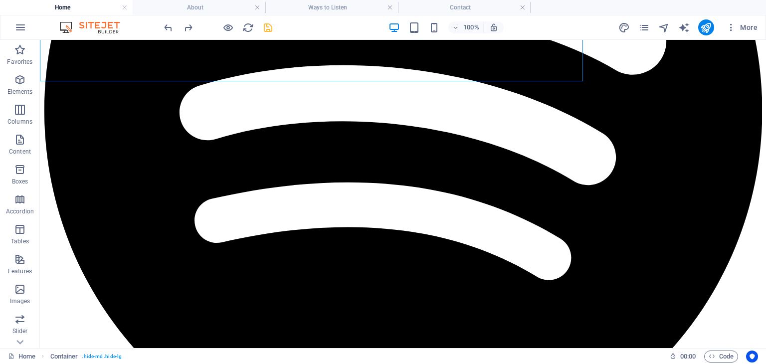
scroll to position [818, 0]
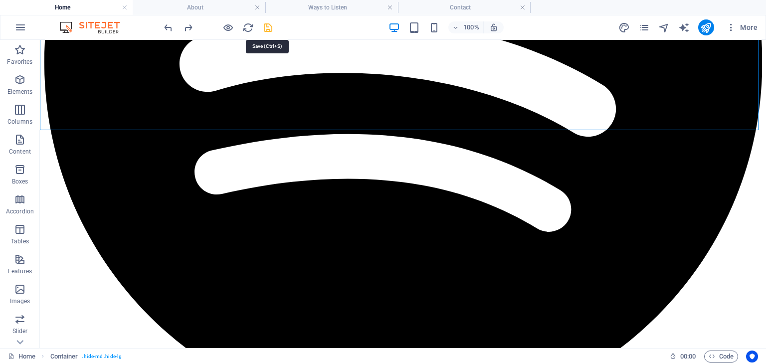
click at [269, 27] on icon "save" at bounding box center [267, 27] width 11 height 11
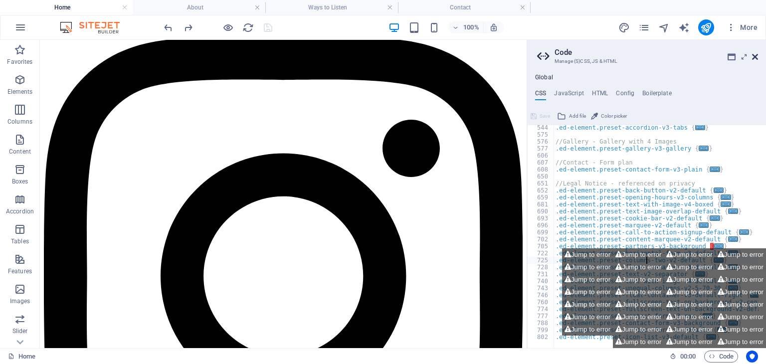
click at [757, 60] on icon at bounding box center [755, 57] width 6 height 8
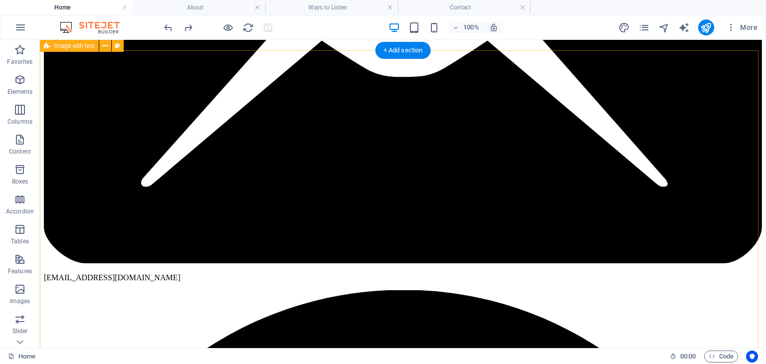
scroll to position [0, 0]
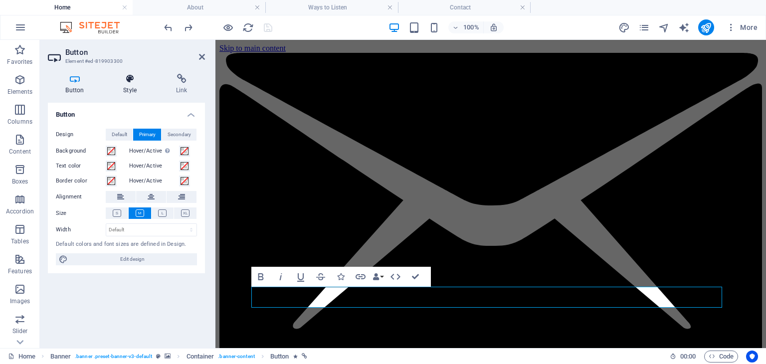
click at [136, 82] on icon at bounding box center [130, 79] width 49 height 10
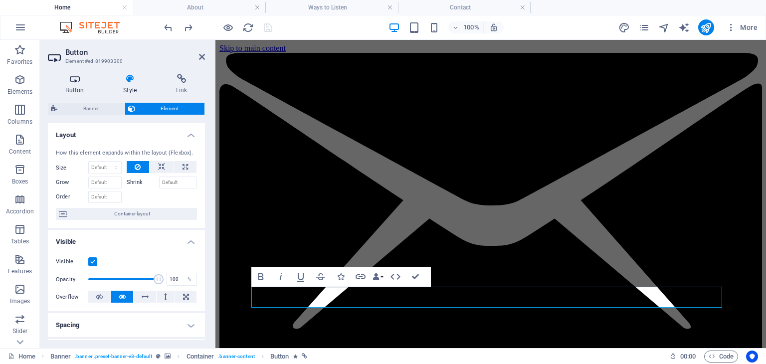
click at [78, 87] on h4 "Button" at bounding box center [77, 84] width 58 height 21
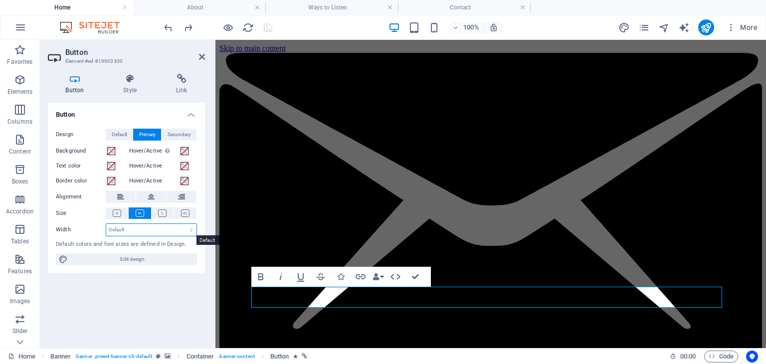
click at [160, 235] on select "Default px rem % em vh vw" at bounding box center [151, 230] width 90 height 12
click at [161, 230] on select "Default px rem % em vh vw" at bounding box center [151, 230] width 90 height 12
click at [105, 250] on div "Design Default Primary Secondary Background Hover/Active Switch to preview mode…" at bounding box center [126, 197] width 157 height 153
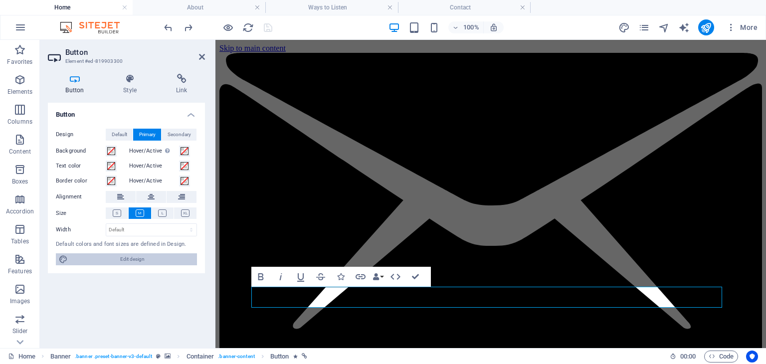
click at [106, 254] on span "Edit design" at bounding box center [132, 259] width 123 height 12
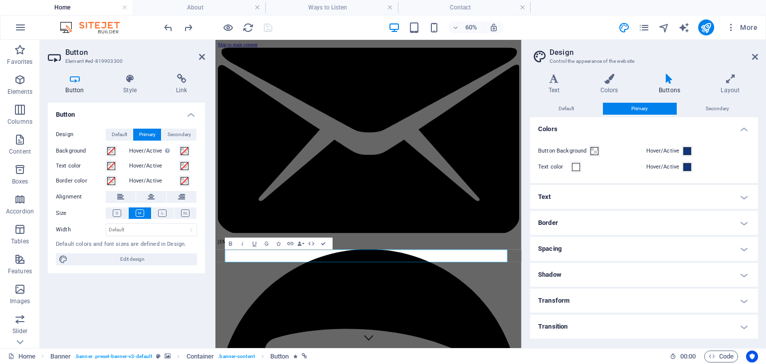
click at [672, 84] on h4 "Buttons" at bounding box center [671, 84] width 62 height 21
click at [581, 108] on button "Default" at bounding box center [566, 109] width 72 height 12
click at [637, 195] on h4 "Text" at bounding box center [644, 197] width 228 height 24
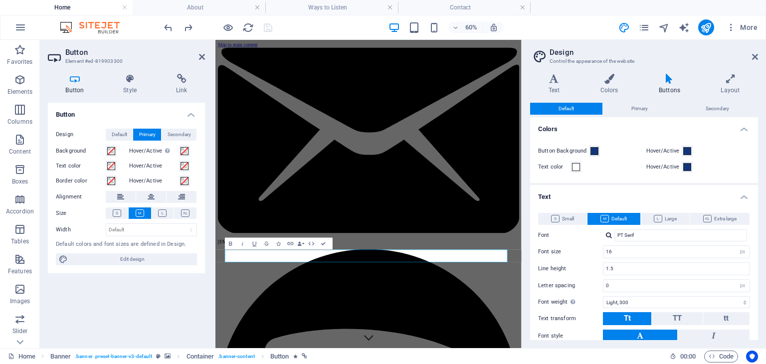
click at [637, 195] on h4 "Text" at bounding box center [644, 194] width 228 height 18
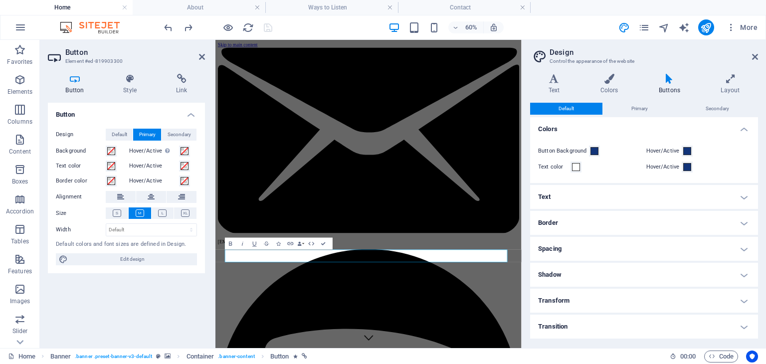
click at [631, 216] on h4 "Border" at bounding box center [644, 223] width 228 height 24
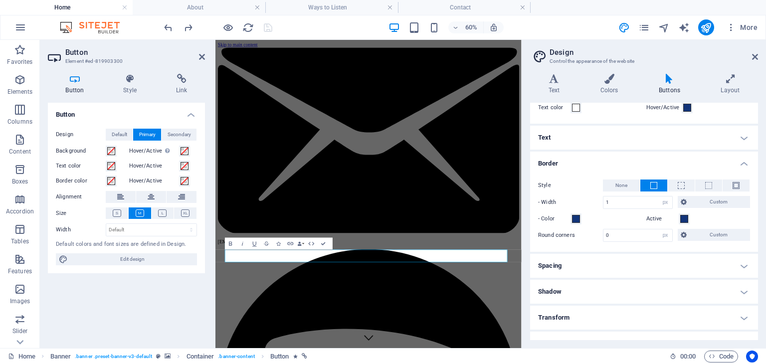
scroll to position [60, 0]
click at [647, 232] on input "0" at bounding box center [637, 235] width 69 height 12
type input "3"
click at [590, 238] on label "Round corners" at bounding box center [570, 235] width 65 height 12
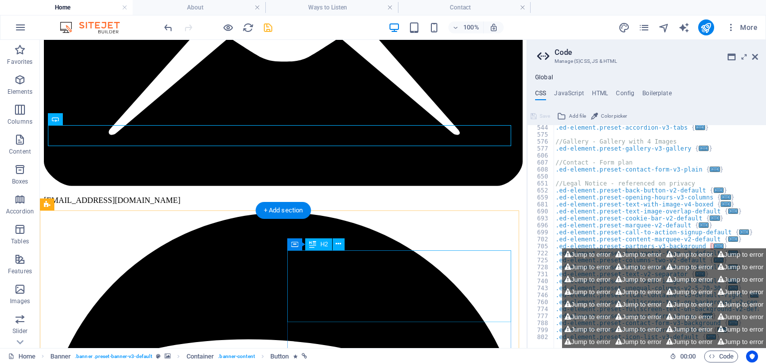
scroll to position [162, 0]
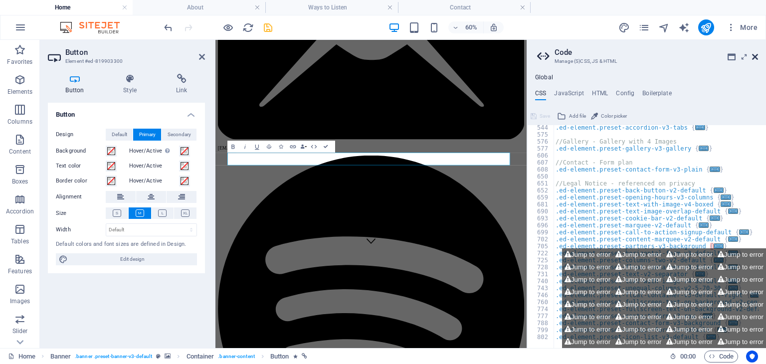
click at [757, 57] on icon at bounding box center [755, 57] width 6 height 8
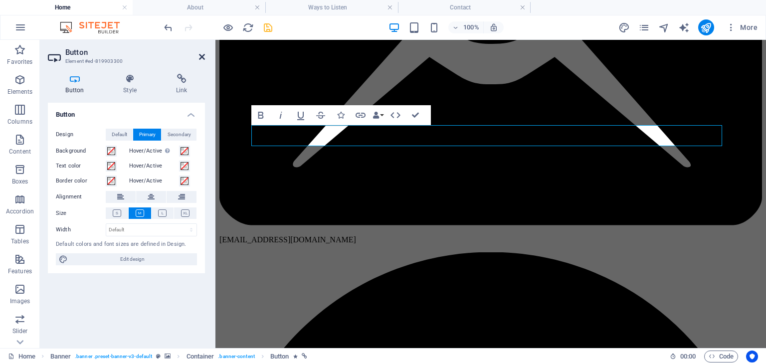
click at [200, 59] on icon at bounding box center [202, 57] width 6 height 8
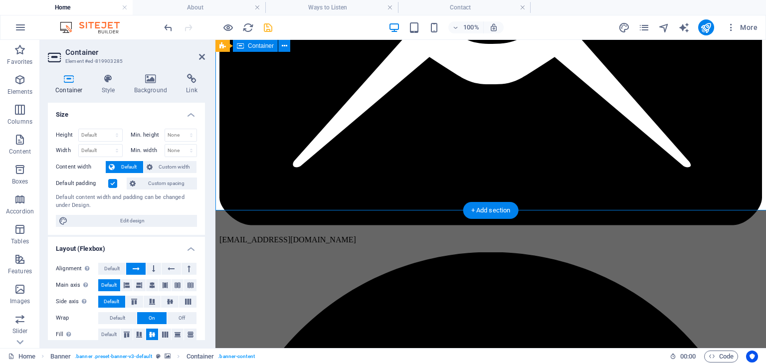
scroll to position [0, 0]
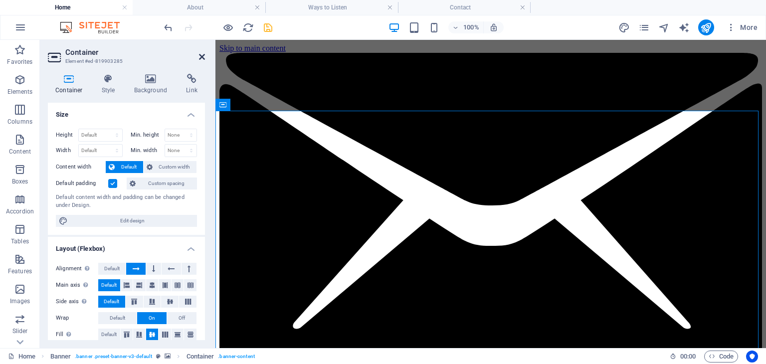
click at [200, 56] on icon at bounding box center [202, 57] width 6 height 8
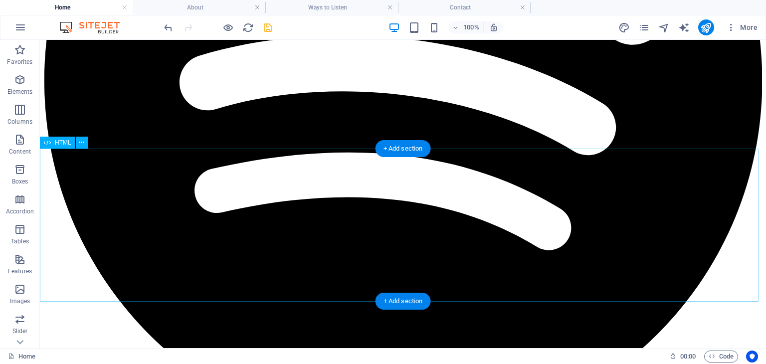
scroll to position [799, 0]
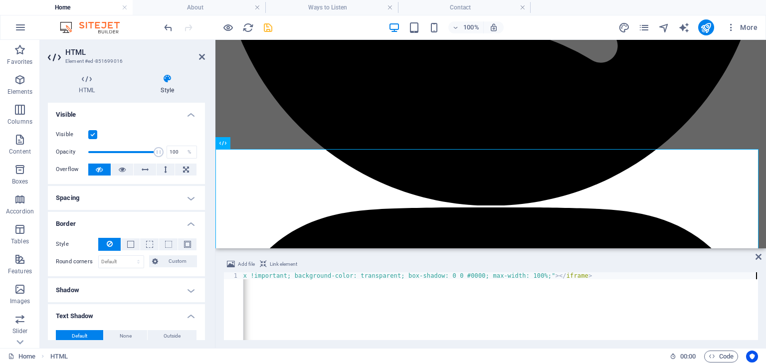
click at [303, 280] on div "< script async src = "https://subscribe-forms.beehiiv.com/embed.js" > </ script…" at bounding box center [59, 312] width 1398 height 80
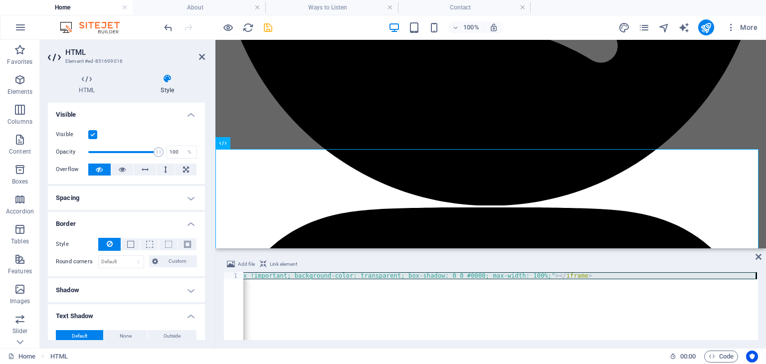
click at [303, 280] on div "< script async src = "https://subscribe-forms.beehiiv.com/embed.js" > </ script…" at bounding box center [59, 312] width 1398 height 80
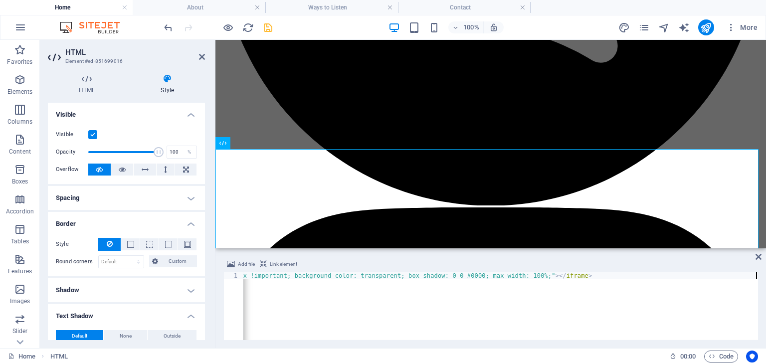
click at [438, 260] on div "Add file Link element" at bounding box center [490, 265] width 535 height 14
click at [762, 254] on div "Add file Link element 1 < script async src = "https://subscribe-forms.beehiiv.c…" at bounding box center [490, 299] width 551 height 98
click at [756, 258] on icon at bounding box center [759, 257] width 6 height 8
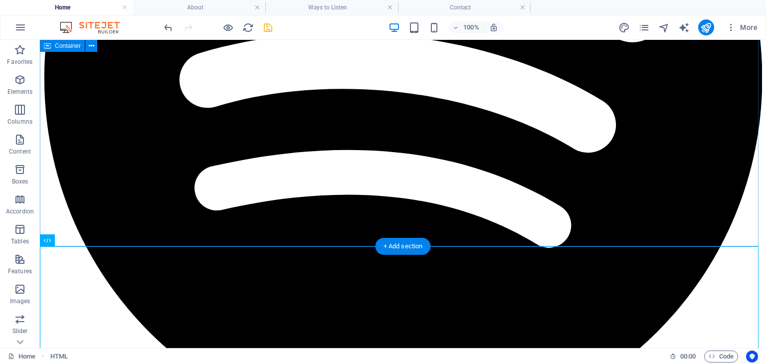
scroll to position [813, 0]
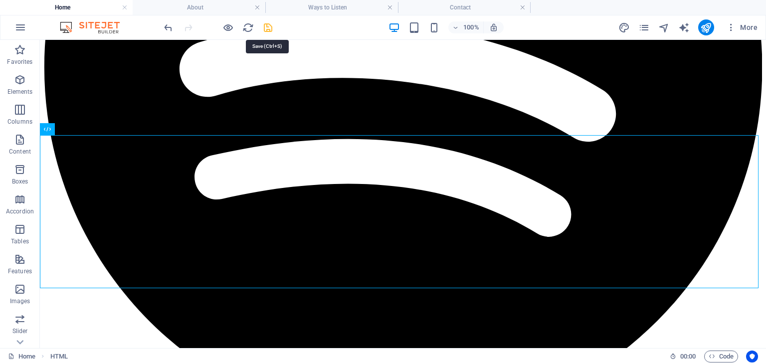
click at [271, 29] on icon "save" at bounding box center [267, 27] width 11 height 11
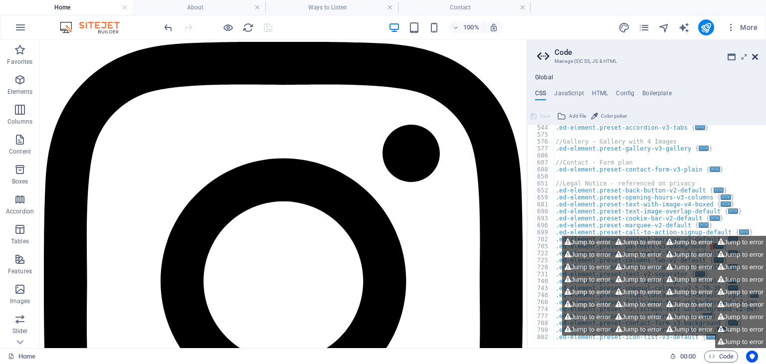
click at [754, 58] on icon at bounding box center [755, 57] width 6 height 8
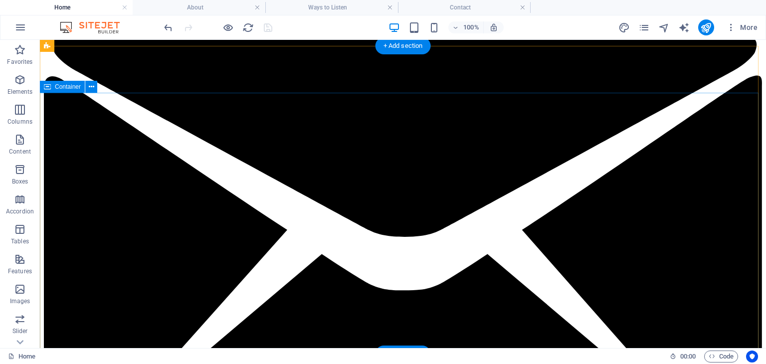
scroll to position [0, 0]
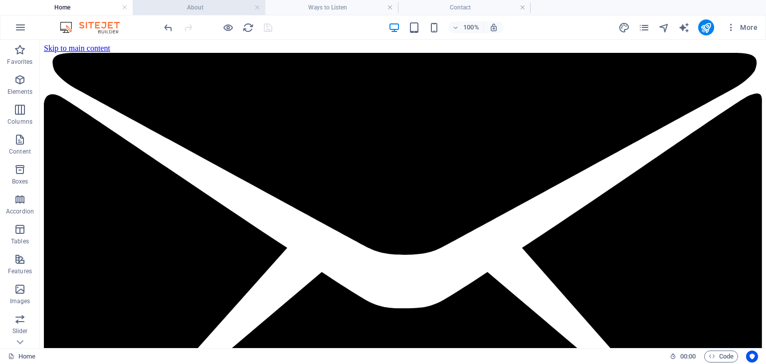
click at [218, 8] on h4 "About" at bounding box center [199, 7] width 133 height 11
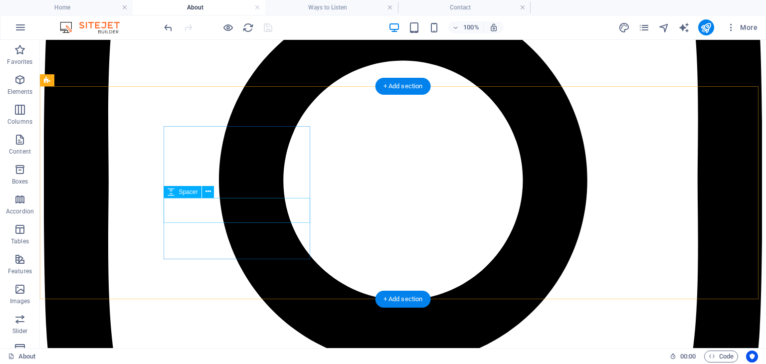
scroll to position [1418, 0]
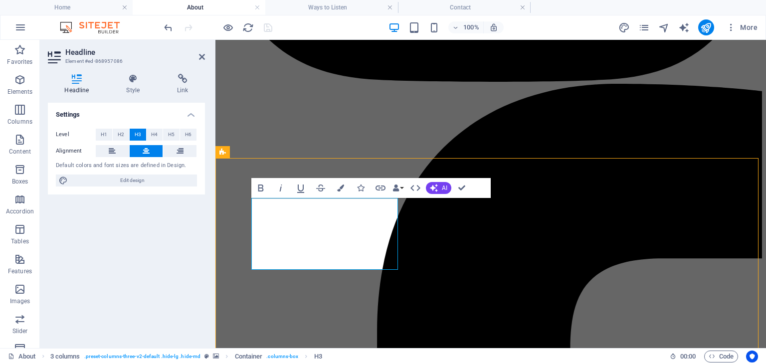
scroll to position [1398, 0]
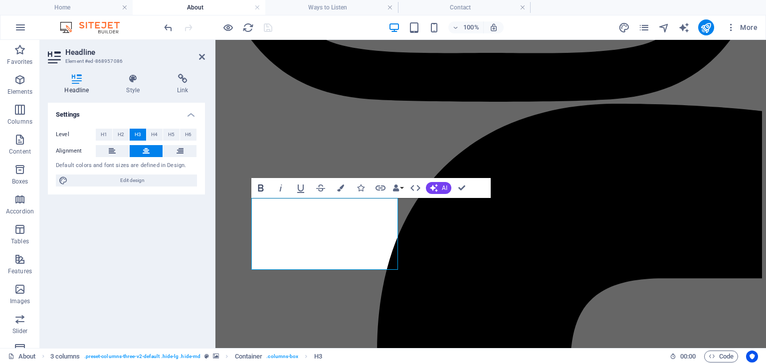
click at [262, 188] on icon "button" at bounding box center [260, 188] width 5 height 7
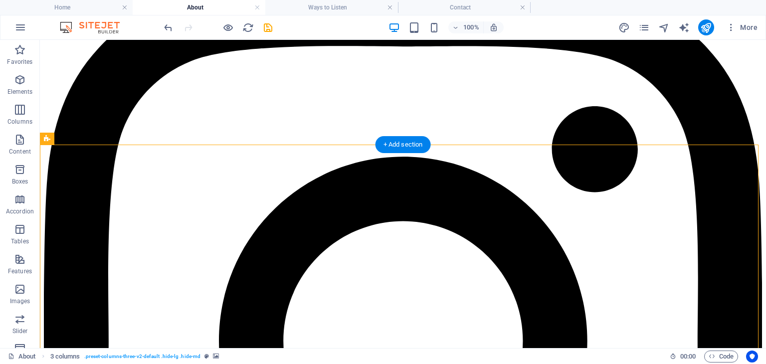
scroll to position [1411, 0]
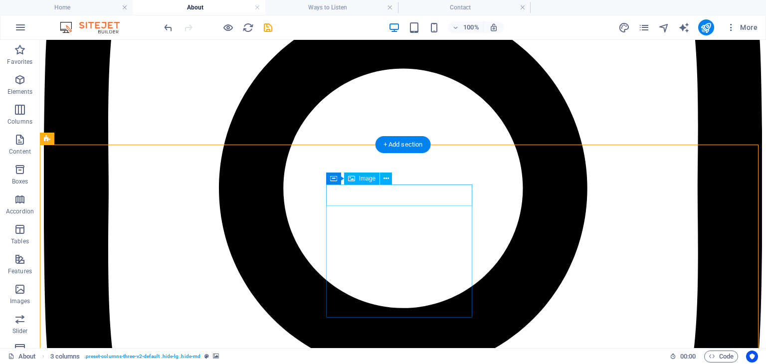
select select "px"
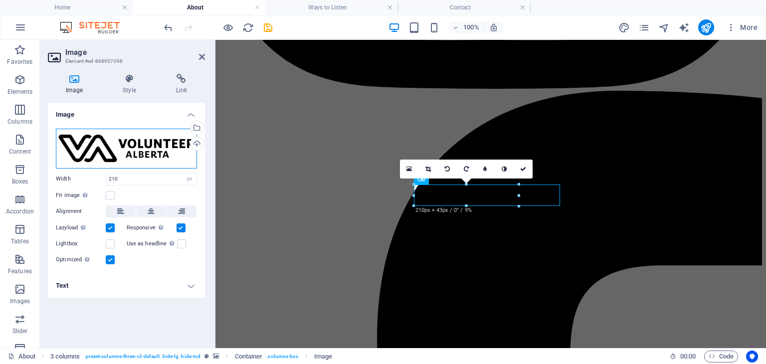
click at [98, 144] on div "Drag files here, click to choose files or select files from Files or our free s…" at bounding box center [126, 149] width 141 height 40
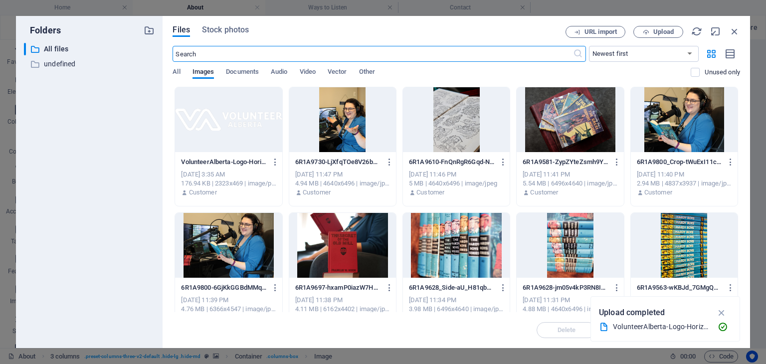
scroll to position [1265, 0]
click at [215, 122] on div at bounding box center [228, 119] width 107 height 65
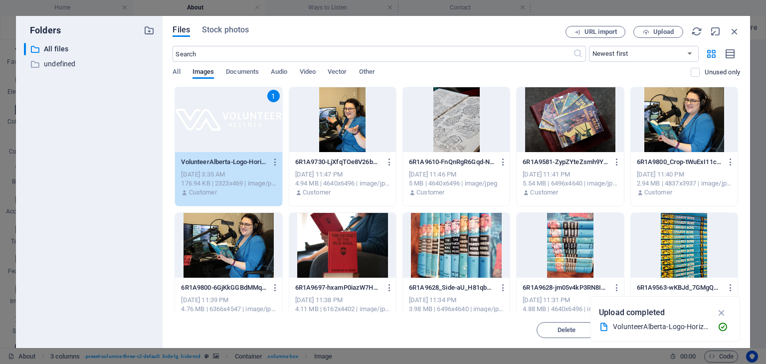
drag, startPoint x: 215, startPoint y: 122, endPoint x: 8, endPoint y: 88, distance: 209.2
click at [215, 122] on div "1" at bounding box center [228, 119] width 107 height 65
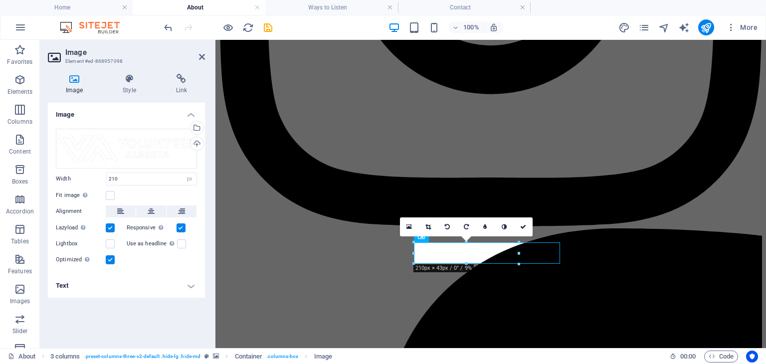
scroll to position [1404, 0]
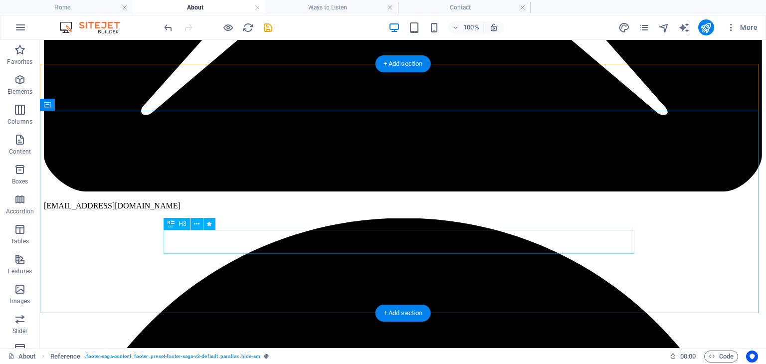
scroll to position [0, 0]
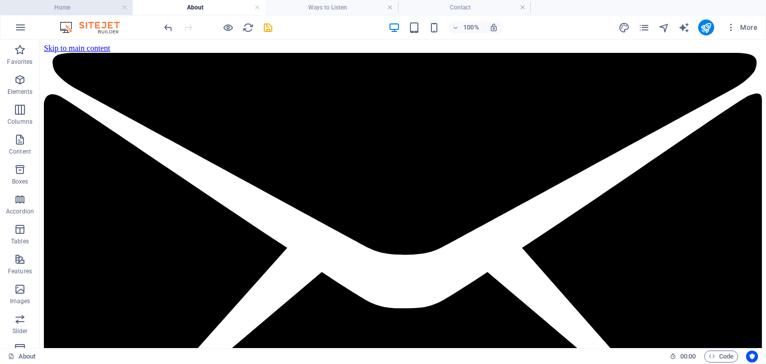
click at [91, 9] on h4 "Home" at bounding box center [66, 7] width 133 height 11
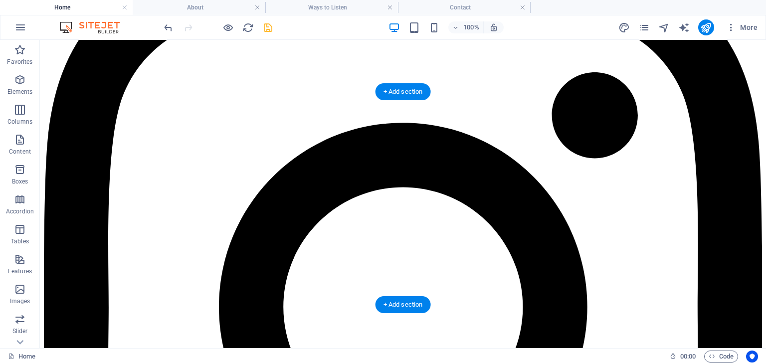
scroll to position [1292, 0]
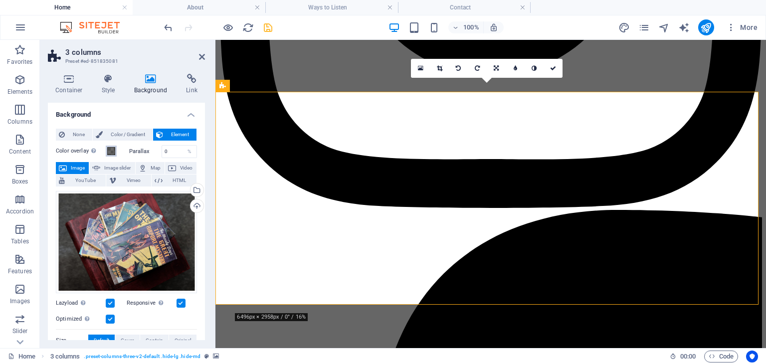
click at [110, 151] on span at bounding box center [111, 151] width 8 height 8
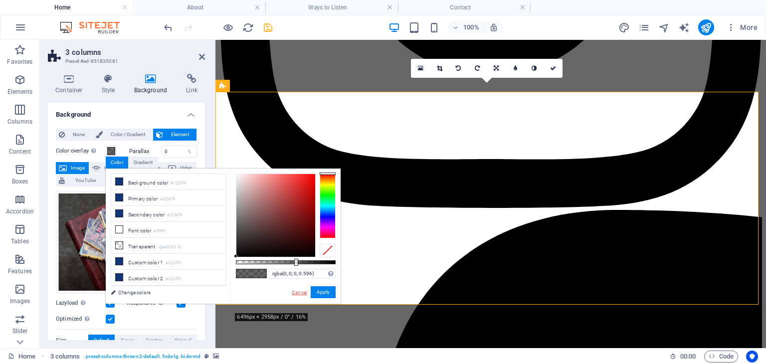
click at [299, 294] on link "Cancel" at bounding box center [299, 292] width 17 height 7
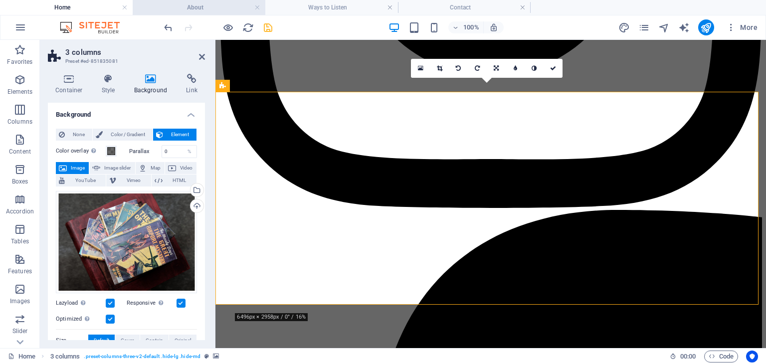
click at [222, 11] on h4 "About" at bounding box center [199, 7] width 133 height 11
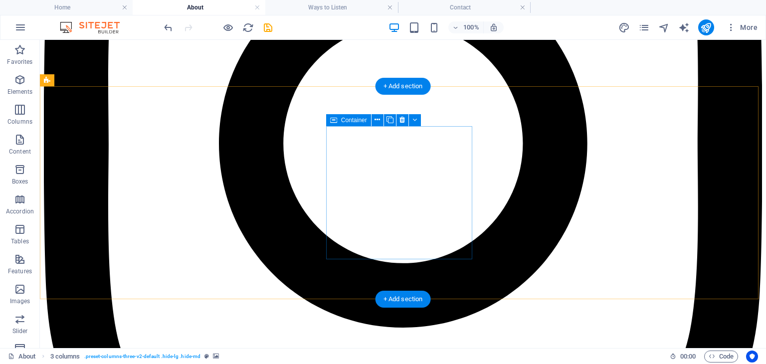
scroll to position [1470, 0]
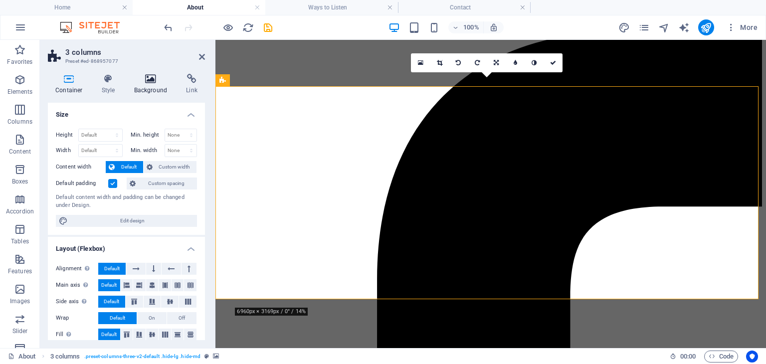
click at [150, 82] on icon at bounding box center [151, 79] width 48 height 10
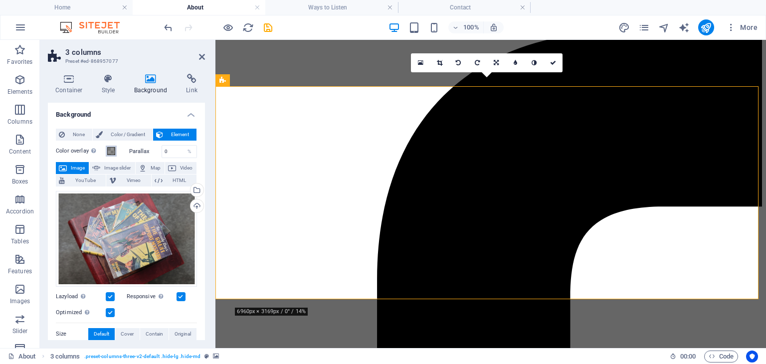
click at [110, 148] on span at bounding box center [111, 151] width 8 height 8
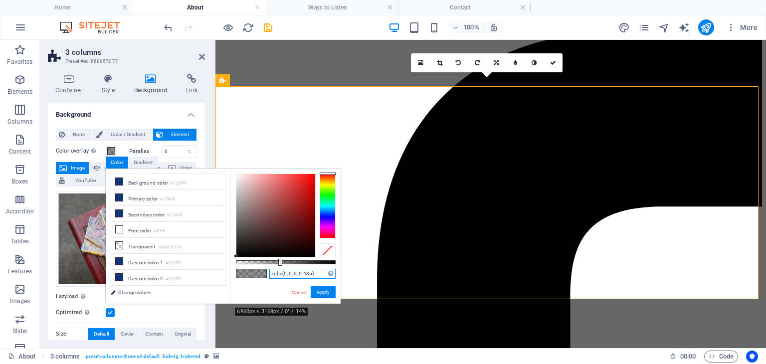
click at [311, 273] on input "rgba(0, 0, 0, 0.435)" at bounding box center [302, 274] width 66 height 10
type input "rgba(0, 0, 0, 0.596)"
click at [333, 292] on button "Apply" at bounding box center [323, 292] width 25 height 12
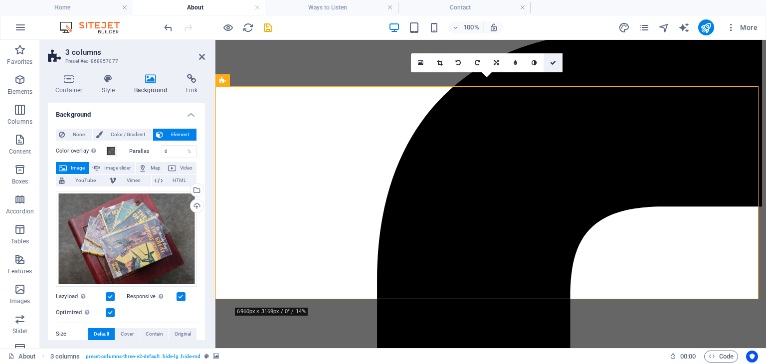
drag, startPoint x: 553, startPoint y: 60, endPoint x: 491, endPoint y: 46, distance: 63.4
click at [553, 60] on icon at bounding box center [553, 63] width 6 height 6
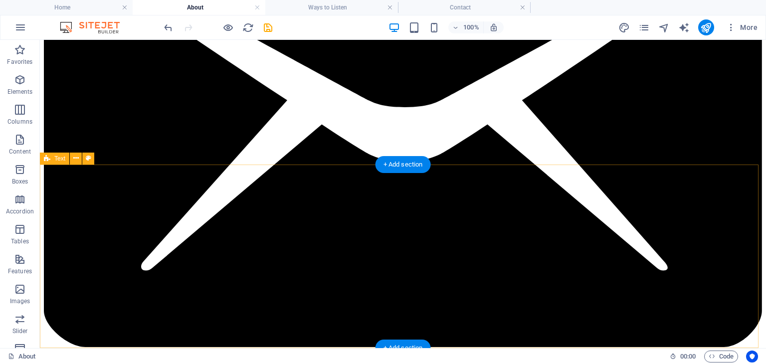
scroll to position [149, 0]
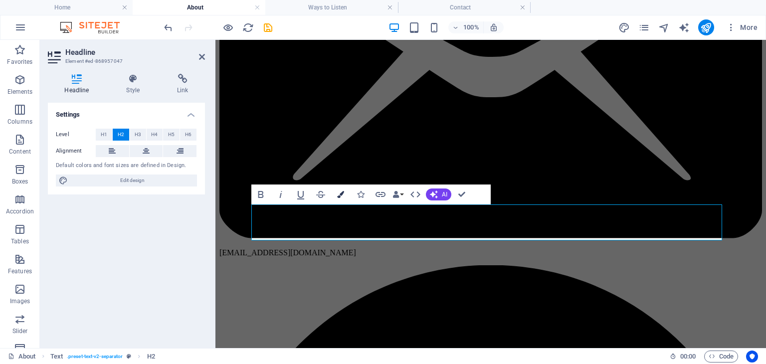
click at [340, 193] on icon "button" at bounding box center [340, 194] width 7 height 7
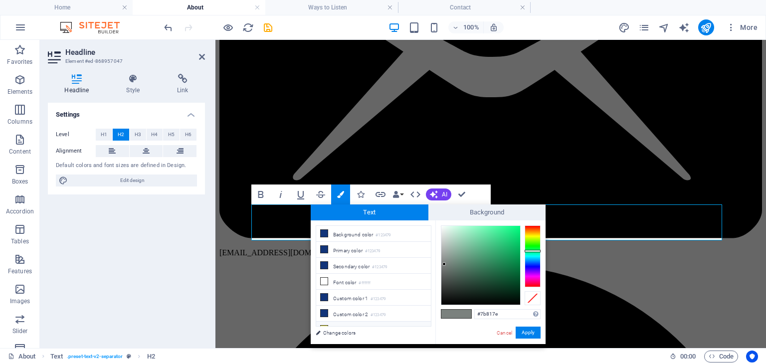
click at [350, 323] on li "Custom color 3 #fff639" at bounding box center [373, 330] width 115 height 16
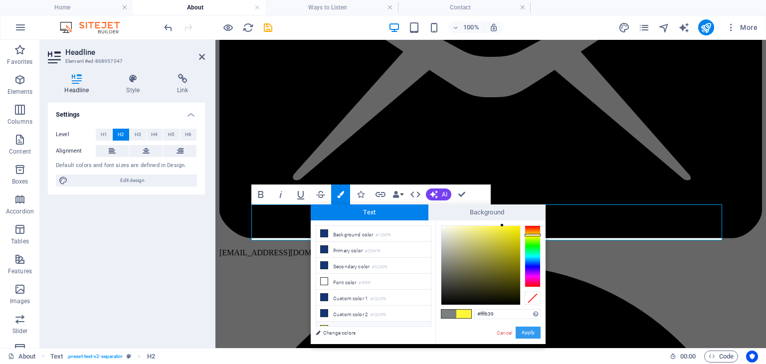
click at [527, 333] on button "Apply" at bounding box center [528, 333] width 25 height 12
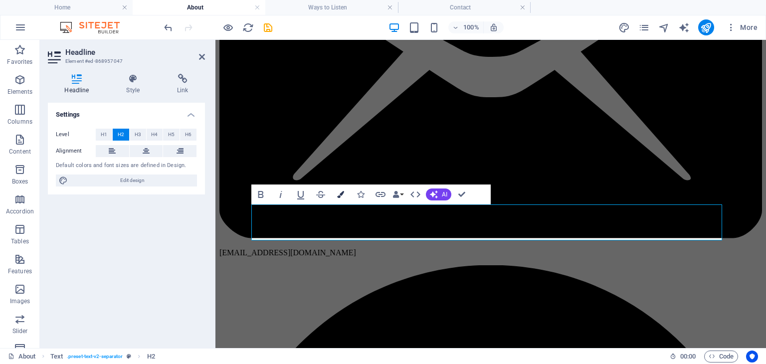
click at [336, 200] on button "Colors" at bounding box center [340, 195] width 19 height 20
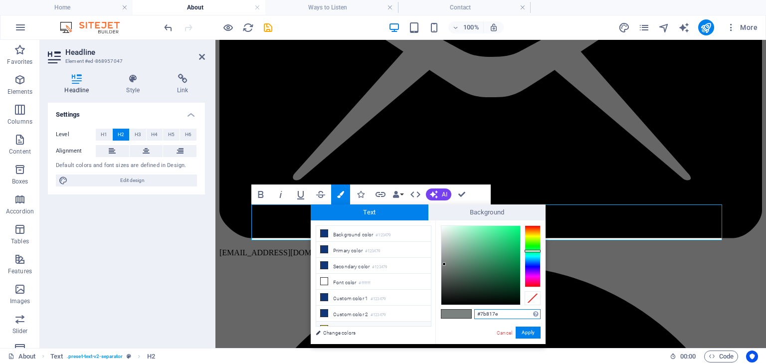
scroll to position [6, 0]
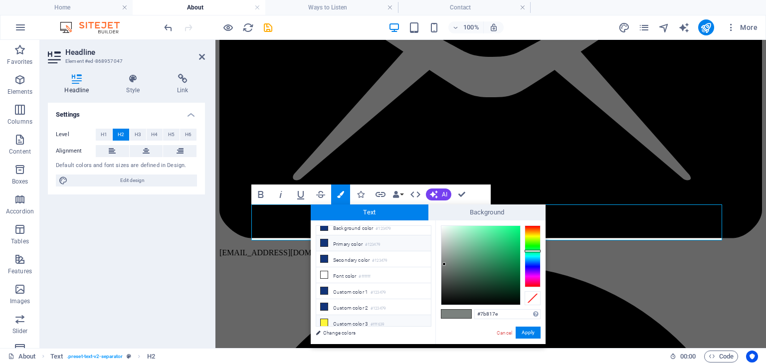
click at [352, 240] on li "Primary color #123479" at bounding box center [373, 243] width 115 height 16
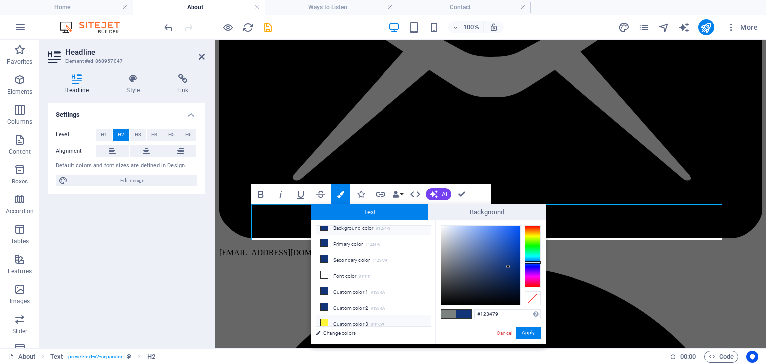
click at [347, 318] on li "Custom color 3 #fff639" at bounding box center [373, 323] width 115 height 16
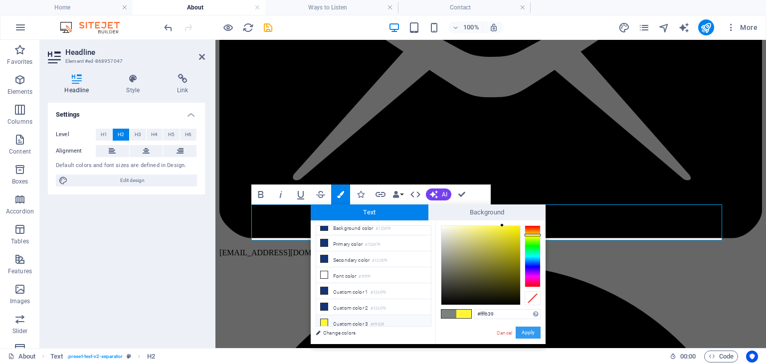
click at [529, 331] on button "Apply" at bounding box center [528, 333] width 25 height 12
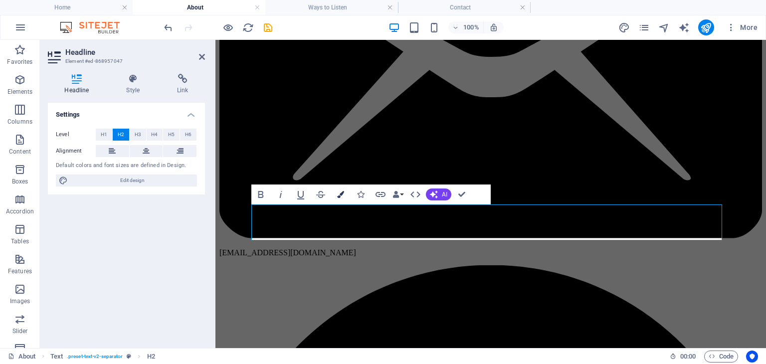
click at [341, 195] on icon "button" at bounding box center [340, 194] width 7 height 7
type input "#7b817e"
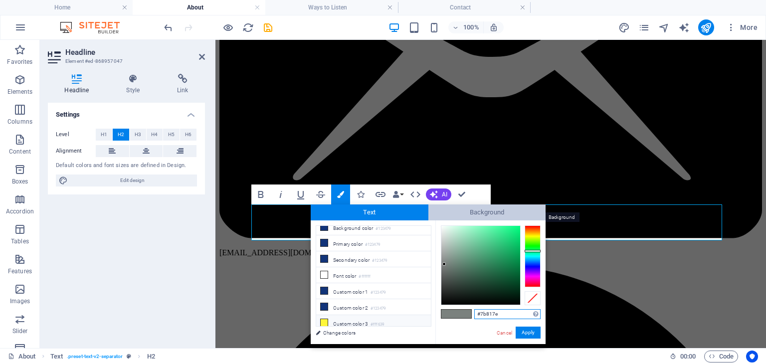
click at [461, 212] on span "Background" at bounding box center [487, 212] width 118 height 16
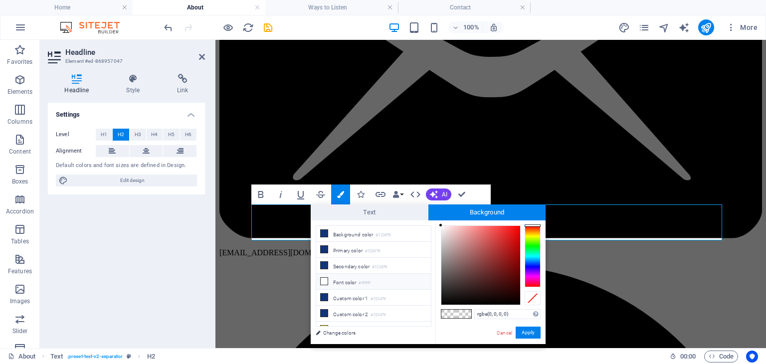
click at [360, 283] on li "Font color #ffffff" at bounding box center [373, 282] width 115 height 16
type input "rgba(255, 255, 255, 0)"
click at [533, 298] on div at bounding box center [533, 298] width 16 height 14
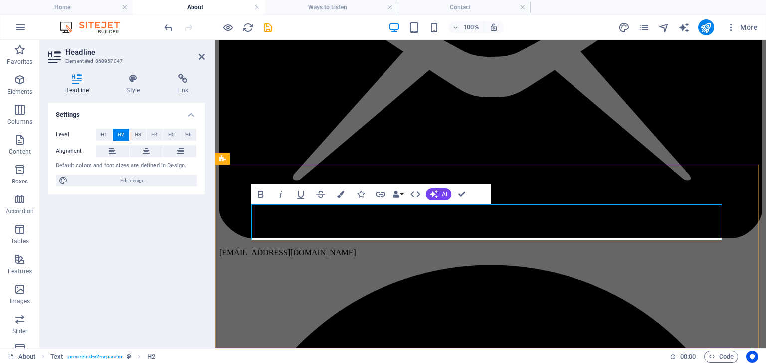
click at [338, 195] on icon "button" at bounding box center [340, 194] width 7 height 7
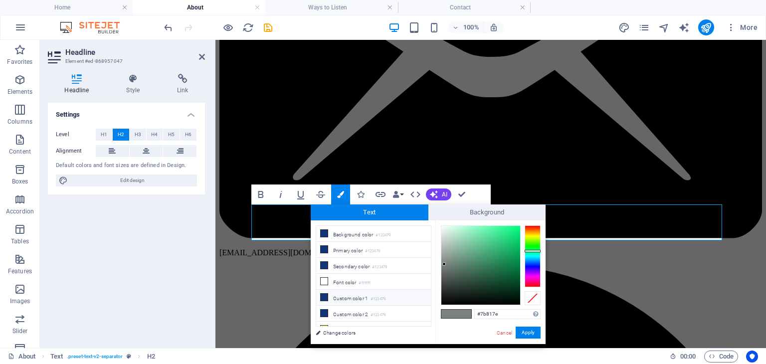
scroll to position [6, 0]
click at [337, 321] on li "Custom color 3 #fff639" at bounding box center [373, 323] width 115 height 16
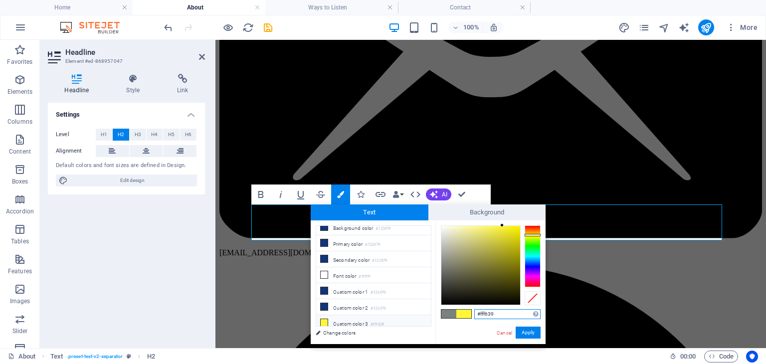
drag, startPoint x: 496, startPoint y: 311, endPoint x: 467, endPoint y: 314, distance: 29.1
click at [467, 314] on div "#fff639 Supported formats #0852ed rgb(8, 82, 237) rgba(8, 82, 237, 90%) hsv(221…" at bounding box center [490, 354] width 110 height 268
type input "#fff639"
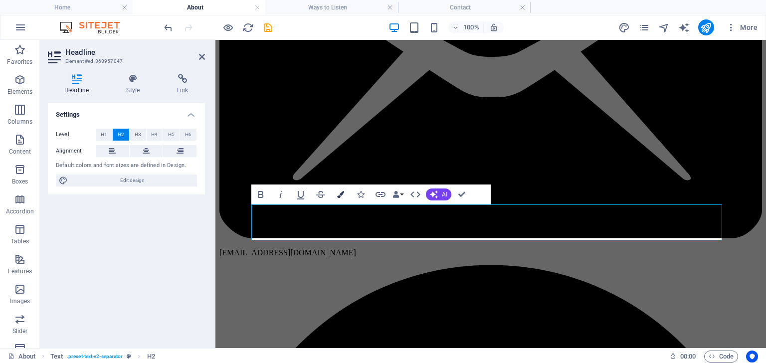
click at [336, 190] on button "Colors" at bounding box center [340, 195] width 19 height 20
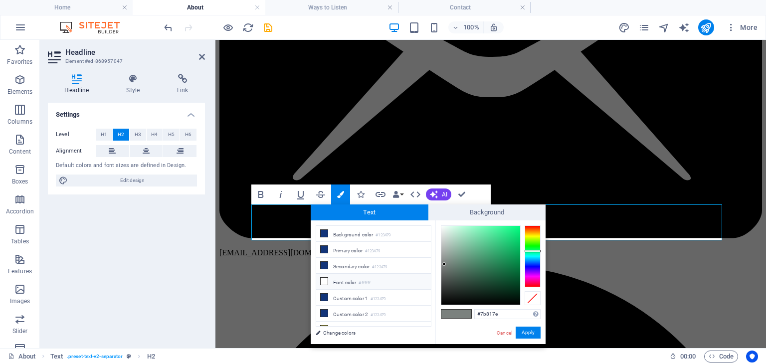
scroll to position [0, 0]
click at [364, 228] on li "Background color #123479" at bounding box center [373, 234] width 115 height 16
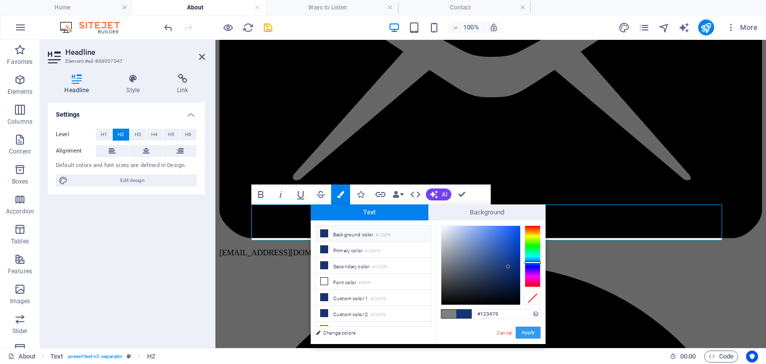
click at [532, 330] on button "Apply" at bounding box center [528, 333] width 25 height 12
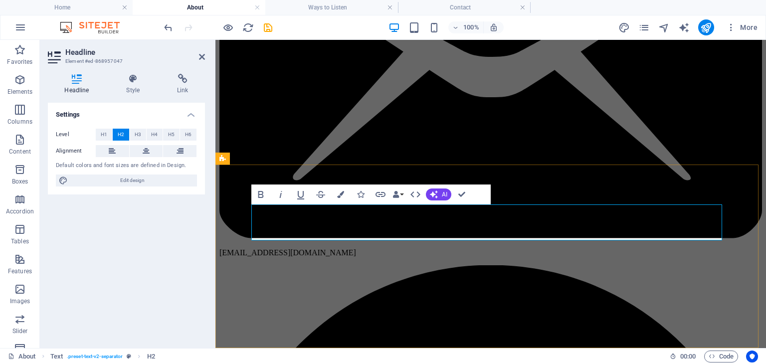
click at [341, 197] on icon "button" at bounding box center [340, 194] width 7 height 7
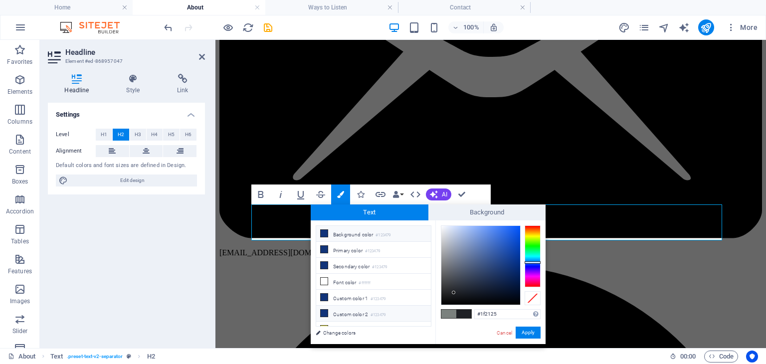
click at [360, 317] on li "Custom color 2 #123479" at bounding box center [373, 314] width 115 height 16
click at [360, 322] on li "Custom color 3 #fff639" at bounding box center [373, 330] width 115 height 16
type input "#fff639"
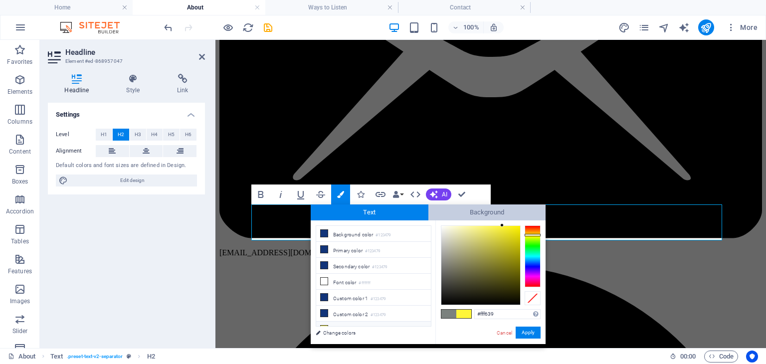
click at [479, 212] on span "Background" at bounding box center [487, 212] width 118 height 16
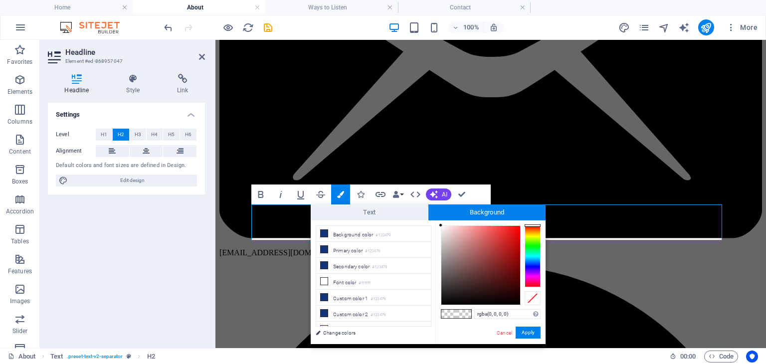
type input "#000000"
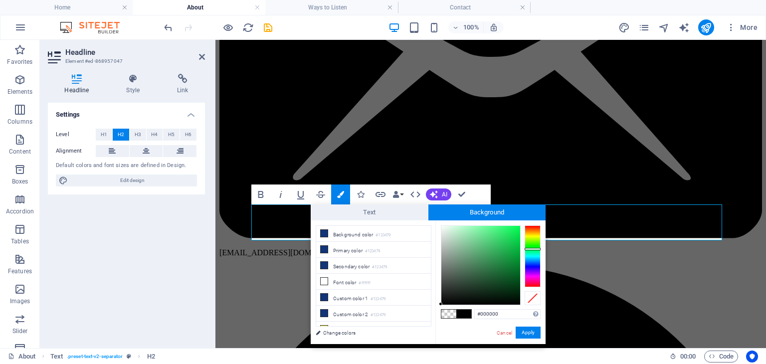
click at [534, 249] on div at bounding box center [533, 256] width 16 height 62
click at [531, 334] on button "Apply" at bounding box center [528, 333] width 25 height 12
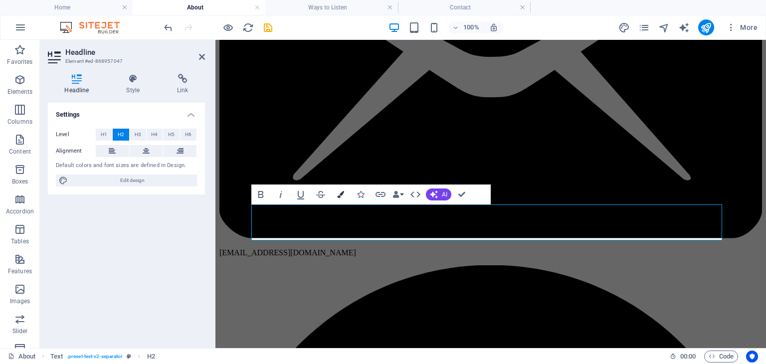
click at [339, 194] on icon "button" at bounding box center [340, 194] width 7 height 7
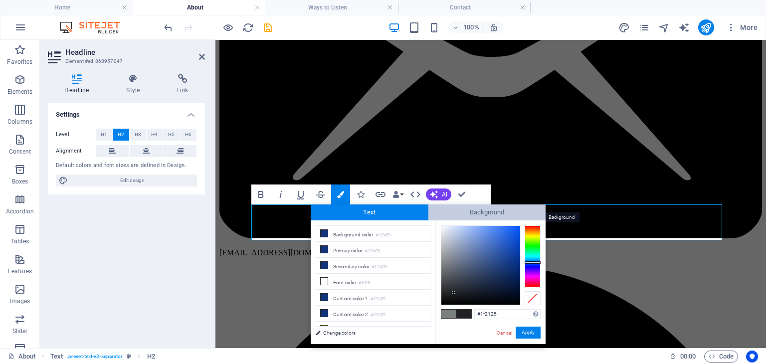
click at [510, 212] on span "Background" at bounding box center [487, 212] width 118 height 16
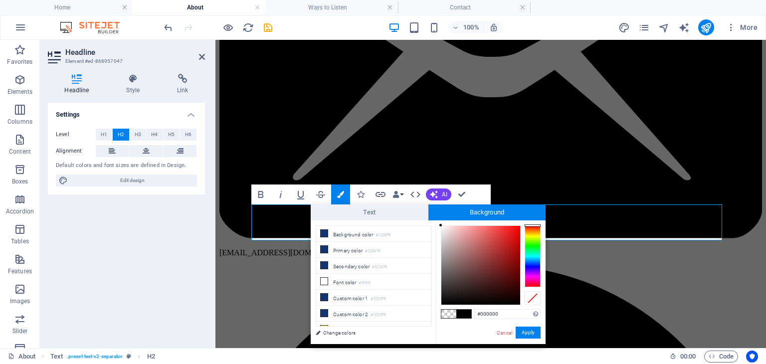
click at [450, 314] on span at bounding box center [448, 314] width 15 height 8
type input "rgba(0, 0, 0, 0)"
click at [380, 214] on span "Text" at bounding box center [370, 212] width 118 height 16
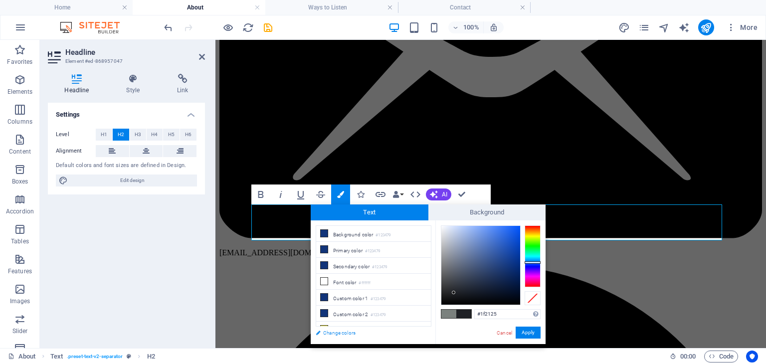
click at [346, 327] on link "Change colors" at bounding box center [369, 333] width 116 height 12
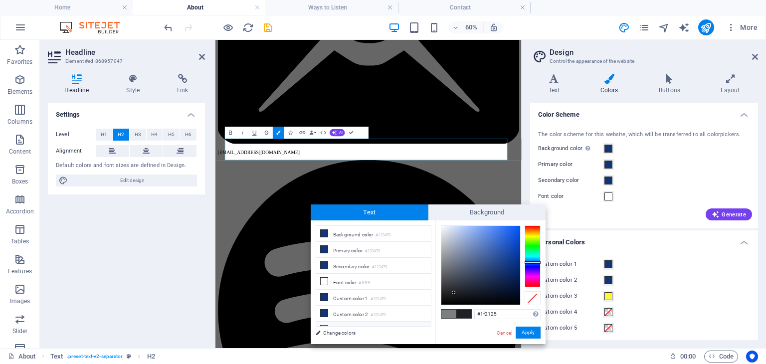
click at [351, 322] on li "Custom color 3 #fff639" at bounding box center [373, 330] width 115 height 16
type input "#fff639"
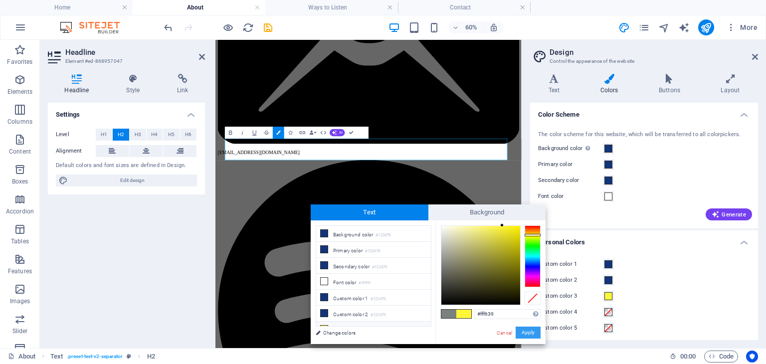
click at [525, 335] on button "Apply" at bounding box center [528, 333] width 25 height 12
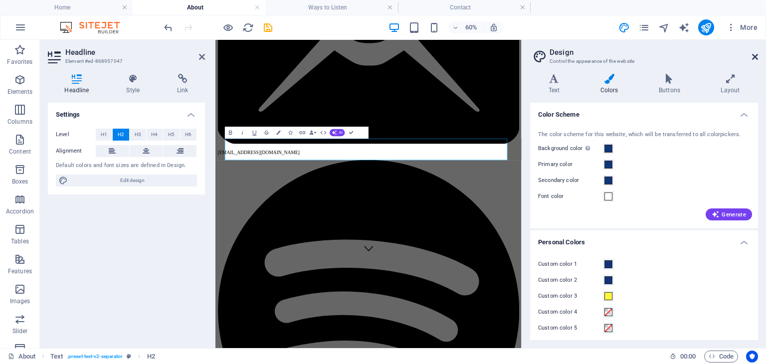
click at [752, 56] on icon at bounding box center [755, 57] width 6 height 8
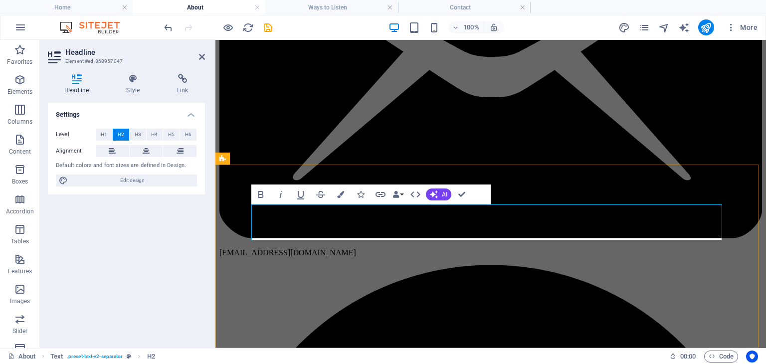
click at [338, 193] on icon "button" at bounding box center [340, 194] width 7 height 7
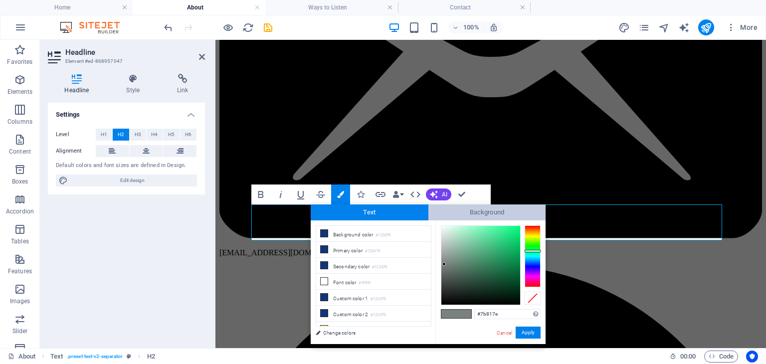
click at [515, 217] on span "Background" at bounding box center [487, 212] width 118 height 16
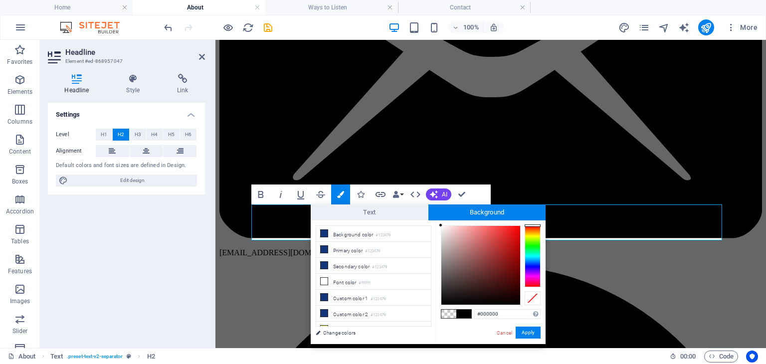
click at [449, 312] on span at bounding box center [448, 314] width 15 height 8
type input "rgba(0, 0, 0, 0)"
click at [529, 331] on button "Apply" at bounding box center [528, 333] width 25 height 12
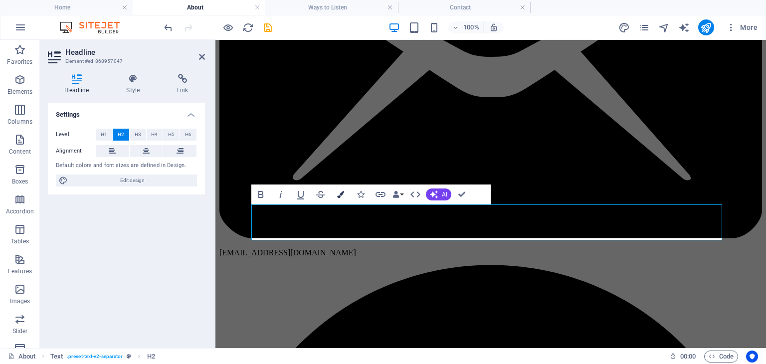
click at [339, 194] on icon "button" at bounding box center [340, 194] width 7 height 7
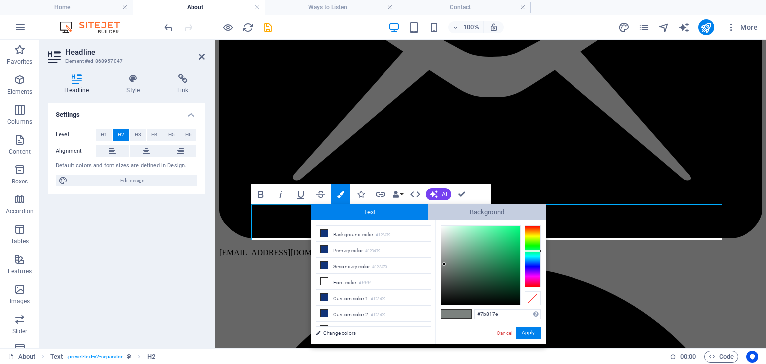
click at [463, 216] on span "Background" at bounding box center [487, 212] width 118 height 16
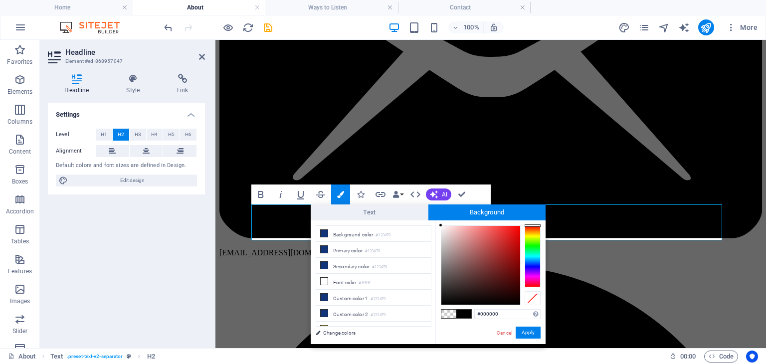
click at [452, 312] on span at bounding box center [448, 314] width 15 height 8
type input "rgba(0, 0, 0, 0)"
click at [526, 333] on button "Apply" at bounding box center [528, 333] width 25 height 12
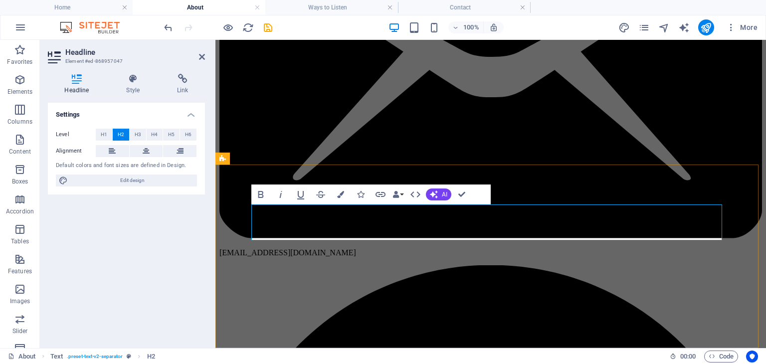
scroll to position [151, 0]
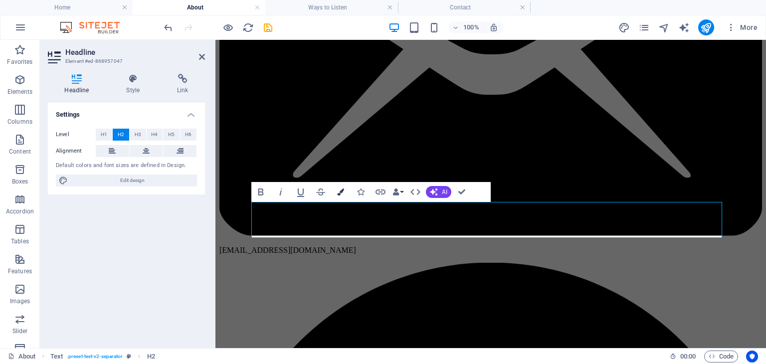
click at [335, 192] on button "Colors" at bounding box center [340, 192] width 19 height 20
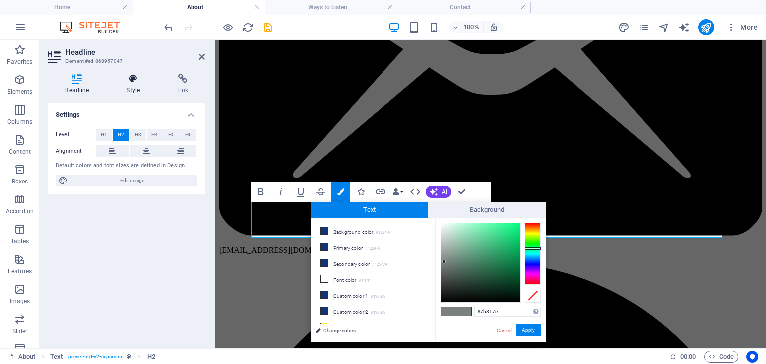
click at [122, 87] on h4 "Style" at bounding box center [135, 84] width 51 height 21
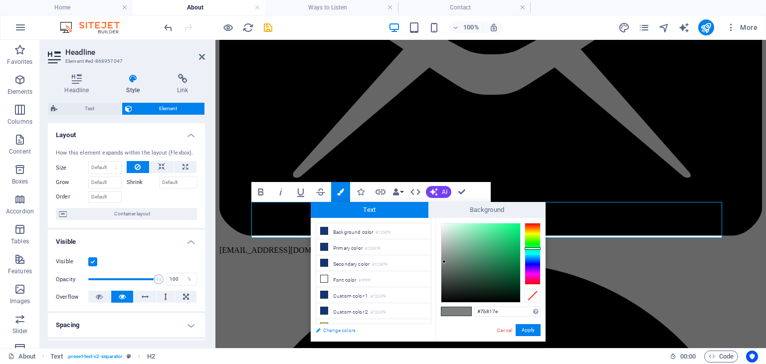
click at [339, 332] on link "Change colors" at bounding box center [369, 330] width 116 height 12
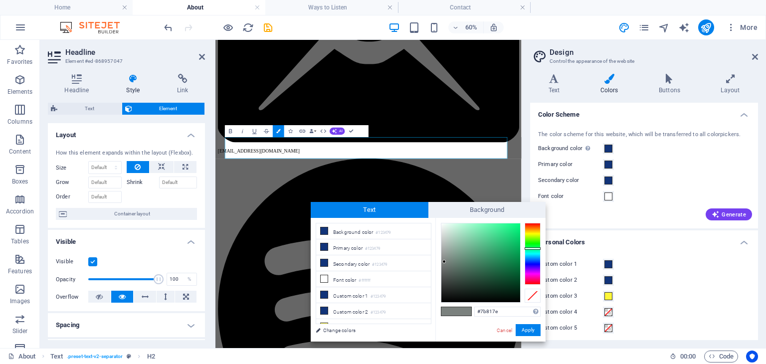
click at [656, 135] on div "The color scheme for this website, which will be transferred to all colorpicker…" at bounding box center [644, 135] width 212 height 8
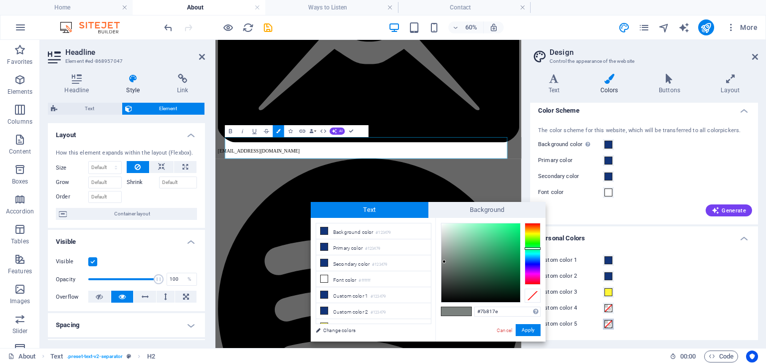
click at [611, 322] on span at bounding box center [608, 324] width 8 height 8
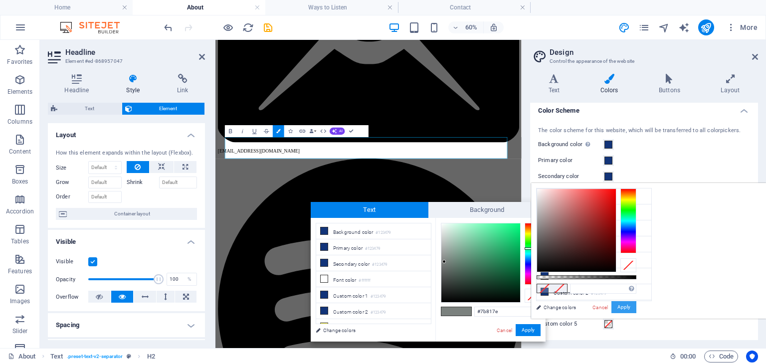
click at [636, 307] on button "Apply" at bounding box center [623, 307] width 25 height 12
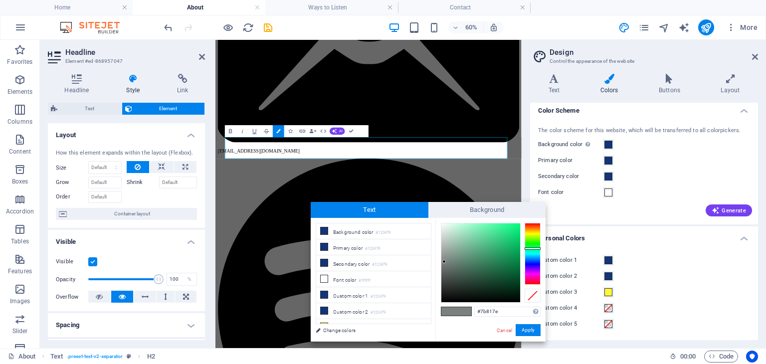
click at [752, 66] on div "Variants Text Colors Buttons Layout Text Standard Bold Links Font color Font PT…" at bounding box center [644, 207] width 244 height 282
click at [755, 60] on icon at bounding box center [755, 57] width 6 height 8
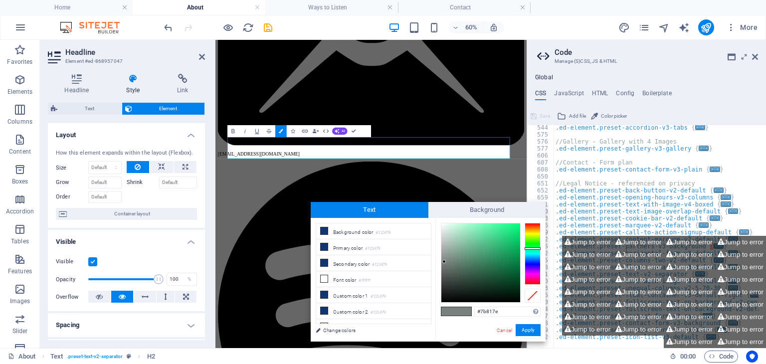
scroll to position [469, 0]
click at [346, 275] on li "Font color #ffffff" at bounding box center [373, 279] width 115 height 16
type input "#ffffff"
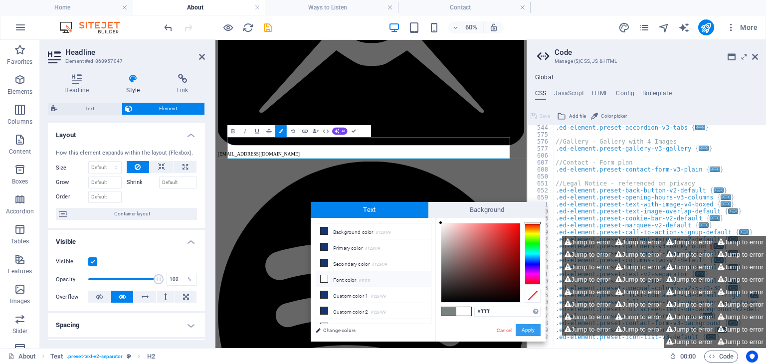
click at [525, 336] on button "Apply" at bounding box center [528, 330] width 25 height 12
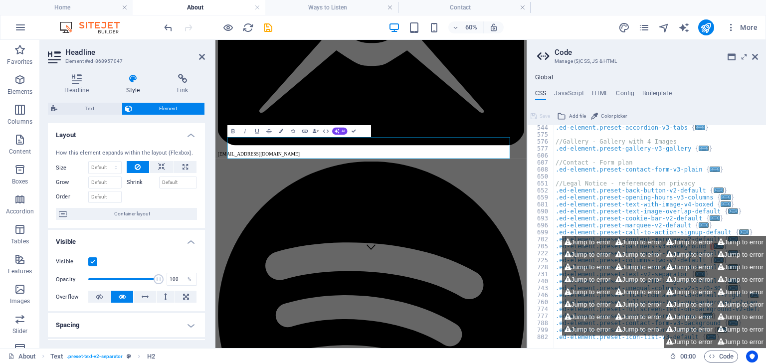
click at [758, 50] on aside "Code Manage (S)CSS, JS & HTML Global CSS JavaScript HTML Config Boilerplate // …" at bounding box center [646, 194] width 239 height 308
click at [756, 58] on icon at bounding box center [755, 57] width 6 height 8
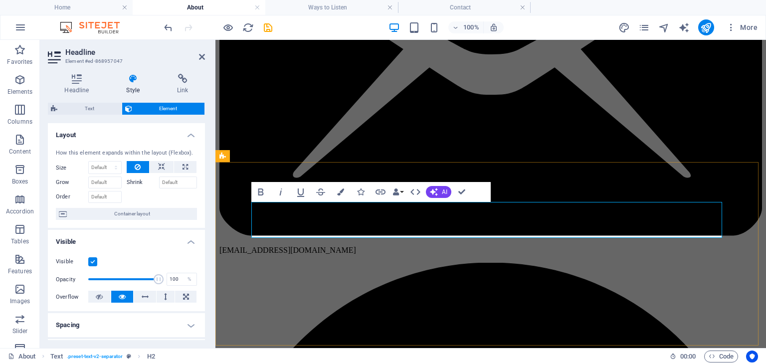
click at [346, 193] on button "Colors" at bounding box center [340, 192] width 19 height 20
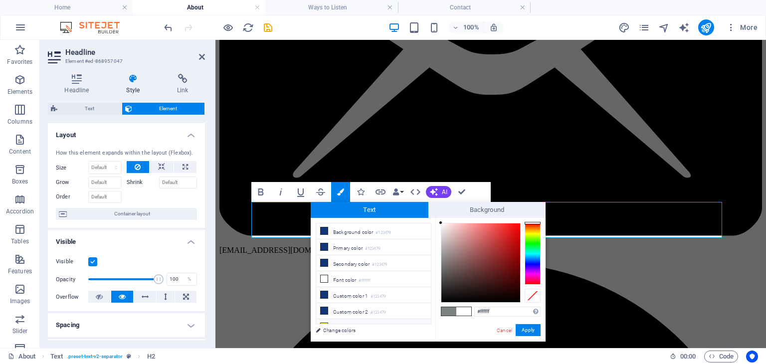
click at [348, 320] on li "Custom color 3 #fff639" at bounding box center [373, 327] width 115 height 16
type input "#fff639"
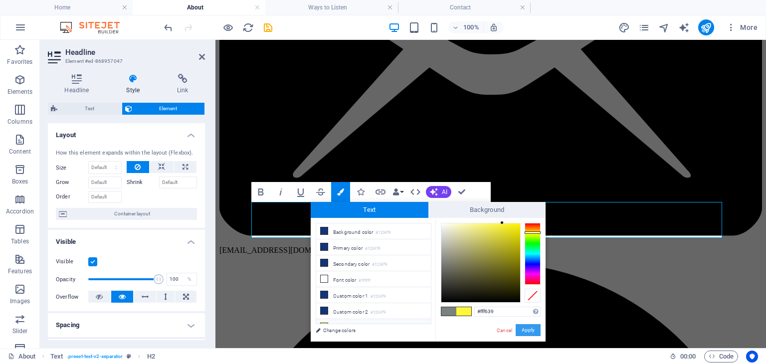
click at [524, 328] on button "Apply" at bounding box center [528, 330] width 25 height 12
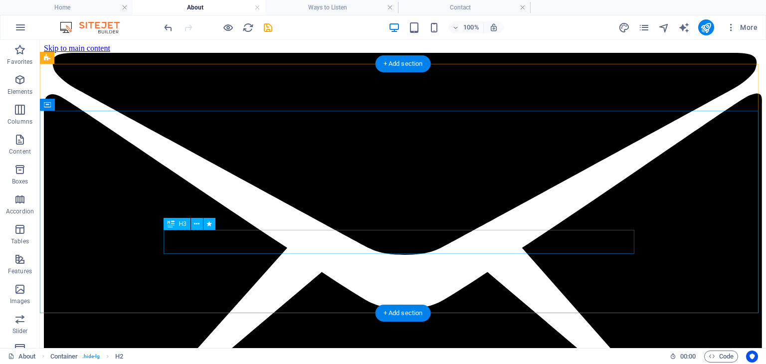
scroll to position [160, 0]
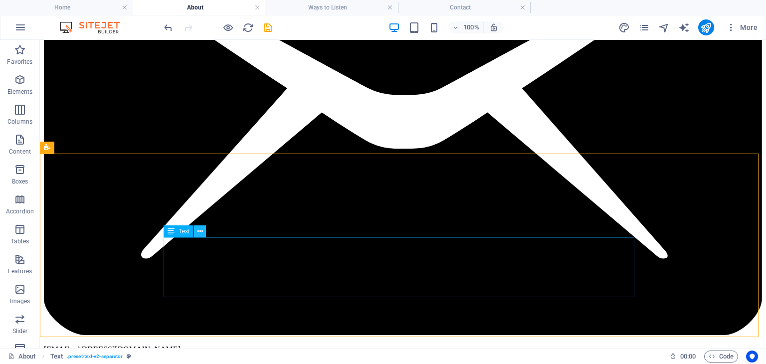
click at [201, 231] on icon at bounding box center [199, 231] width 5 height 10
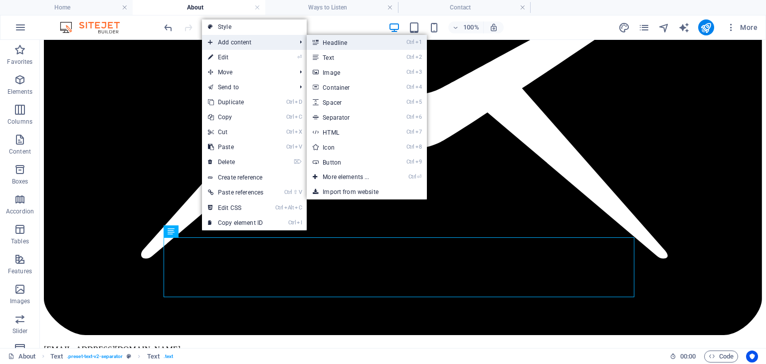
click at [351, 45] on link "Ctrl 1 Headline" at bounding box center [348, 42] width 82 height 15
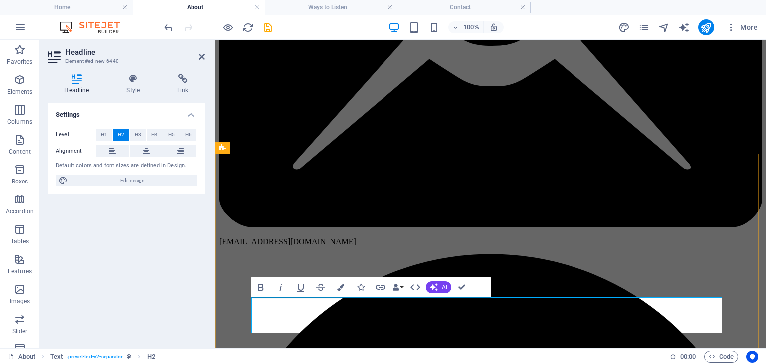
click at [341, 290] on icon "button" at bounding box center [340, 287] width 7 height 7
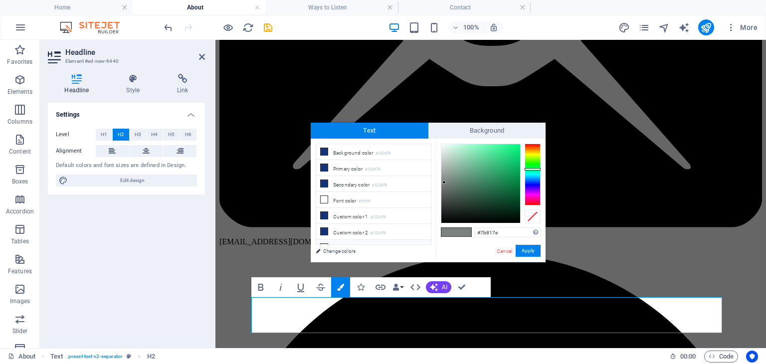
click at [347, 240] on li "Custom color 3 #fff639" at bounding box center [373, 248] width 115 height 16
type input "#fff639"
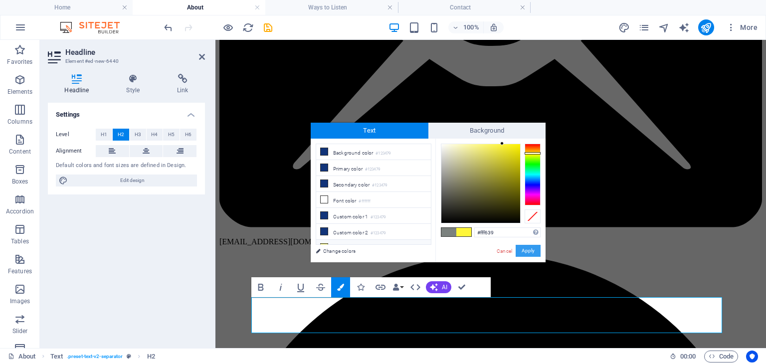
click at [527, 249] on button "Apply" at bounding box center [528, 251] width 25 height 12
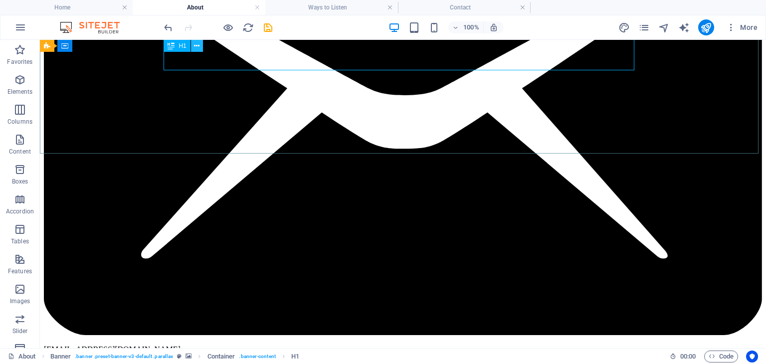
click at [196, 46] on icon at bounding box center [196, 46] width 5 height 10
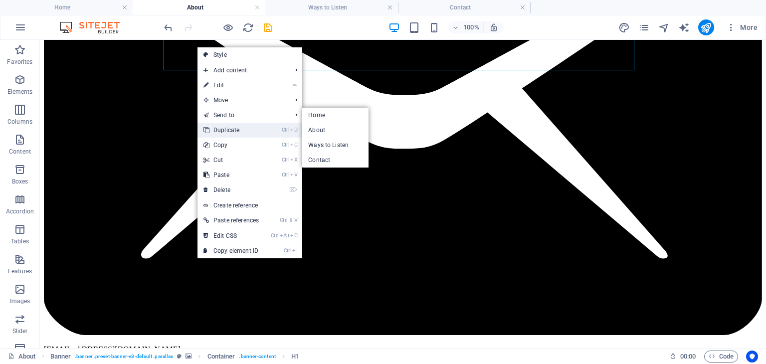
click at [243, 135] on link "Ctrl D Duplicate" at bounding box center [230, 130] width 67 height 15
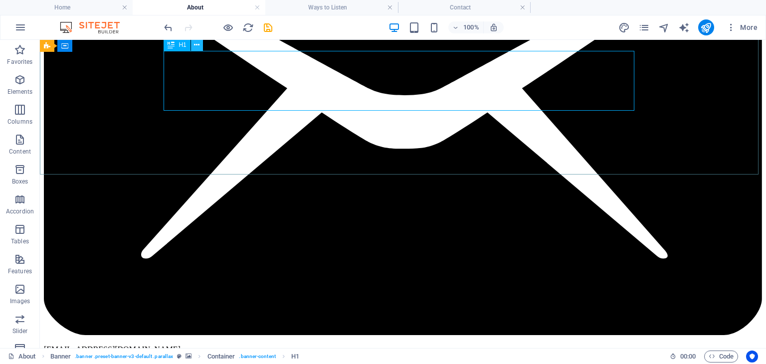
click at [197, 47] on icon at bounding box center [196, 45] width 5 height 10
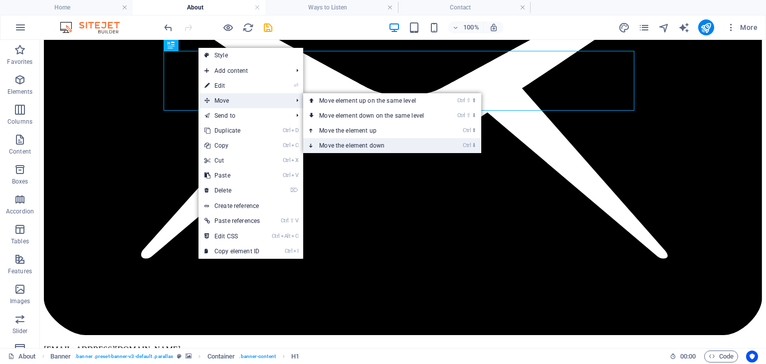
click at [364, 143] on link "Ctrl ⬇ Move the element down" at bounding box center [373, 145] width 141 height 15
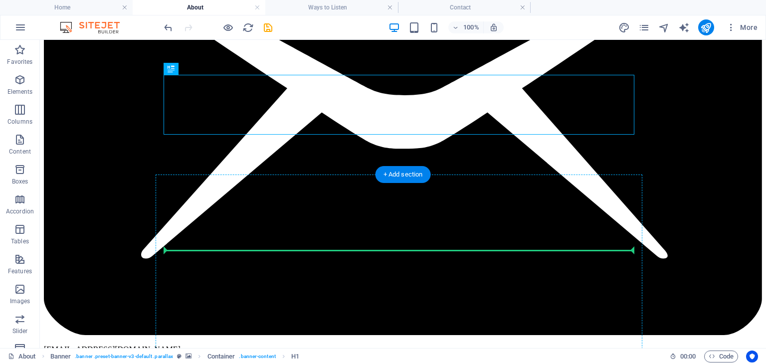
drag, startPoint x: 222, startPoint y: 108, endPoint x: 180, endPoint y: 238, distance: 136.6
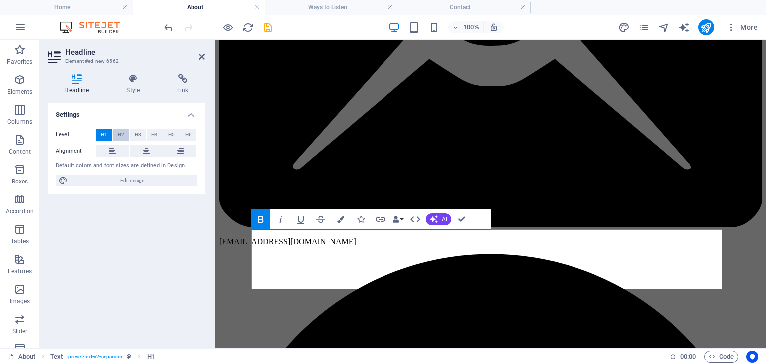
click at [118, 130] on span "H2" at bounding box center [121, 135] width 6 height 12
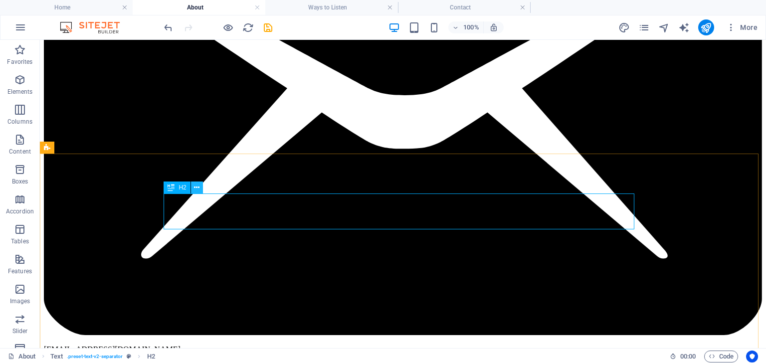
click at [197, 187] on icon at bounding box center [196, 188] width 5 height 10
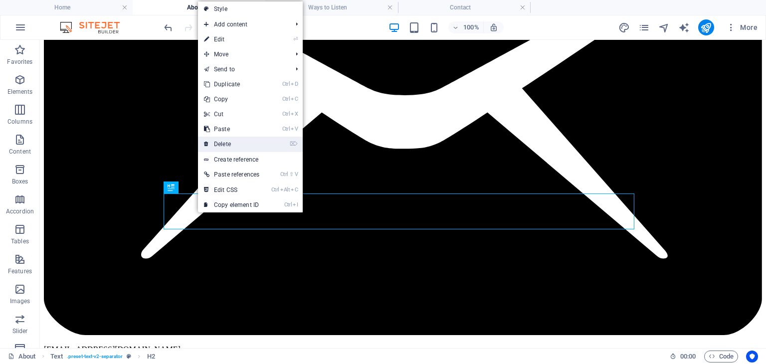
click at [237, 140] on link "⌦ Delete" at bounding box center [231, 144] width 67 height 15
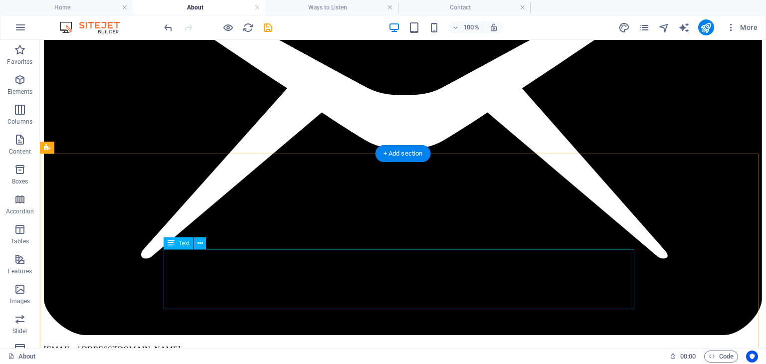
scroll to position [219, 0]
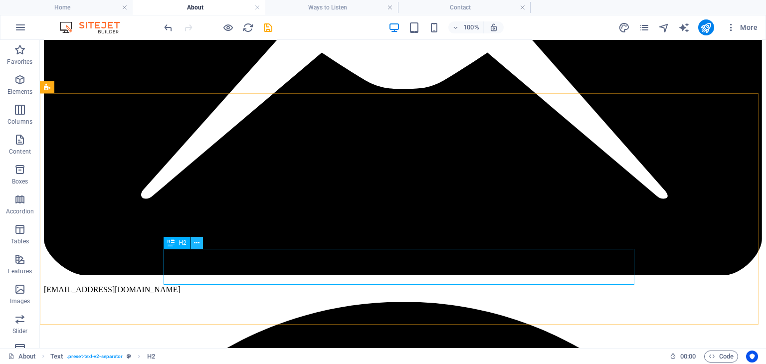
click at [199, 245] on icon at bounding box center [196, 243] width 5 height 10
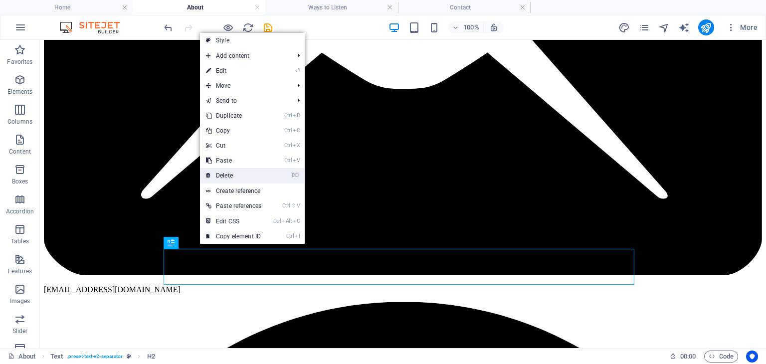
click at [245, 176] on link "⌦ Delete" at bounding box center [233, 175] width 67 height 15
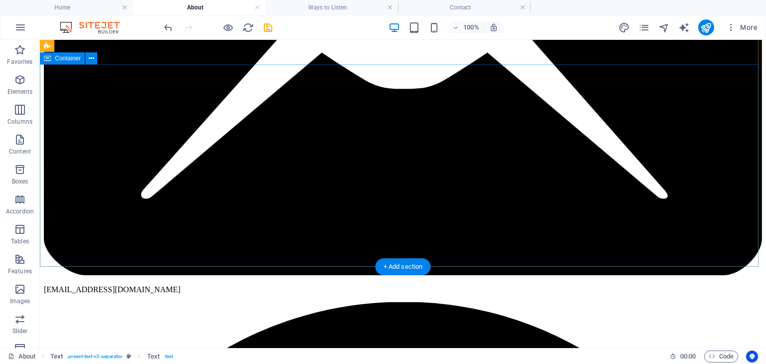
scroll to position [0, 0]
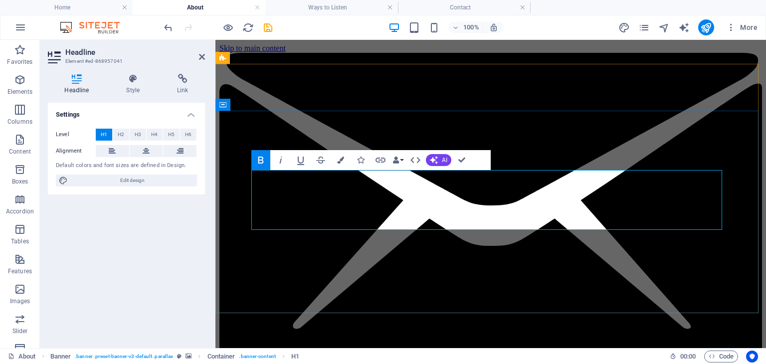
click at [156, 178] on span "Edit design" at bounding box center [132, 181] width 123 height 12
select select "ease-in-out"
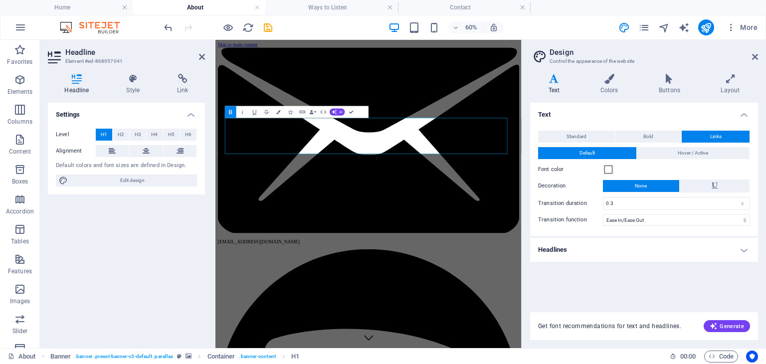
click at [582, 255] on h4 "Headlines" at bounding box center [644, 250] width 228 height 24
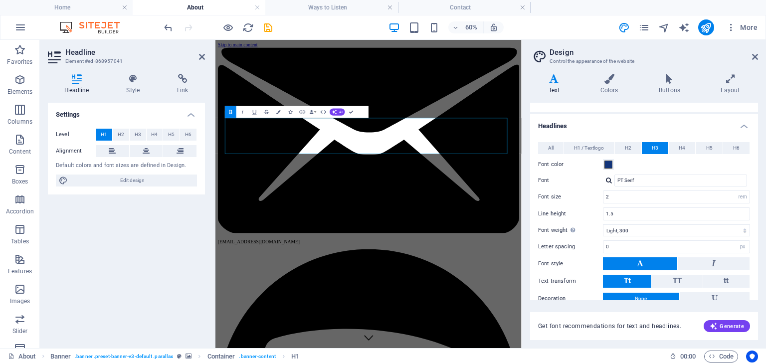
click at [616, 122] on h4 "Headlines" at bounding box center [644, 123] width 228 height 18
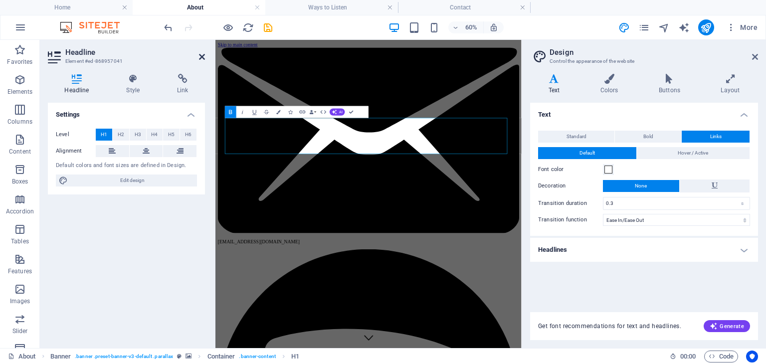
click at [200, 56] on icon at bounding box center [202, 57] width 6 height 8
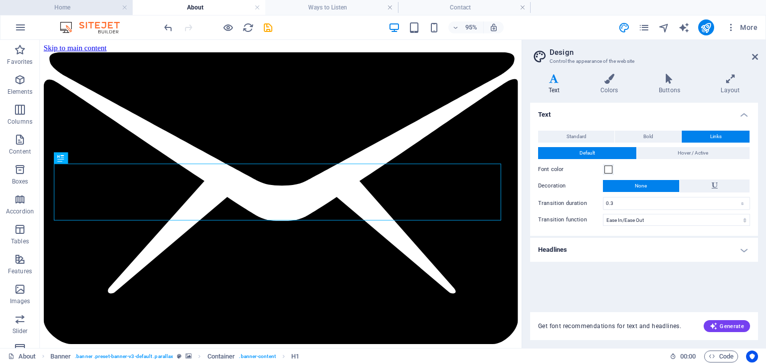
click at [67, 9] on h4 "Home" at bounding box center [66, 7] width 133 height 11
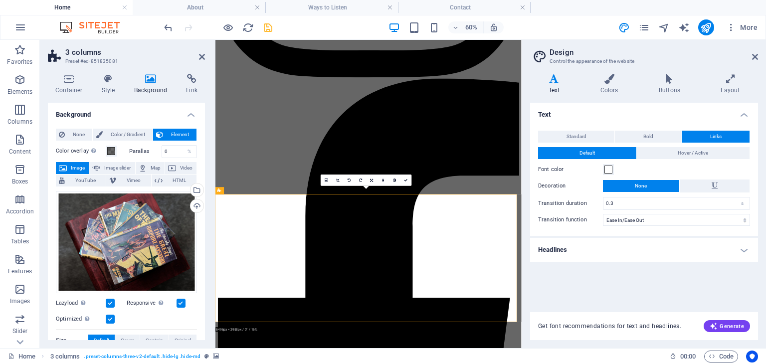
scroll to position [1331, 0]
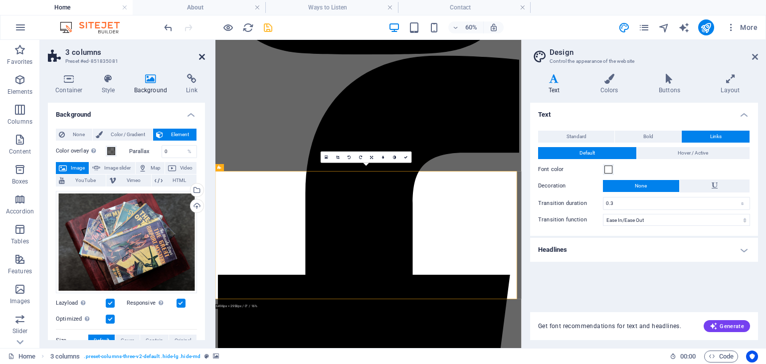
click at [200, 57] on icon at bounding box center [202, 57] width 6 height 8
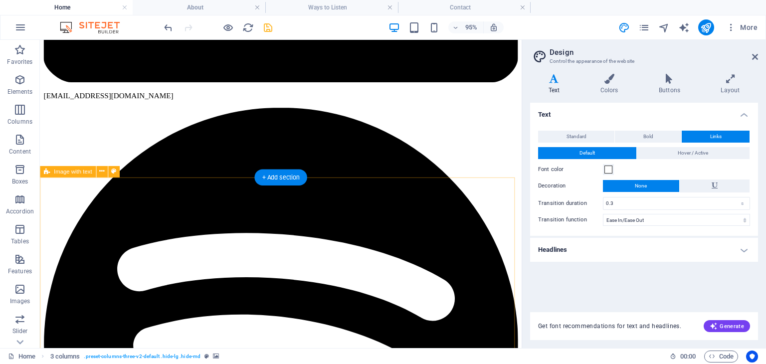
scroll to position [277, 0]
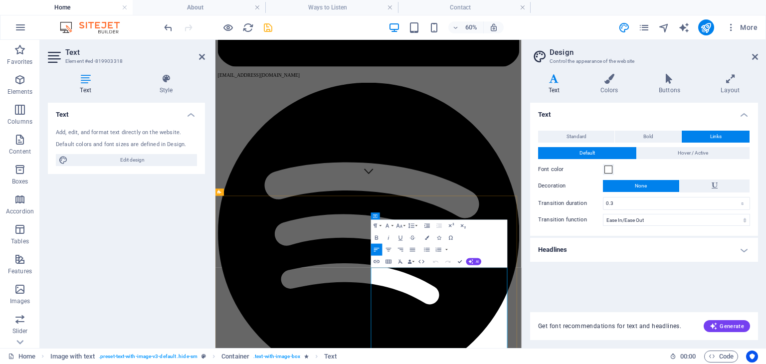
click at [758, 56] on aside "Design Control the appearance of the website Variants Text Colors Buttons Layou…" at bounding box center [644, 194] width 244 height 308
click at [756, 57] on icon at bounding box center [755, 57] width 6 height 8
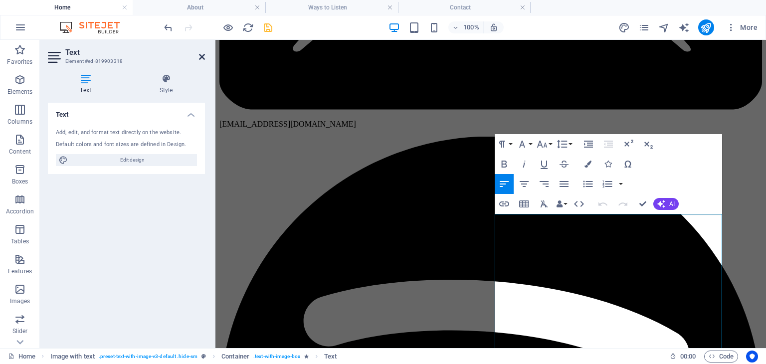
click at [199, 58] on icon at bounding box center [202, 57] width 6 height 8
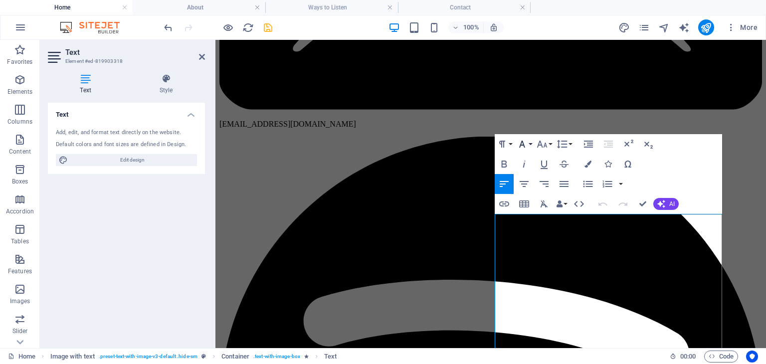
click at [528, 143] on icon "button" at bounding box center [522, 144] width 12 height 12
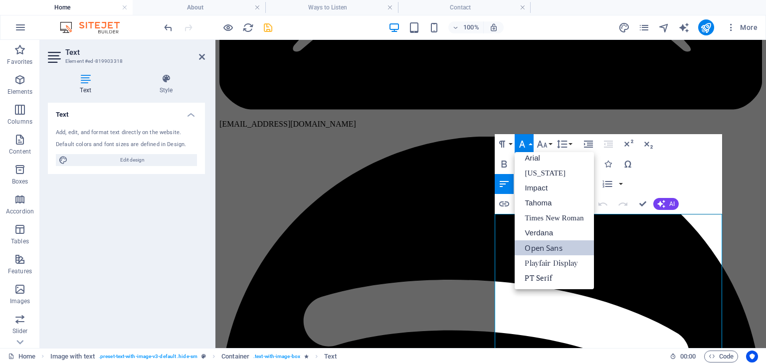
scroll to position [5, 0]
click at [549, 276] on link "PT Serif" at bounding box center [554, 277] width 79 height 15
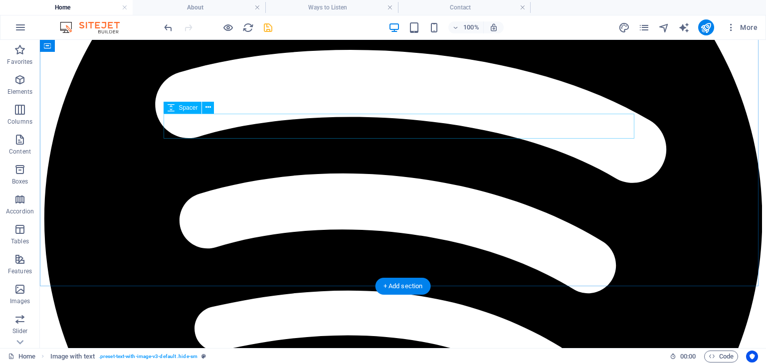
scroll to position [662, 0]
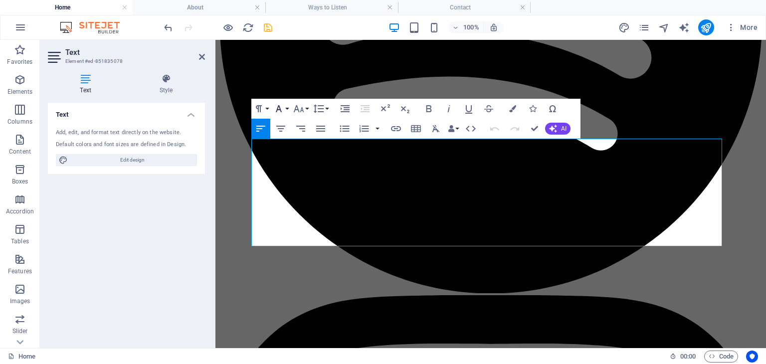
click at [281, 106] on icon "button" at bounding box center [279, 109] width 12 height 12
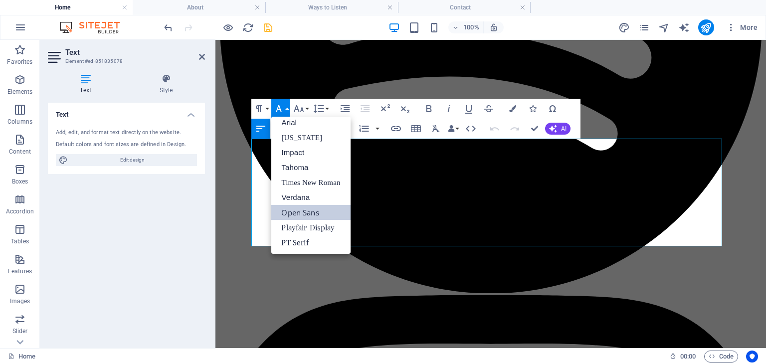
scroll to position [5, 0]
click at [303, 244] on link "PT Serif" at bounding box center [310, 242] width 79 height 15
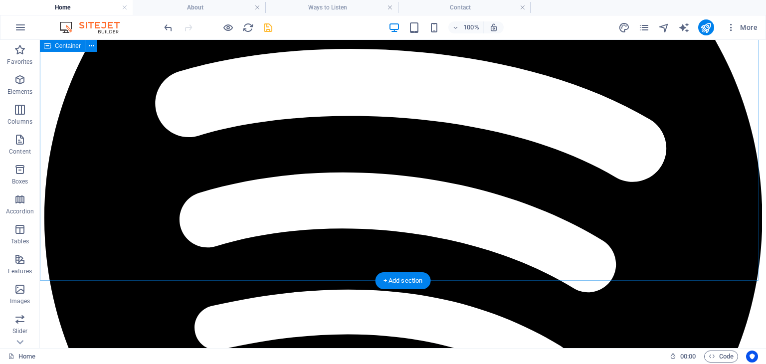
scroll to position [669, 0]
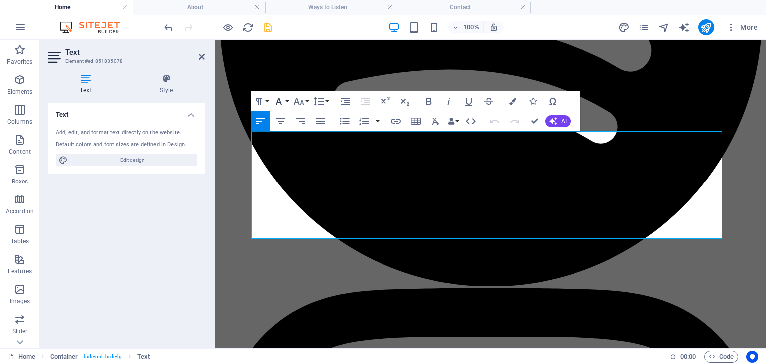
click at [285, 98] on button "Font Family" at bounding box center [280, 101] width 19 height 20
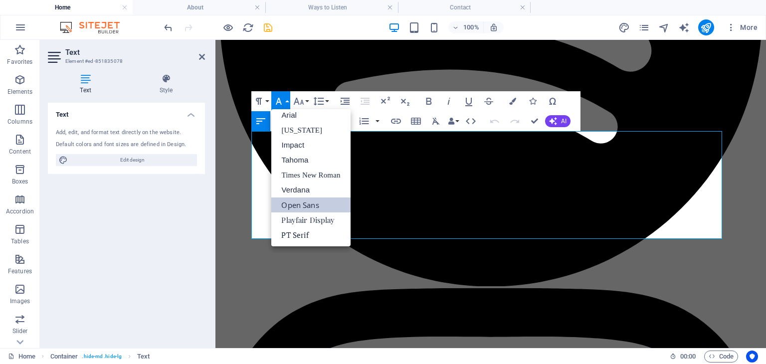
scroll to position [5, 0]
click at [307, 233] on link "PT Serif" at bounding box center [310, 234] width 79 height 15
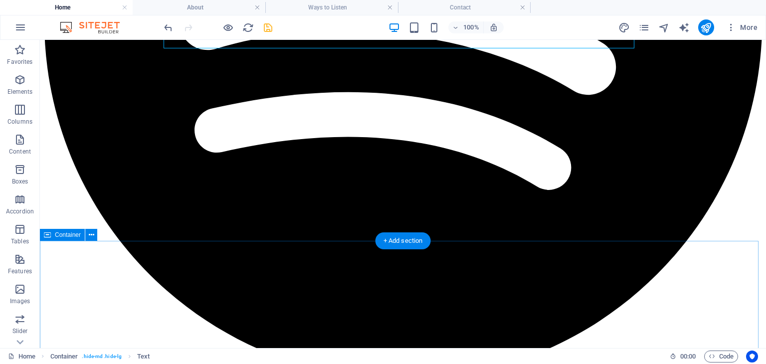
scroll to position [1051, 0]
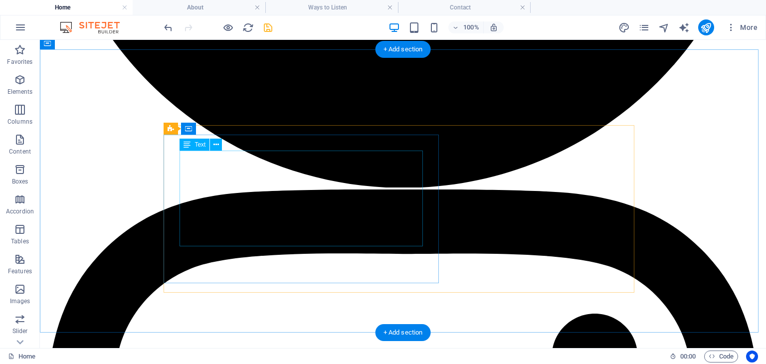
click at [209, 151] on div "Text" at bounding box center [195, 145] width 30 height 12
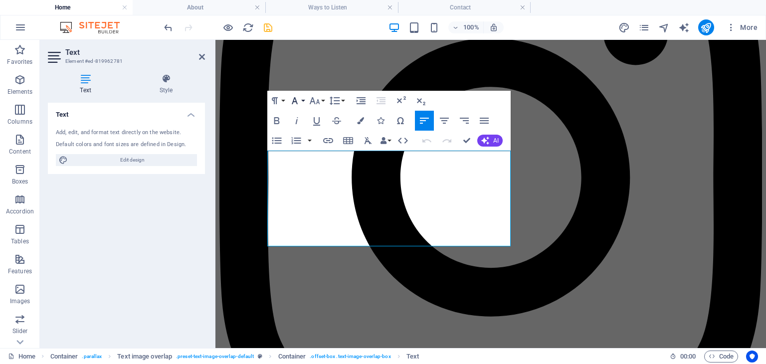
click at [303, 102] on button "Font Family" at bounding box center [296, 101] width 19 height 20
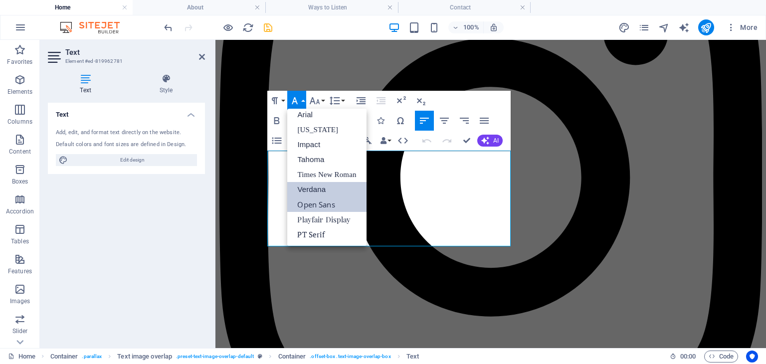
scroll to position [5, 0]
click at [317, 237] on link "PT Serif" at bounding box center [326, 234] width 79 height 15
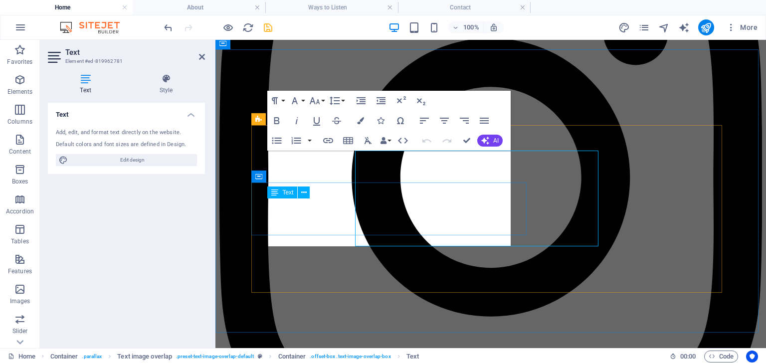
click at [299, 196] on button at bounding box center [304, 193] width 12 height 12
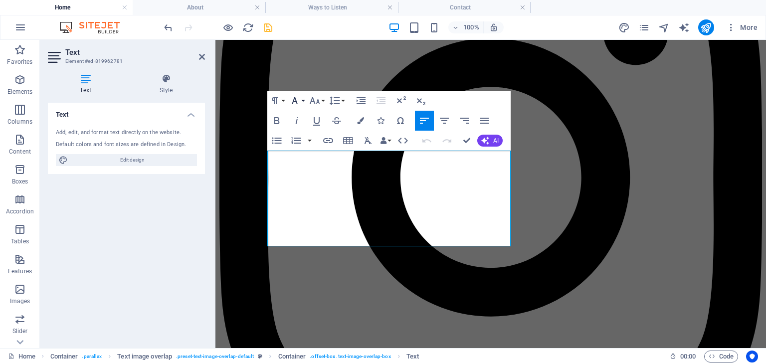
click at [301, 103] on icon "button" at bounding box center [295, 101] width 12 height 12
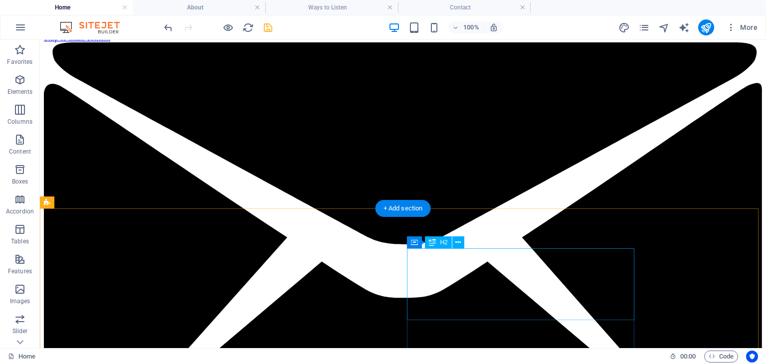
scroll to position [0, 0]
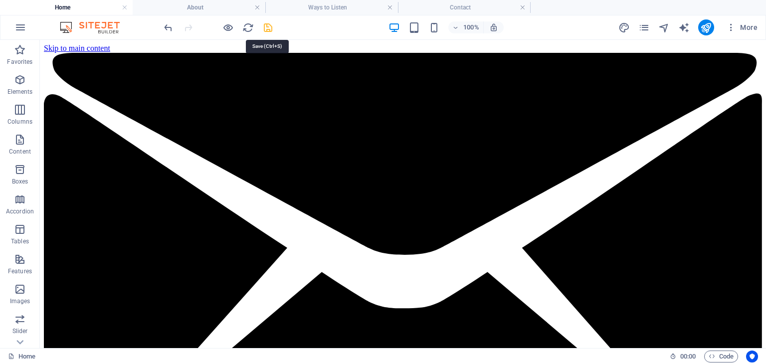
click at [266, 27] on icon "save" at bounding box center [267, 27] width 11 height 11
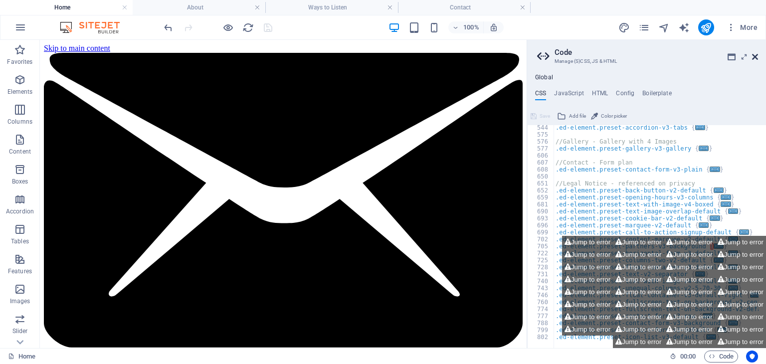
click at [756, 54] on icon at bounding box center [755, 57] width 6 height 8
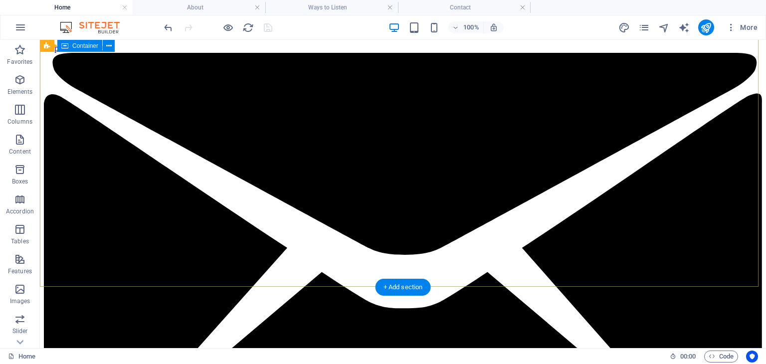
scroll to position [93, 0]
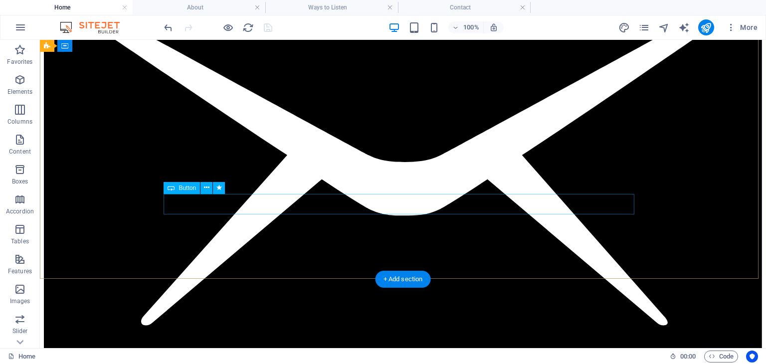
select select
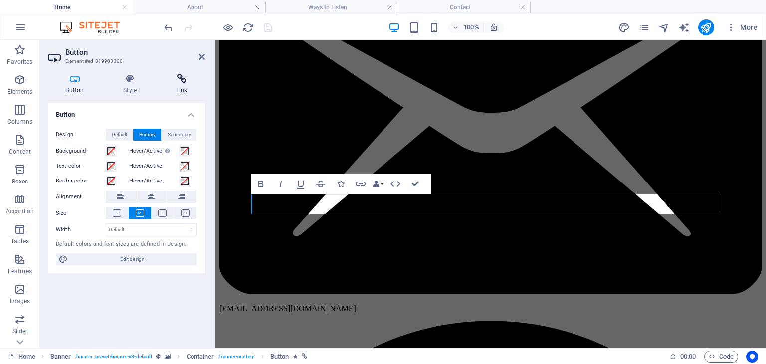
click at [183, 85] on h4 "Link" at bounding box center [181, 84] width 47 height 21
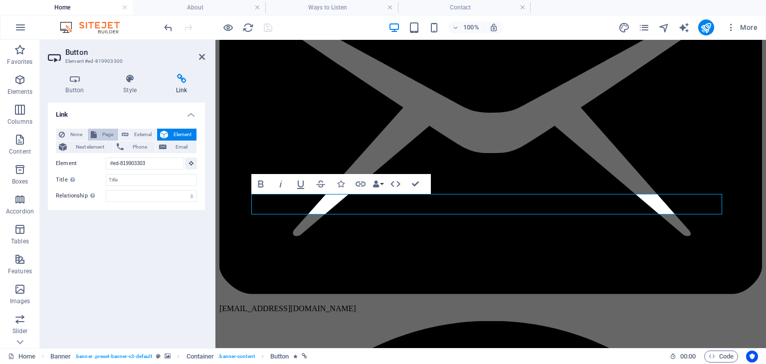
click at [100, 134] on span "Page" at bounding box center [107, 135] width 15 height 12
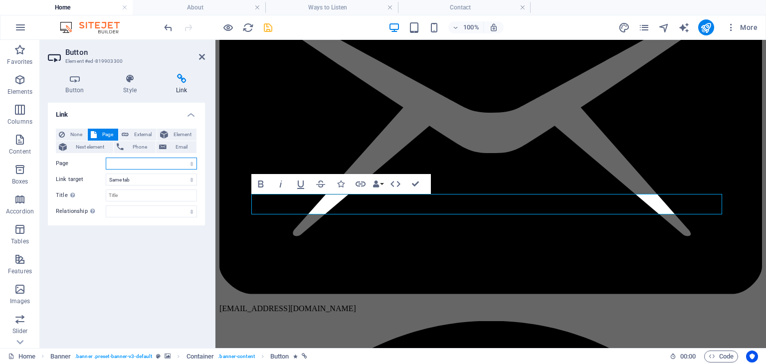
click at [137, 165] on select "Home About Ways to Listen Contact" at bounding box center [151, 164] width 91 height 12
select select "2"
click at [106, 158] on select "Home About Ways to Listen Contact" at bounding box center [151, 164] width 91 height 12
click at [267, 26] on icon "save" at bounding box center [267, 27] width 11 height 11
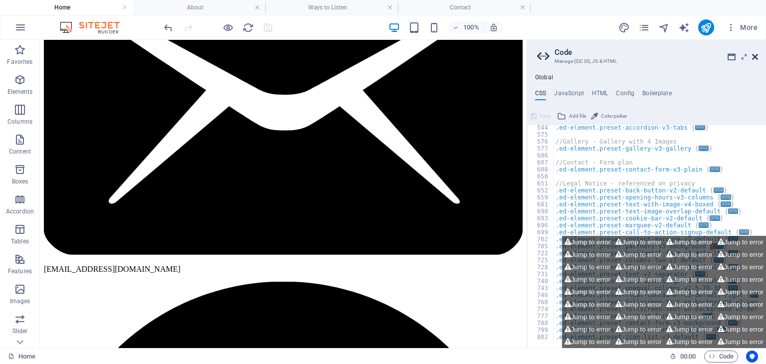
click at [754, 58] on icon at bounding box center [755, 57] width 6 height 8
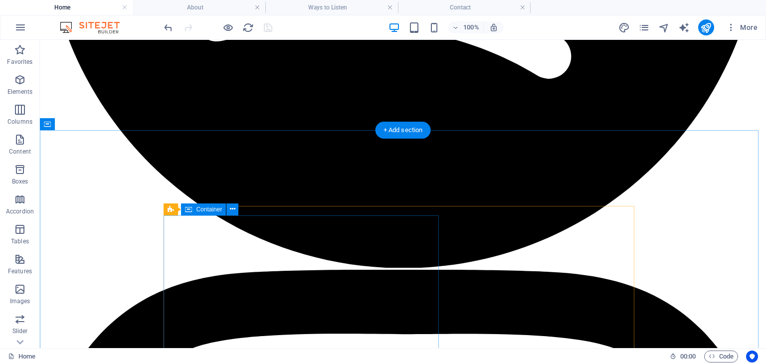
scroll to position [1022, 0]
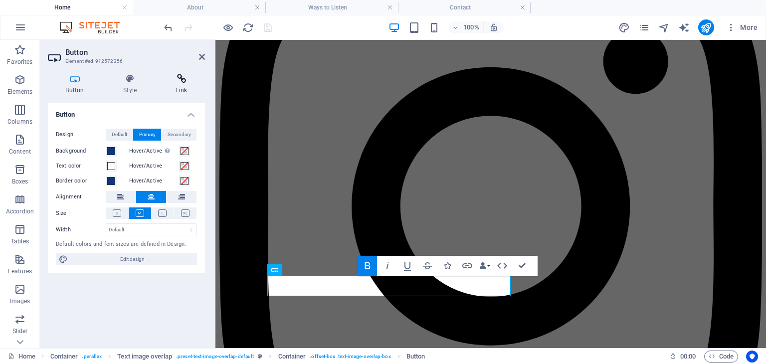
click at [184, 83] on icon at bounding box center [181, 79] width 47 height 10
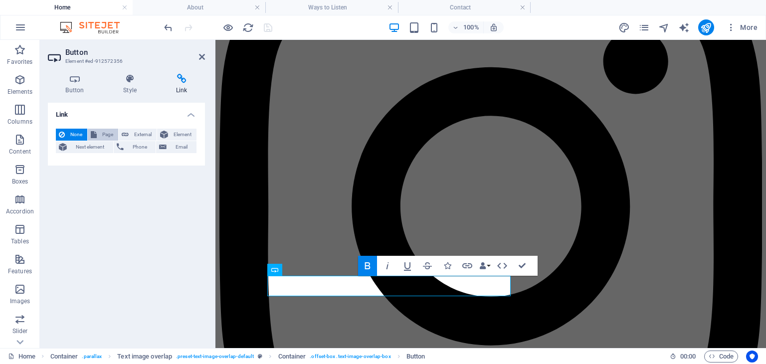
click at [104, 134] on span "Page" at bounding box center [107, 135] width 15 height 12
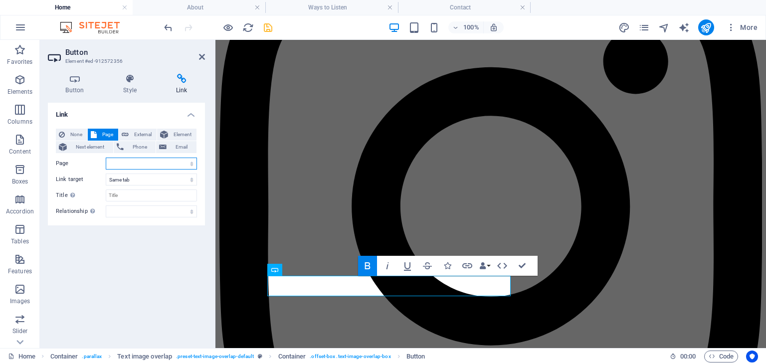
click at [166, 160] on select "Home About Ways to Listen Contact" at bounding box center [151, 164] width 91 height 12
select select "1"
click at [106, 158] on select "Home About Ways to Listen Contact" at bounding box center [151, 164] width 91 height 12
click at [271, 25] on icon "save" at bounding box center [267, 27] width 11 height 11
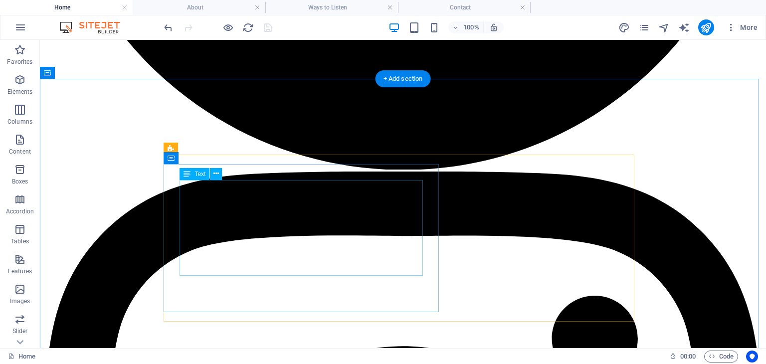
scroll to position [1070, 0]
